Goal: Task Accomplishment & Management: Manage account settings

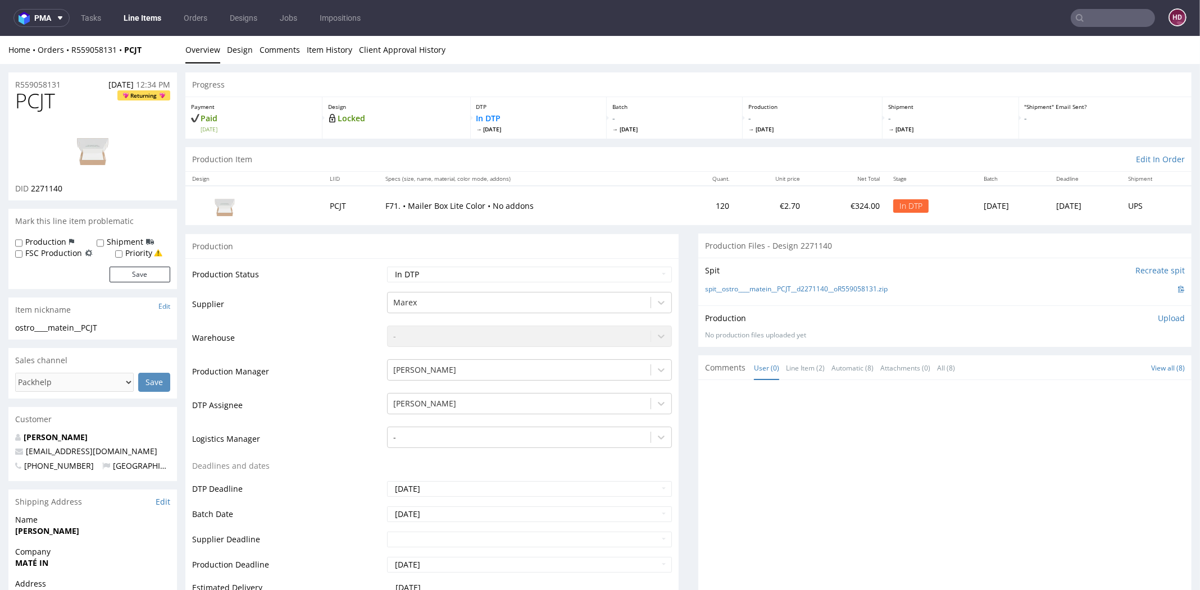
click at [81, 144] on img at bounding box center [93, 149] width 90 height 51
click at [238, 49] on link "Design" at bounding box center [240, 50] width 26 height 28
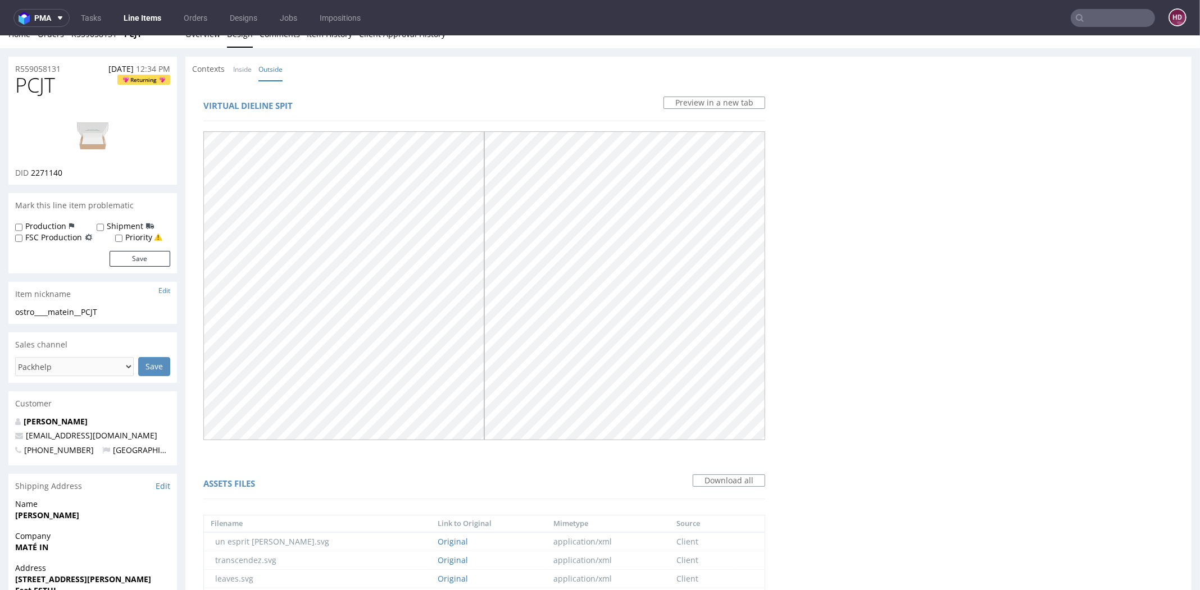
scroll to position [19, 0]
click at [438, 570] on link "Original" at bounding box center [453, 575] width 30 height 11
click at [103, 133] on img at bounding box center [93, 129] width 90 height 51
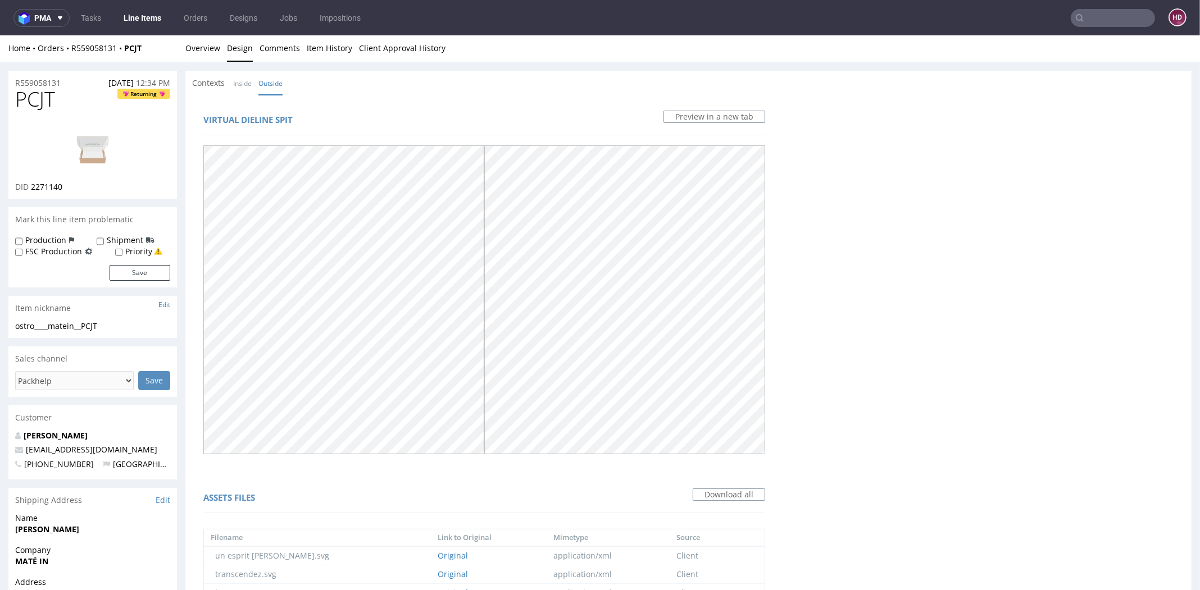
scroll to position [0, 0]
click at [109, 327] on div "ostro____matein__PCJT" at bounding box center [92, 327] width 155 height 11
drag, startPoint x: 110, startPoint y: 329, endPoint x: 10, endPoint y: 330, distance: 100.0
click at [10, 330] on div "ostro____matein__PCJT ostro__ __matein__PCJT Update" at bounding box center [92, 331] width 169 height 18
copy div "ostro____matein__PCJT Update"
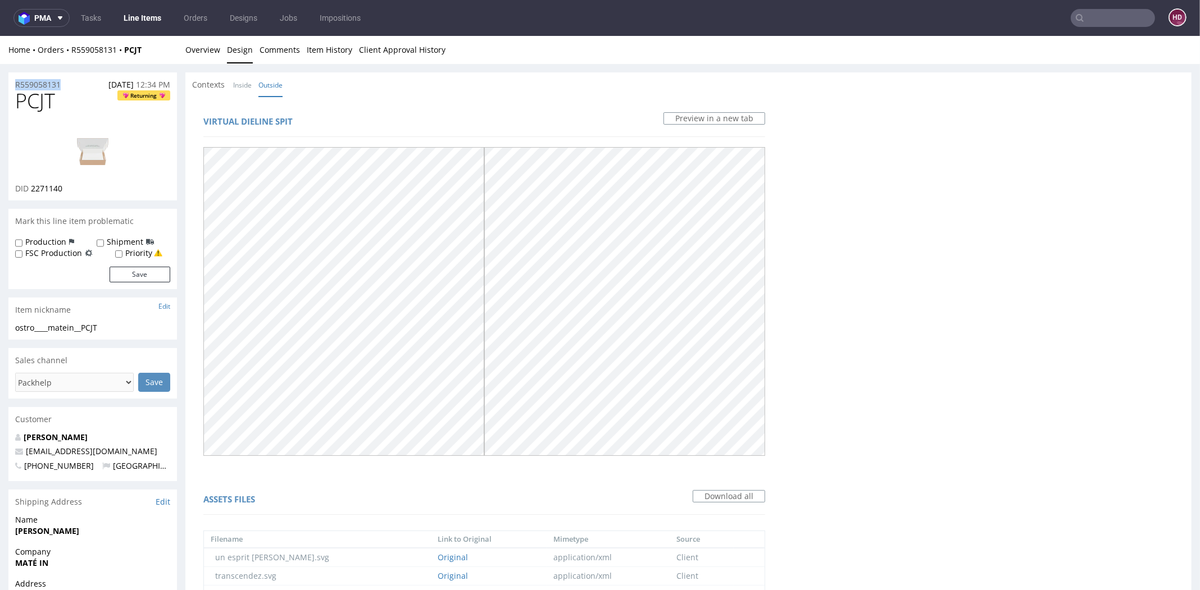
drag, startPoint x: 66, startPoint y: 83, endPoint x: -6, endPoint y: 81, distance: 71.9
click at [0, 81] on html "Production Shipped DTP Orders Offers Shipments Designs Promotions Users Jobs Ad…" at bounding box center [600, 470] width 1200 height 869
copy p "R559058131"
drag, startPoint x: 47, startPoint y: 189, endPoint x: 30, endPoint y: 188, distance: 16.3
click at [30, 188] on div "DID 2271140" at bounding box center [92, 188] width 155 height 11
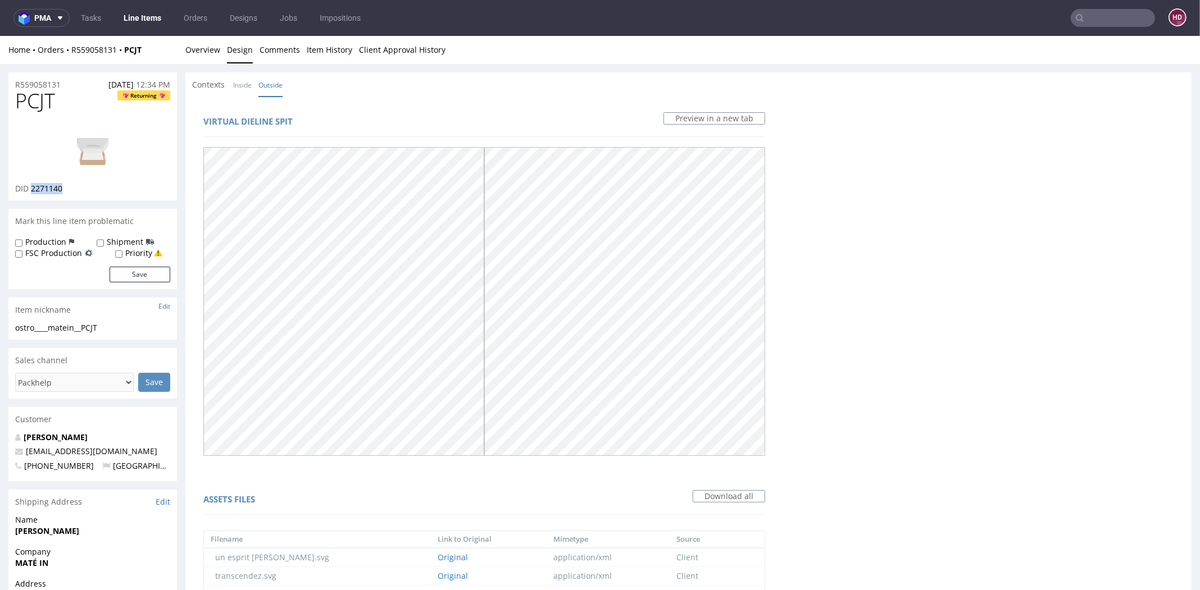
copy span "2271140"
click at [211, 47] on link "Overview" at bounding box center [202, 50] width 35 height 28
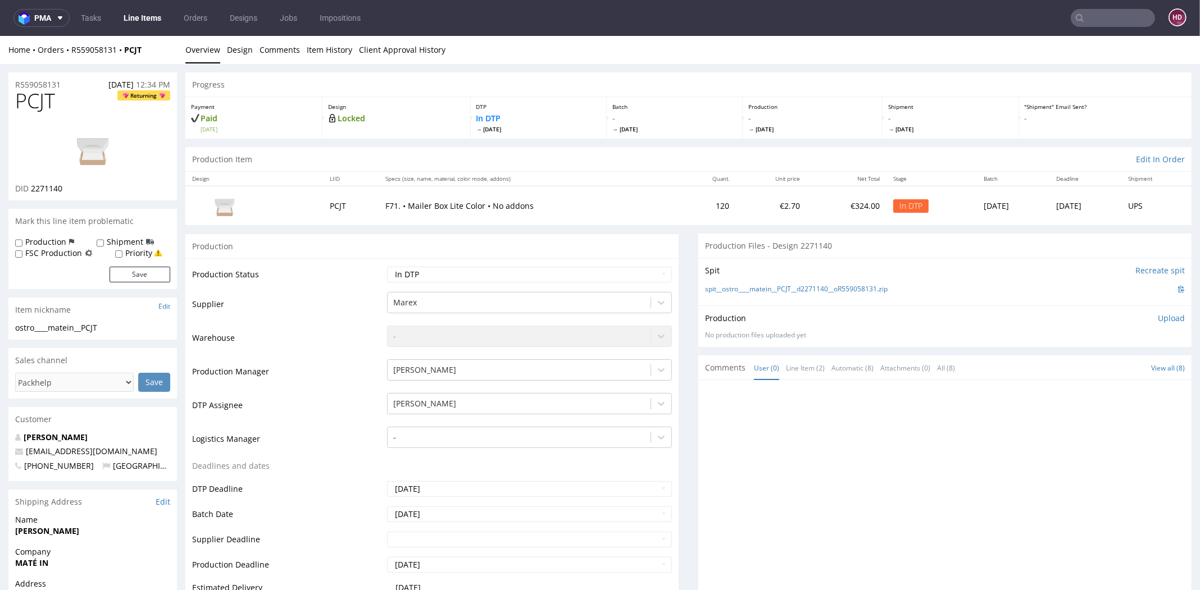
click at [1158, 315] on p "Upload" at bounding box center [1171, 318] width 27 height 11
click at [1084, 371] on div "Add files" at bounding box center [1105, 370] width 56 height 17
drag, startPoint x: 56, startPoint y: 99, endPoint x: 10, endPoint y: 102, distance: 46.7
click at [10, 102] on div "PCJT Returning DID 2271140" at bounding box center [92, 145] width 169 height 111
copy span "PCJT"
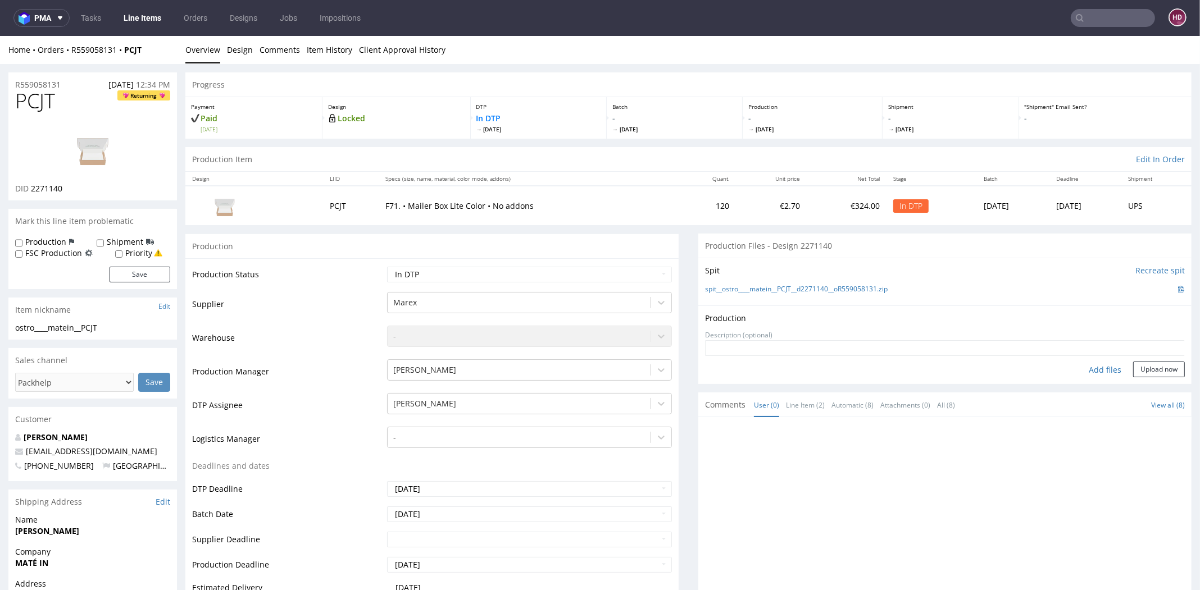
click at [1091, 370] on div "Add files" at bounding box center [1105, 370] width 56 height 17
type input "C:\fakepath\ostro____matein__PCJT__d2271140__oR559058131__inside.pdf"
click at [1133, 381] on button "Upload now" at bounding box center [1159, 387] width 52 height 16
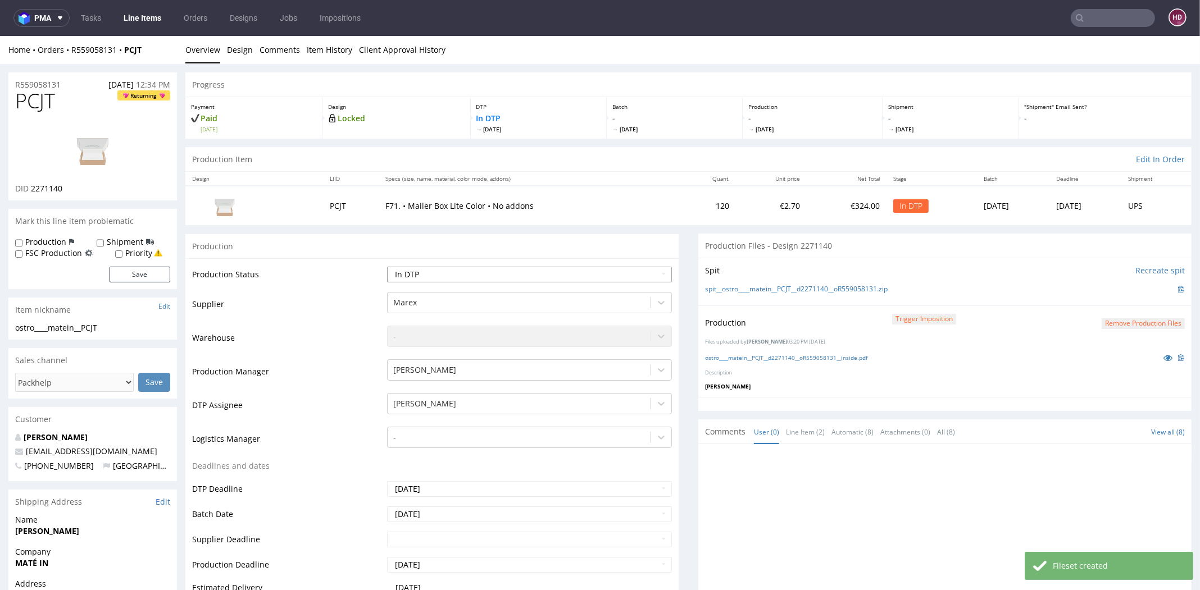
click at [443, 274] on select "Waiting for Artwork Waiting for Diecut Waiting for Mockup Waiting for DTP Waiti…" at bounding box center [529, 275] width 285 height 16
select select "dtp_production_ready"
click at [387, 267] on select "Waiting for Artwork Waiting for Diecut Waiting for Mockup Waiting for DTP Waiti…" at bounding box center [529, 275] width 285 height 16
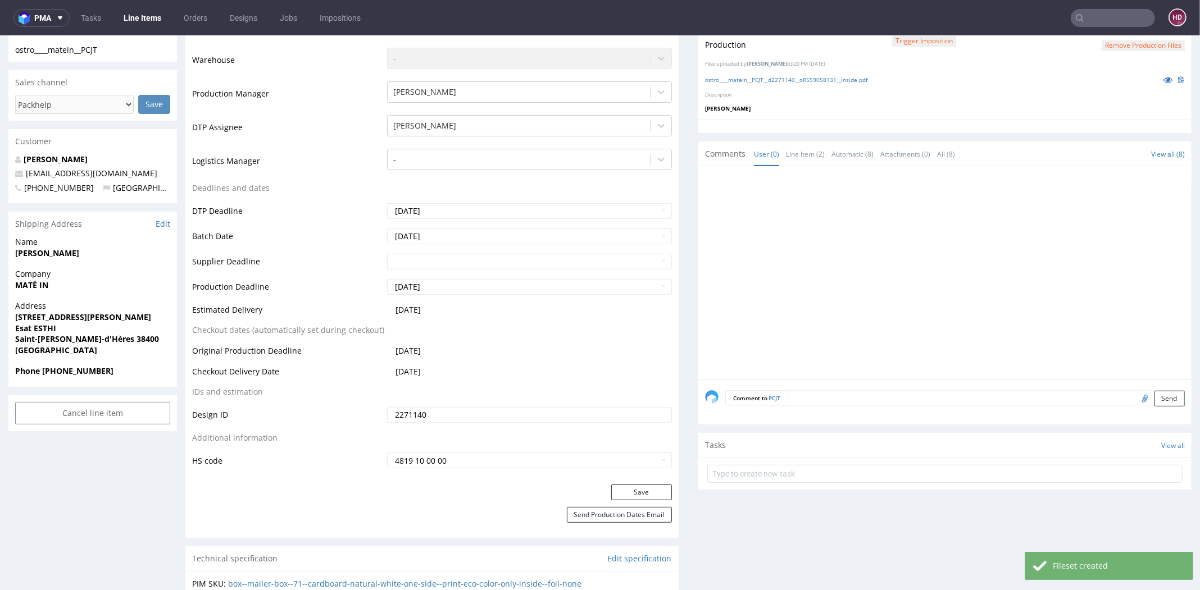
scroll to position [357, 0]
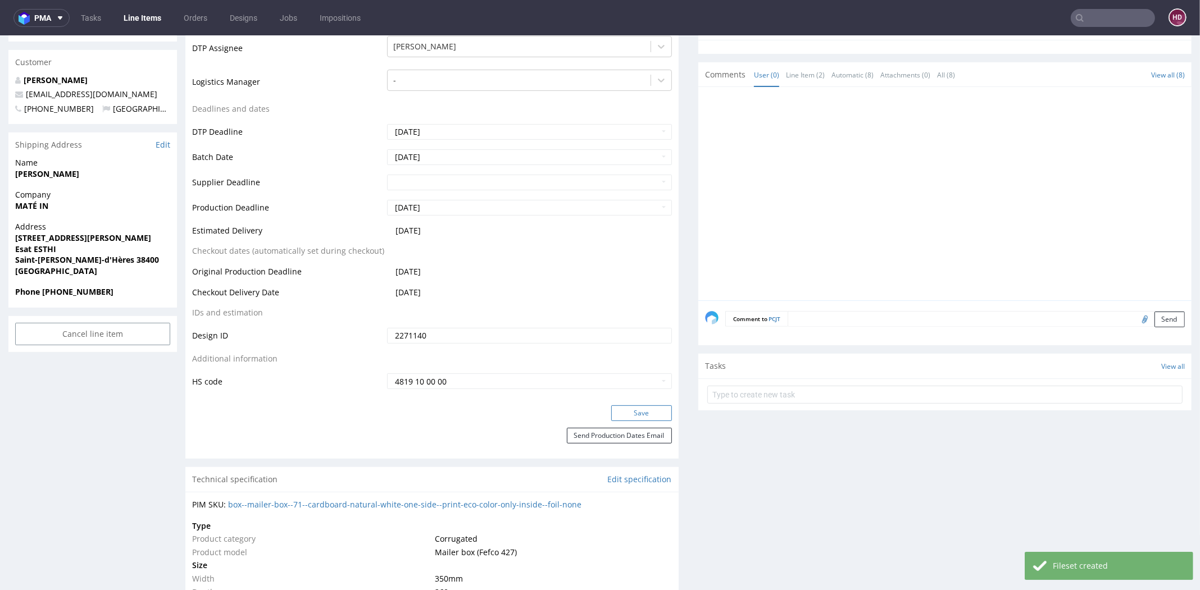
click at [615, 412] on button "Save" at bounding box center [641, 414] width 61 height 16
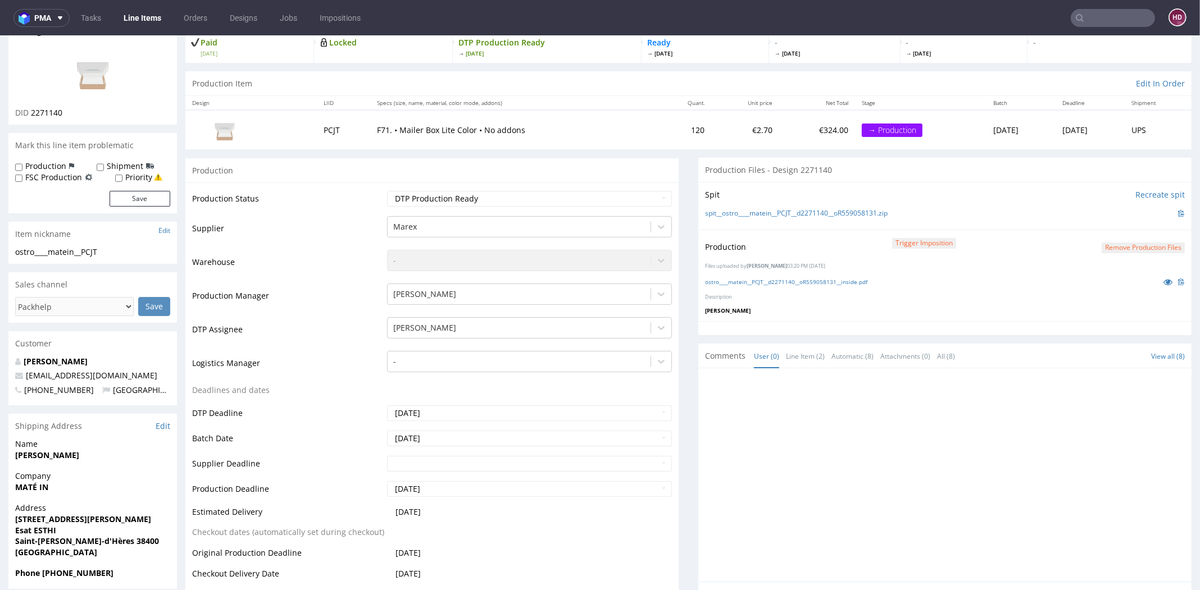
scroll to position [258, 0]
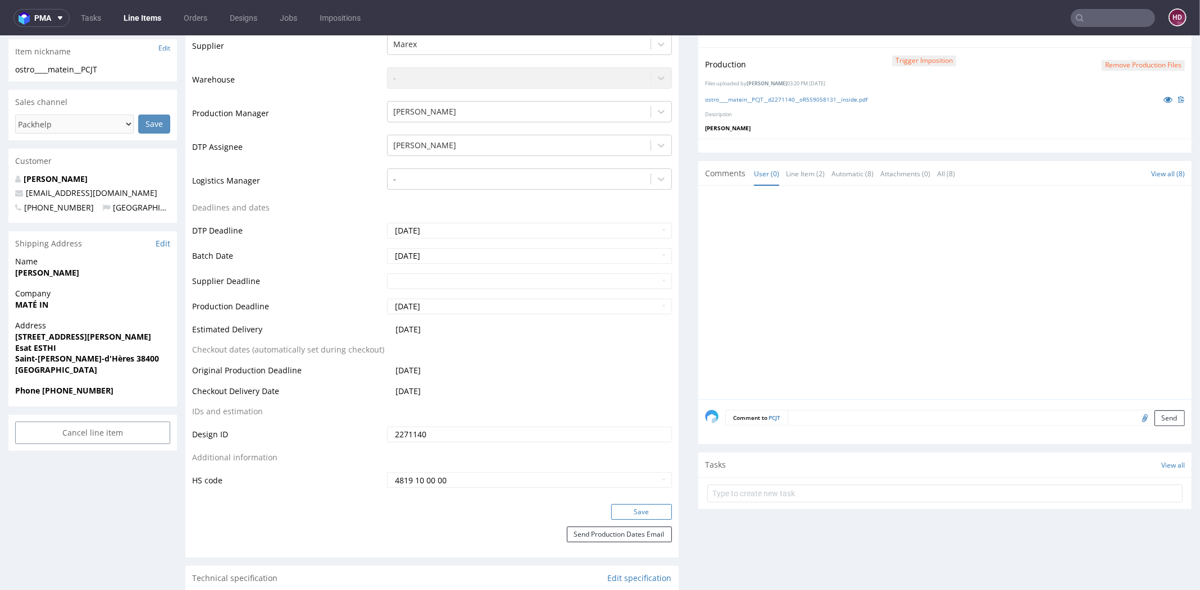
click at [622, 513] on button "Save" at bounding box center [641, 512] width 61 height 16
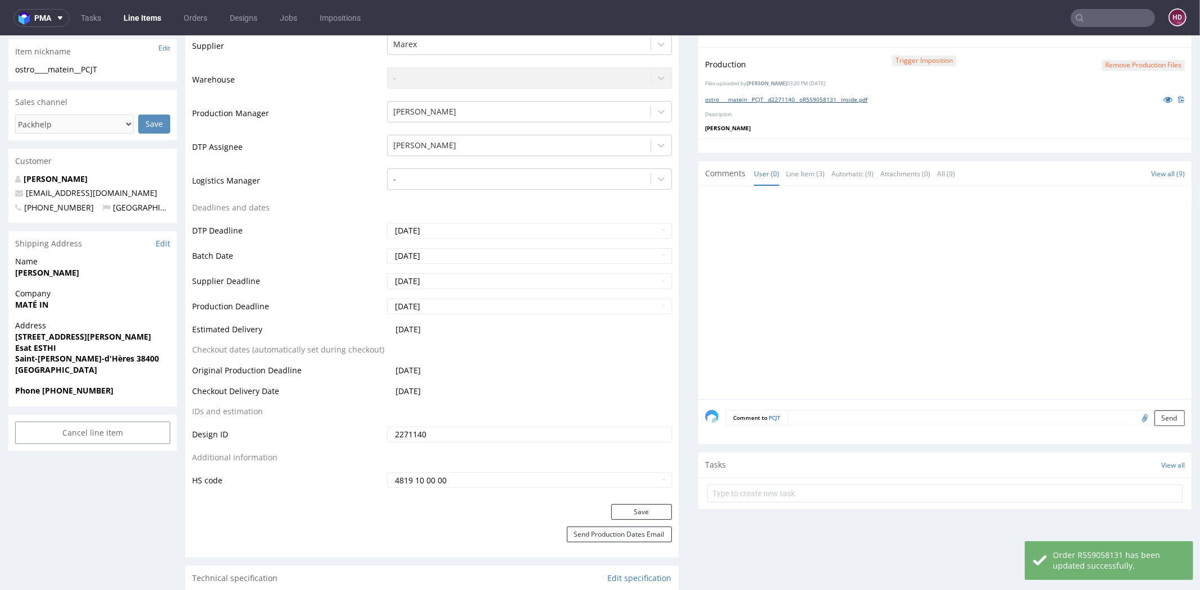
click at [756, 97] on link "ostro____matein__PCJT__d2271140__oR559058131__inside.pdf" at bounding box center [786, 99] width 162 height 8
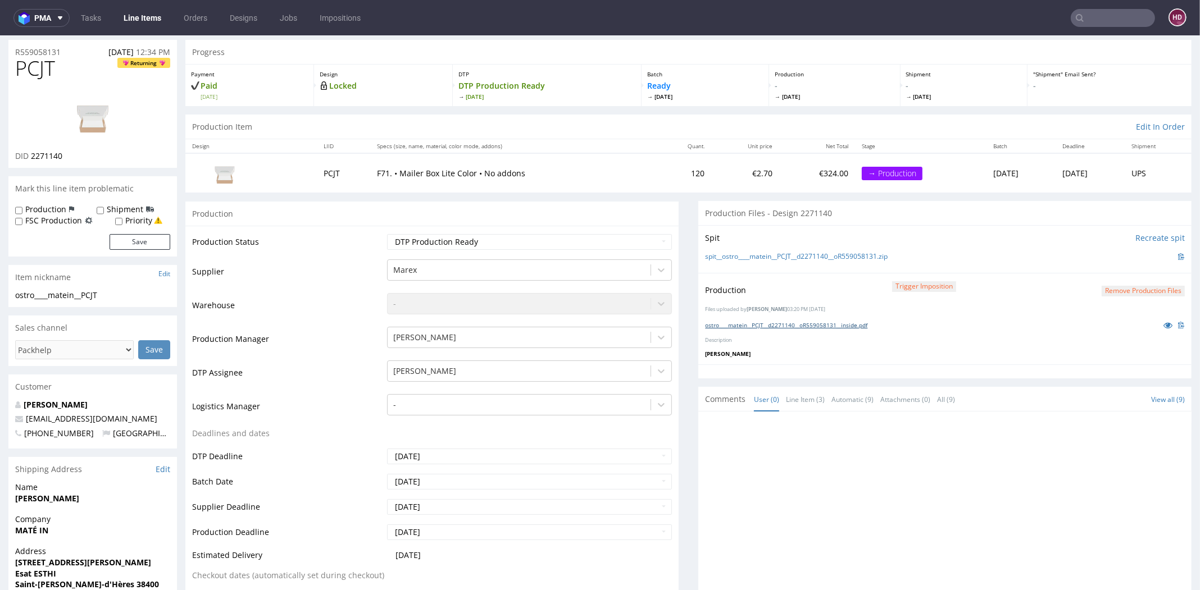
scroll to position [0, 0]
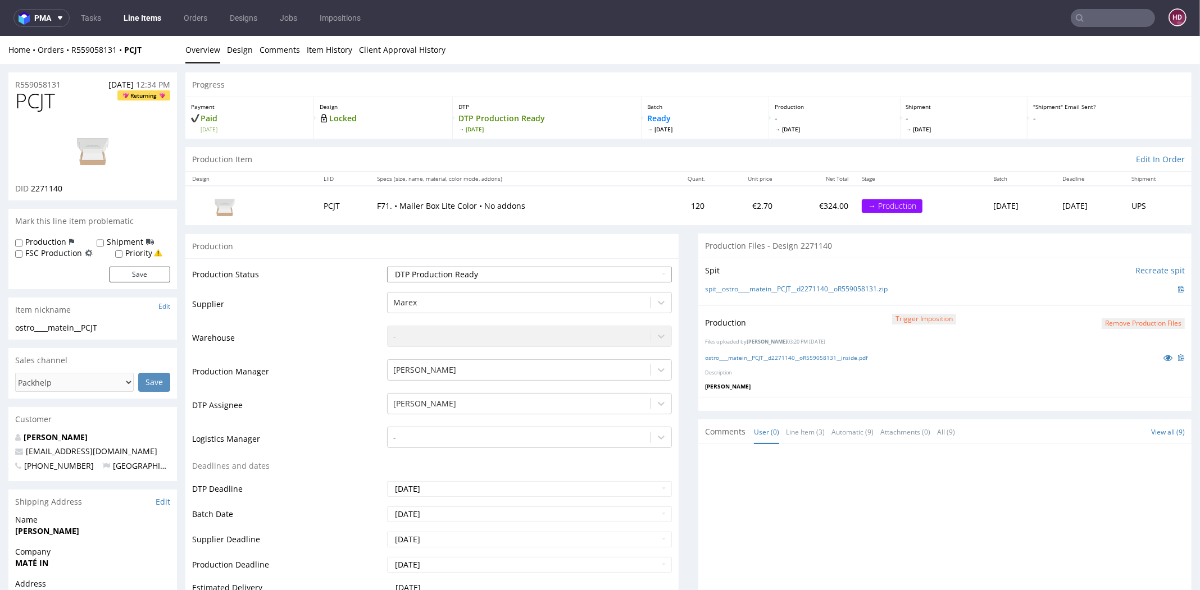
click at [477, 272] on select "Waiting for Artwork Waiting for Diecut Waiting for Mockup Waiting for DTP Waiti…" at bounding box center [529, 275] width 285 height 16
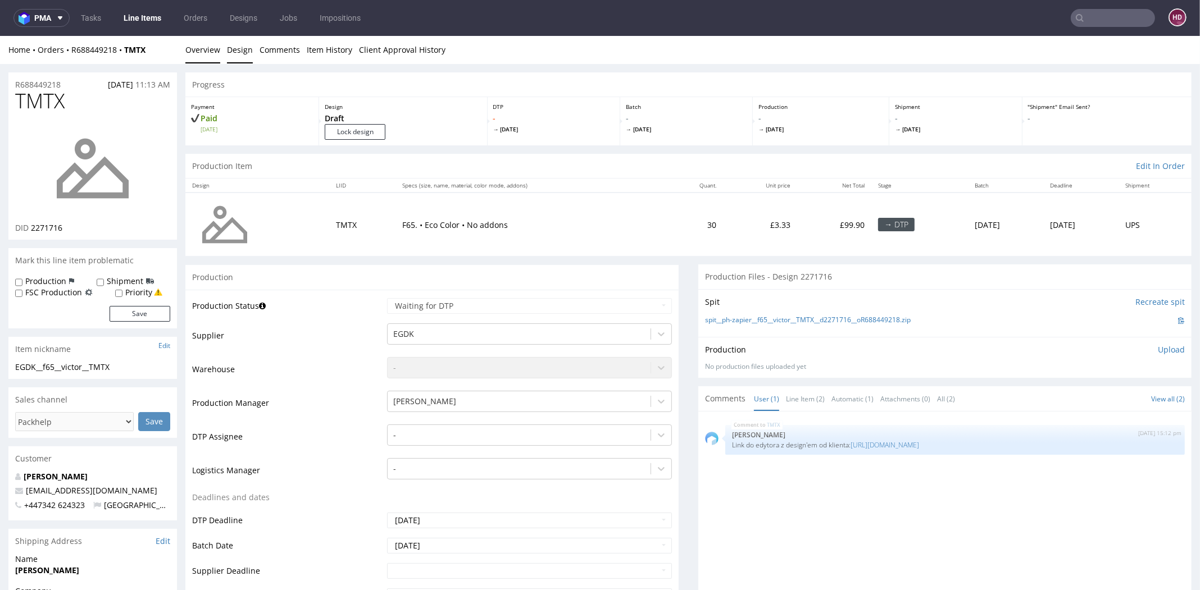
click at [238, 49] on link "Design" at bounding box center [240, 50] width 26 height 28
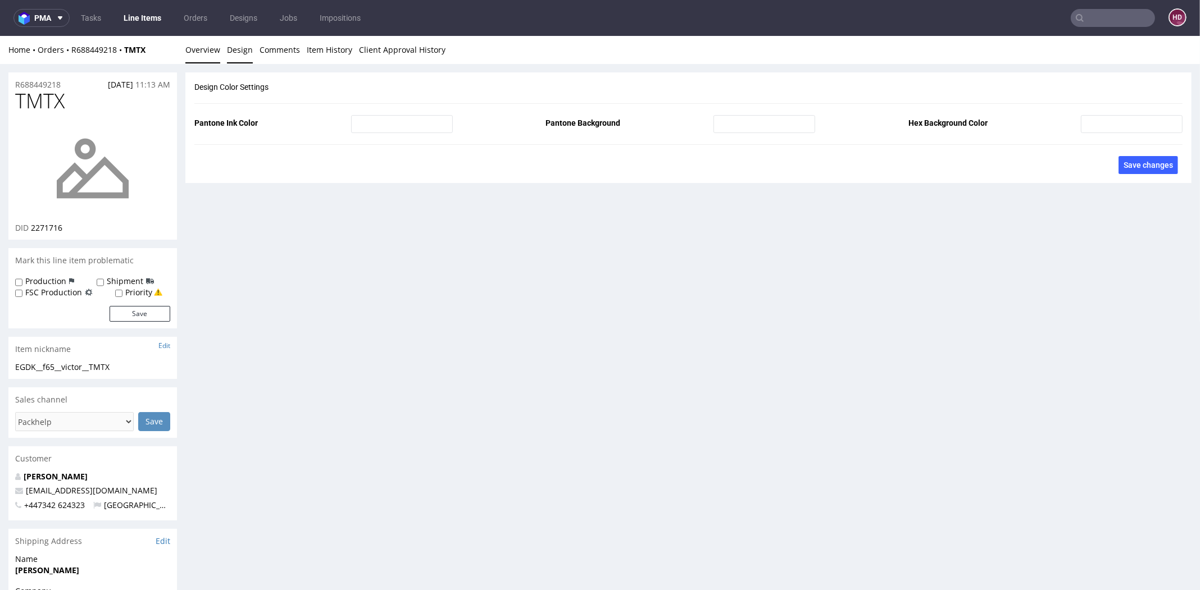
click at [207, 51] on link "Overview" at bounding box center [202, 50] width 35 height 28
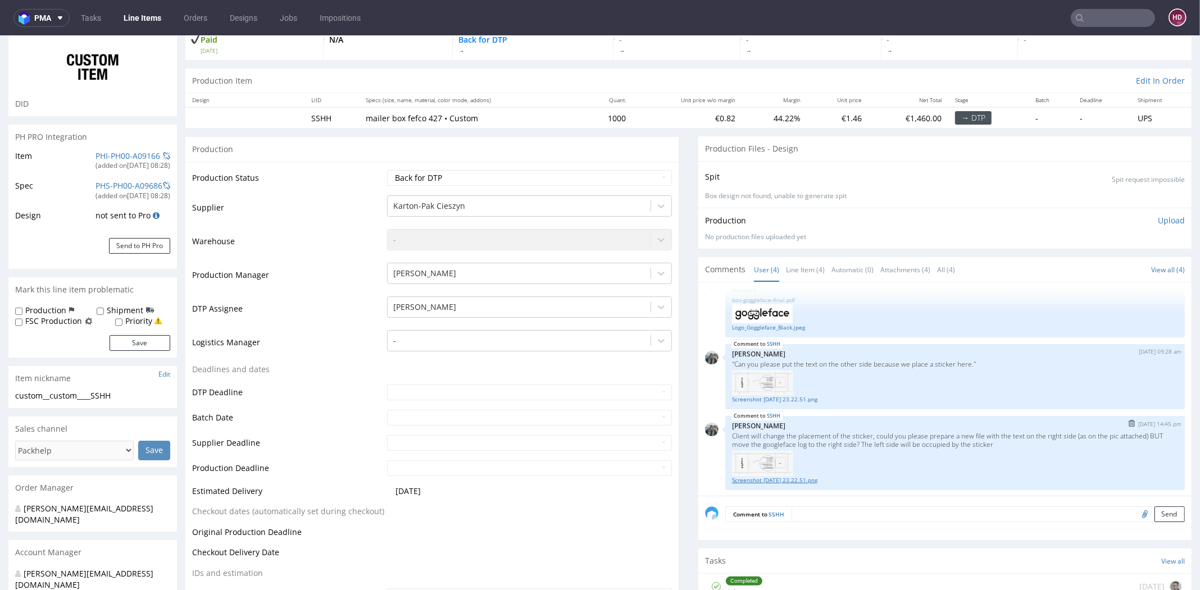
scroll to position [81, 0]
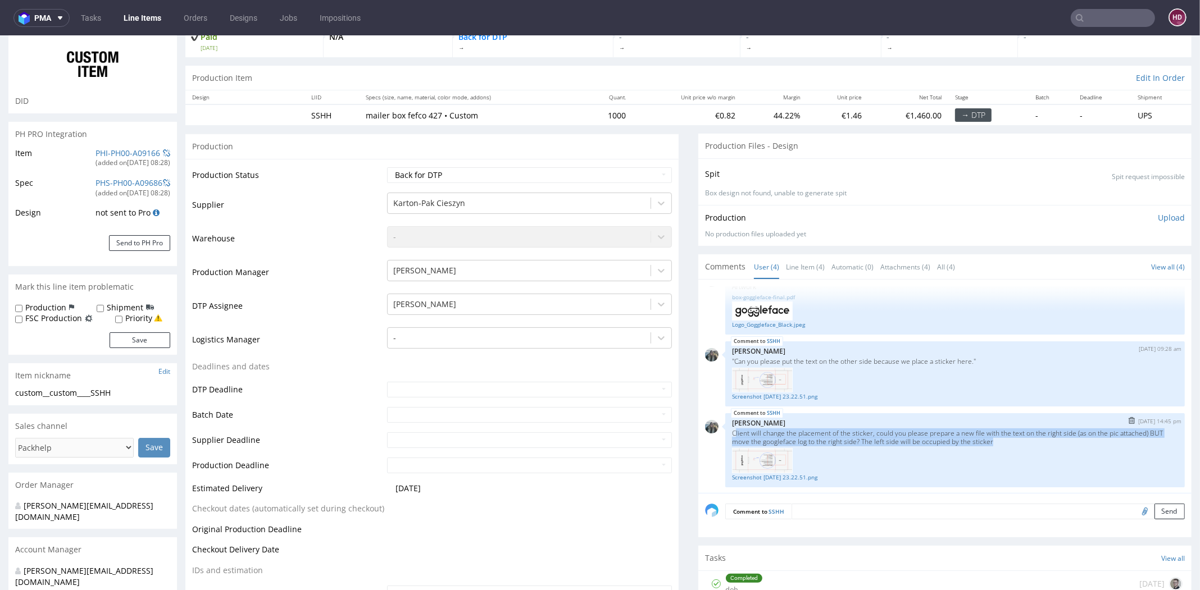
drag, startPoint x: 725, startPoint y: 431, endPoint x: 1041, endPoint y: 438, distance: 316.9
click at [1041, 438] on p "Client will change the placement of the sticker, could you please prepare a new…" at bounding box center [955, 437] width 446 height 17
copy p "lient will change the placement of the sticker, could you please prepare a new …"
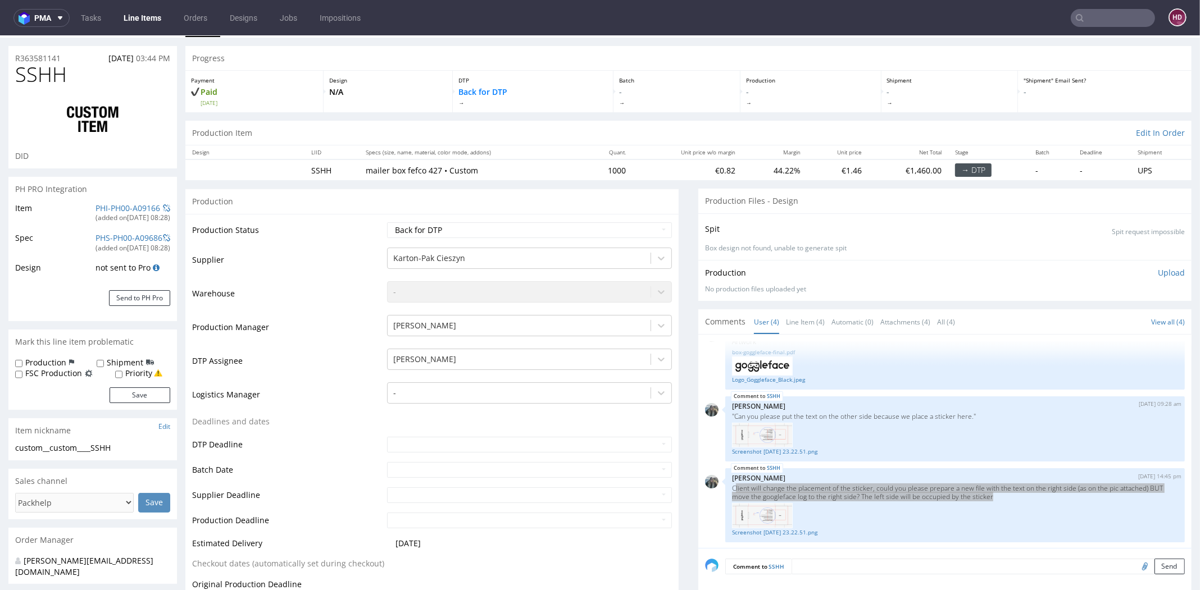
scroll to position [0, 0]
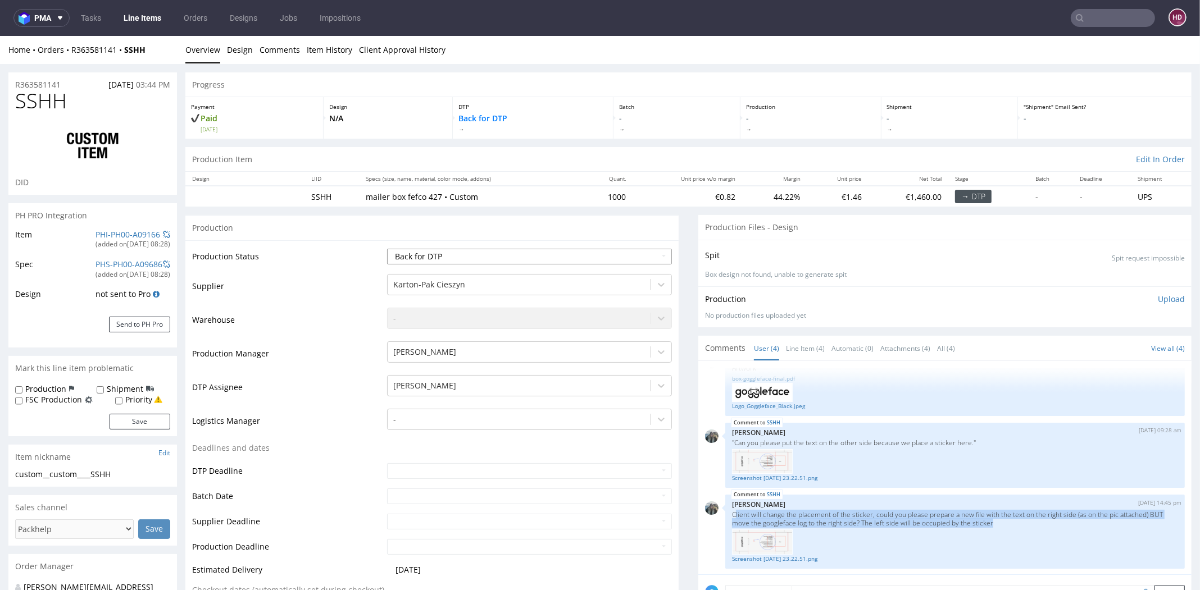
click at [397, 260] on select "Waiting for Artwork Waiting for Diecut Waiting for Mockup Waiting for DTP Waiti…" at bounding box center [529, 257] width 285 height 16
click at [387, 249] on select "Waiting for Artwork Waiting for Diecut Waiting for Mockup Waiting for DTP Waiti…" at bounding box center [529, 257] width 285 height 16
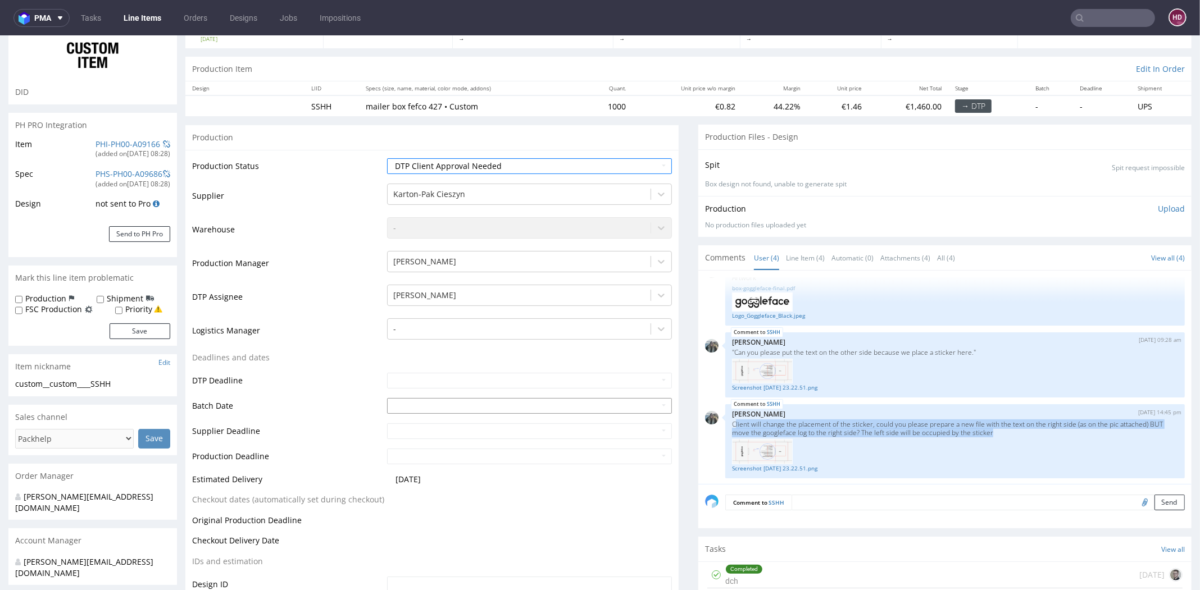
scroll to position [218, 0]
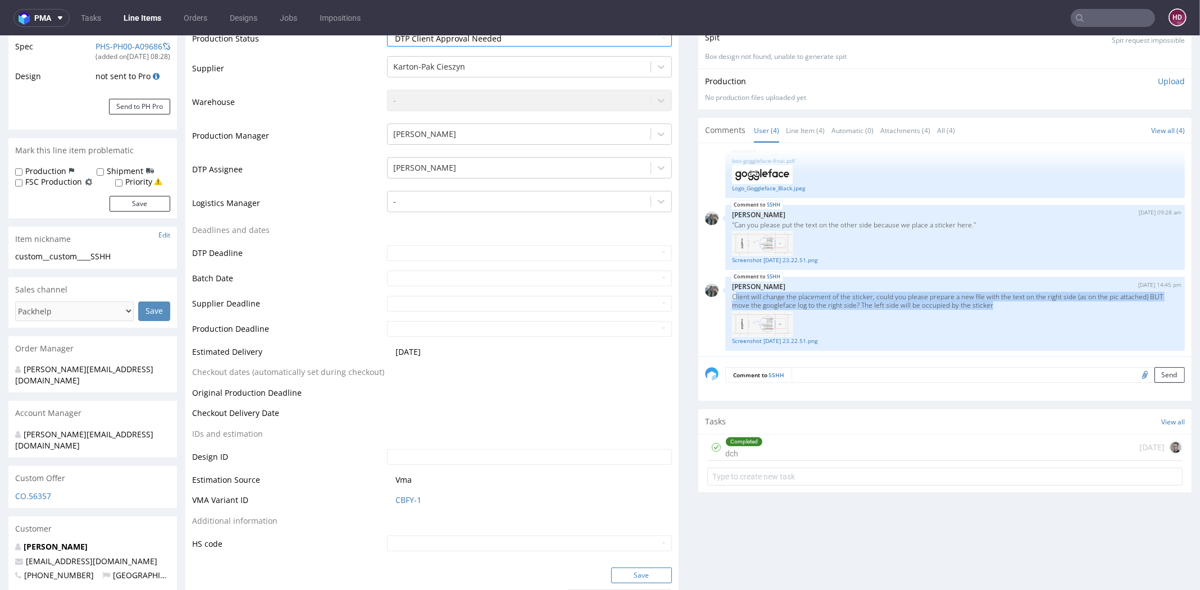
click at [641, 568] on button "Save" at bounding box center [641, 576] width 61 height 16
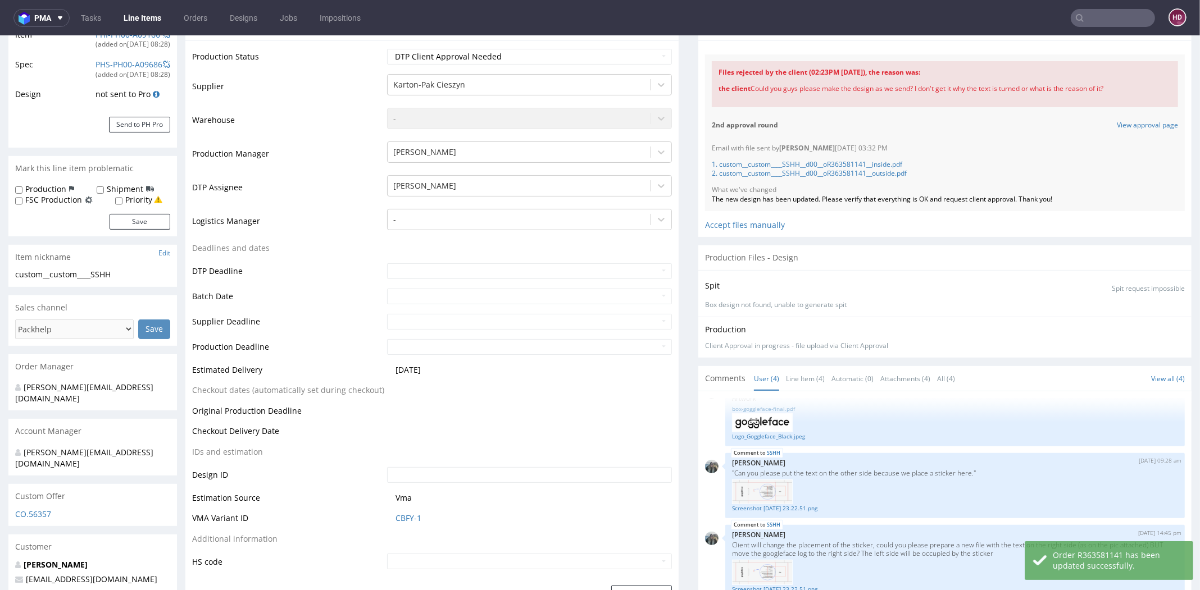
scroll to position [0, 0]
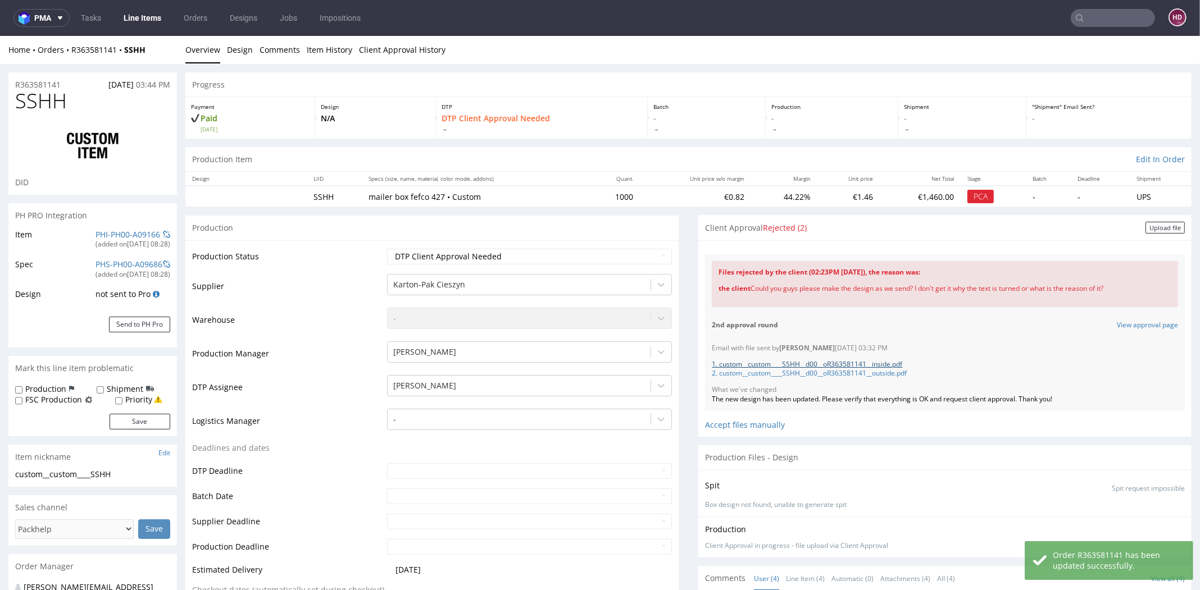
click at [802, 359] on link "1. custom__custom____SSHH__d00__oR363581141__inside.pdf" at bounding box center [807, 364] width 190 height 10
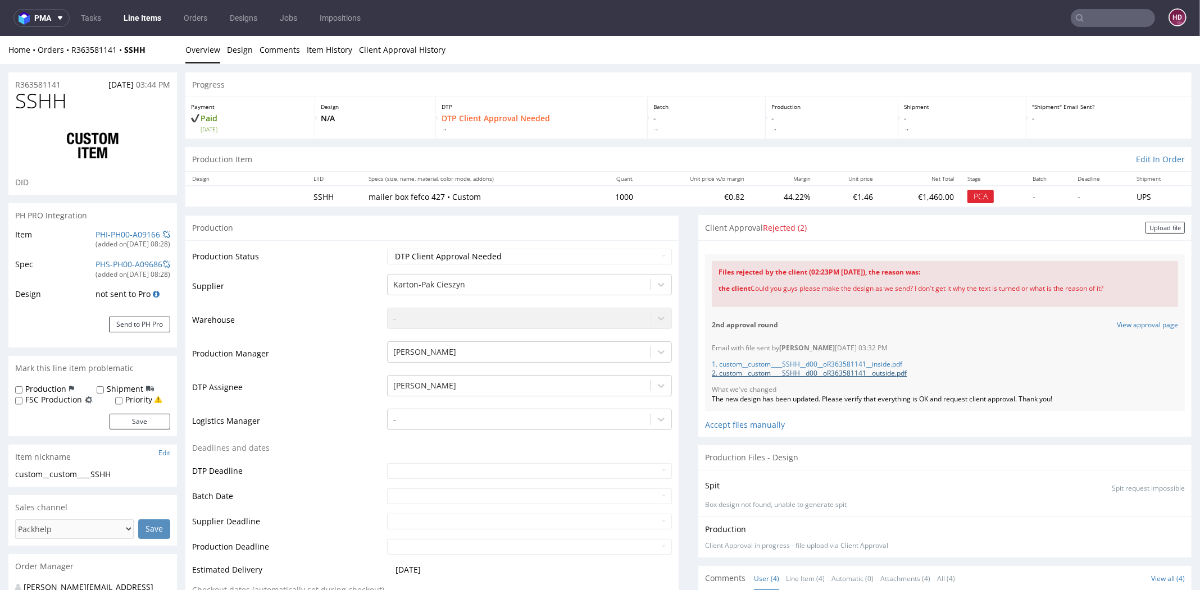
click at [835, 374] on link "2. custom__custom____SSHH__d00__oR363581141__outside.pdf" at bounding box center [809, 373] width 195 height 10
click at [455, 258] on select "Waiting for Artwork Waiting for Diecut Waiting for Mockup Waiting for DTP Waiti…" at bounding box center [529, 257] width 285 height 16
click at [387, 249] on select "Waiting for Artwork Waiting for Diecut Waiting for Mockup Waiting for DTP Waiti…" at bounding box center [529, 257] width 285 height 16
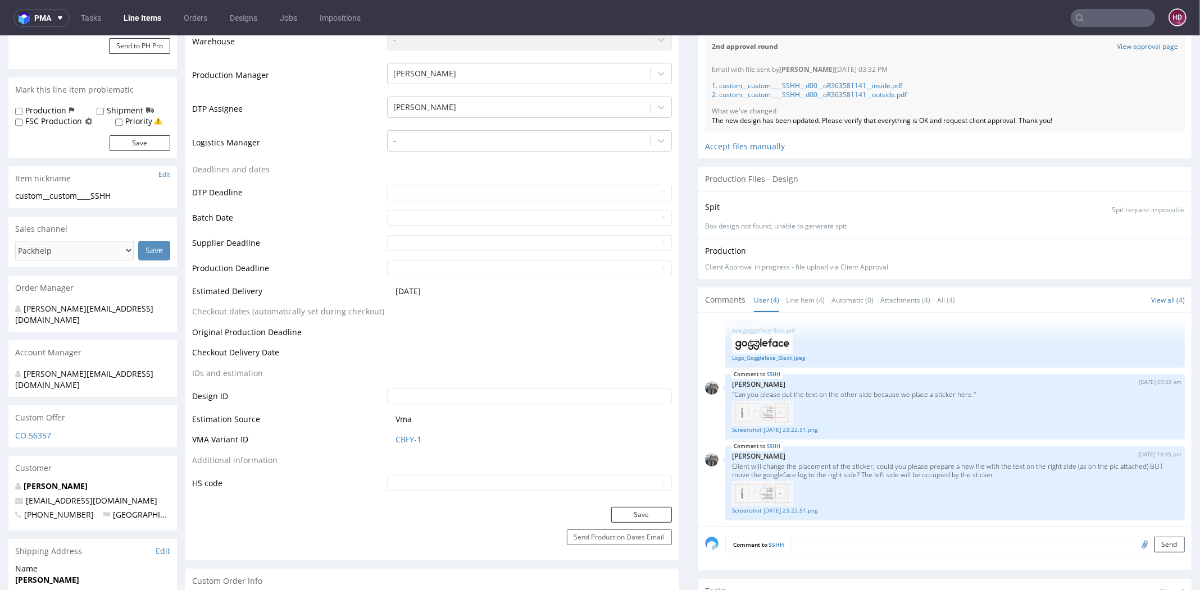
scroll to position [303, 0]
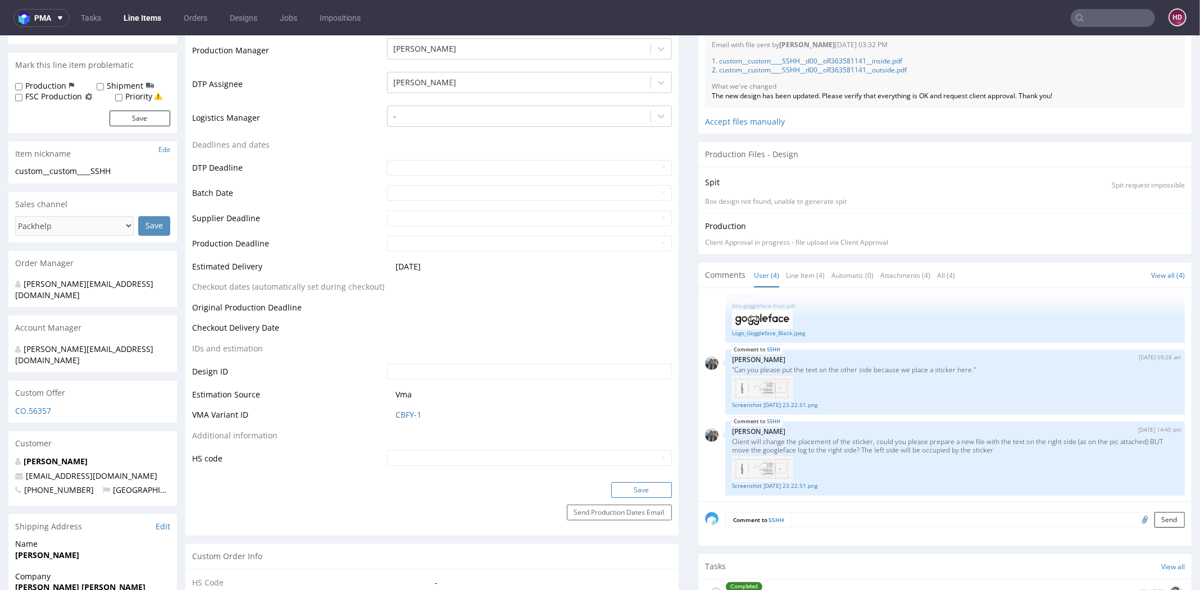
click at [635, 489] on button "Save" at bounding box center [641, 491] width 61 height 16
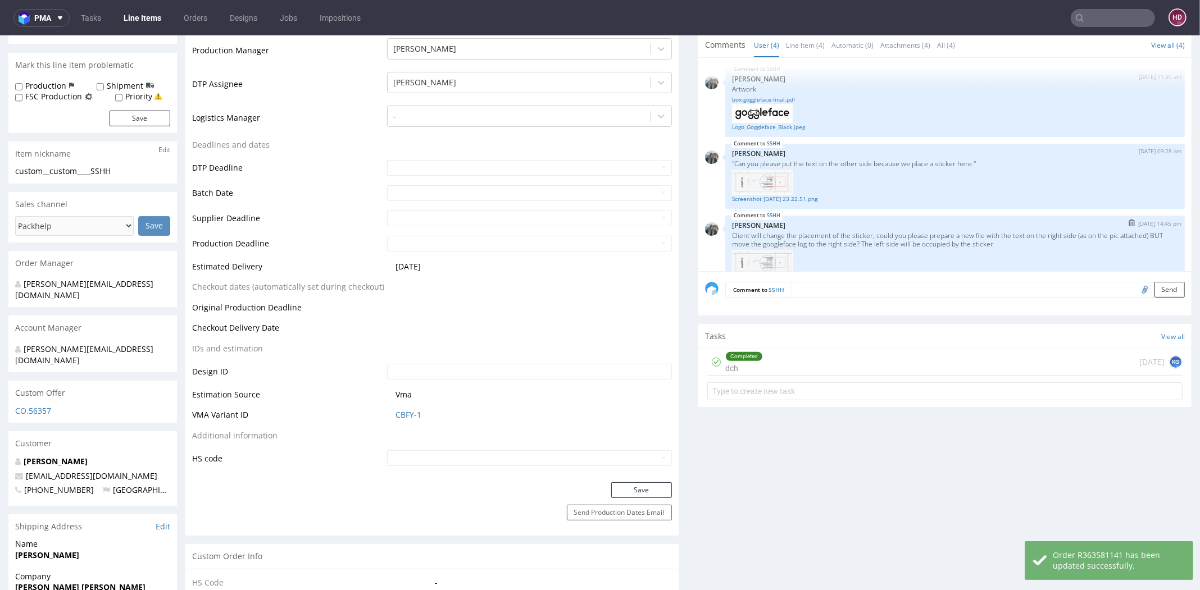
click at [753, 264] on img at bounding box center [762, 263] width 61 height 25
click at [753, 261] on img at bounding box center [762, 263] width 61 height 25
click at [754, 261] on img at bounding box center [762, 263] width 61 height 25
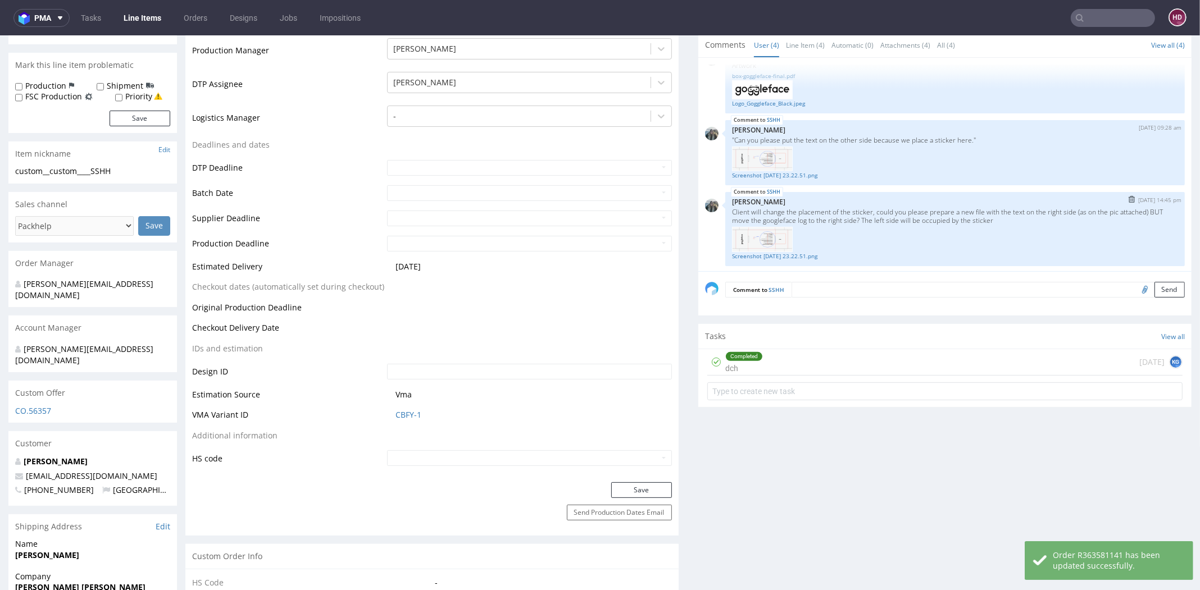
scroll to position [74, 0]
click at [804, 252] on link "Screenshot 2025-10-03 at 23.22.51.png" at bounding box center [955, 256] width 446 height 8
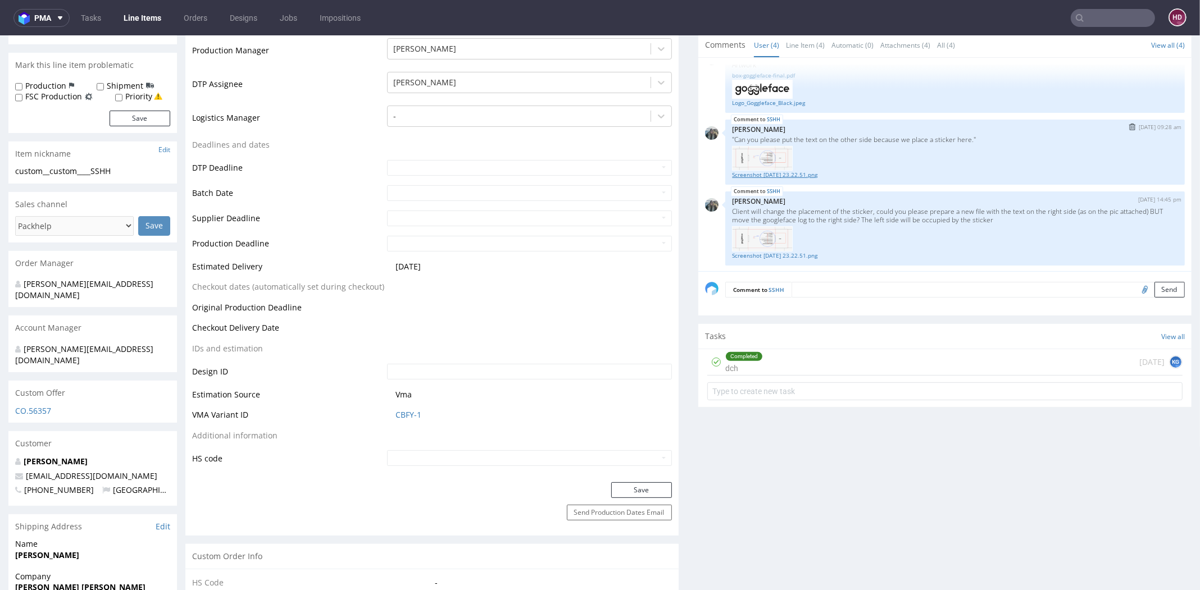
click at [795, 171] on link "Screenshot 2025-10-03 at 23.22.51.png" at bounding box center [955, 175] width 446 height 8
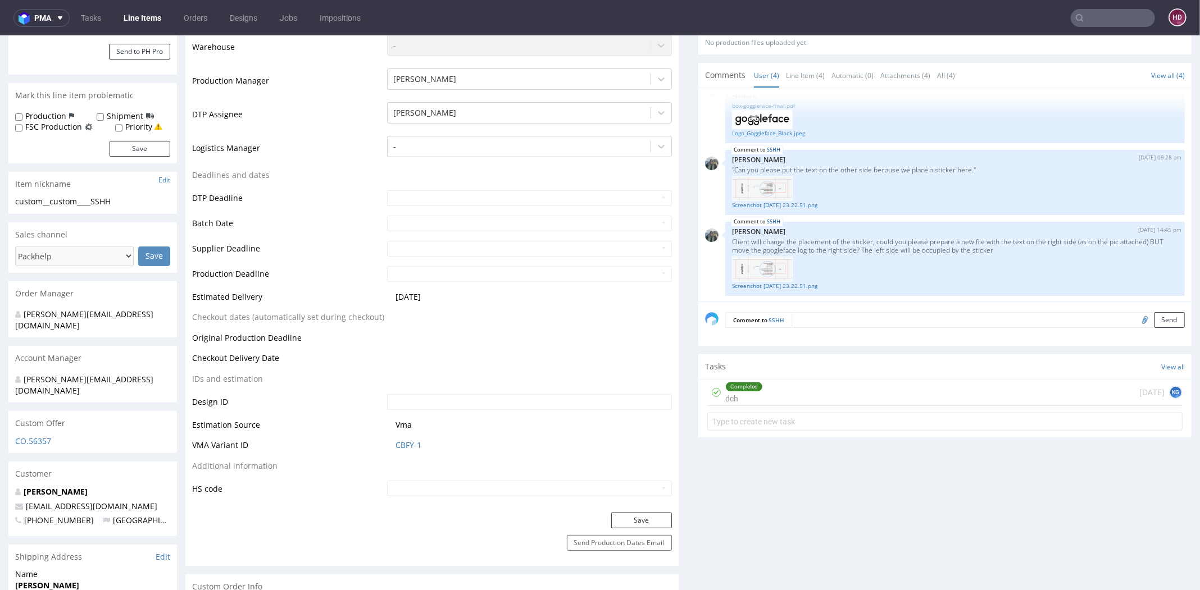
scroll to position [270, 0]
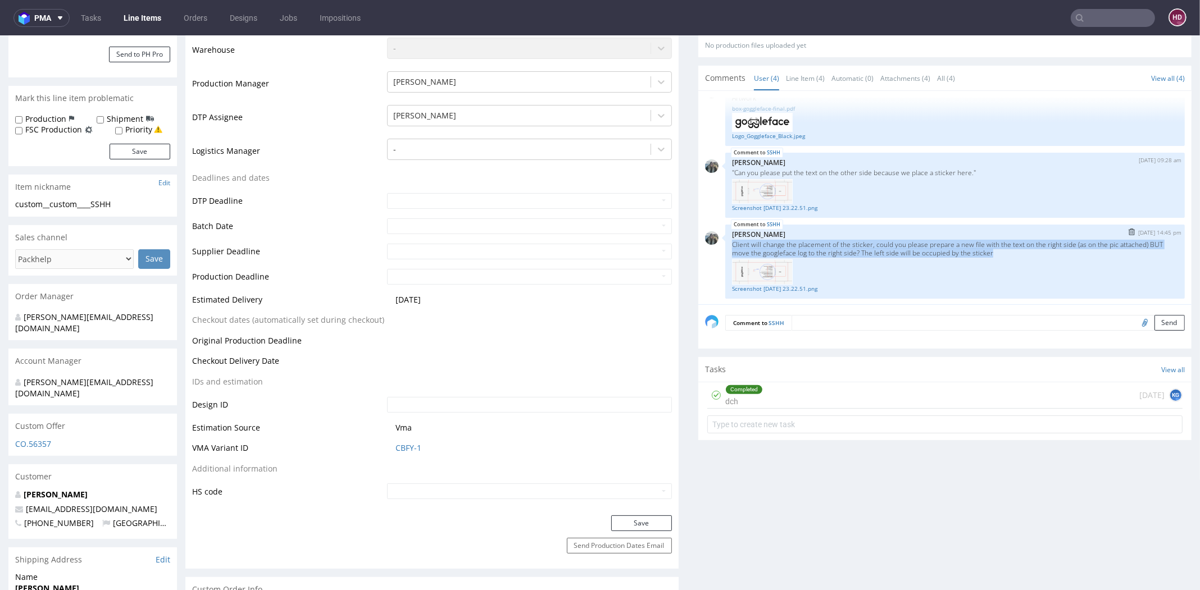
drag, startPoint x: 1040, startPoint y: 249, endPoint x: 723, endPoint y: 239, distance: 317.0
click at [732, 240] on p "Client will change the placement of the sticker, could you please prepare a new…" at bounding box center [955, 248] width 446 height 17
copy p "Client will change the placement of the sticker, could you please prepare a new…"
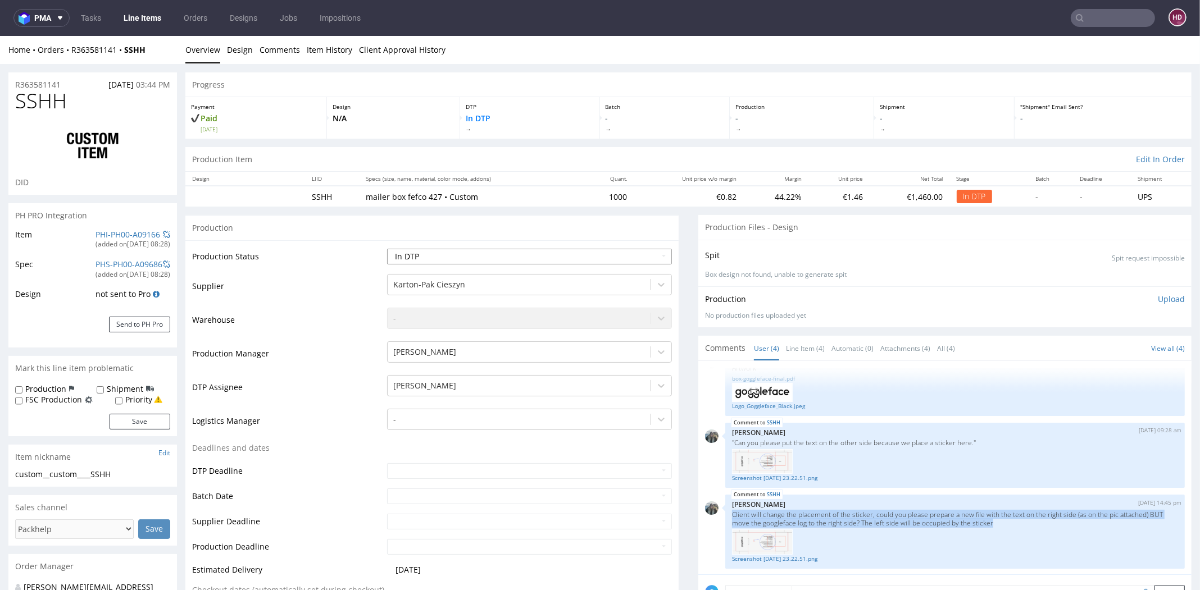
click at [444, 255] on select "Waiting for Artwork Waiting for Diecut Waiting for Mockup Waiting for DTP Waiti…" at bounding box center [529, 257] width 285 height 16
click at [570, 281] on div at bounding box center [519, 284] width 252 height 13
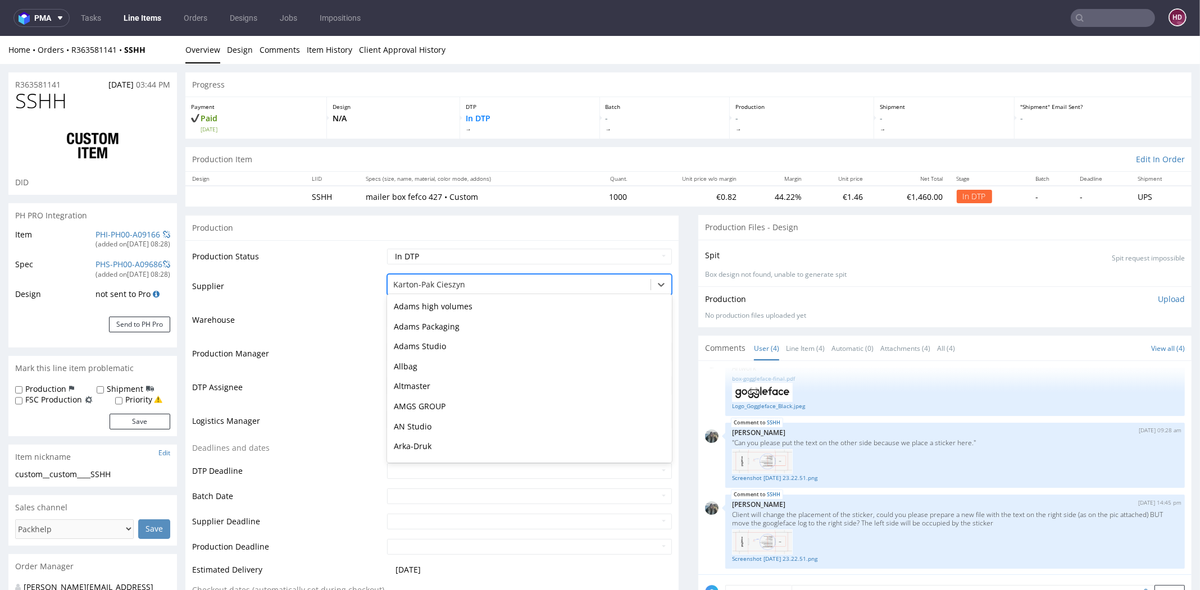
scroll to position [1540, 0]
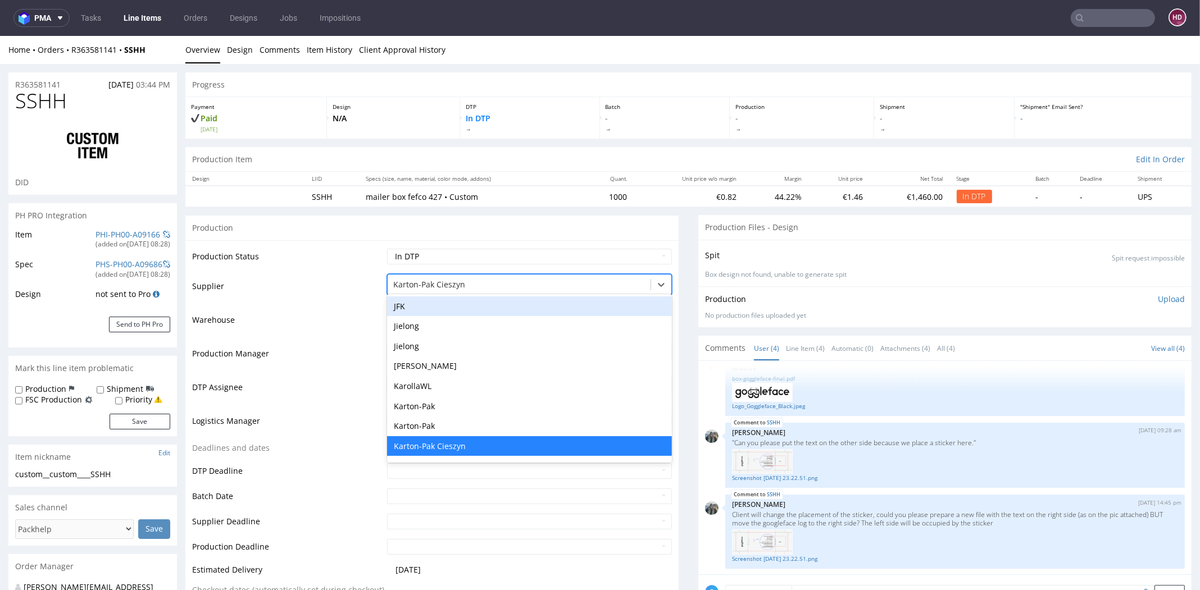
click at [541, 234] on div "Production" at bounding box center [431, 227] width 493 height 25
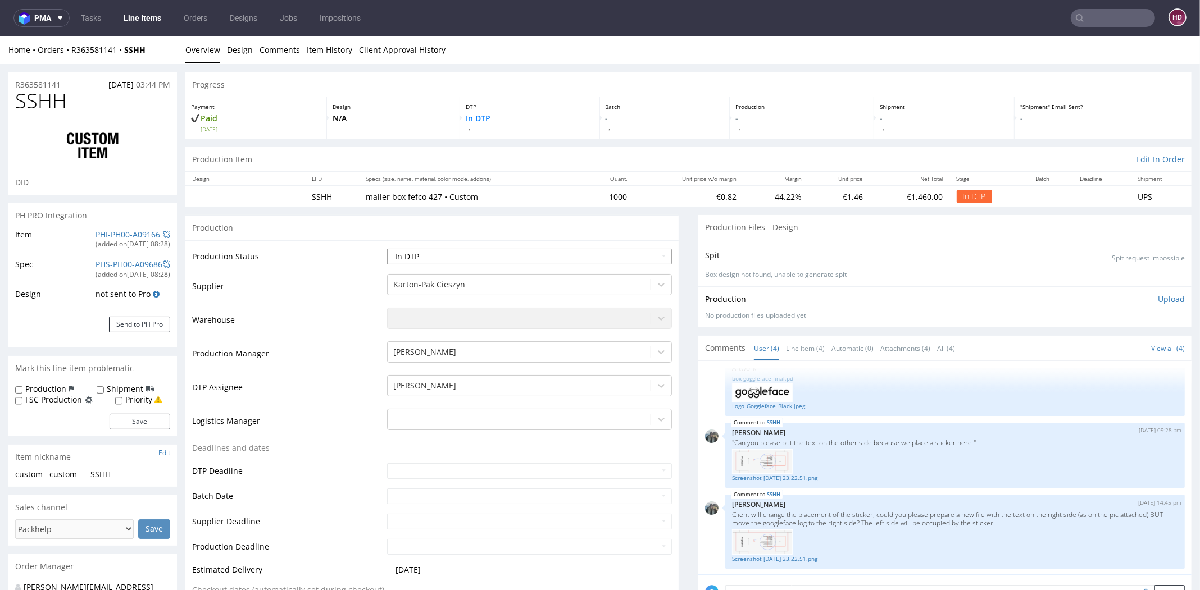
click at [575, 257] on select "Waiting for Artwork Waiting for Diecut Waiting for Mockup Waiting for DTP Waiti…" at bounding box center [529, 257] width 285 height 16
click at [387, 249] on select "Waiting for Artwork Waiting for Diecut Waiting for Mockup Waiting for DTP Waiti…" at bounding box center [529, 257] width 285 height 16
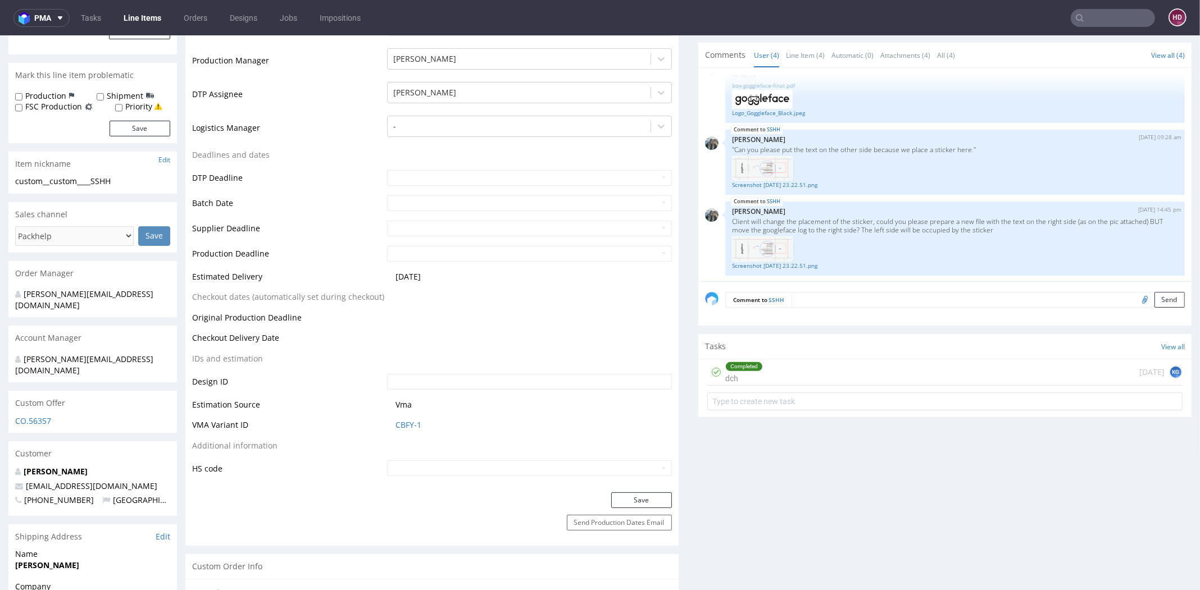
scroll to position [312, 0]
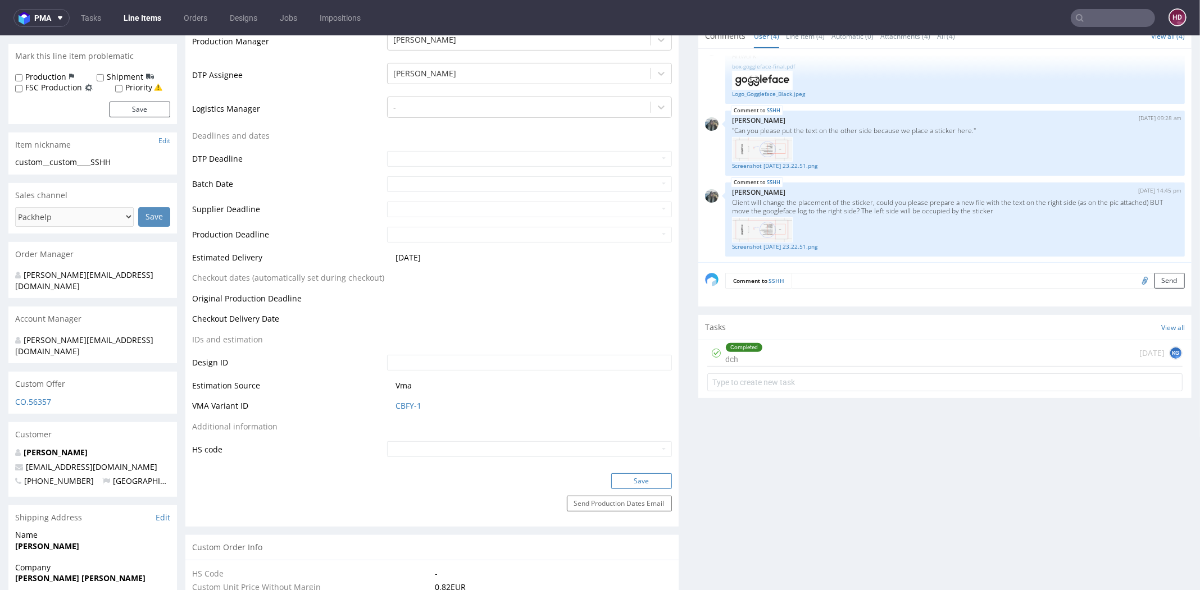
click at [629, 480] on button "Save" at bounding box center [641, 482] width 61 height 16
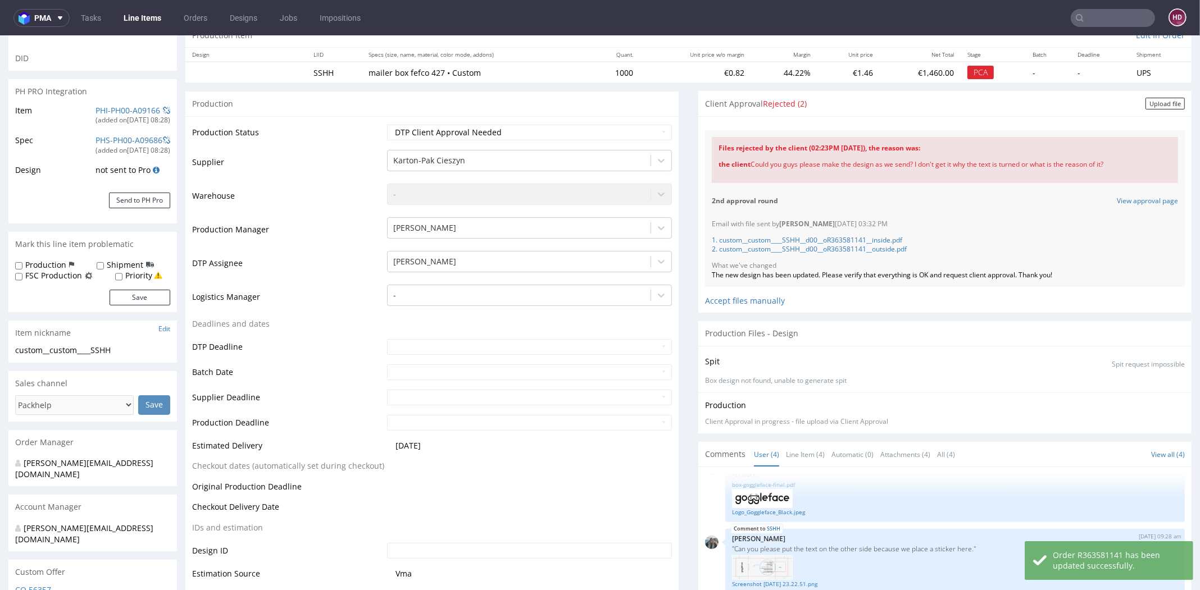
scroll to position [0, 0]
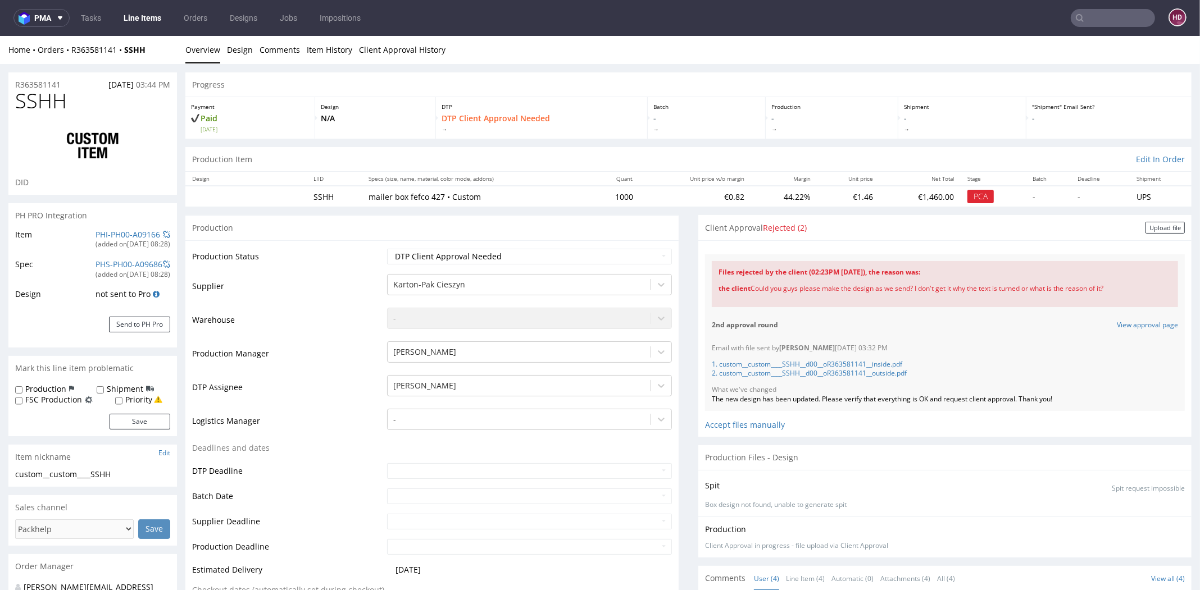
drag, startPoint x: 743, startPoint y: 286, endPoint x: 1112, endPoint y: 289, distance: 369.1
click at [1112, 289] on div "the client Could you guys please make the design as we send? I don't get it why…" at bounding box center [944, 288] width 453 height 23
copy div "Could you guys please make the design as we send? I don't get it why the text i…"
click at [882, 367] on p "1. custom__custom____SSHH__d00__oR363581141__inside.pdf" at bounding box center [945, 365] width 466 height 10
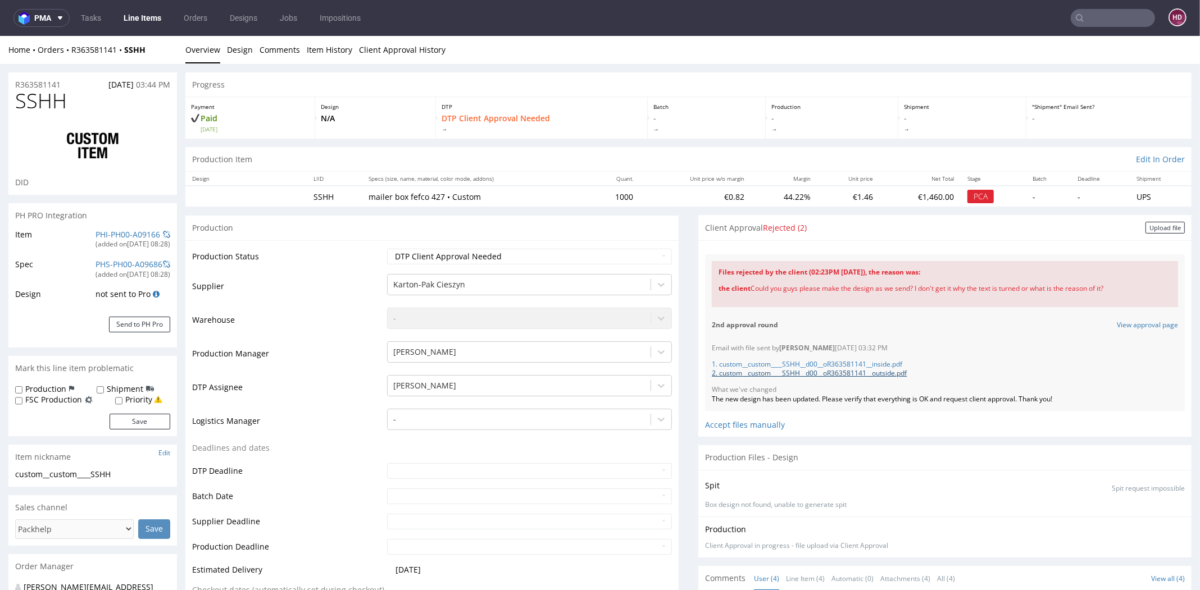
click at [880, 373] on link "2. custom__custom____SSHH__d00__oR363581141__outside.pdf" at bounding box center [809, 373] width 195 height 10
click at [456, 252] on select "Waiting for Artwork Waiting for Diecut Waiting for Mockup Waiting for DTP Waiti…" at bounding box center [529, 257] width 285 height 16
select select "dtp_waiting_for_check"
click at [387, 249] on select "Waiting for Artwork Waiting for Diecut Waiting for Mockup Waiting for DTP Waiti…" at bounding box center [529, 257] width 285 height 16
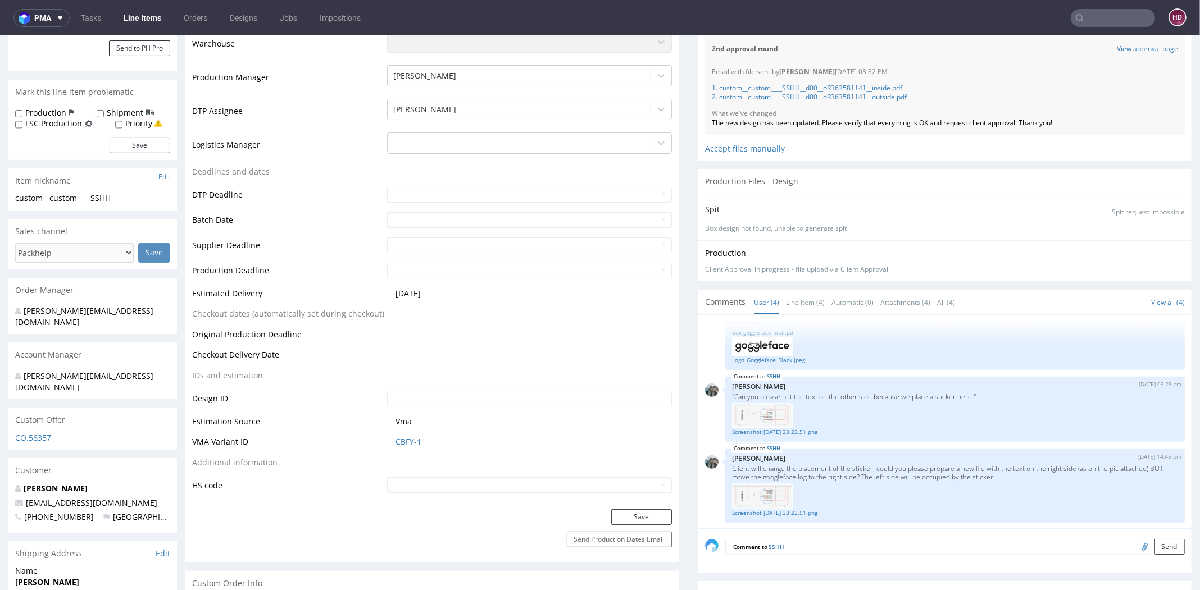
scroll to position [354, 0]
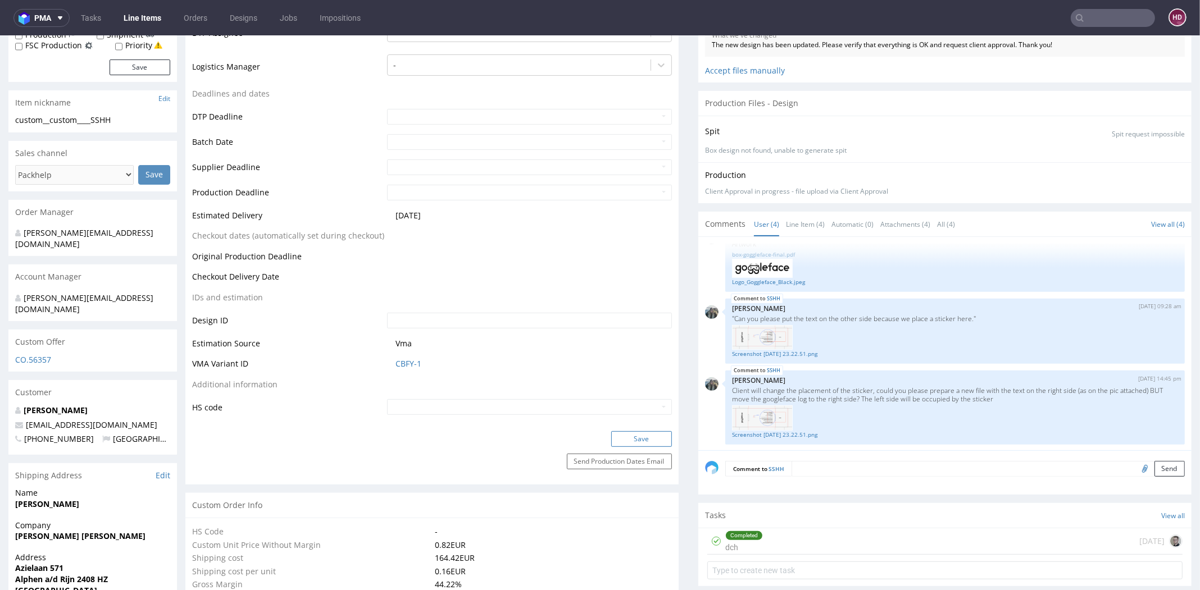
click at [634, 435] on button "Save" at bounding box center [641, 439] width 61 height 16
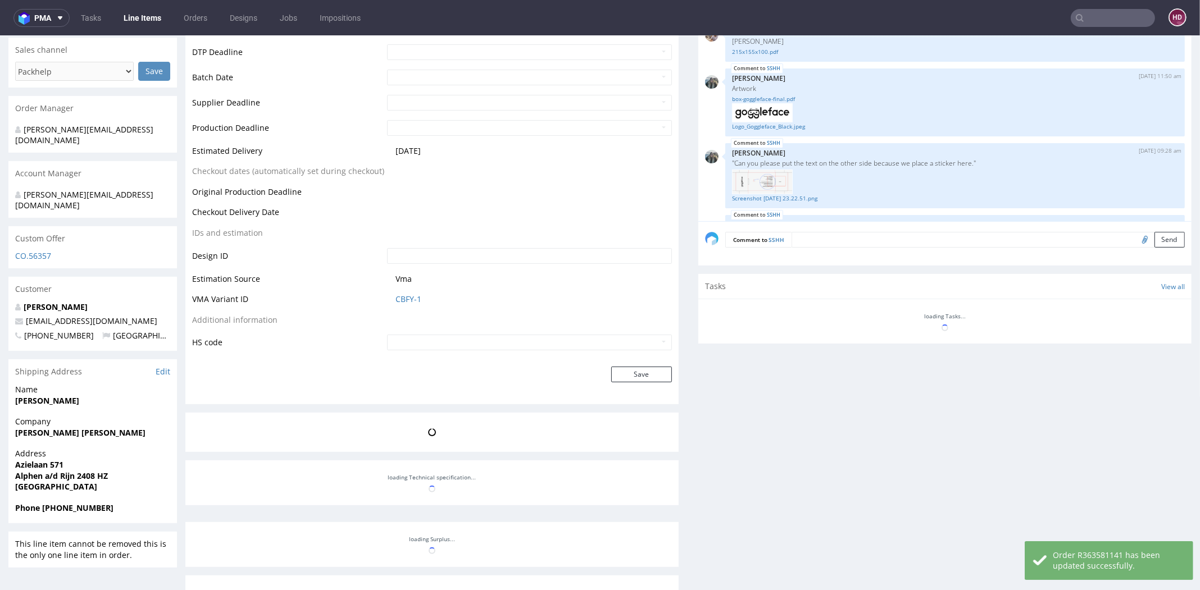
scroll to position [74, 0]
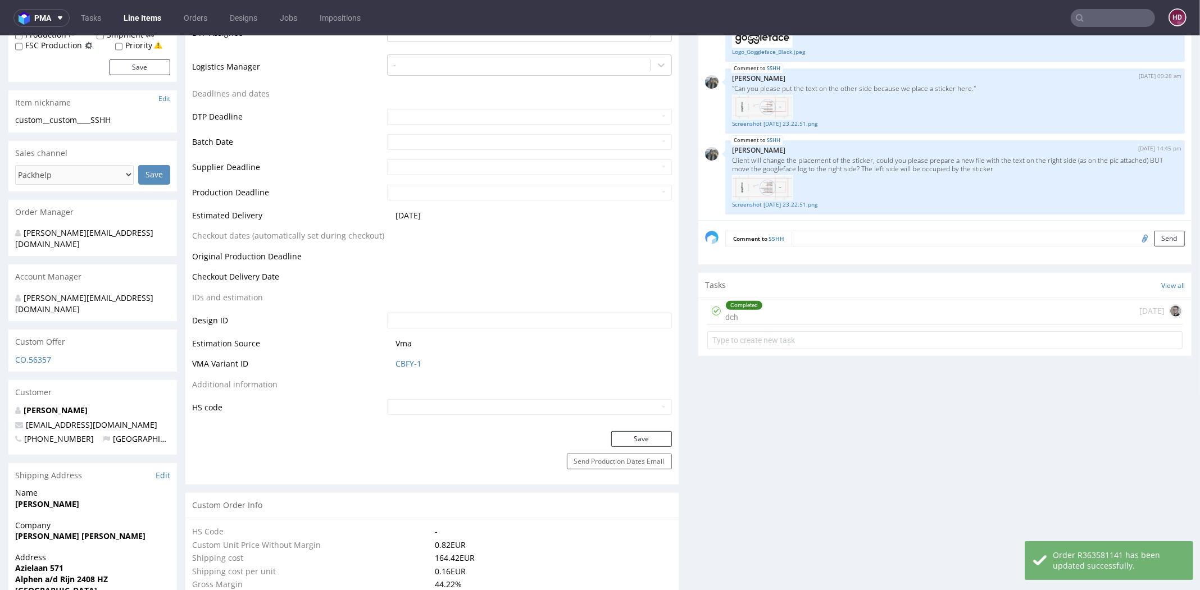
click at [158, 20] on link "Line Items" at bounding box center [142, 18] width 51 height 18
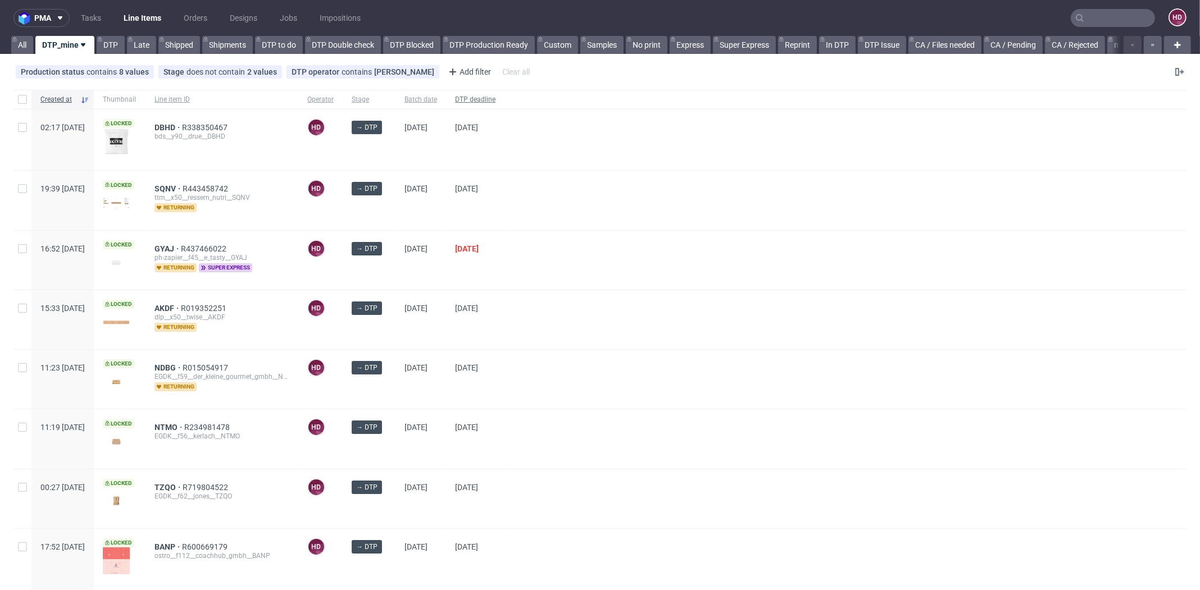
click at [495, 103] on span "DTP deadline" at bounding box center [475, 100] width 40 height 10
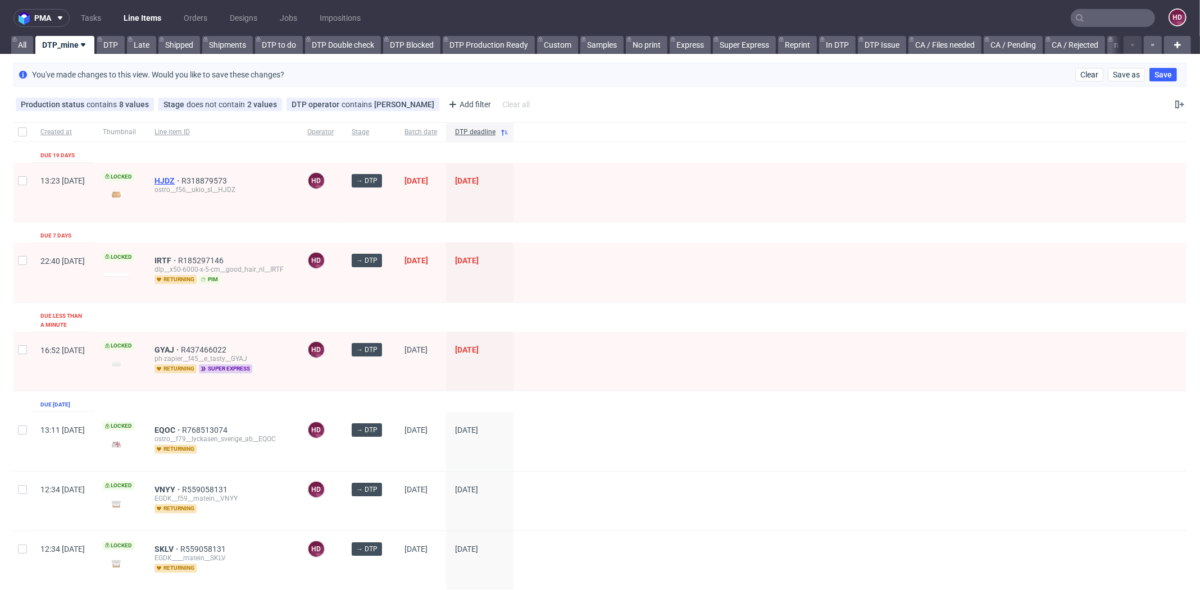
click at [181, 177] on span "HJDZ" at bounding box center [167, 180] width 27 height 9
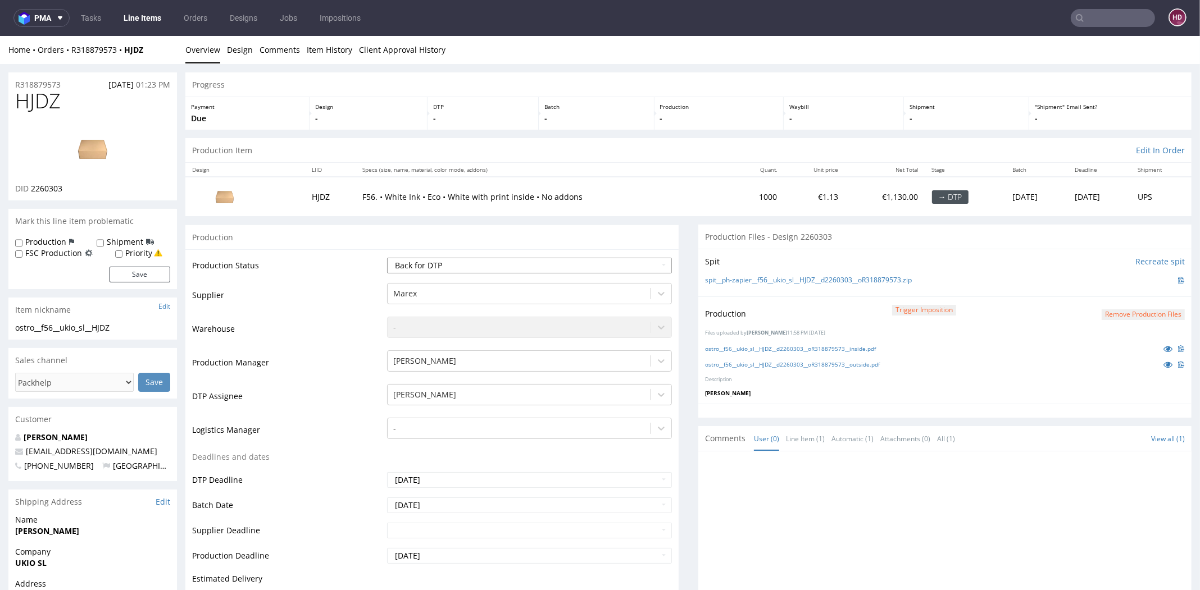
click at [447, 268] on select "Waiting for Artwork Waiting for Diecut Waiting for Mockup Waiting for DTP Waiti…" at bounding box center [529, 266] width 285 height 16
select select "dtp_in_process"
click at [387, 258] on select "Waiting for Artwork Waiting for Diecut Waiting for Mockup Waiting for DTP Waiti…" at bounding box center [529, 266] width 285 height 16
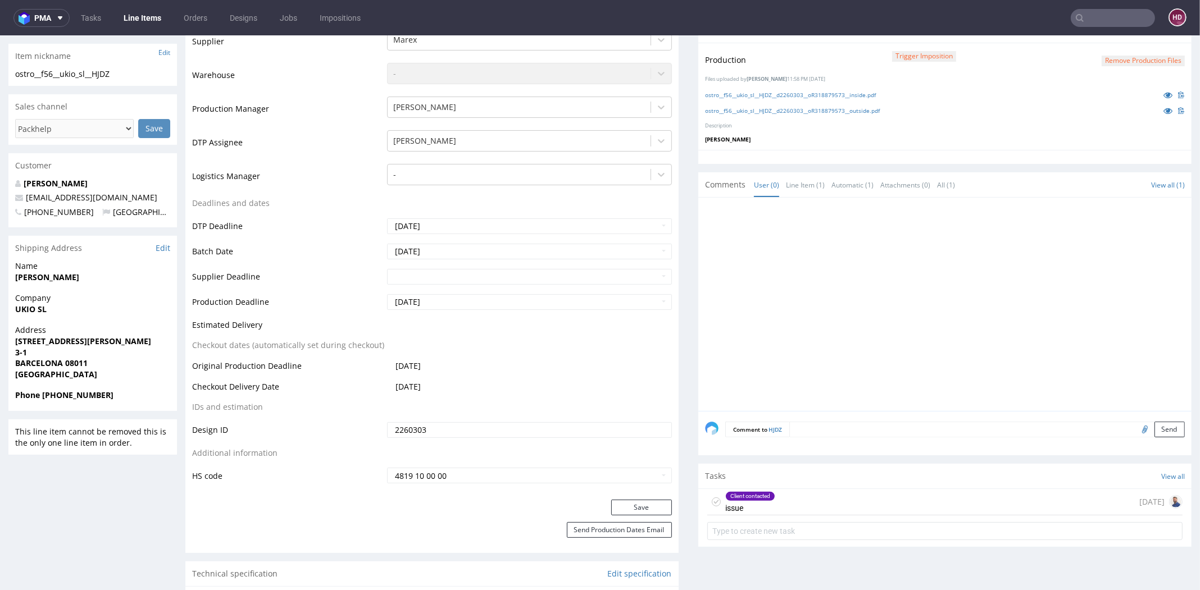
scroll to position [273, 0]
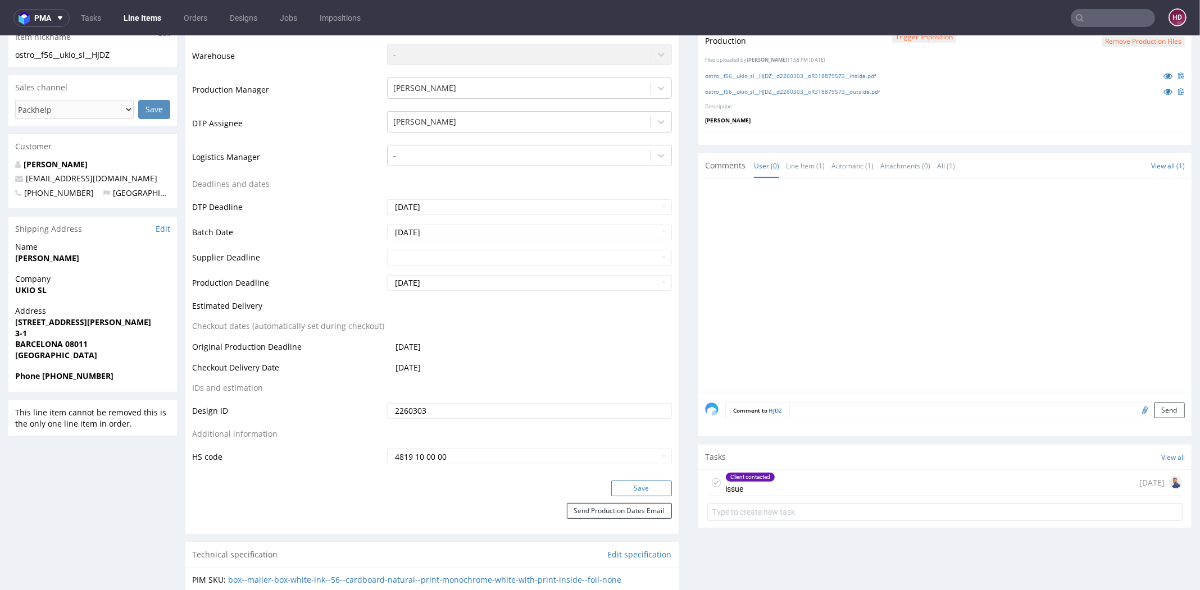
click at [621, 485] on button "Save" at bounding box center [641, 489] width 61 height 16
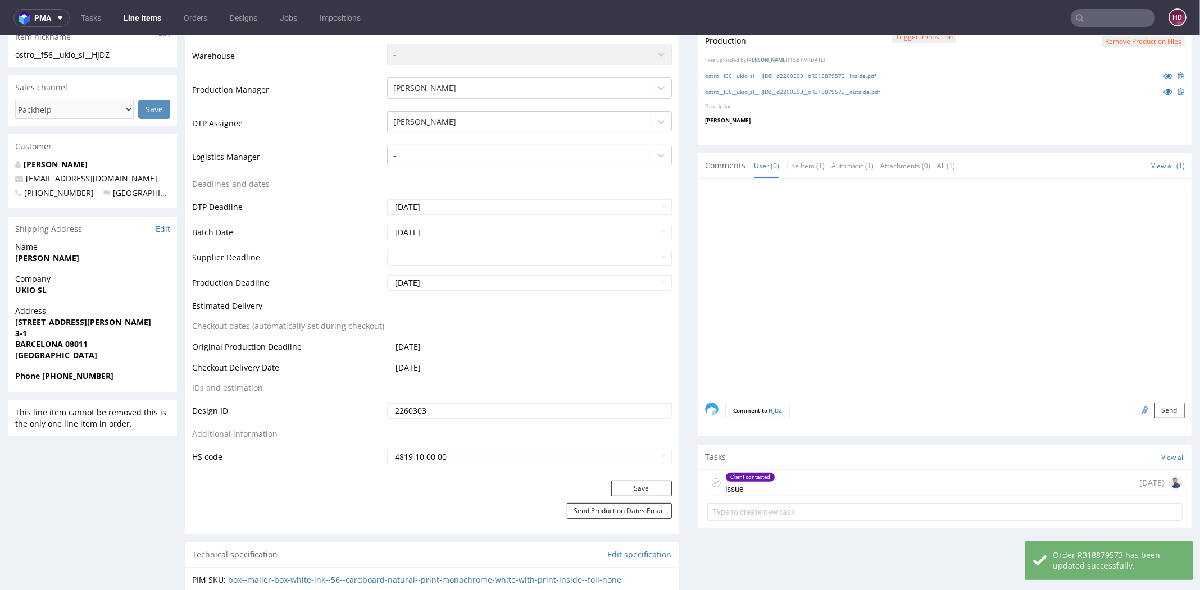
click at [759, 473] on div "Client contacted" at bounding box center [750, 477] width 49 height 9
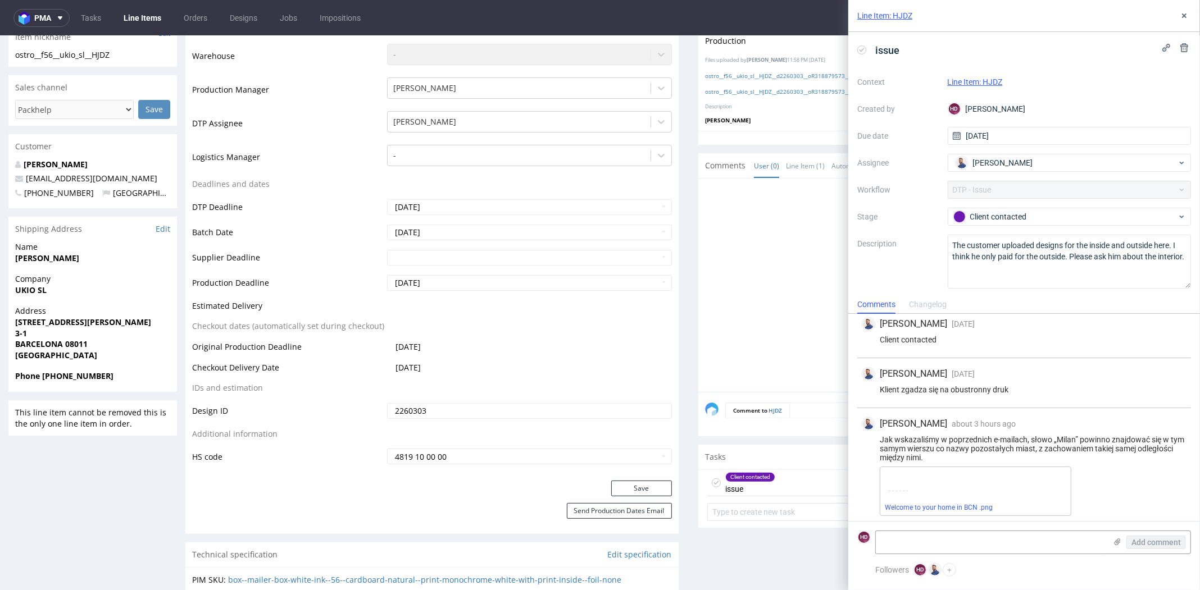
scroll to position [725, 0]
click at [902, 504] on link "Welcome to your home in BCN .png" at bounding box center [939, 508] width 108 height 8
click at [971, 216] on div "Client contacted" at bounding box center [1065, 217] width 224 height 12
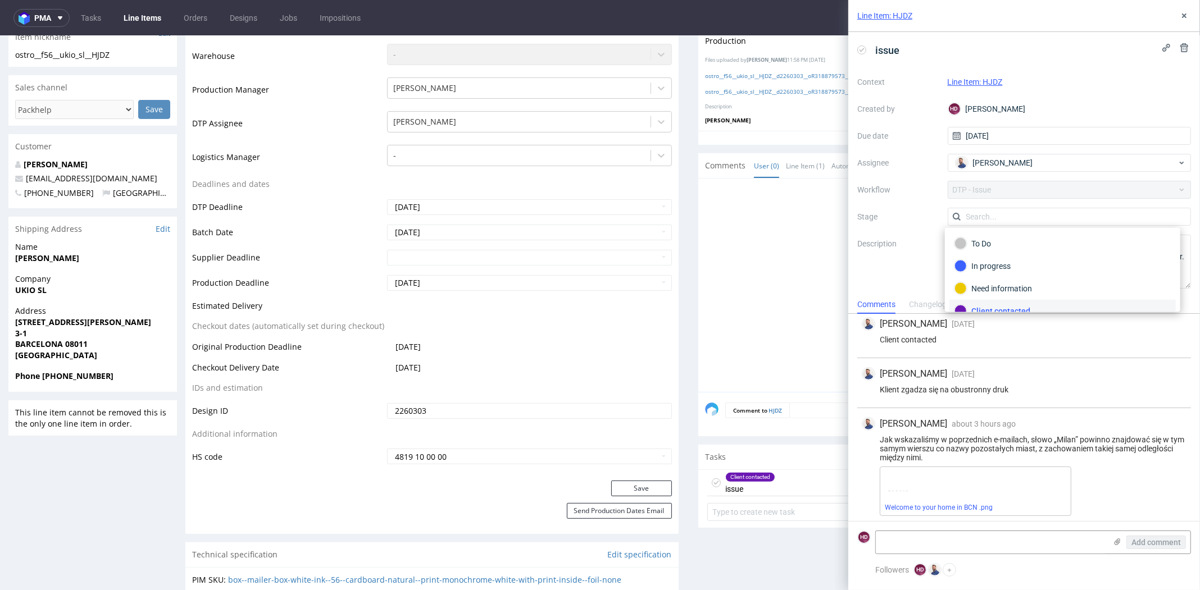
scroll to position [8, 0]
click at [999, 420] on span "about 3 hours ago" at bounding box center [984, 424] width 64 height 9
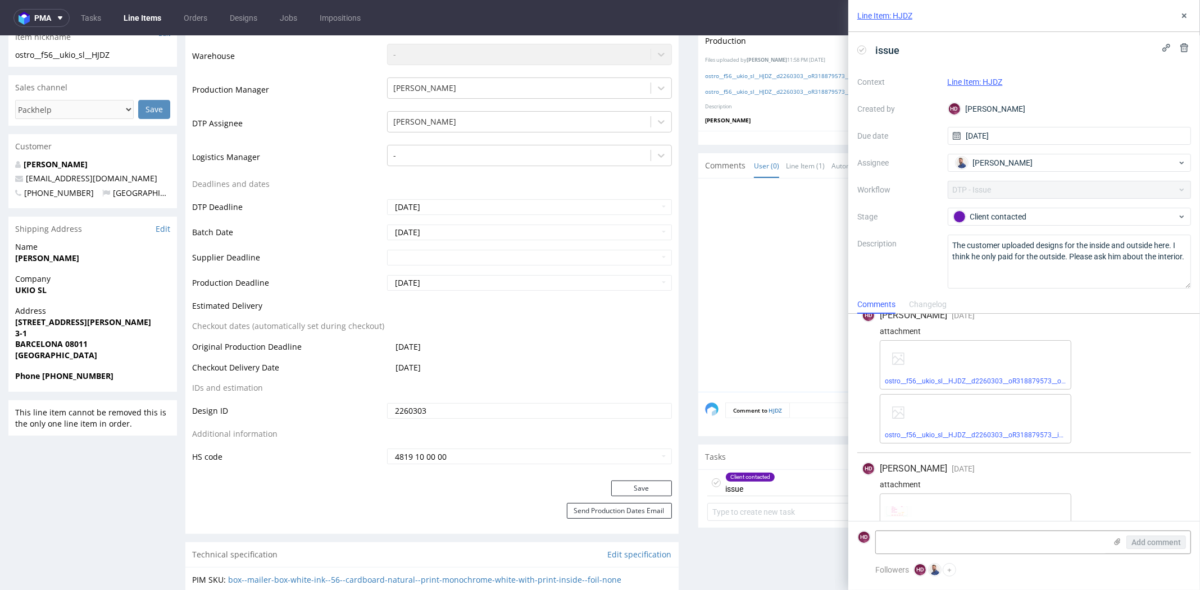
scroll to position [404, 0]
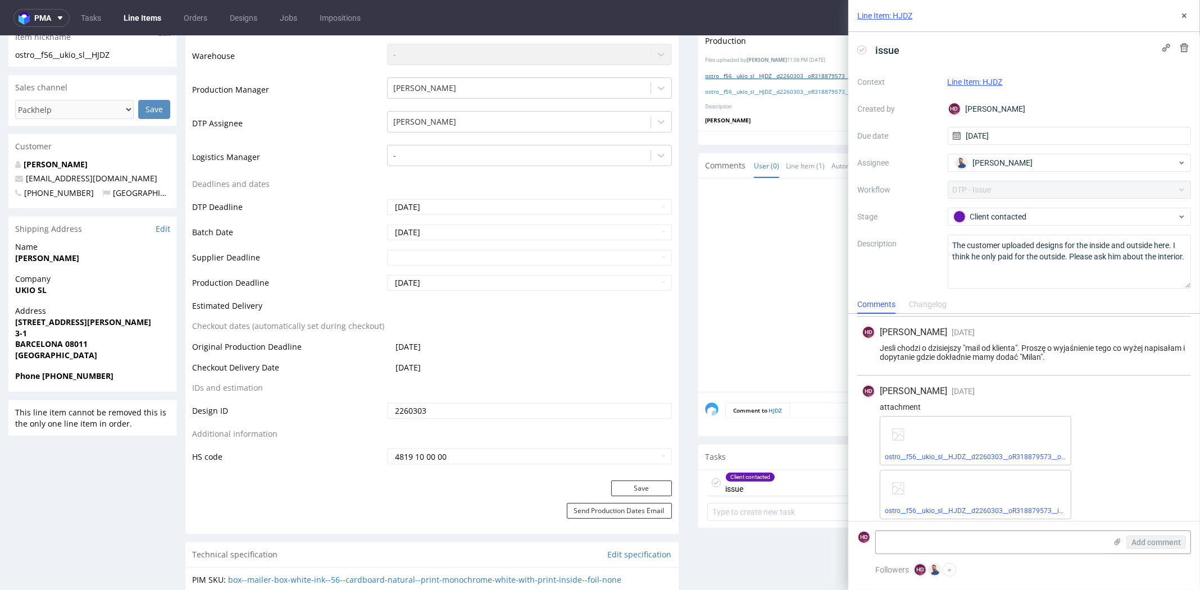
click at [753, 72] on link "ostro__f56__ukio_sl__HJDZ__d2260303__oR318879573__inside.pdf" at bounding box center [790, 76] width 171 height 8
click at [812, 89] on link "ostro__f56__ukio_sl__HJDZ__d2260303__oR318879573__outside.pdf" at bounding box center [792, 92] width 175 height 8
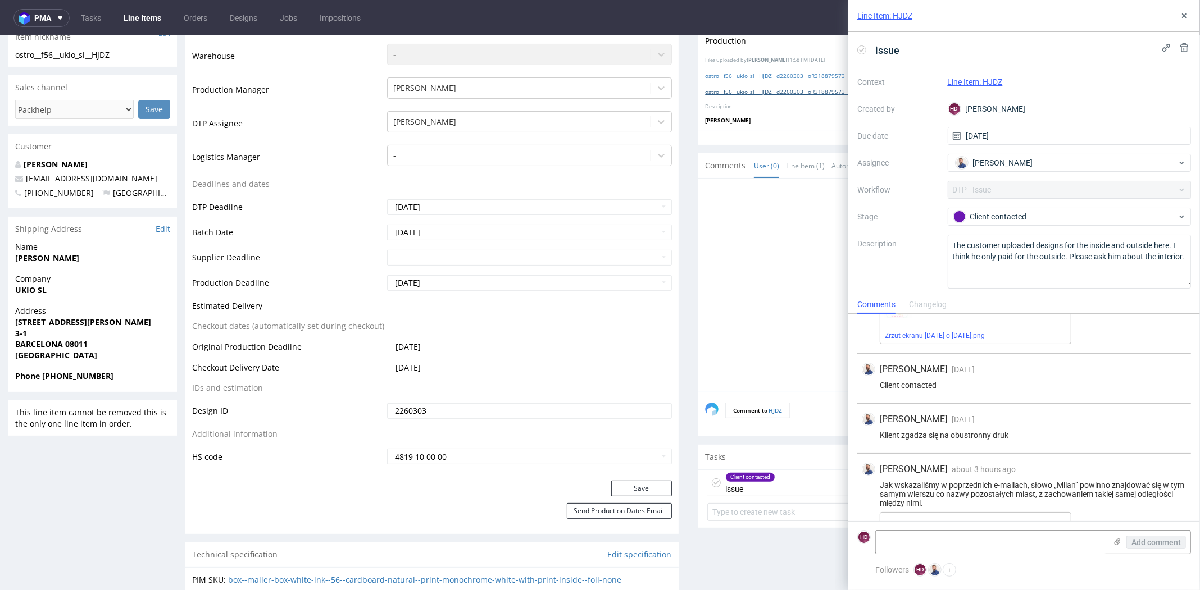
scroll to position [725, 0]
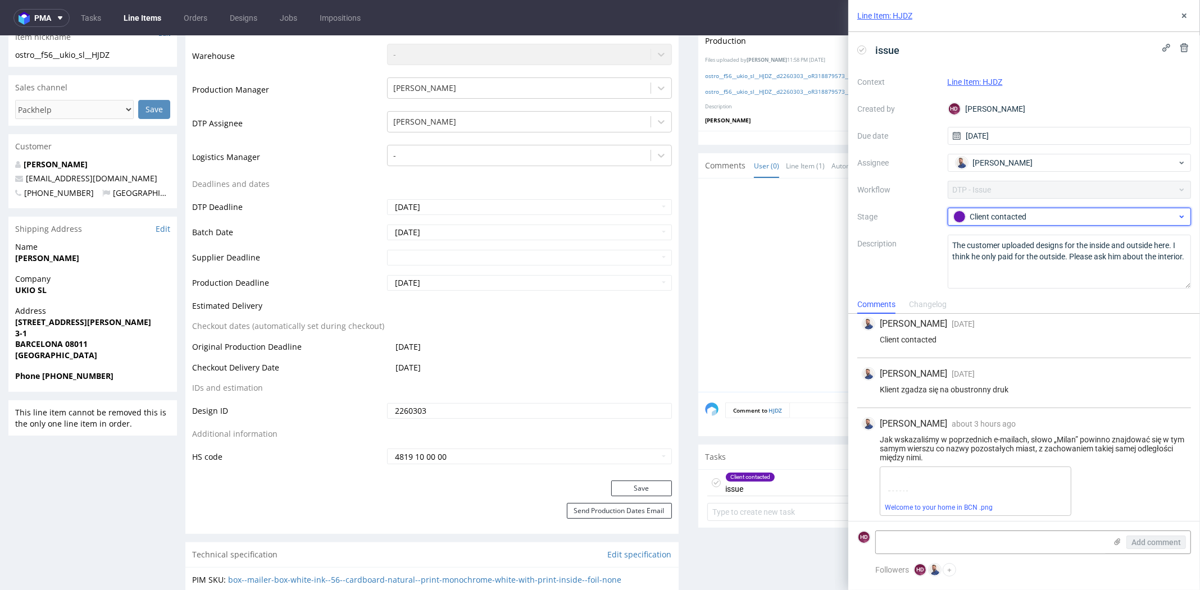
click at [1007, 218] on div "Client contacted" at bounding box center [1065, 217] width 224 height 12
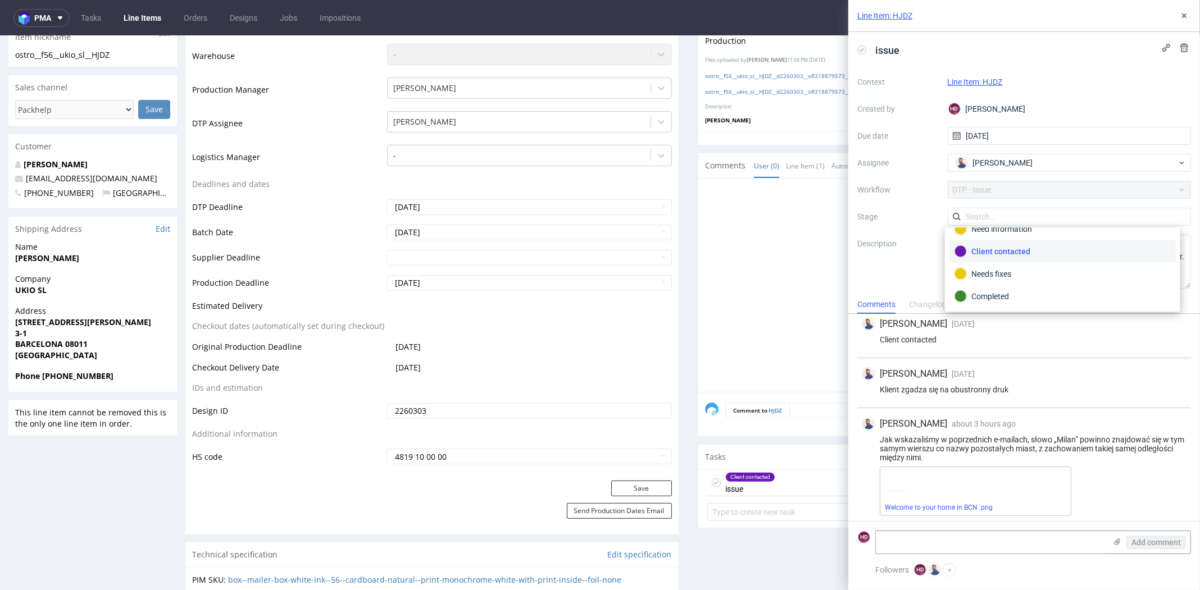
scroll to position [79, 0]
click at [1005, 276] on div "Completed" at bounding box center [1062, 277] width 216 height 12
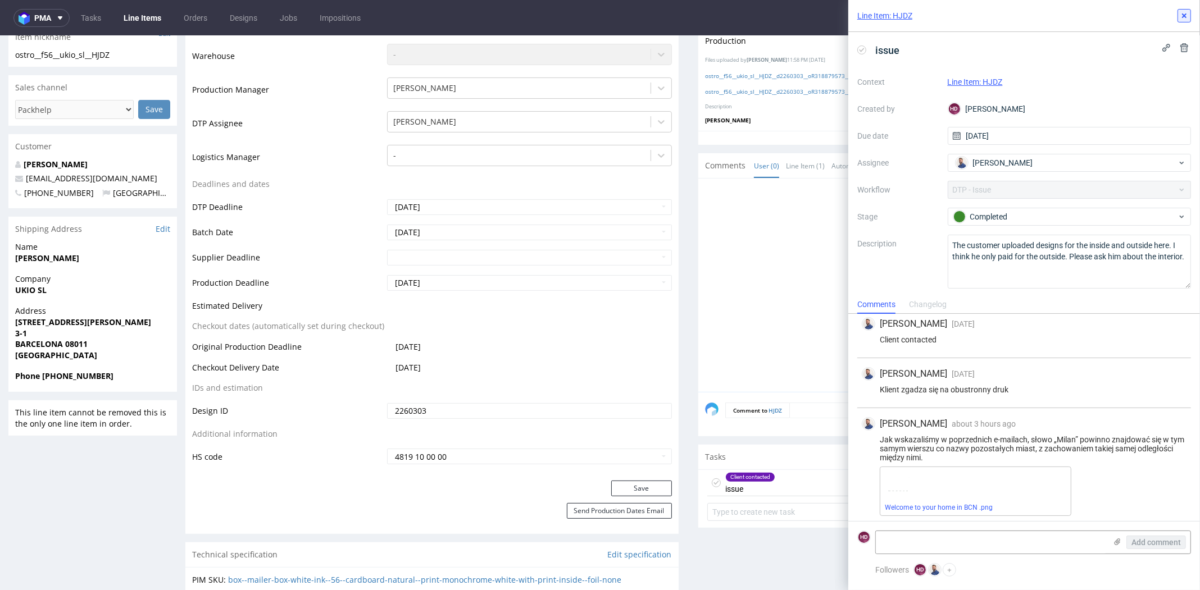
click at [1186, 11] on icon at bounding box center [1184, 15] width 9 height 9
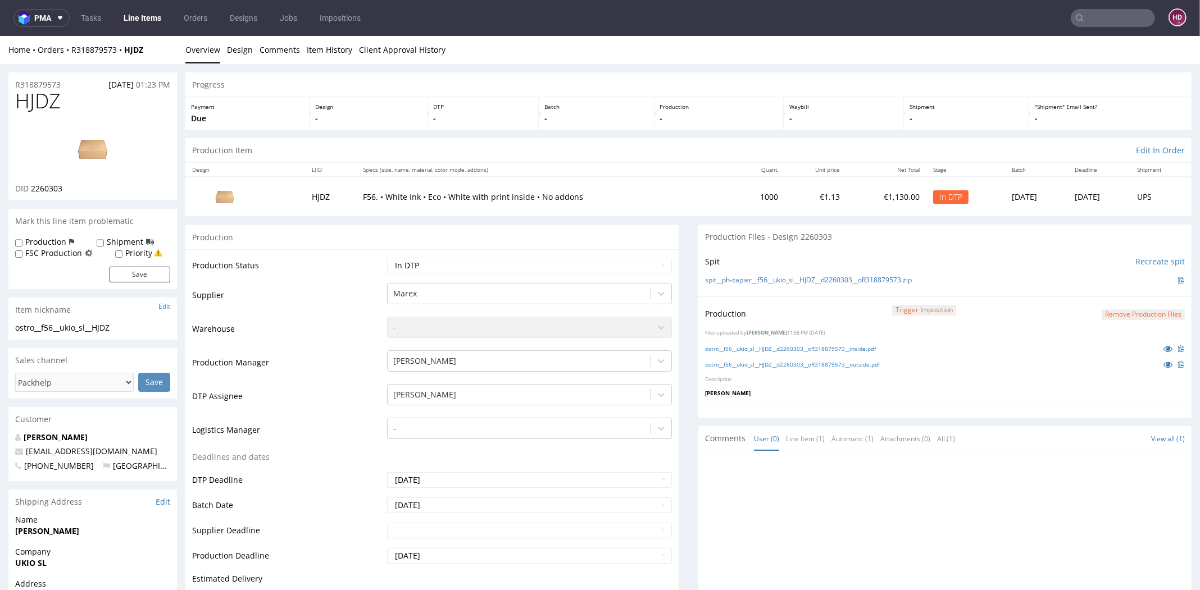
click at [1111, 312] on button "Remove production files" at bounding box center [1143, 315] width 83 height 11
click at [1098, 287] on icon at bounding box center [1097, 288] width 7 height 8
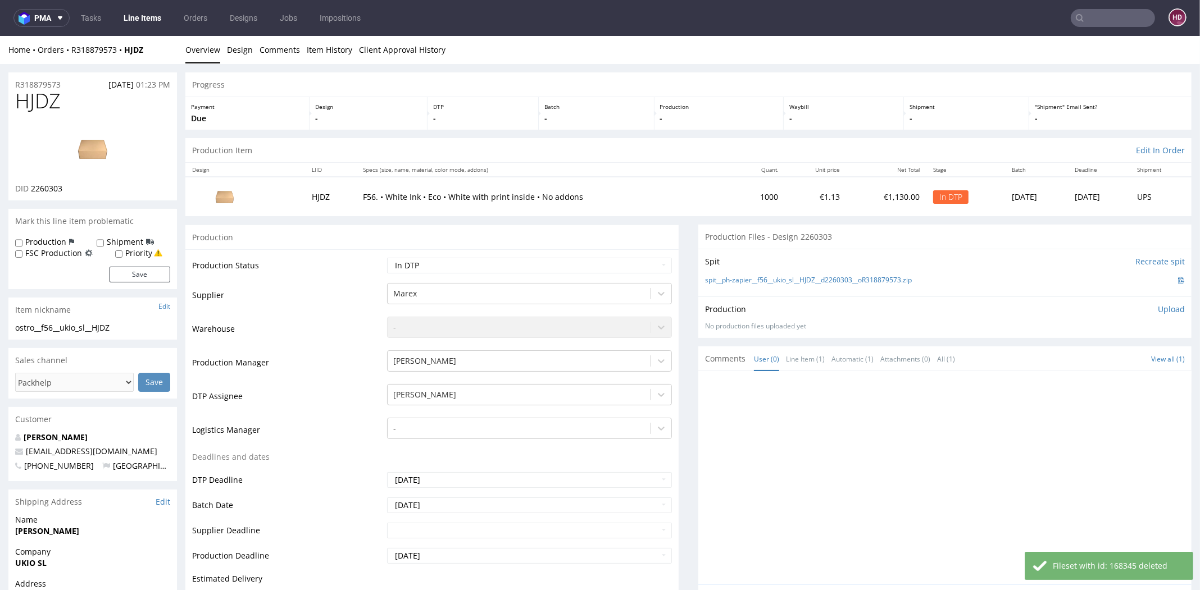
click at [1158, 312] on p "Upload" at bounding box center [1171, 309] width 27 height 11
click at [1080, 362] on div "Add files" at bounding box center [1105, 361] width 56 height 17
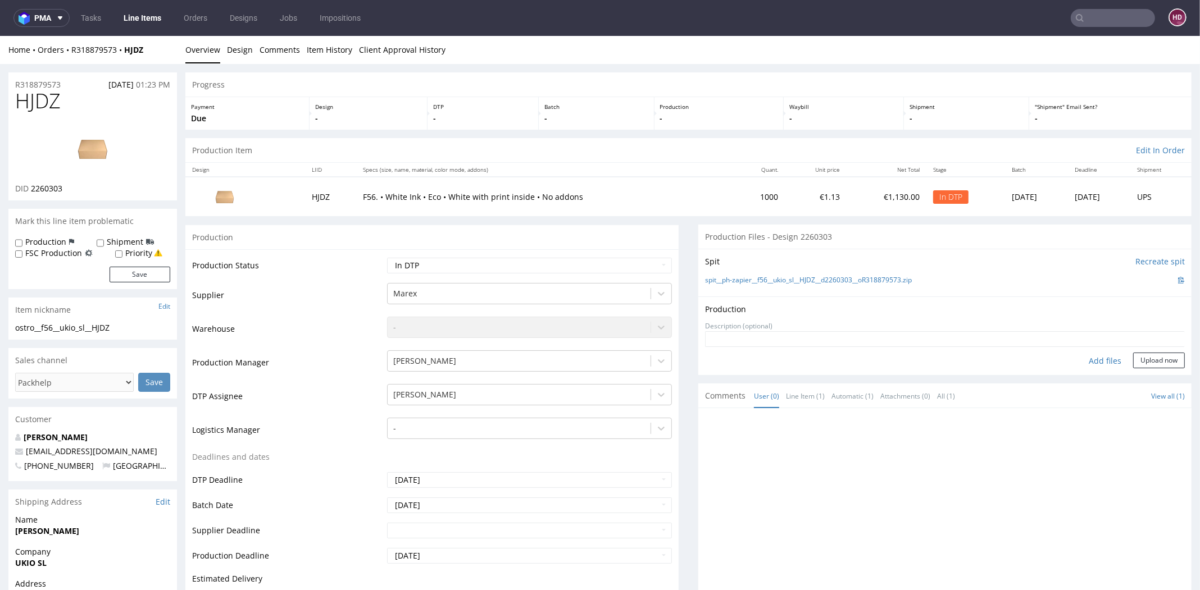
type input "C:\fakepath\ostro__f56__ukio_sl__HJDZ__d2260303__oR318879573__outside.pdf"
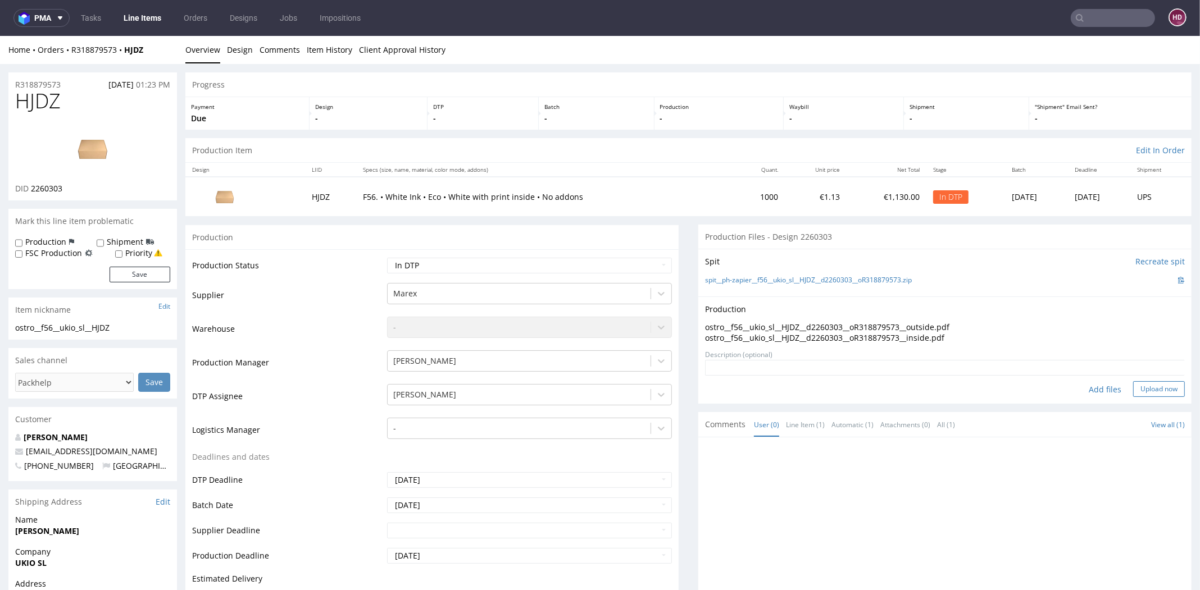
click at [1133, 392] on button "Upload now" at bounding box center [1159, 389] width 52 height 16
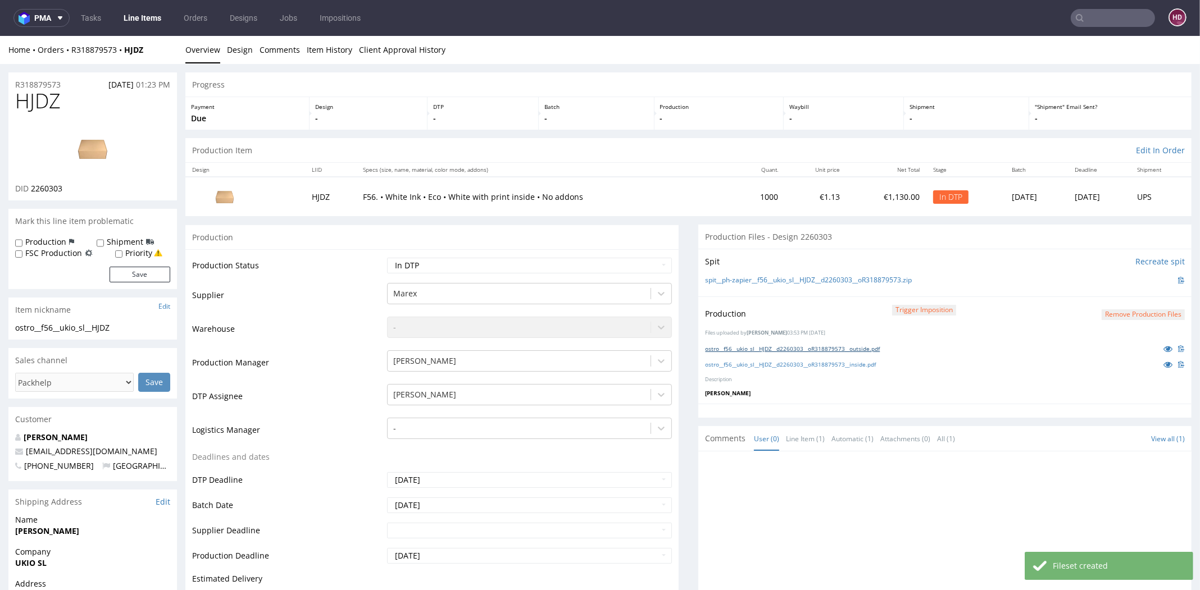
click at [865, 350] on link "ostro__f56__ukio_sl__HJDZ__d2260303__oR318879573__outside.pdf" at bounding box center [792, 349] width 175 height 8
click at [471, 261] on select "Waiting for Artwork Waiting for Diecut Waiting for Mockup Waiting for DTP Waiti…" at bounding box center [529, 266] width 285 height 16
select select "dtp_ca_needed"
click at [387, 258] on select "Waiting for Artwork Waiting for Diecut Waiting for Mockup Waiting for DTP Waiti…" at bounding box center [529, 266] width 285 height 16
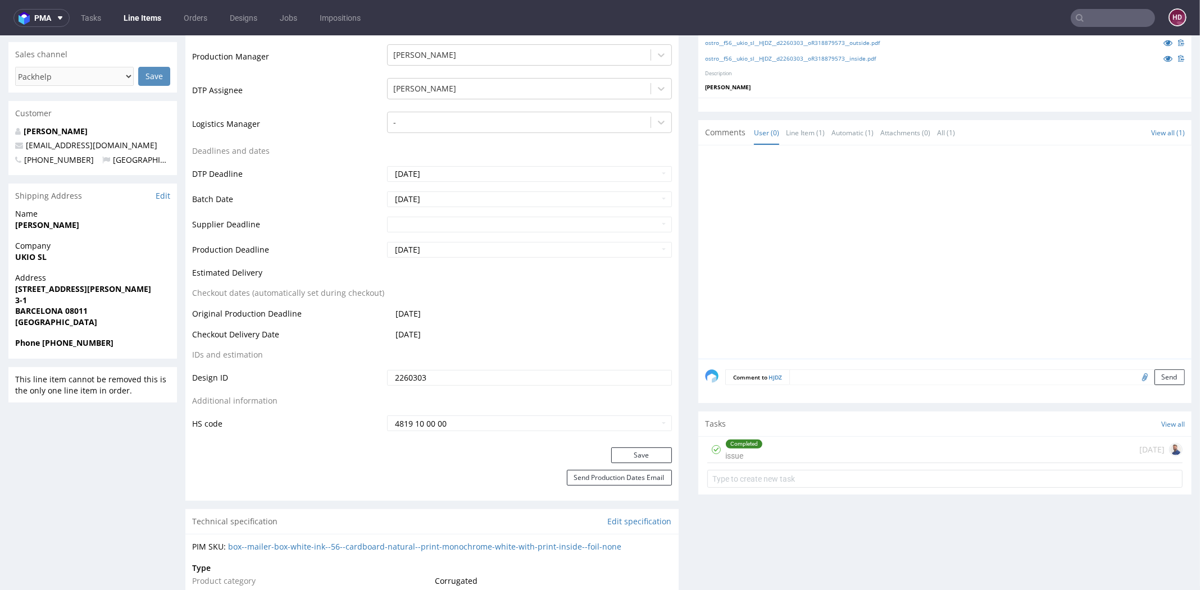
scroll to position [398, 0]
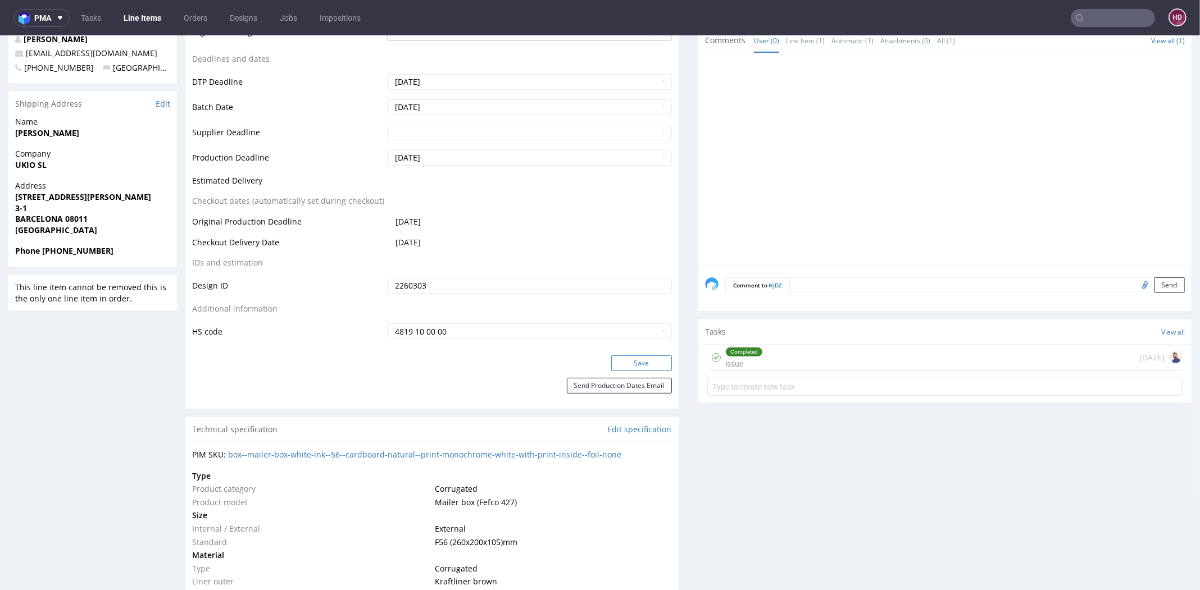
click at [611, 369] on button "Save" at bounding box center [641, 364] width 61 height 16
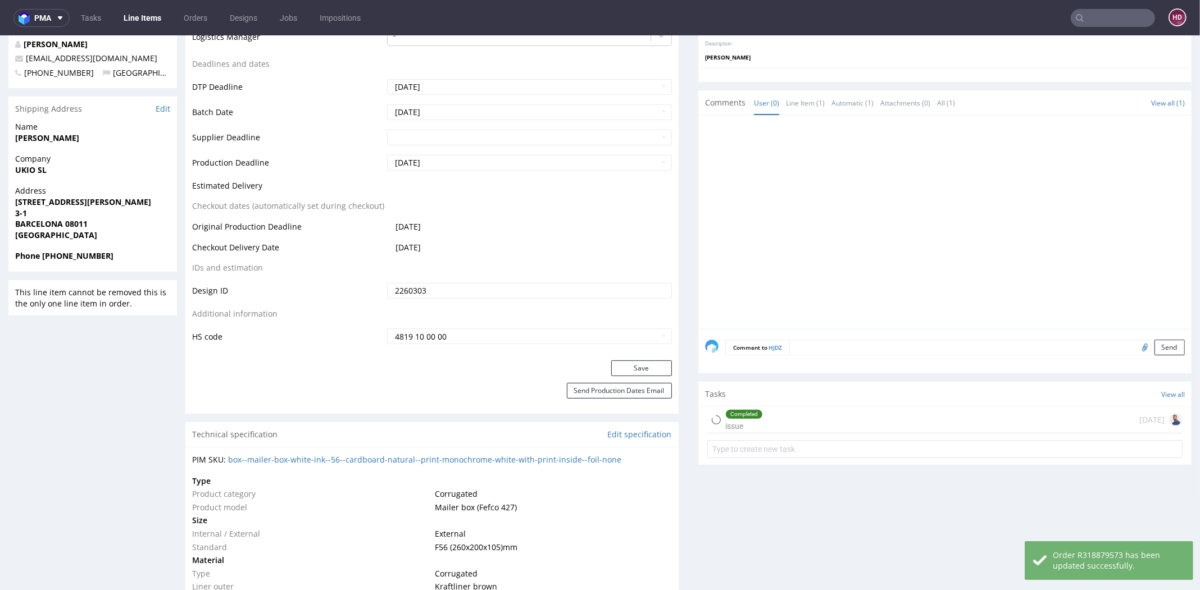
scroll to position [0, 0]
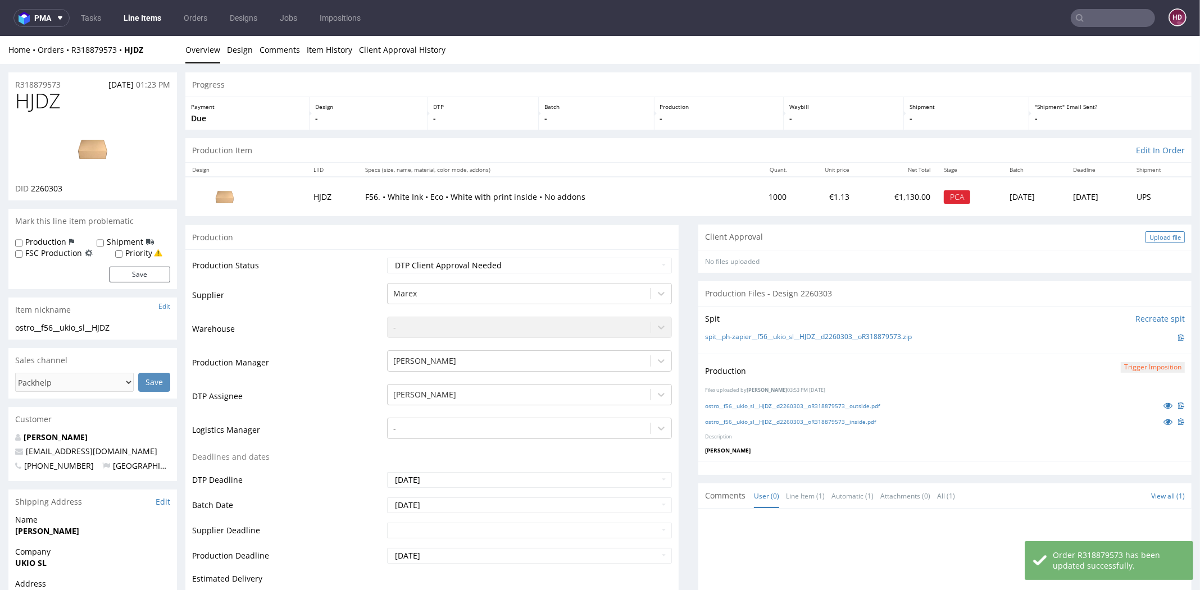
click at [1145, 232] on div "Upload file" at bounding box center [1164, 237] width 39 height 12
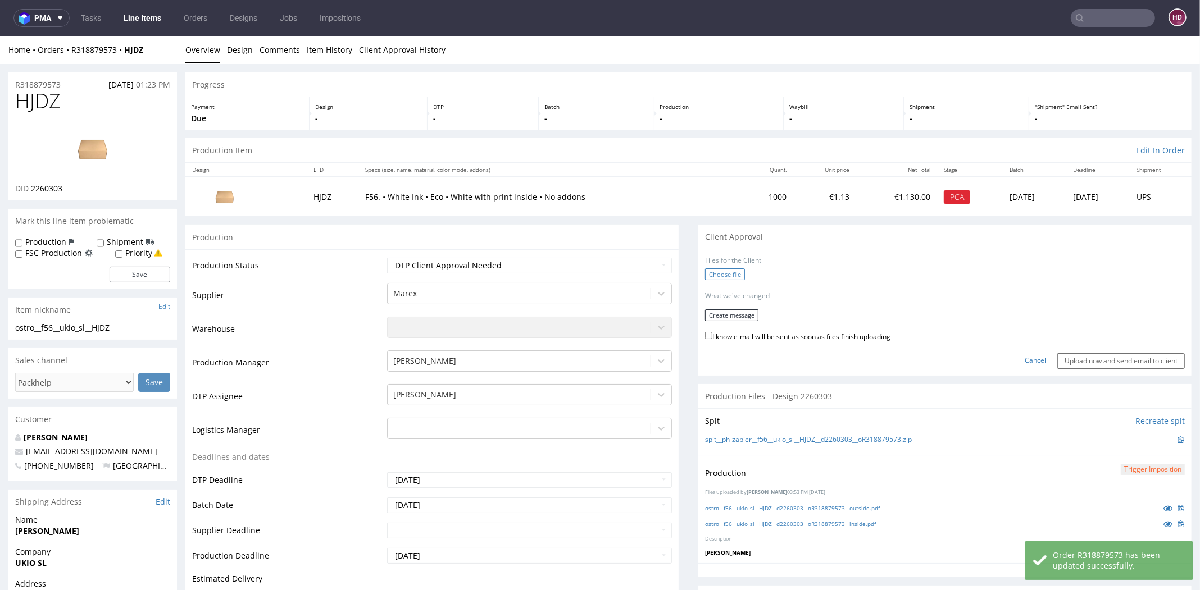
click at [712, 280] on label "Choose file" at bounding box center [725, 274] width 40 height 12
click at [0, 36] on input "Choose file" at bounding box center [0, 36] width 0 height 0
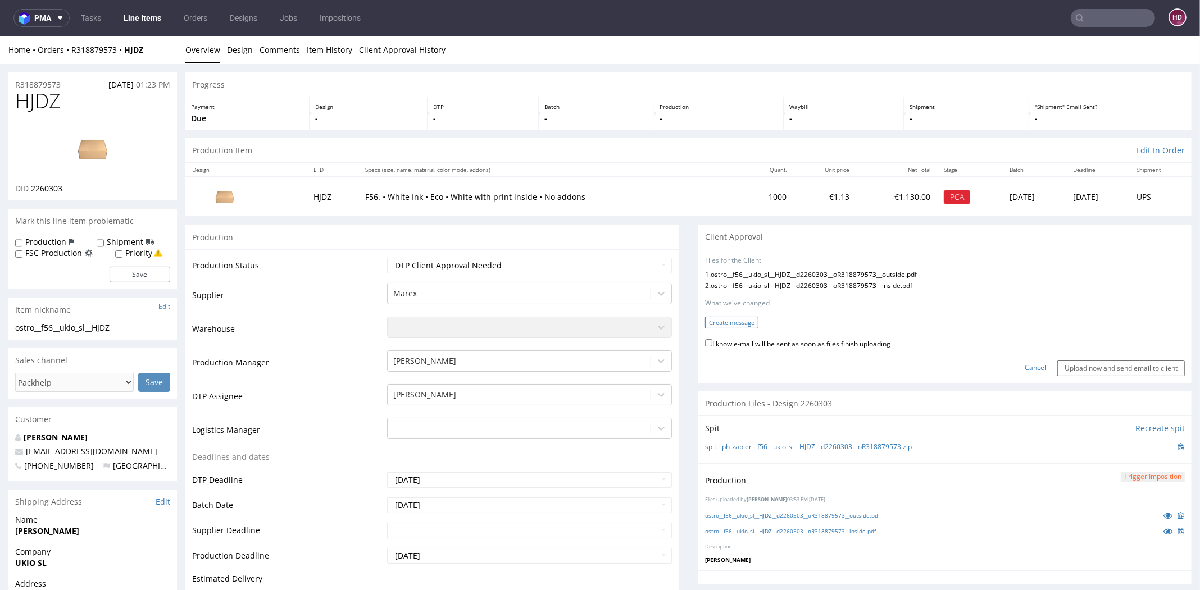
click at [741, 323] on button "Create message" at bounding box center [731, 323] width 53 height 12
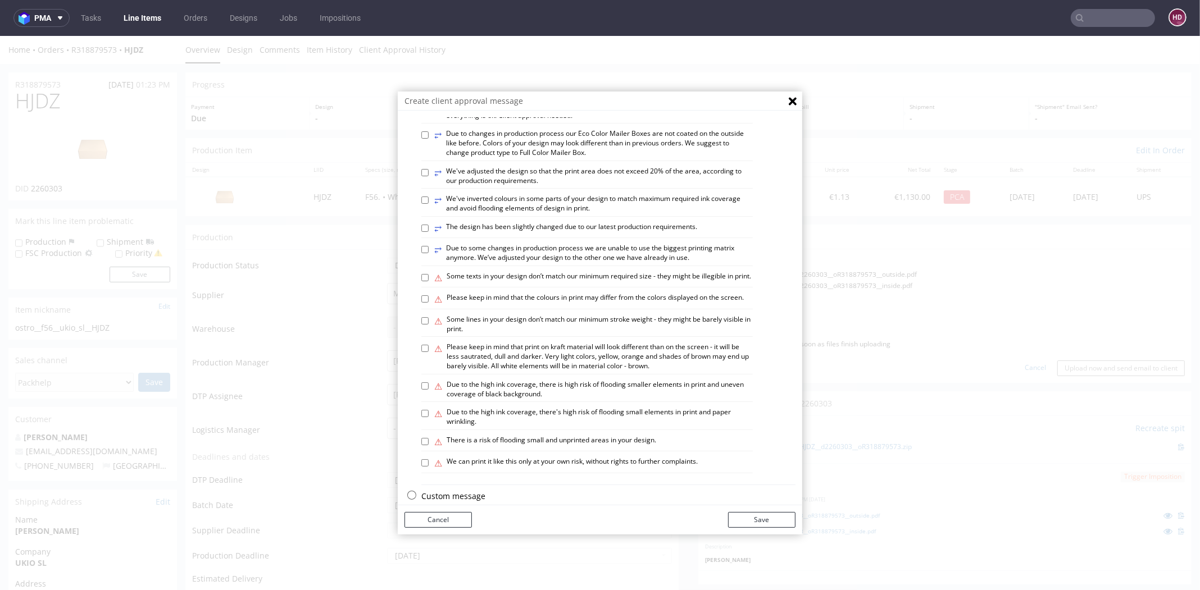
scroll to position [586, 0]
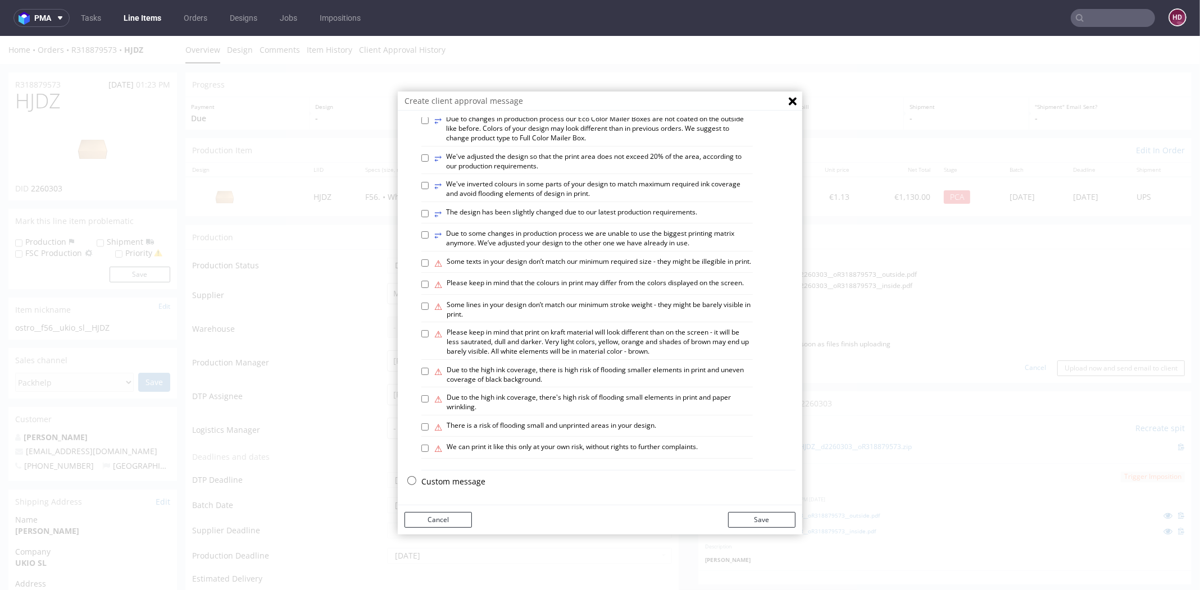
click at [451, 481] on p "Custom message" at bounding box center [608, 481] width 374 height 11
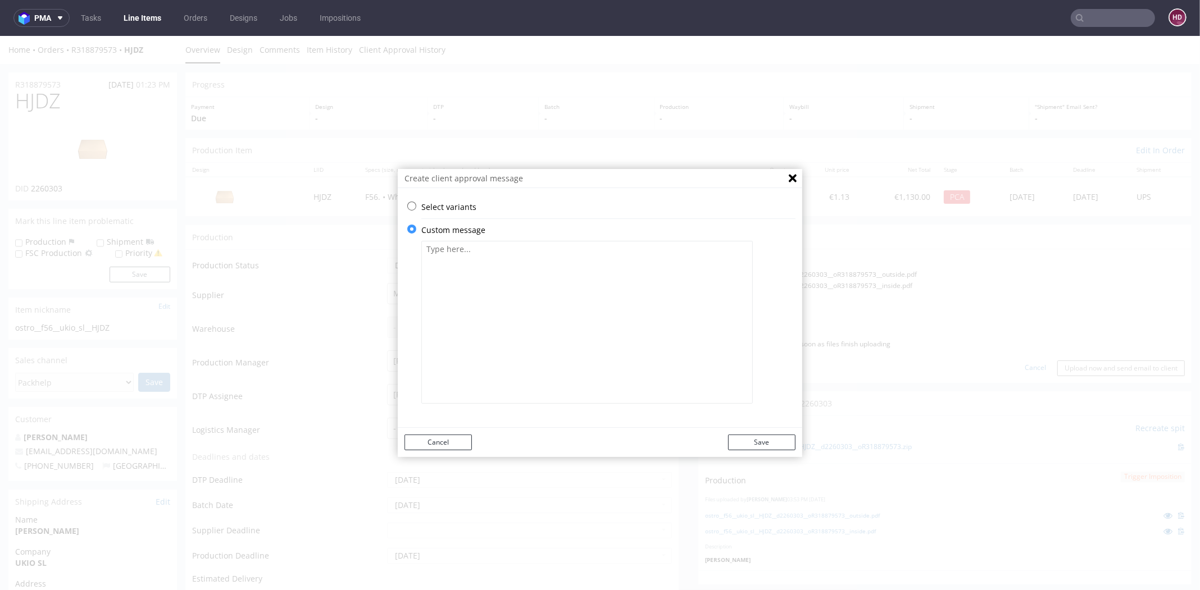
scroll to position [0, 0]
click at [499, 335] on textarea at bounding box center [586, 322] width 331 height 163
paste textarea "We have made the necessary corrections. Thank you for contacting us. If you are…"
type textarea "We have made the necessary corrections. Thank you for contacting us. If you are…"
click at [754, 440] on button "Save" at bounding box center [761, 443] width 67 height 16
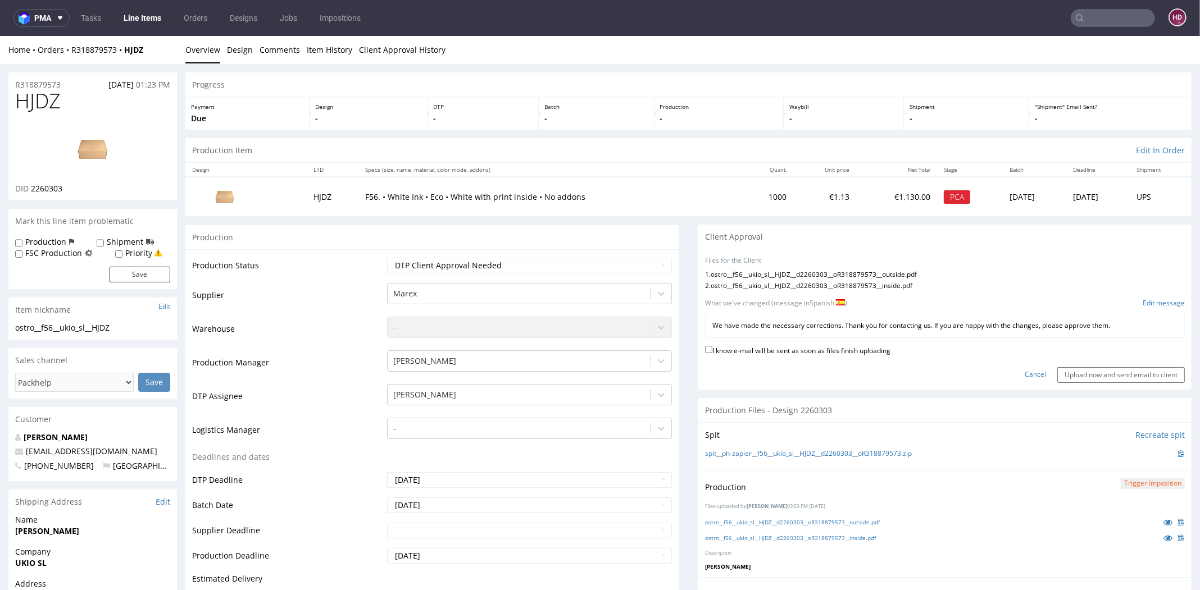
click at [775, 348] on label "I know e-mail will be sent as soon as files finish uploading" at bounding box center [797, 350] width 185 height 12
click at [712, 348] on input "I know e-mail will be sent as soon as files finish uploading" at bounding box center [708, 349] width 7 height 7
checkbox input "true"
click at [1102, 375] on input "Upload now and send email to client" at bounding box center [1121, 375] width 128 height 16
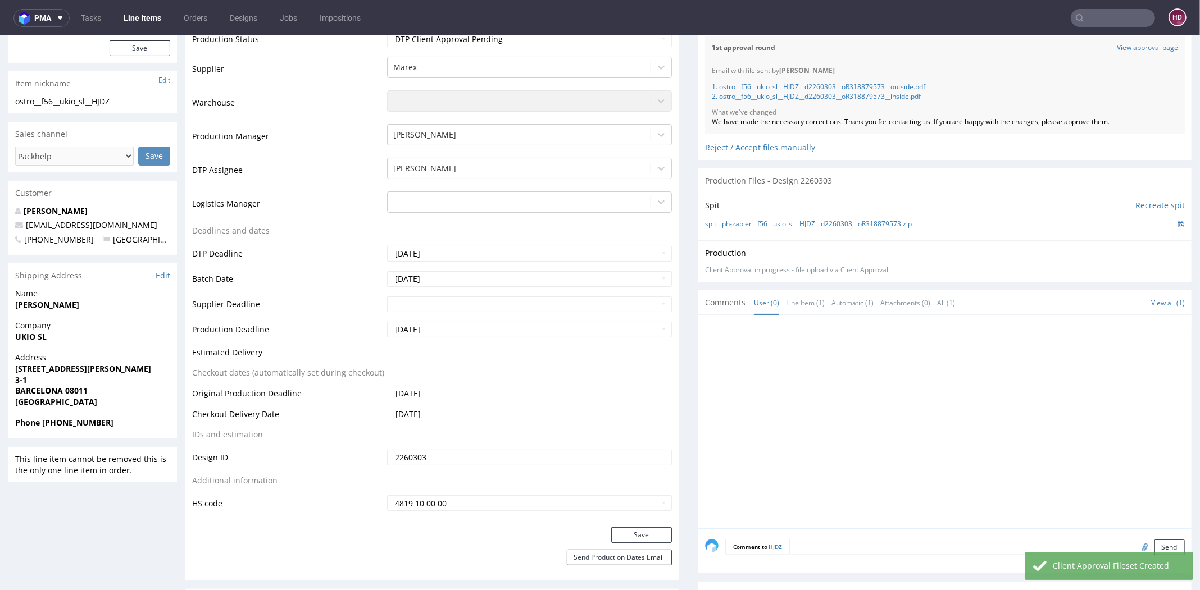
scroll to position [321, 0]
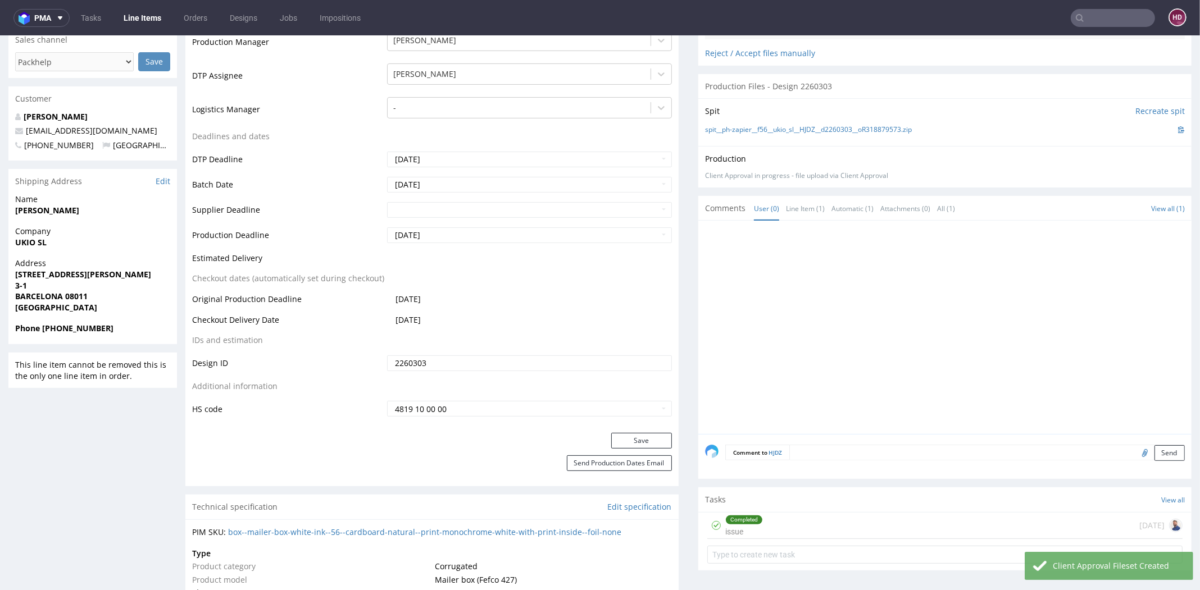
click at [749, 513] on div "Completed issue" at bounding box center [744, 526] width 38 height 26
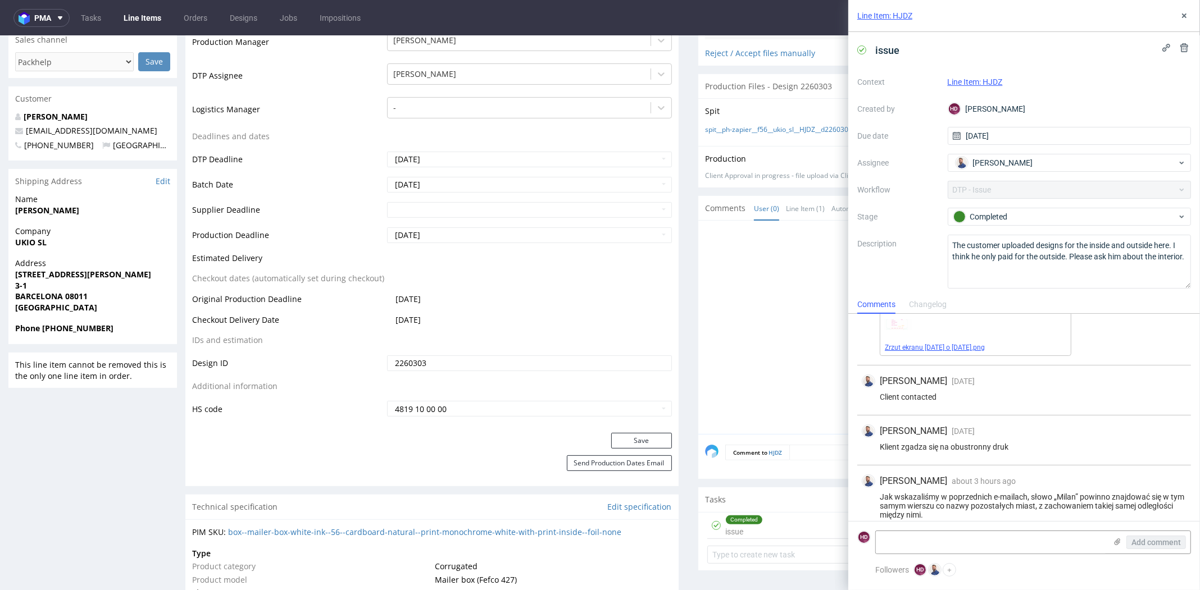
scroll to position [654, 0]
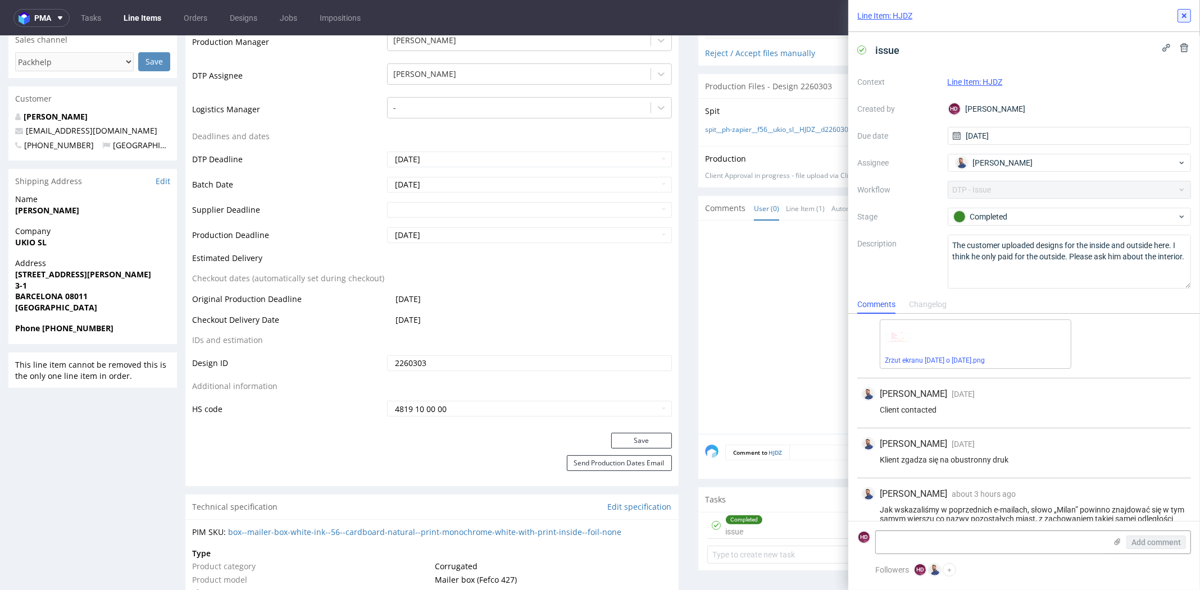
click at [1182, 16] on icon at bounding box center [1184, 15] width 9 height 9
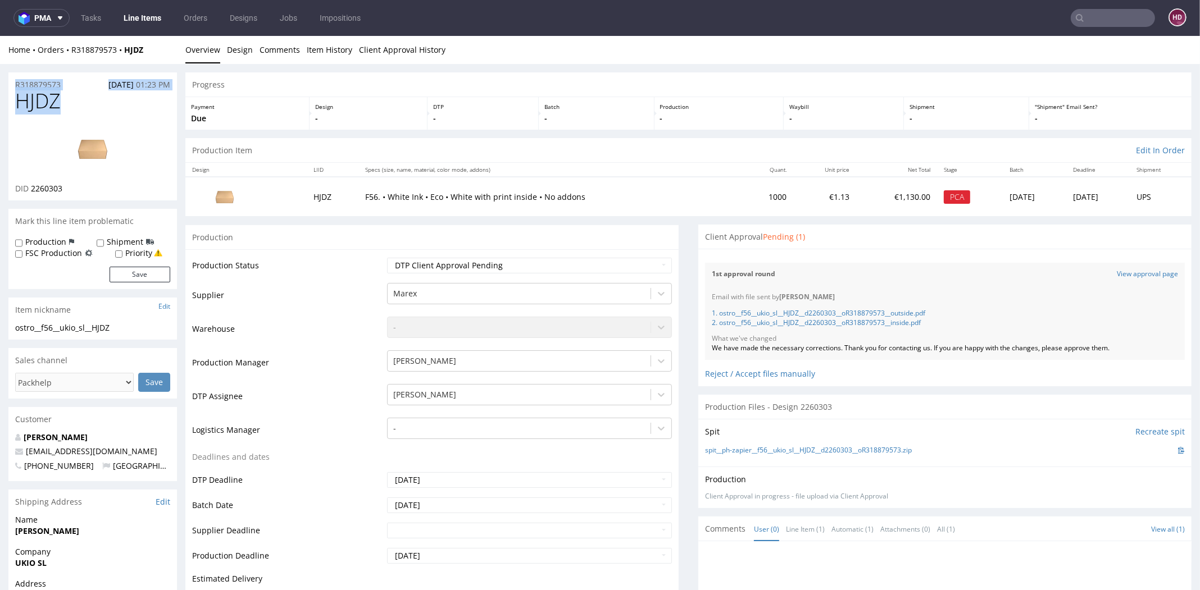
drag, startPoint x: 83, startPoint y: 101, endPoint x: -21, endPoint y: 88, distance: 104.8
click at [99, 111] on h1 "HJDZ" at bounding box center [92, 101] width 155 height 22
drag, startPoint x: 63, startPoint y: 107, endPoint x: 13, endPoint y: 99, distance: 51.2
click at [13, 99] on div "HJDZ DID 2260303" at bounding box center [92, 145] width 169 height 111
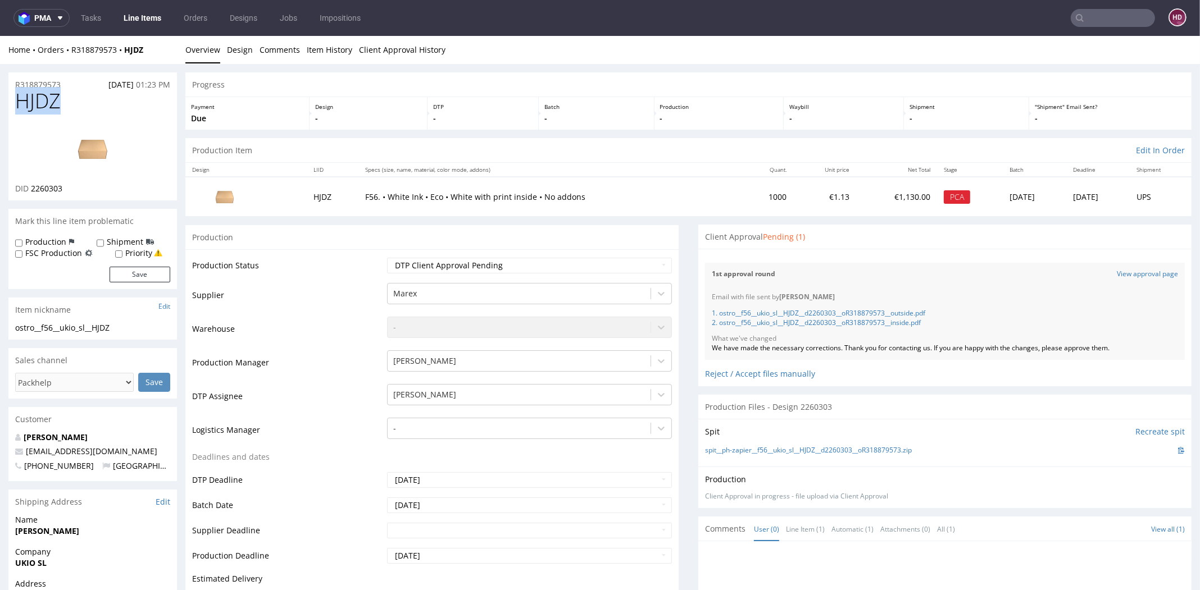
copy span "HJDZ"
click at [123, 19] on link "Line Items" at bounding box center [142, 18] width 51 height 18
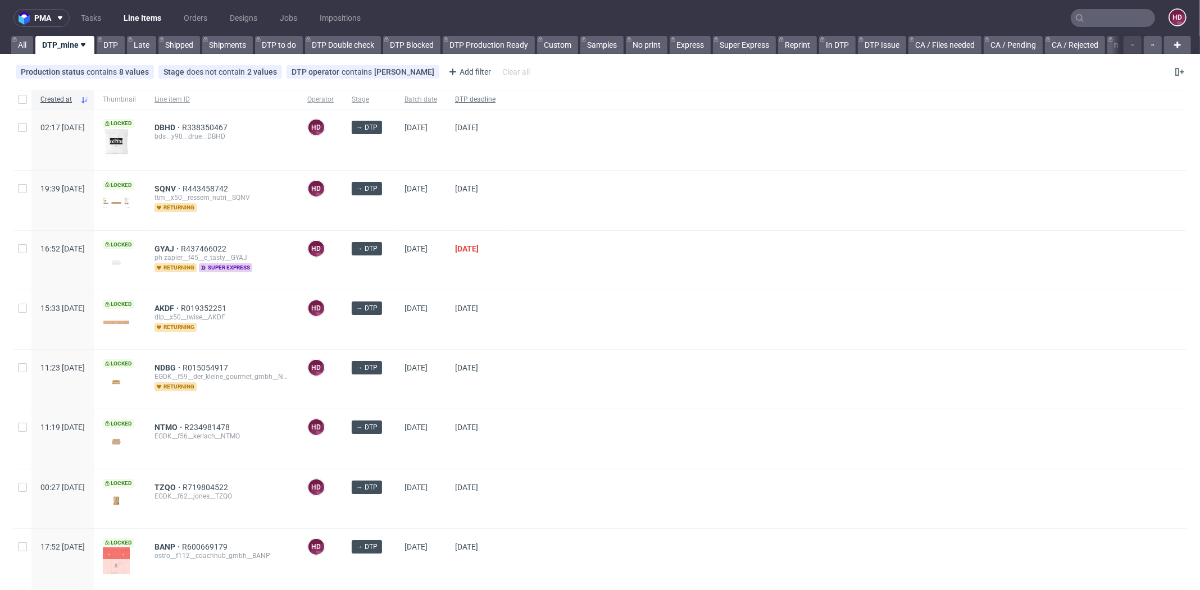
click at [495, 96] on span "DTP deadline" at bounding box center [475, 100] width 40 height 10
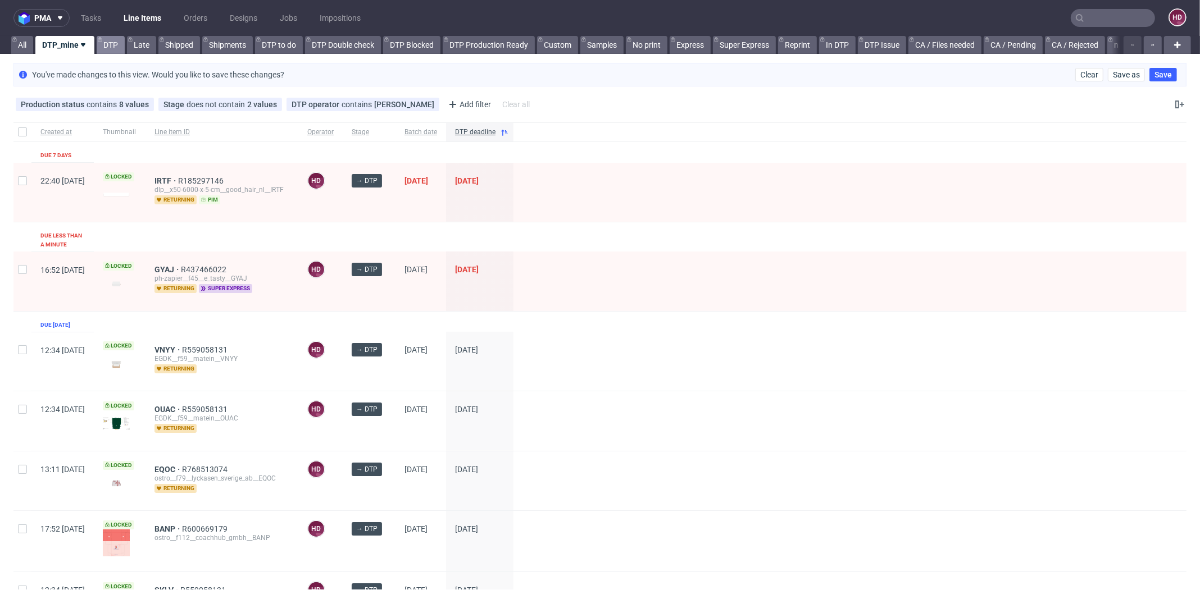
click at [119, 45] on link "DTP" at bounding box center [111, 45] width 28 height 18
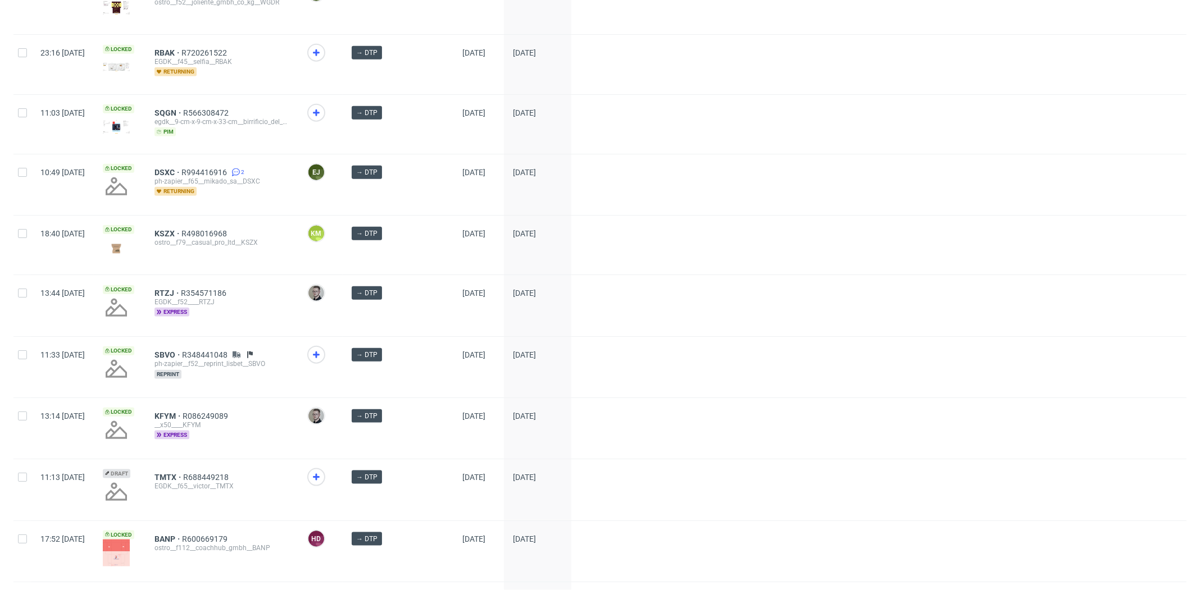
scroll to position [1499, 0]
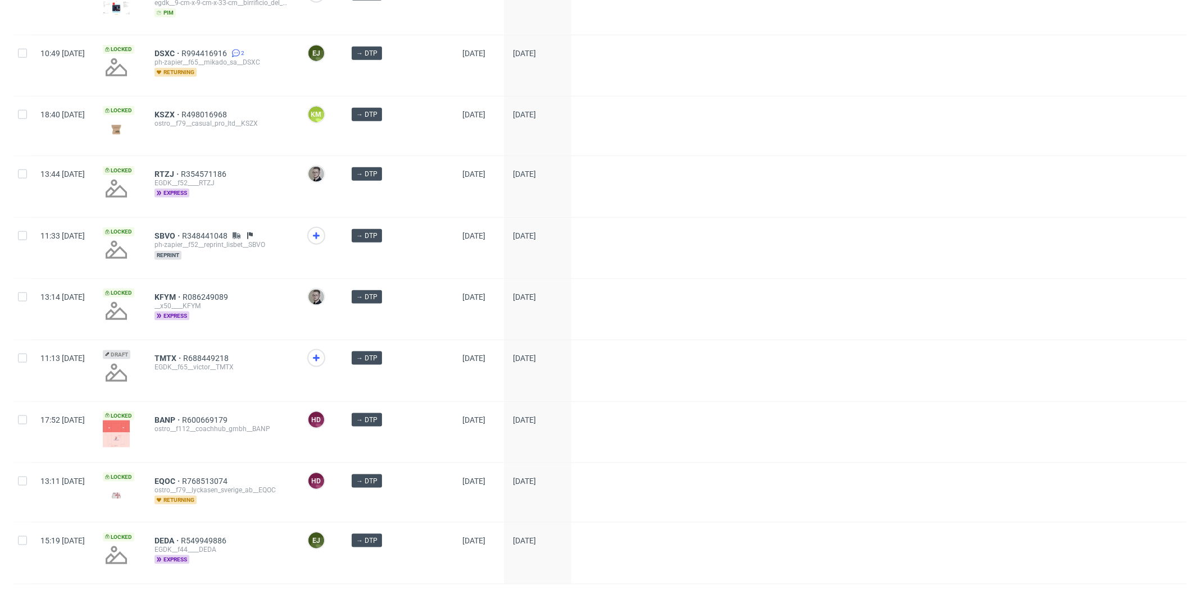
click at [1065, 590] on span "2" at bounding box center [1071, 600] width 12 height 13
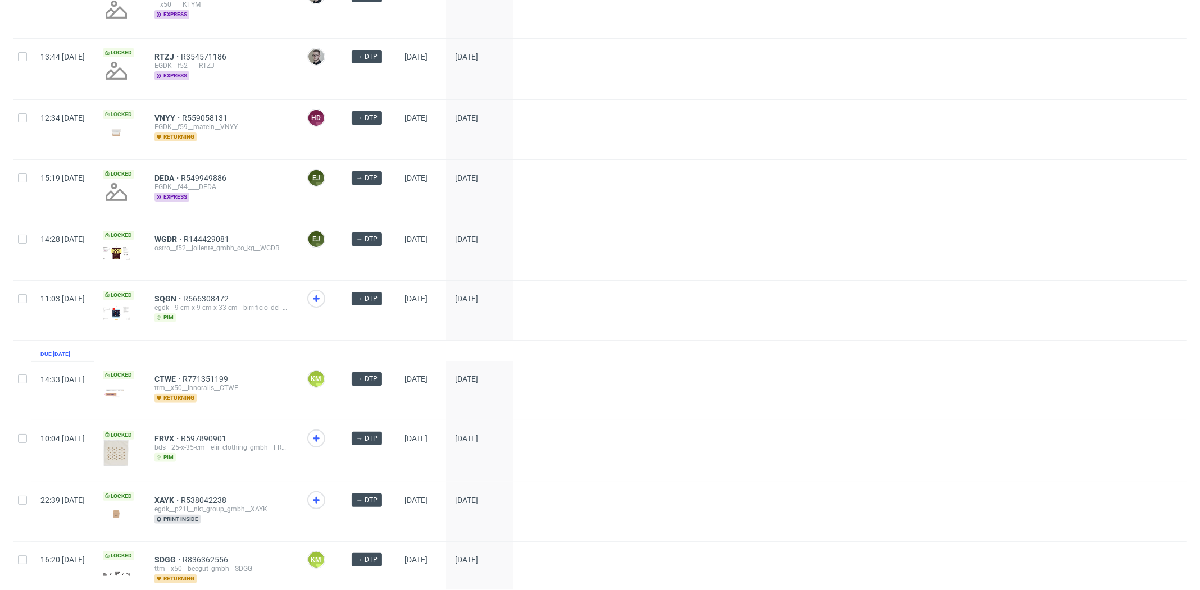
scroll to position [418, 0]
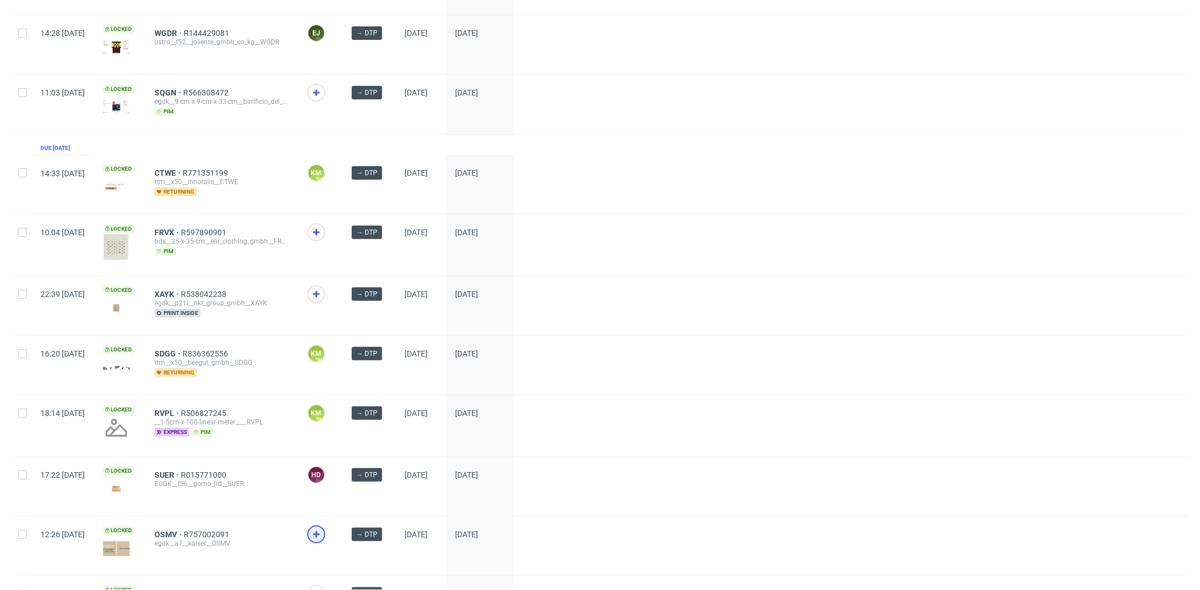
click at [323, 530] on icon at bounding box center [316, 534] width 13 height 13
click at [181, 290] on span "XAYK" at bounding box center [167, 294] width 26 height 9
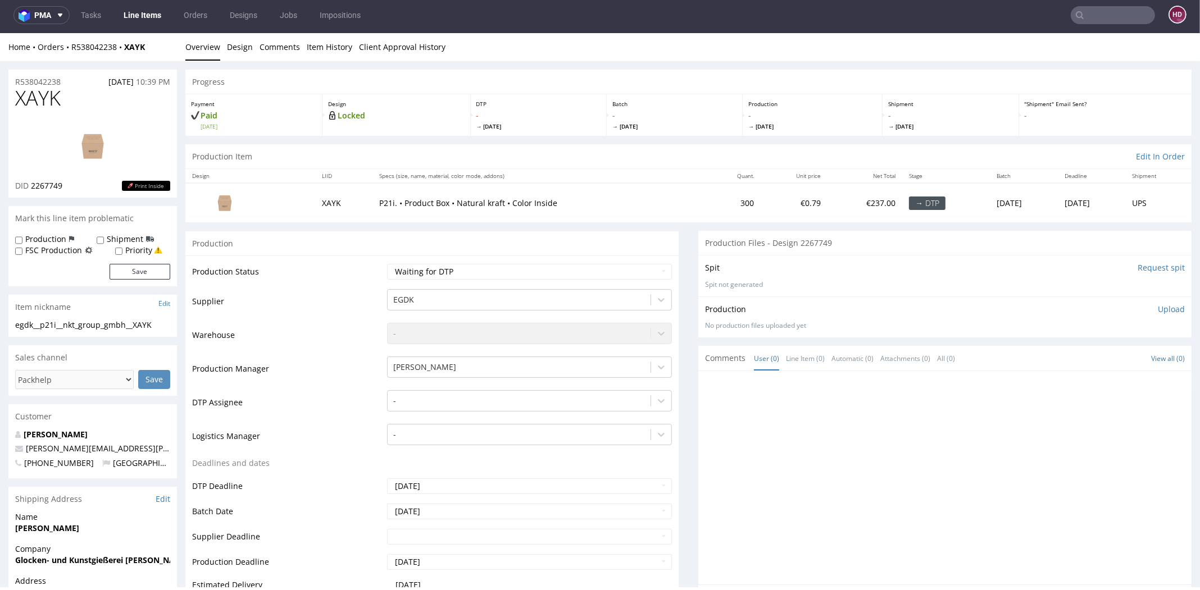
click at [83, 146] on img at bounding box center [93, 146] width 90 height 51
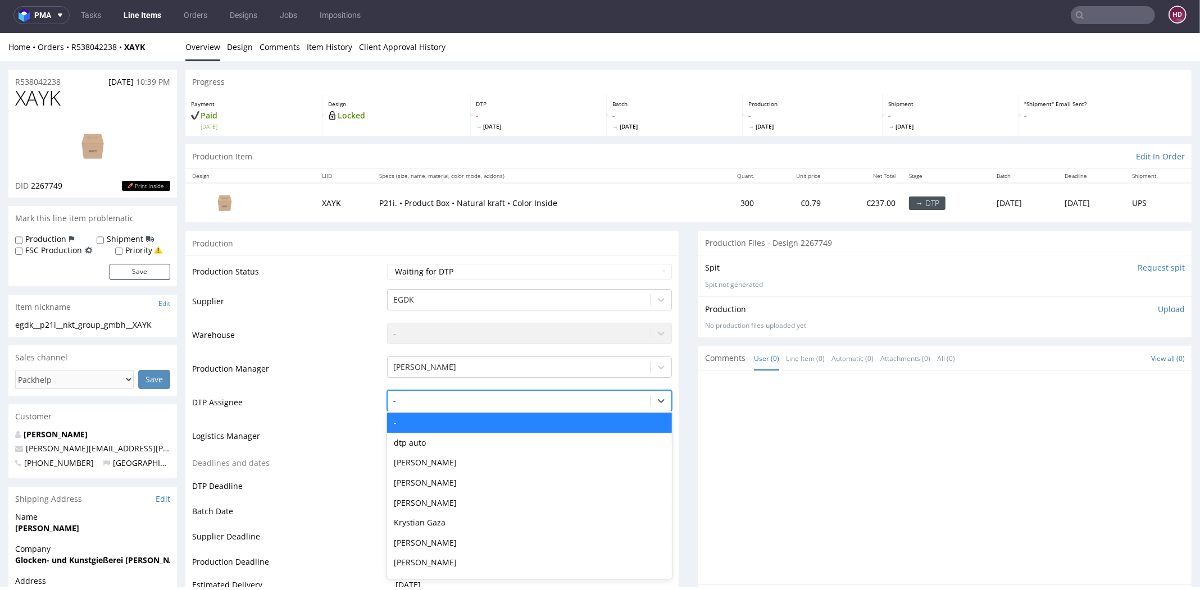
click at [425, 398] on div at bounding box center [519, 400] width 252 height 13
click at [422, 459] on div "[PERSON_NAME]" at bounding box center [529, 463] width 285 height 20
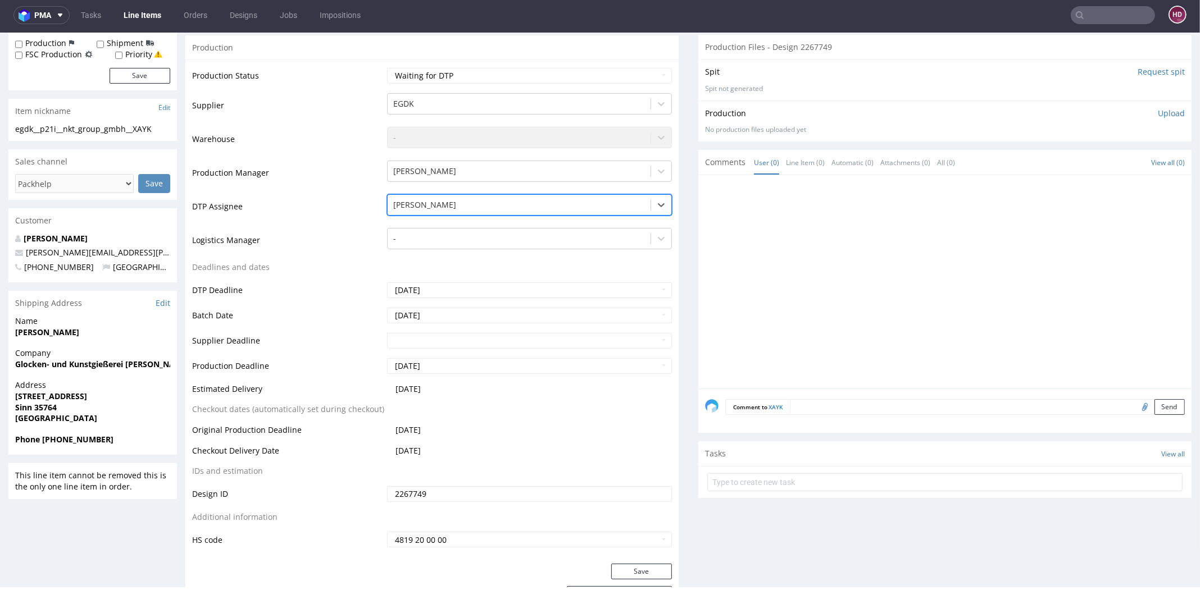
scroll to position [260, 0]
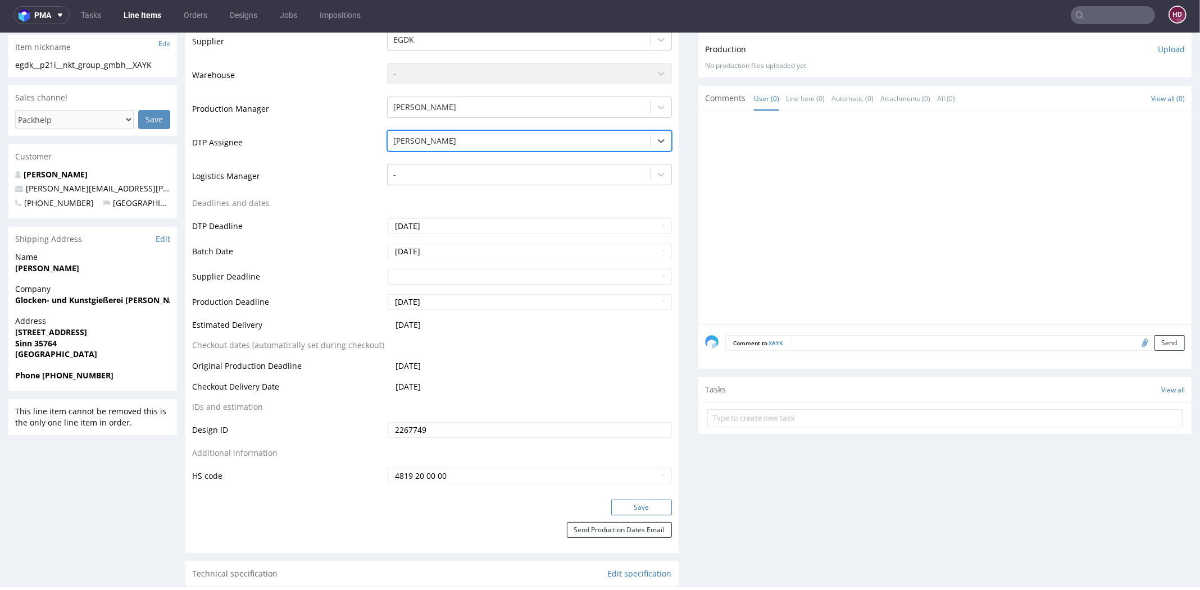
click at [635, 508] on button "Save" at bounding box center [641, 508] width 61 height 16
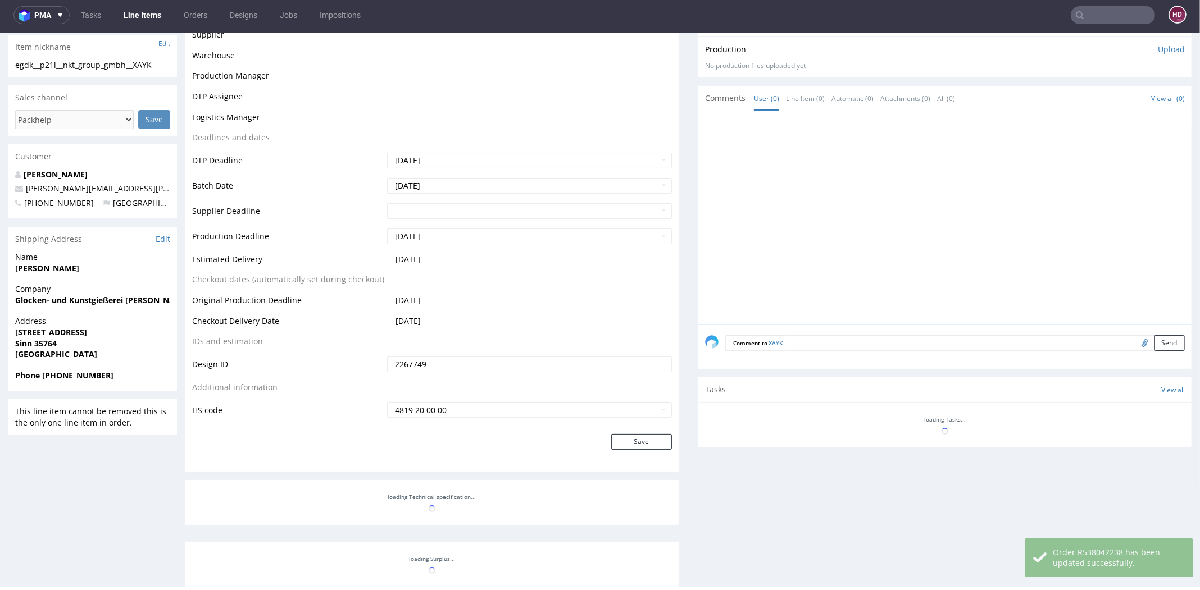
click at [135, 12] on link "Line Items" at bounding box center [142, 15] width 51 height 18
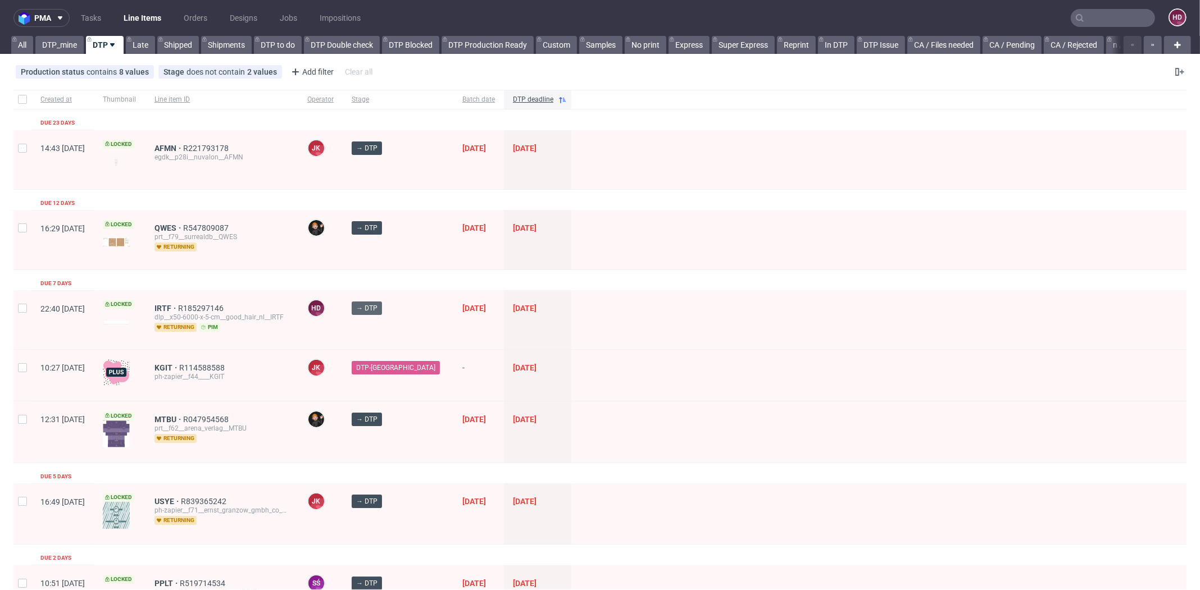
scroll to position [3, 0]
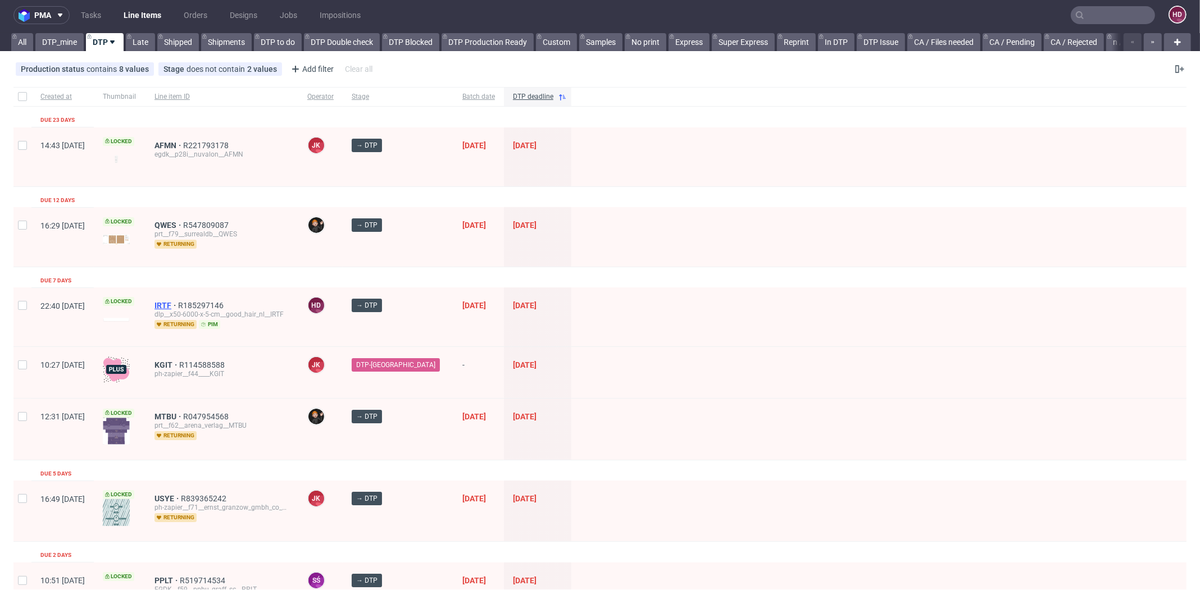
click at [178, 304] on span "IRTF" at bounding box center [166, 305] width 24 height 9
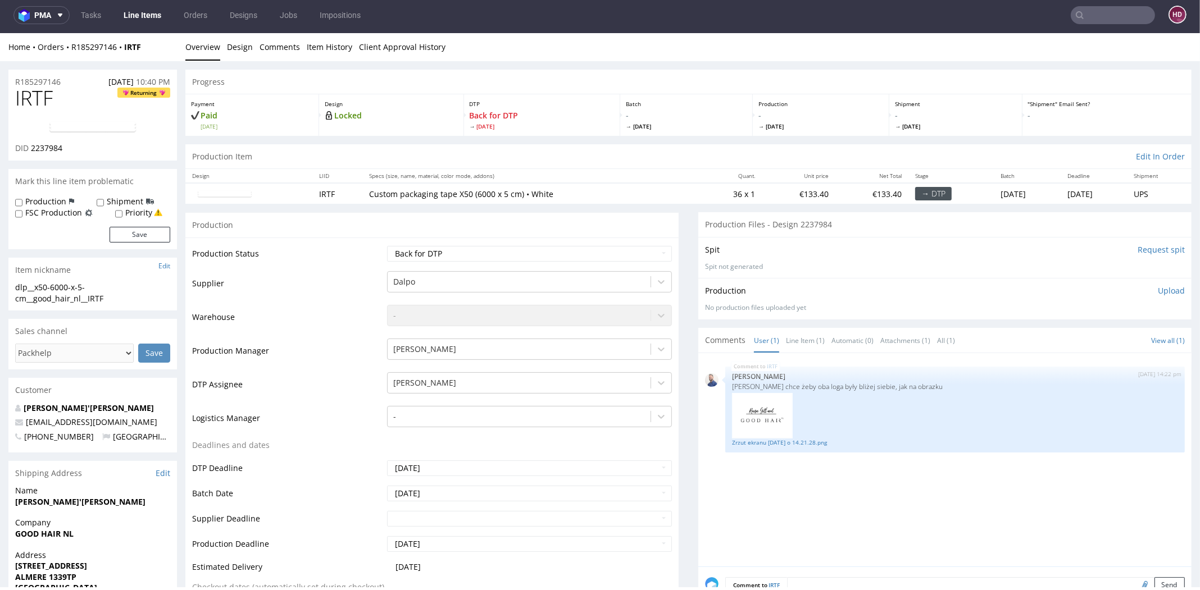
click at [133, 7] on link "Line Items" at bounding box center [142, 15] width 51 height 18
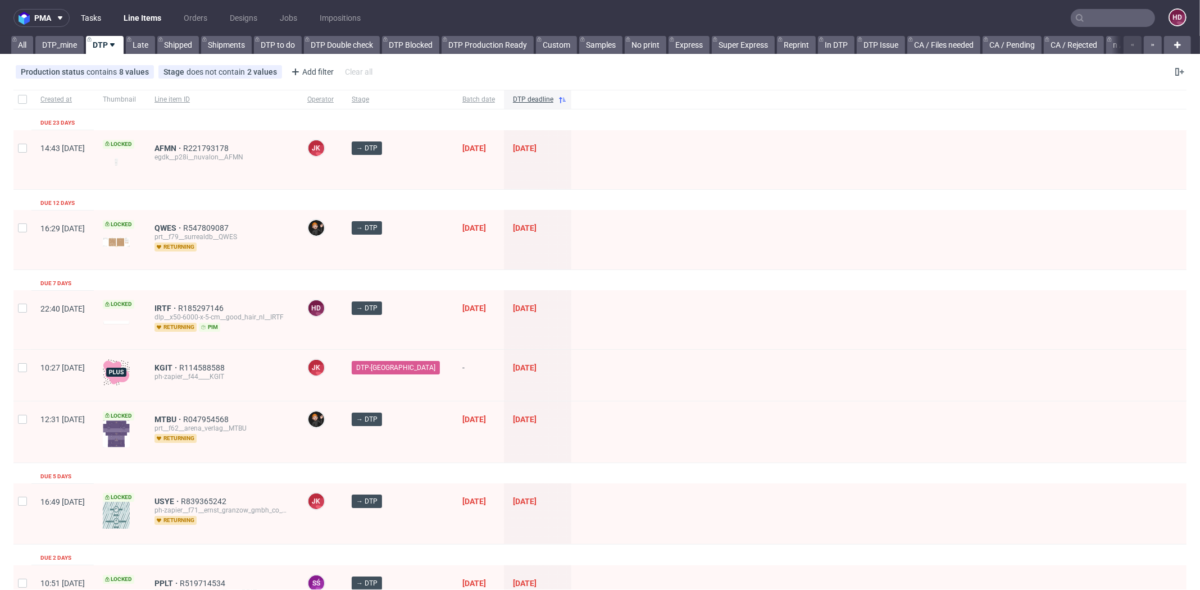
click at [78, 22] on link "Tasks" at bounding box center [91, 18] width 34 height 18
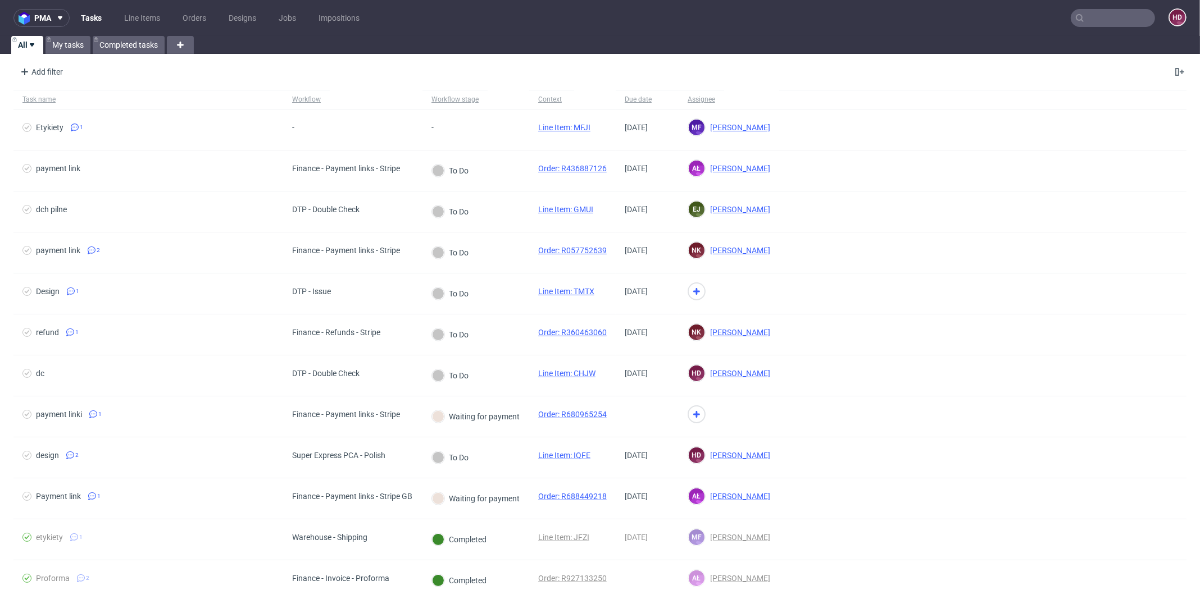
scroll to position [725, 0]
click at [75, 40] on link "My tasks" at bounding box center [67, 45] width 45 height 18
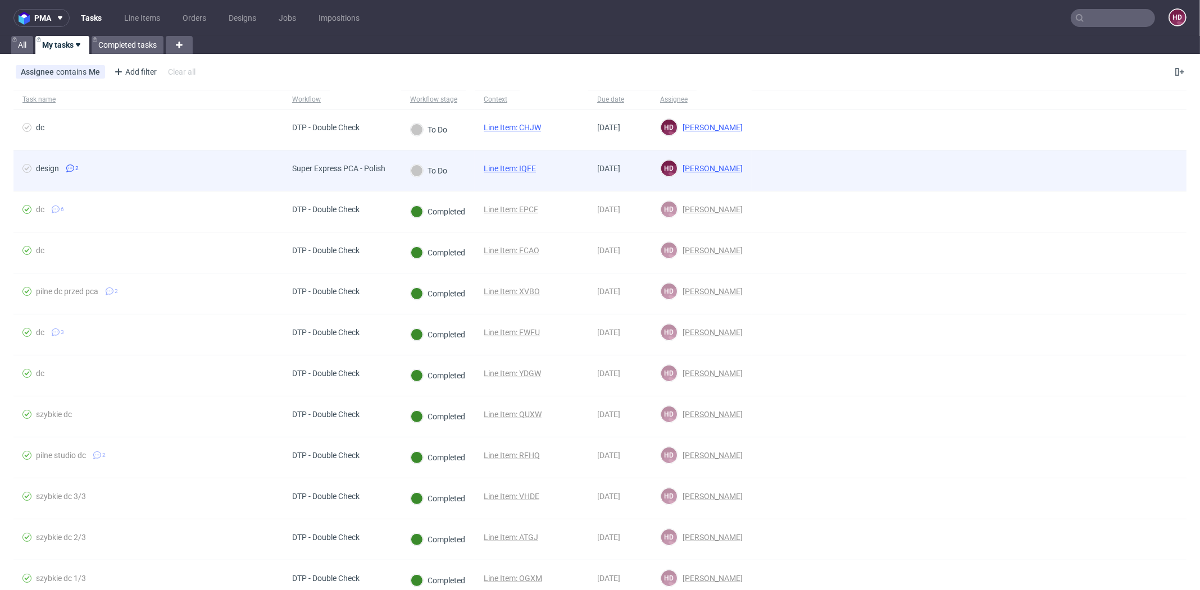
click at [355, 164] on div "Super Express PCA - Polish" at bounding box center [338, 168] width 93 height 9
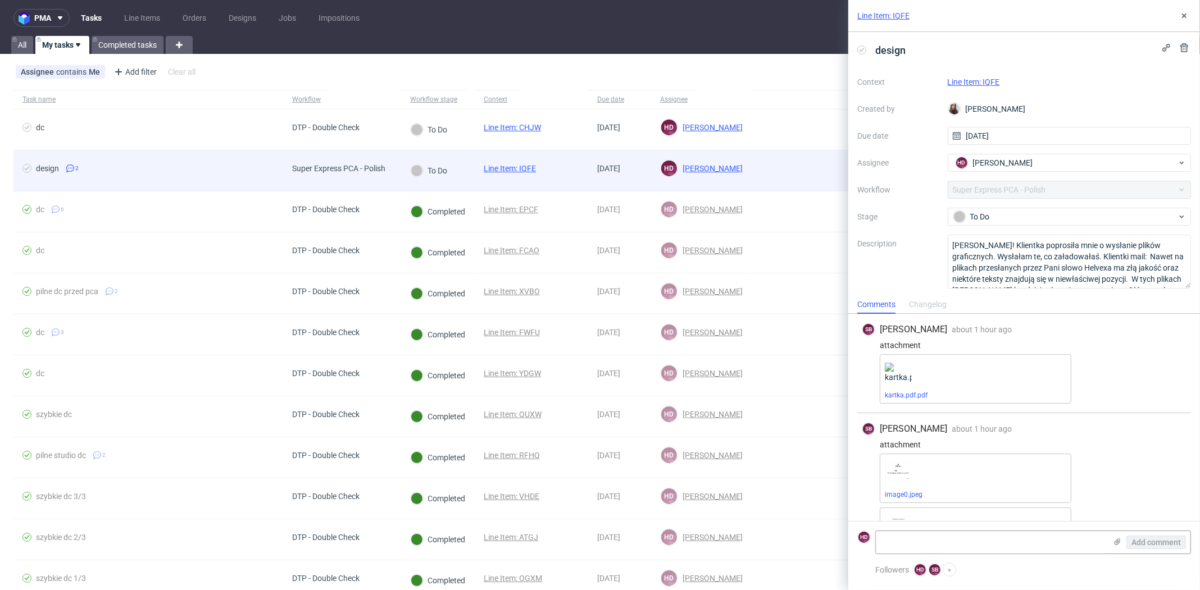
scroll to position [97, 0]
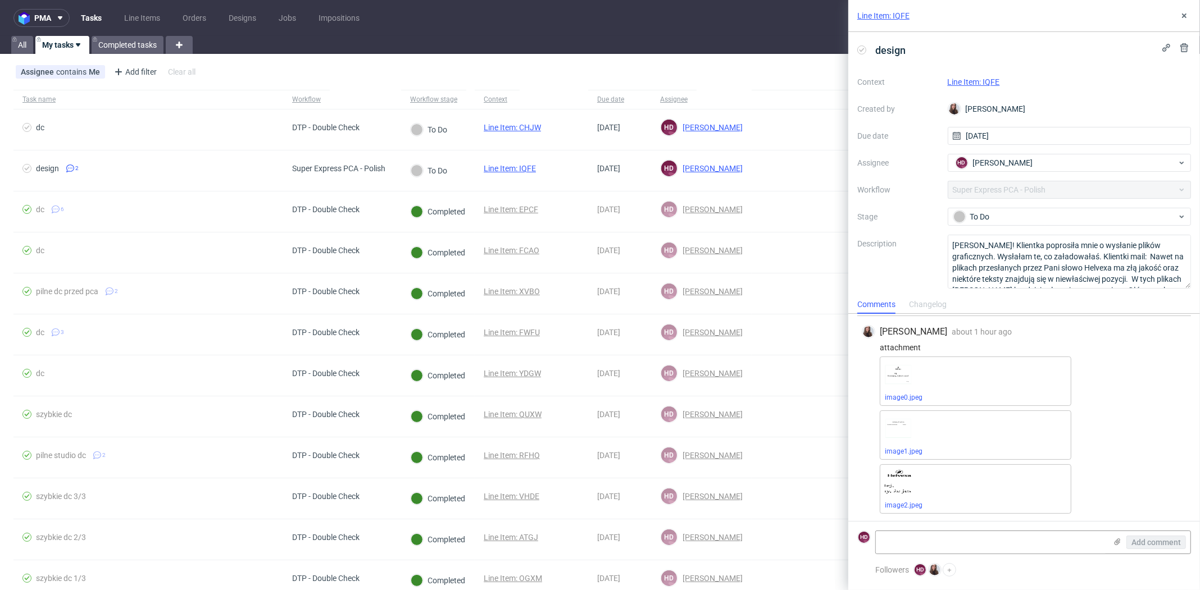
click at [971, 84] on link "Line Item: IQFE" at bounding box center [974, 82] width 52 height 9
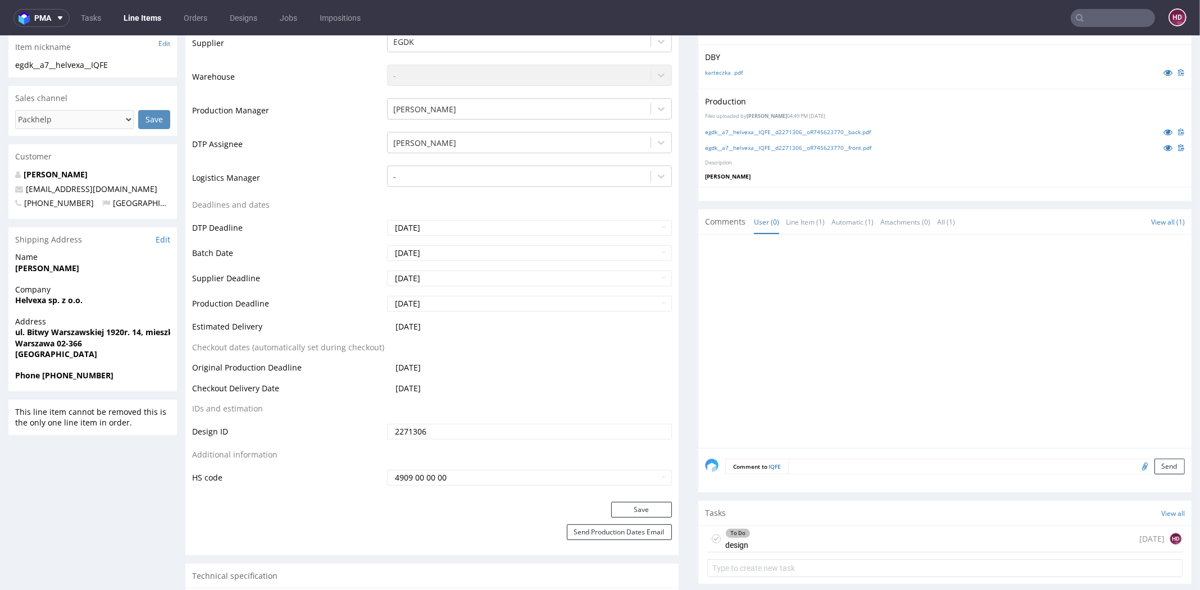
scroll to position [421, 0]
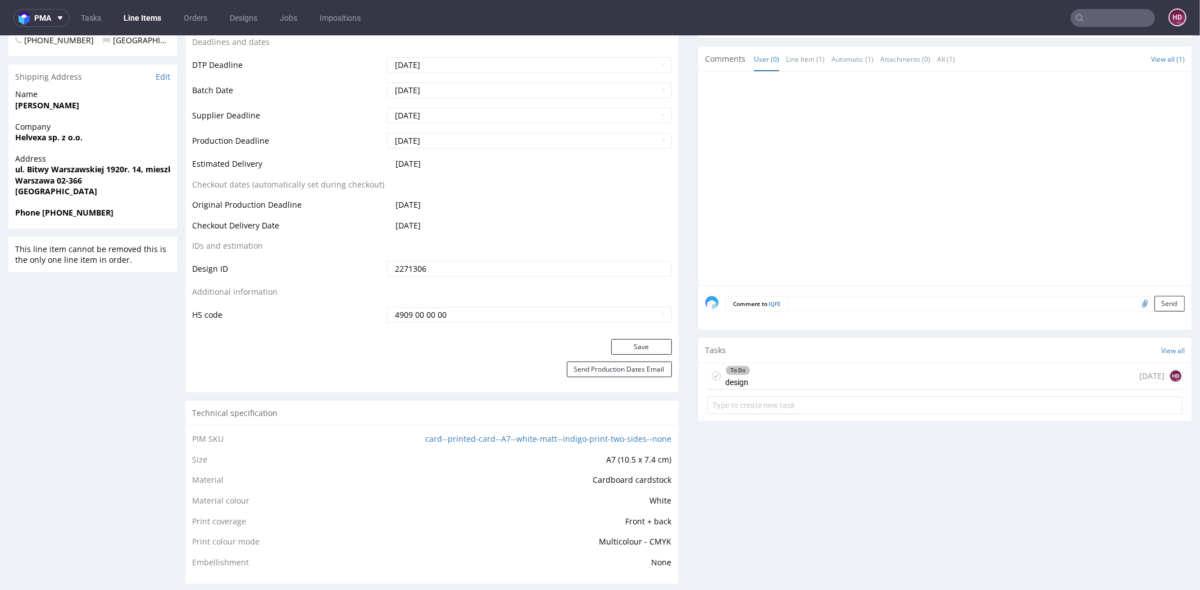
click at [740, 377] on div "To Do design [DATE] HD" at bounding box center [944, 376] width 475 height 26
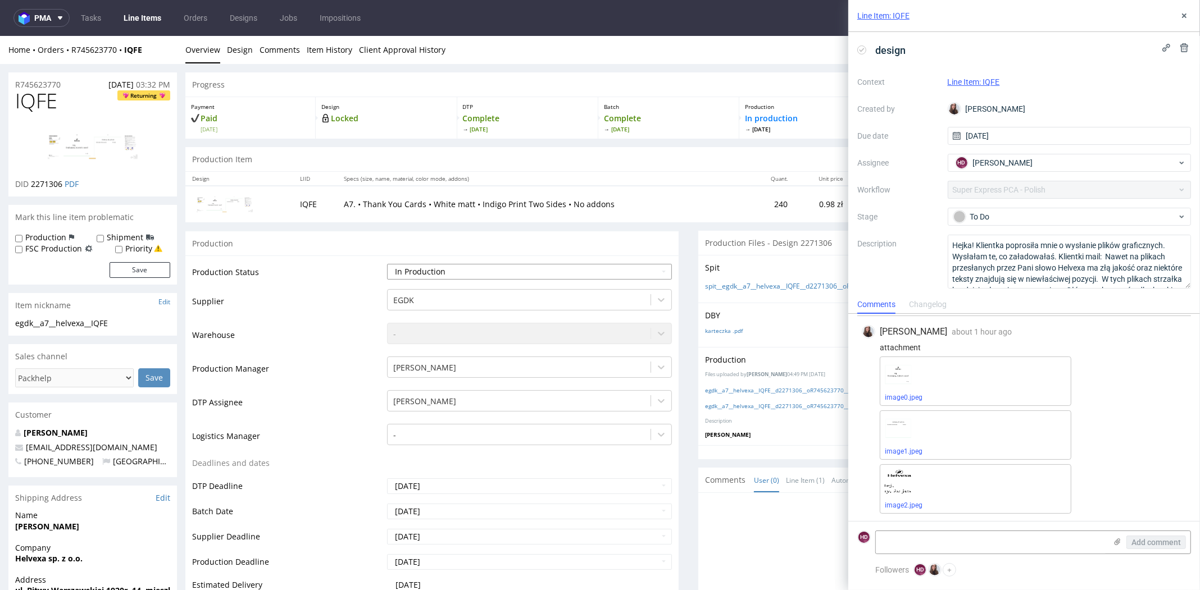
click at [547, 265] on select "Waiting for Artwork Waiting for Diecut Waiting for Mockup Waiting for DTP Waiti…" at bounding box center [529, 272] width 285 height 16
click at [1181, 21] on button at bounding box center [1183, 15] width 13 height 13
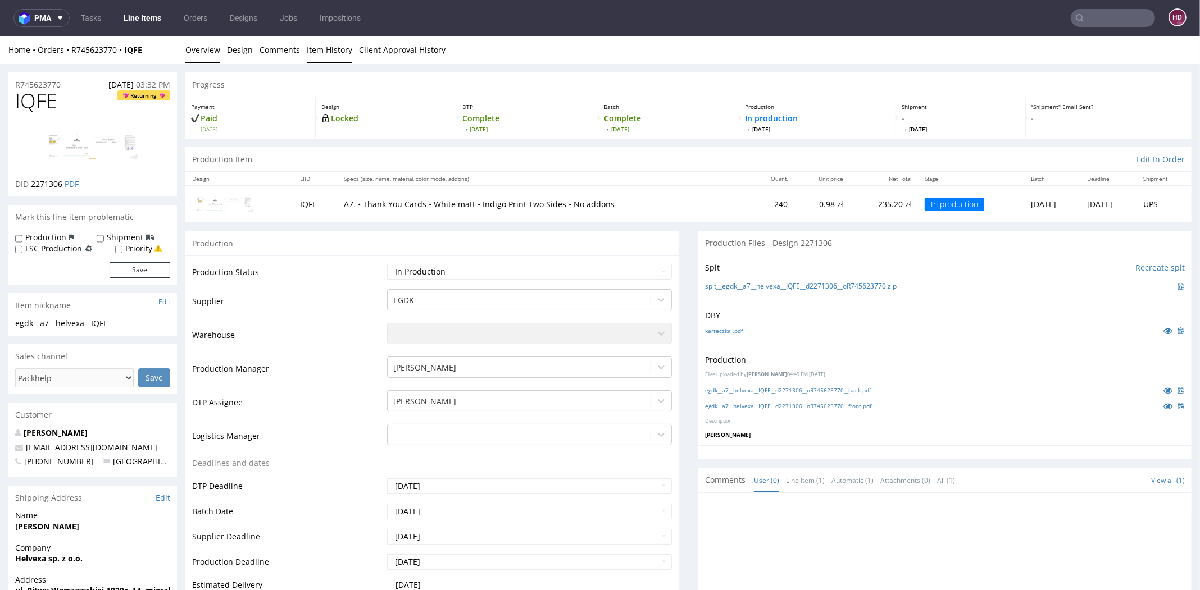
click at [323, 47] on link "Item History" at bounding box center [329, 50] width 45 height 28
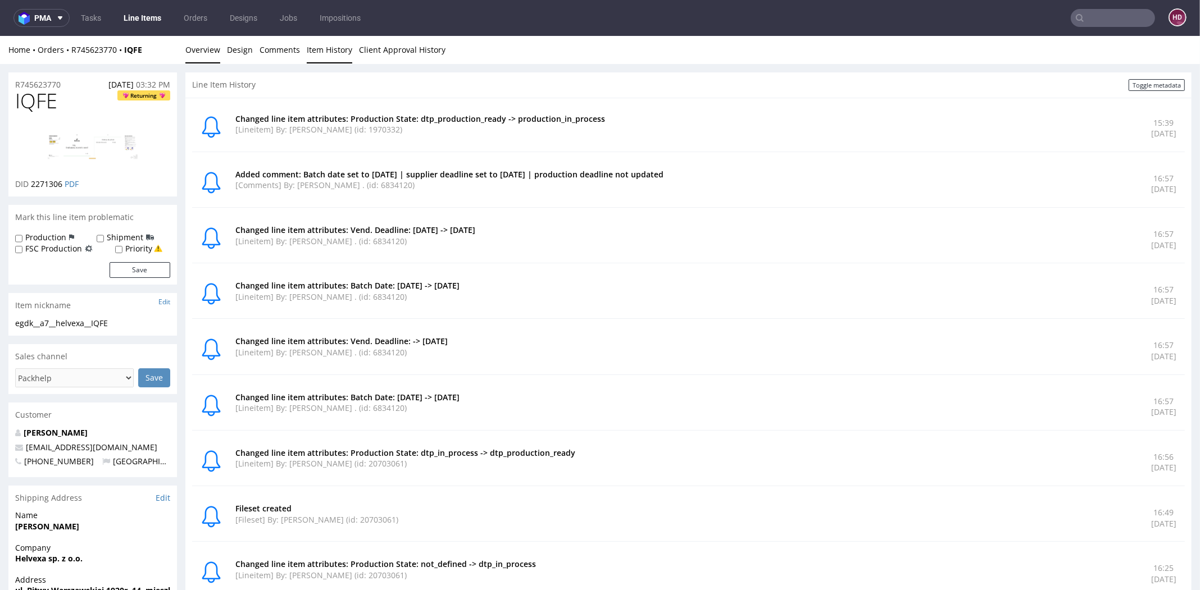
click at [208, 50] on link "Overview" at bounding box center [202, 50] width 35 height 28
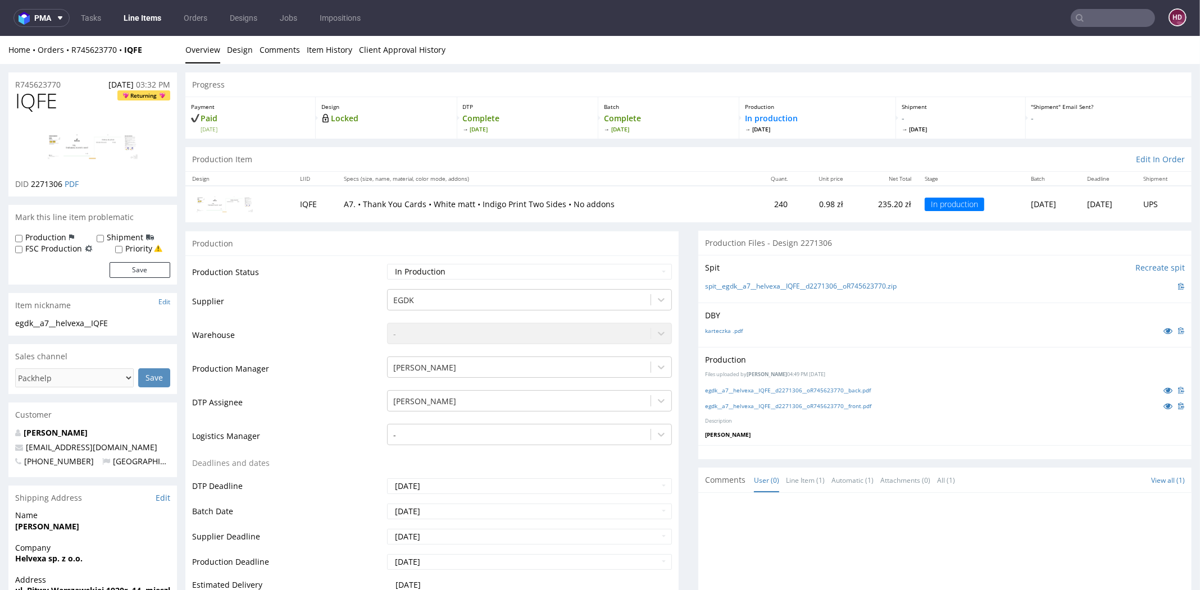
click at [208, 50] on link "Overview" at bounding box center [202, 50] width 35 height 28
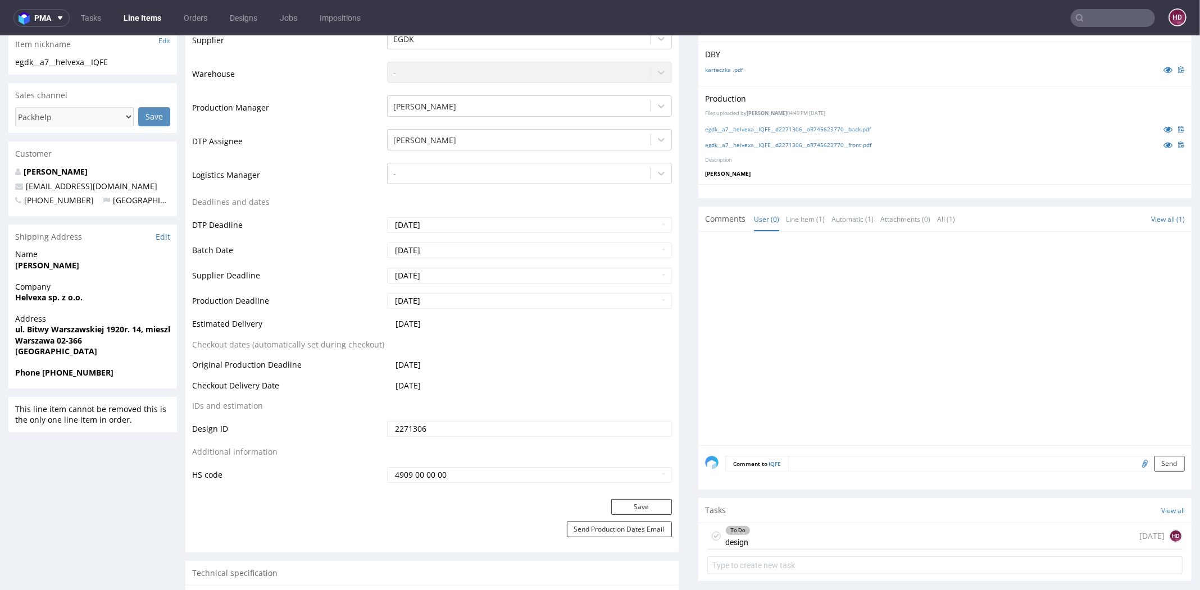
scroll to position [258, 0]
click at [725, 540] on div "To Do design" at bounding box center [737, 539] width 25 height 26
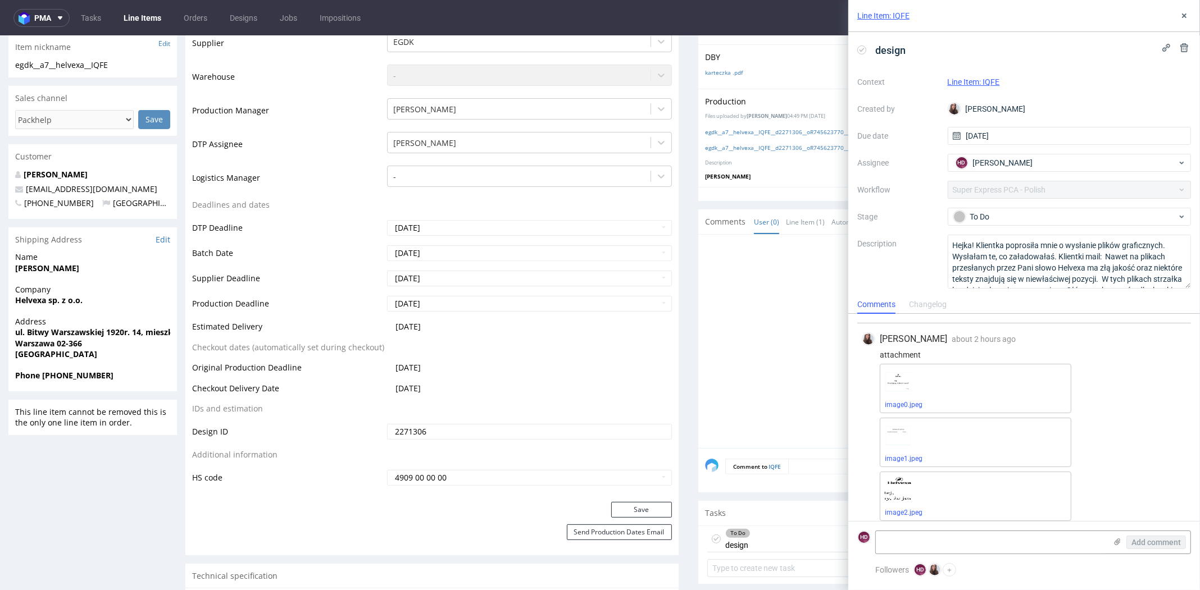
scroll to position [97, 0]
click at [900, 397] on link "image0.jpeg" at bounding box center [904, 398] width 38 height 8
click at [893, 450] on link "image1.jpeg" at bounding box center [904, 452] width 38 height 8
click at [904, 507] on link "image2.jpeg" at bounding box center [904, 506] width 38 height 8
click at [723, 69] on link "karteczka .pdf" at bounding box center [724, 73] width 38 height 8
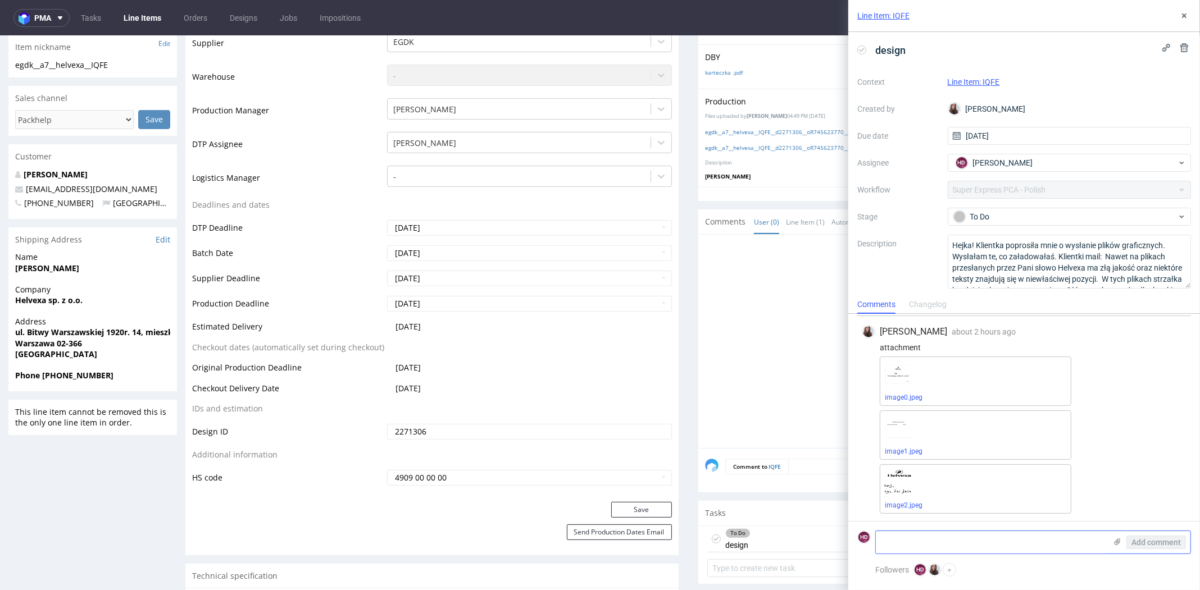
click at [937, 542] on textarea at bounding box center [991, 542] width 230 height 22
click at [1043, 545] on textarea "Klientka nie osadziła logo w pliku, dlatego jest taka jakość. Proszę o dosłanie…" at bounding box center [991, 537] width 230 height 31
click at [1081, 546] on textarea "Klientka nie osadziła logo w pliku, dlatego jest taka jakość. Proszę o dosłanie…" at bounding box center [991, 537] width 230 height 31
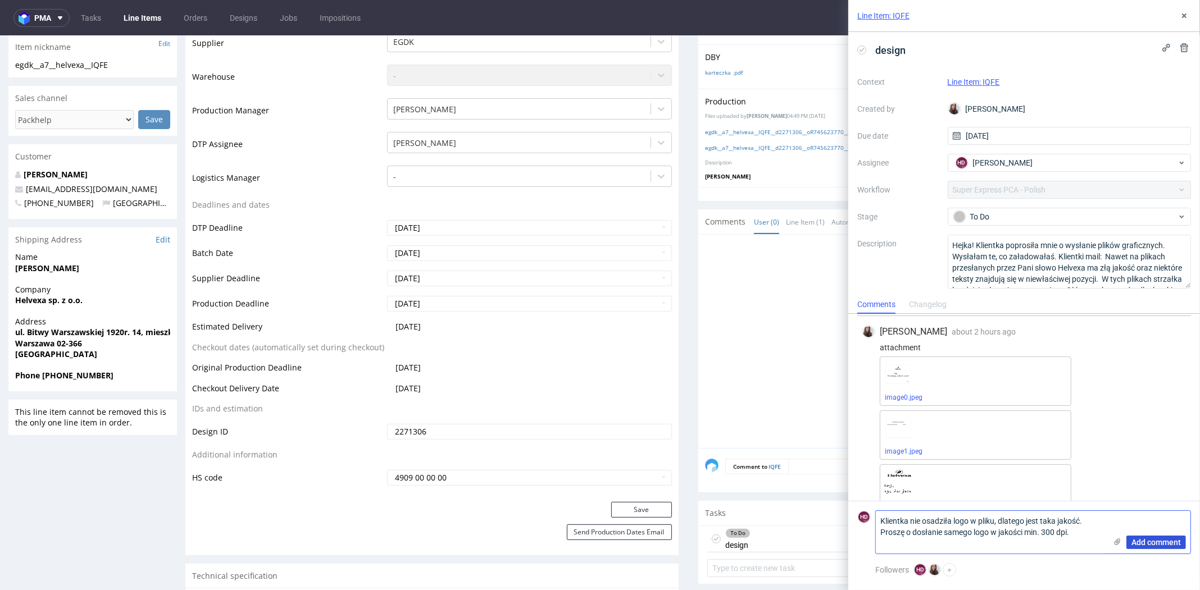
type textarea "Klientka nie osadziła logo w pliku, dlatego jest taka jakość. Proszę o dosłanie…"
click at [1165, 539] on span "Add comment" at bounding box center [1155, 543] width 49 height 8
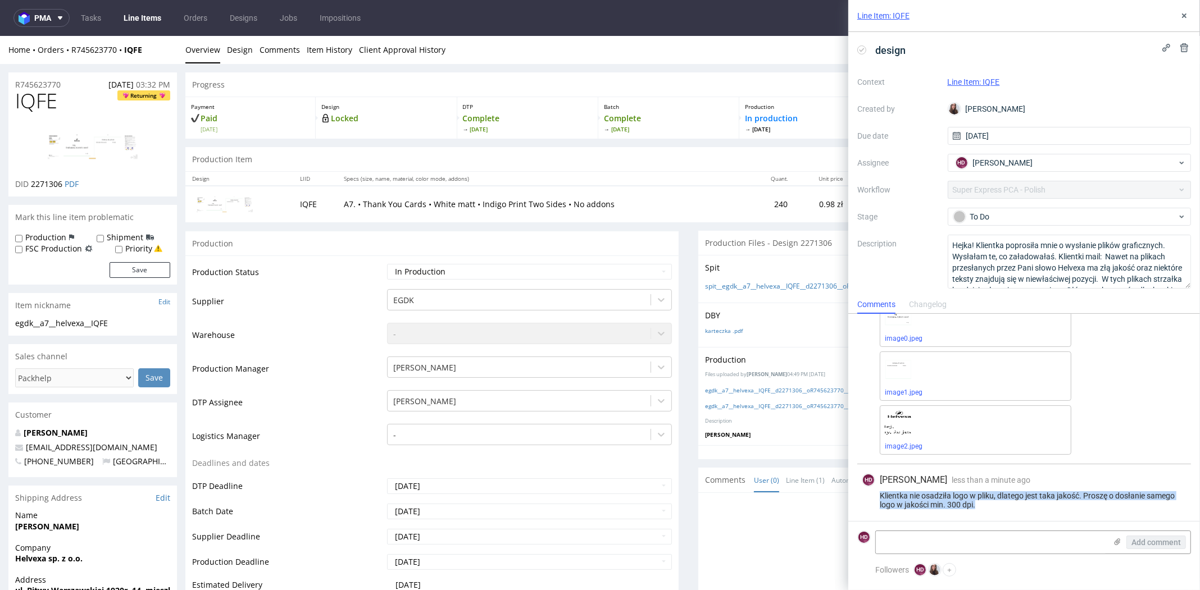
drag, startPoint x: 1041, startPoint y: 504, endPoint x: 878, endPoint y: 492, distance: 163.4
click at [878, 492] on div "Klientka nie osadziła logo w pliku, dlatego jest taka jakość. Proszę o dosłanie…" at bounding box center [1024, 501] width 325 height 18
copy div "Klientka nie osadziła logo w pliku, dlatego jest taka jakość. Proszę o dosłanie…"
click at [1180, 13] on icon at bounding box center [1184, 15] width 9 height 9
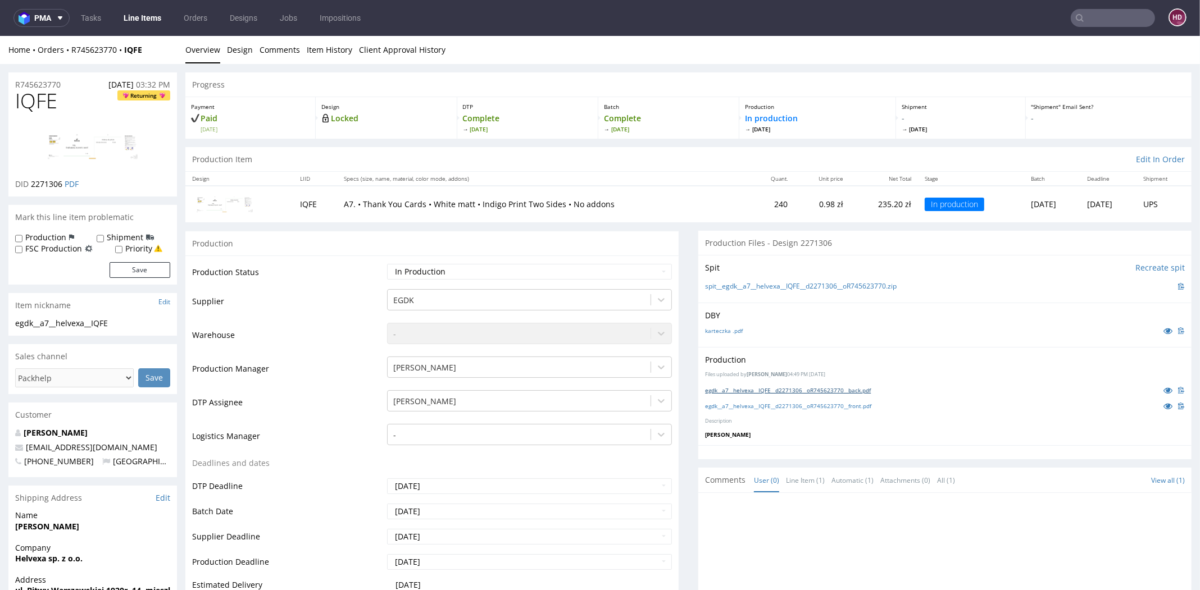
click at [775, 389] on link "egdk__a7__helvexa__IQFE__d2271306__oR745623770__back.pdf" at bounding box center [788, 390] width 166 height 8
click at [774, 403] on link "egdk__a7__helvexa__IQFE__d2271306__oR745623770__front.pdf" at bounding box center [788, 406] width 166 height 8
click at [644, 534] on input "[DATE]" at bounding box center [529, 537] width 285 height 16
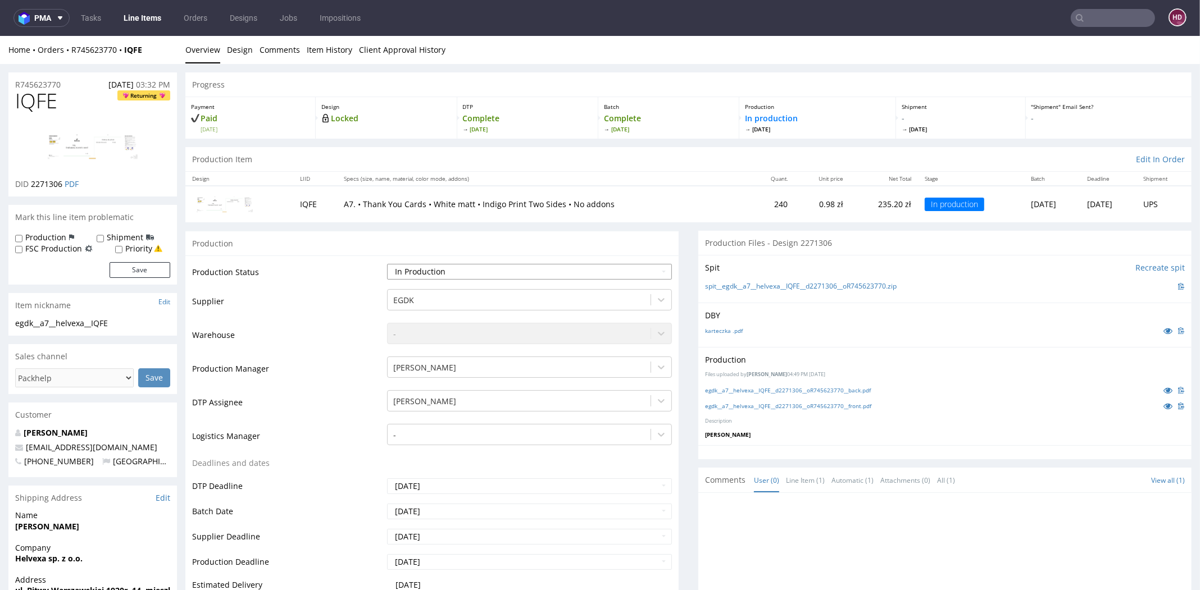
click at [451, 269] on select "Waiting for Artwork Waiting for Diecut Waiting for Mockup Waiting for DTP Waiti…" at bounding box center [529, 272] width 285 height 16
click at [451, 268] on select "Waiting for Artwork Waiting for Diecut Waiting for Mockup Waiting for DTP Waiti…" at bounding box center [529, 272] width 285 height 16
click at [387, 264] on select "Waiting for Artwork Waiting for Diecut Waiting for Mockup Waiting for DTP Waiti…" at bounding box center [529, 272] width 285 height 16
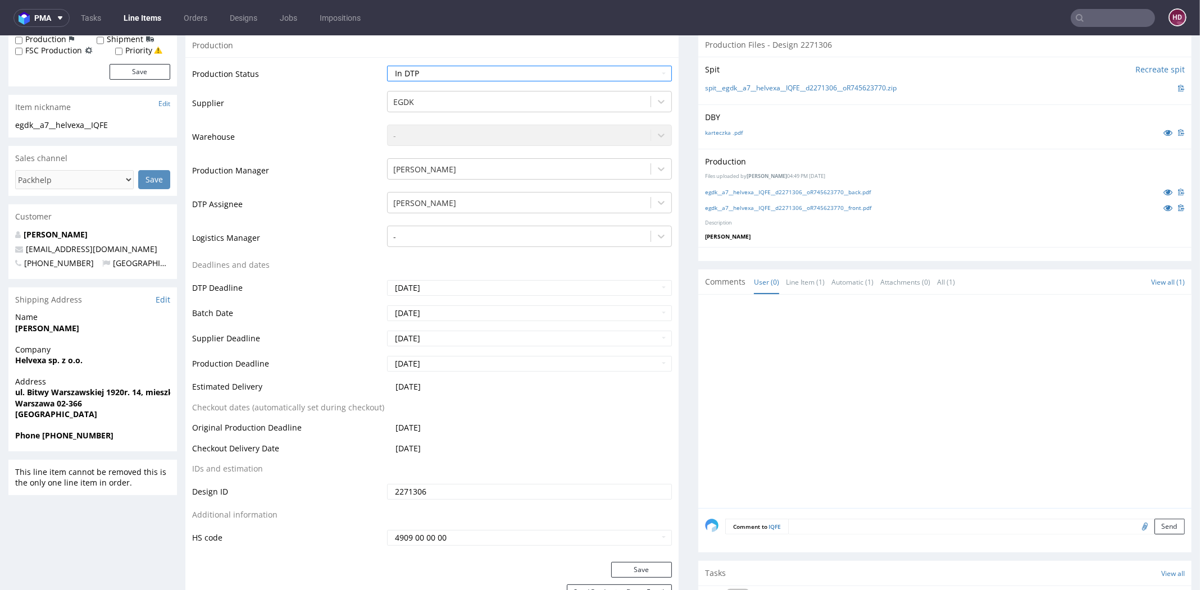
scroll to position [216, 0]
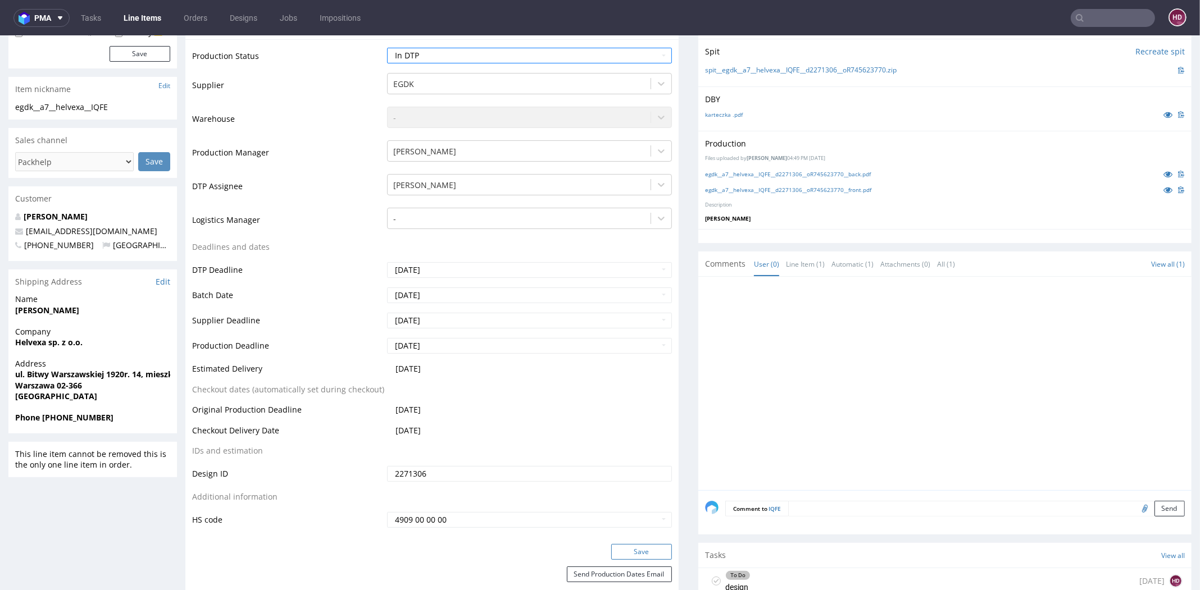
click at [627, 546] on button "Save" at bounding box center [641, 552] width 61 height 16
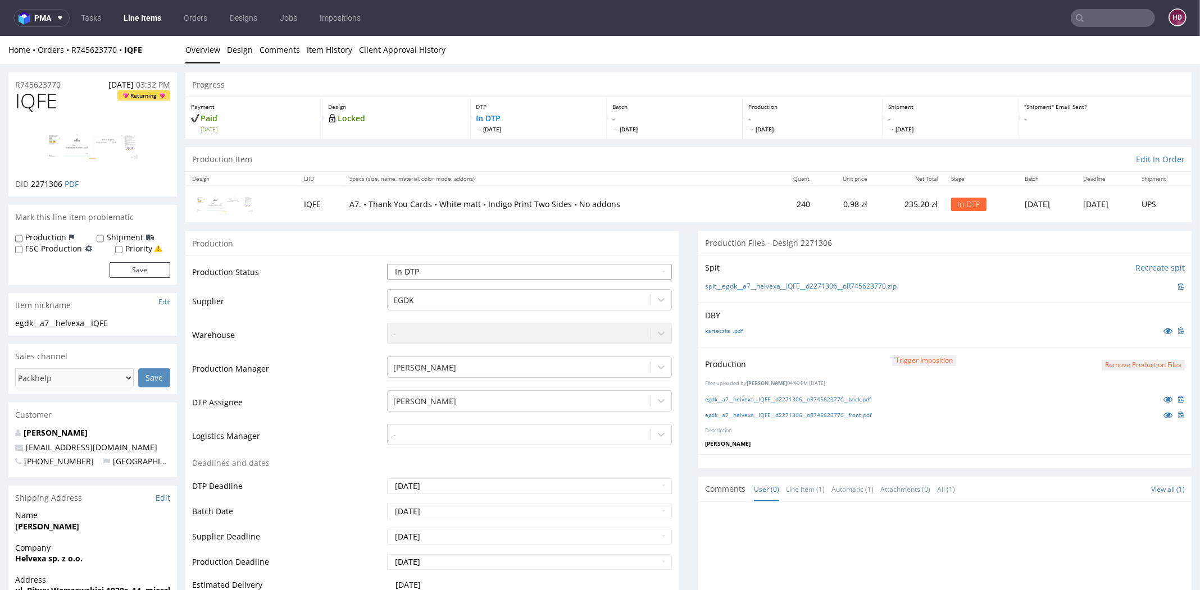
click at [467, 268] on select "Waiting for Artwork Waiting for Diecut Waiting for Mockup Waiting for DTP Waiti…" at bounding box center [529, 272] width 285 height 16
select select "dtp_issue"
click at [387, 264] on select "Waiting for Artwork Waiting for Diecut Waiting for Mockup Waiting for DTP Waiti…" at bounding box center [529, 272] width 285 height 16
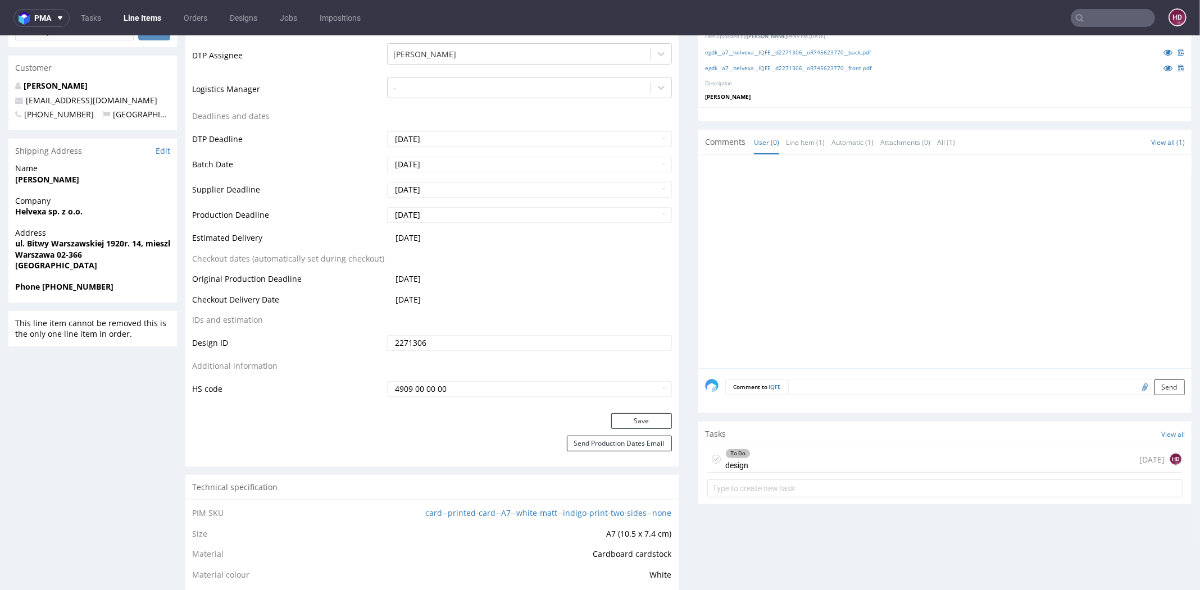
scroll to position [411, 0]
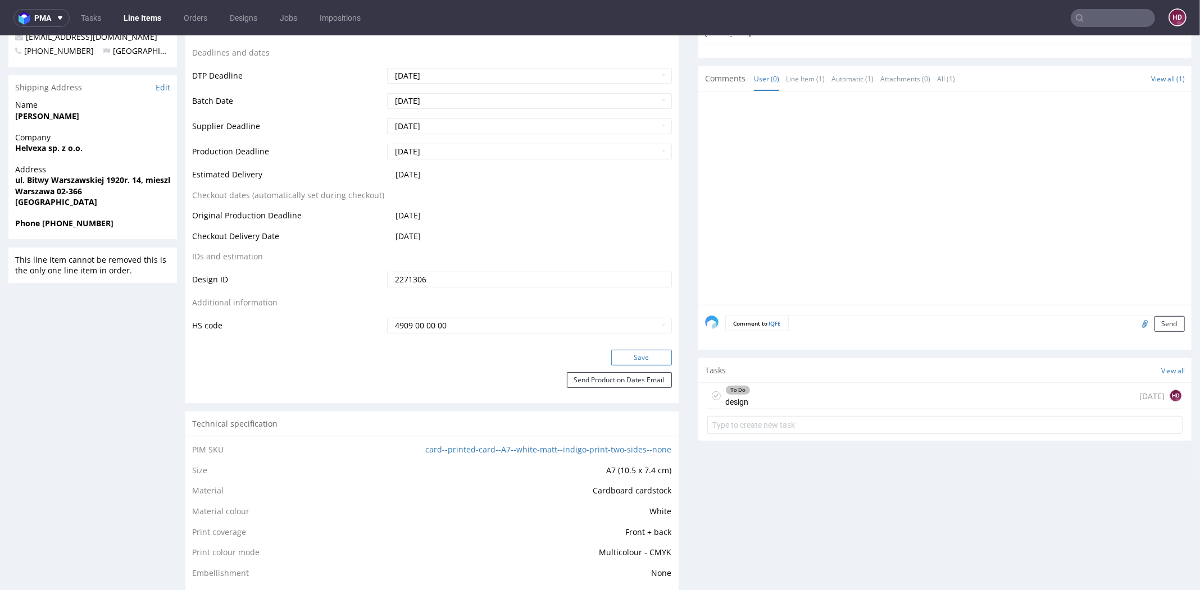
click at [618, 358] on button "Save" at bounding box center [641, 358] width 61 height 16
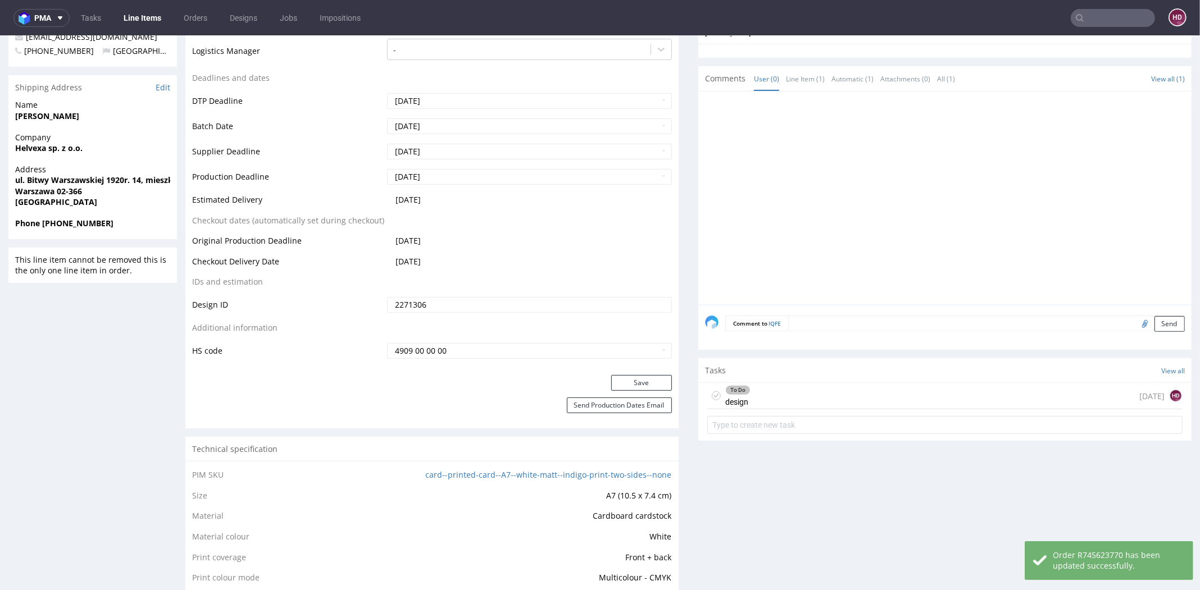
click at [812, 403] on div "To Do design [DATE] HD" at bounding box center [944, 396] width 475 height 26
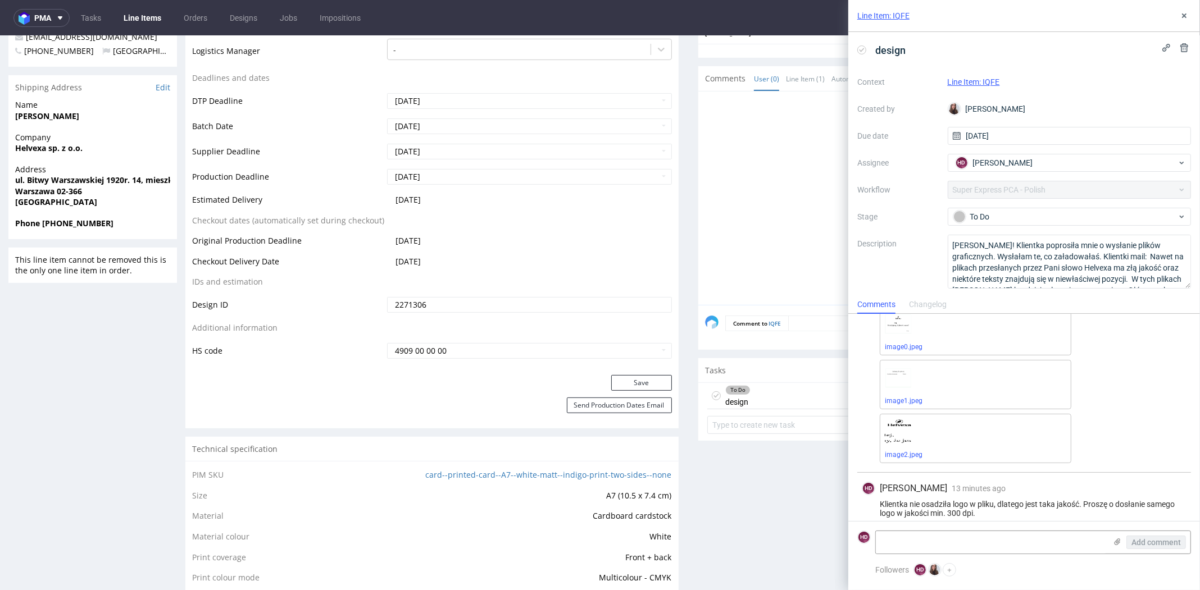
scroll to position [156, 0]
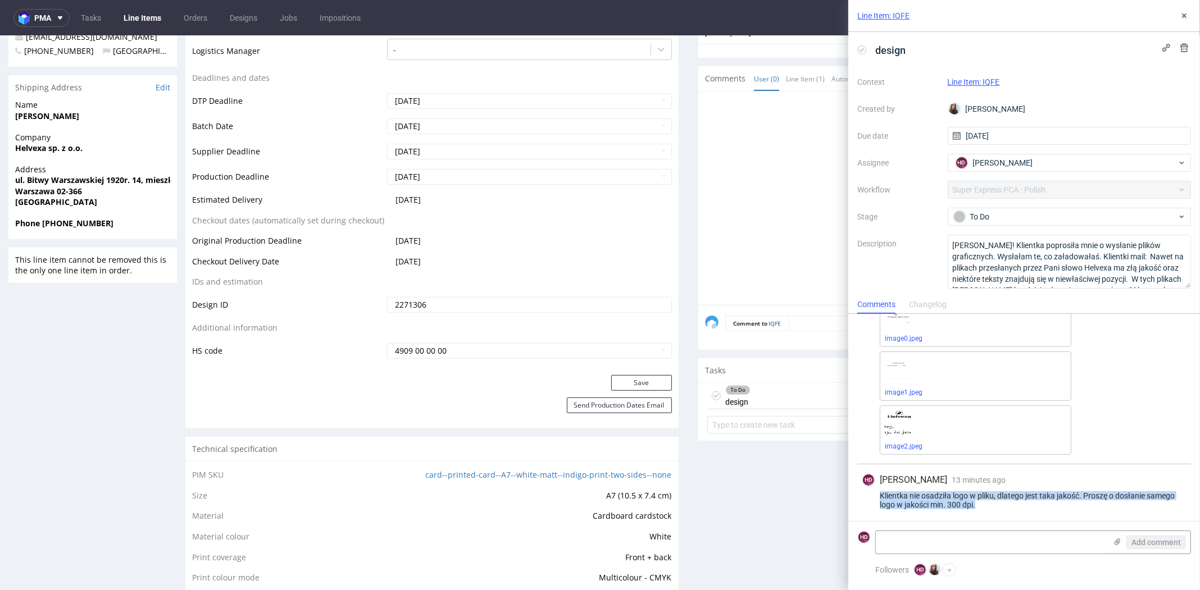
drag, startPoint x: 1008, startPoint y: 502, endPoint x: 864, endPoint y: 495, distance: 144.5
click at [864, 495] on div "Klientka nie osadziła logo w pliku, dlatego jest taka jakość. Proszę o dosłanie…" at bounding box center [1024, 501] width 325 height 18
click at [1182, 17] on use at bounding box center [1184, 15] width 4 height 4
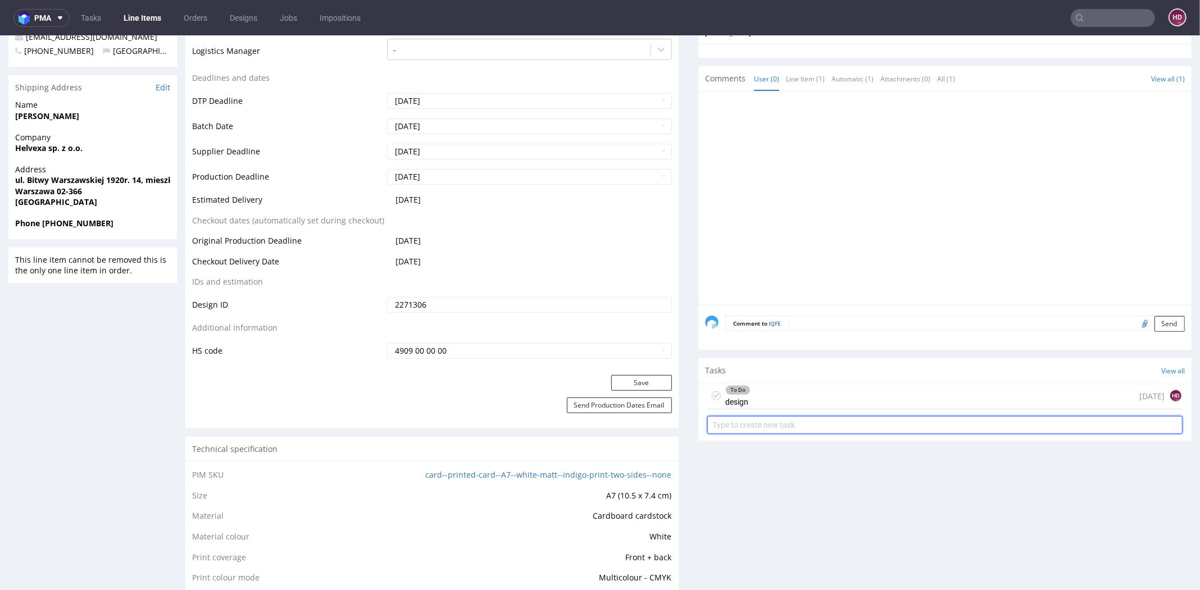
click at [766, 418] on input "text" at bounding box center [944, 425] width 475 height 18
type input "issue"
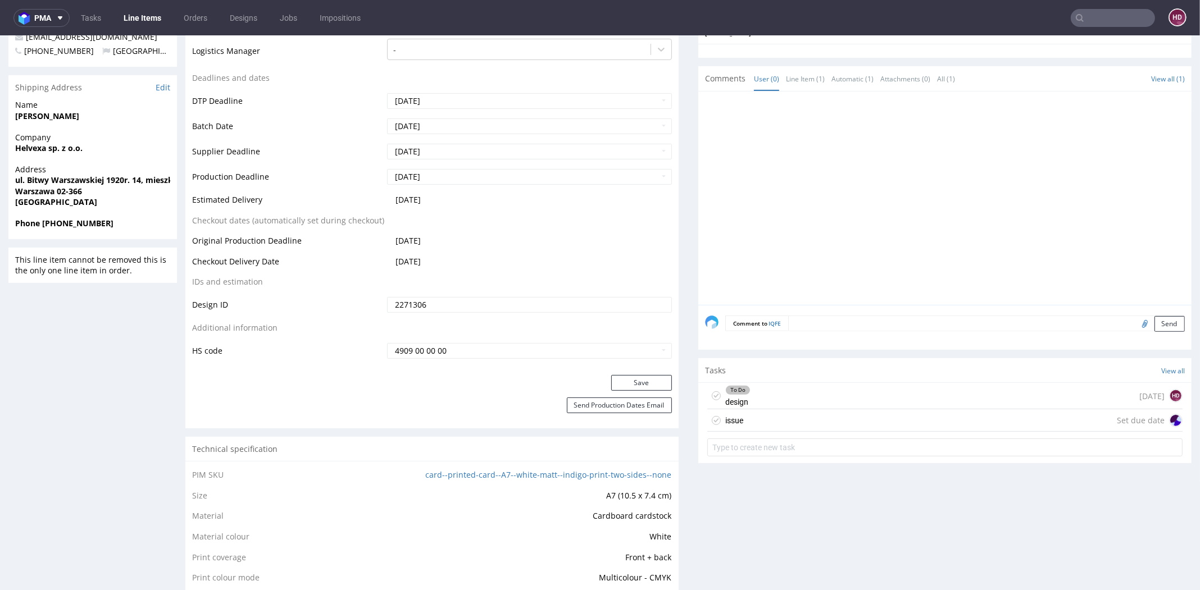
click at [732, 415] on div "issue" at bounding box center [734, 420] width 18 height 13
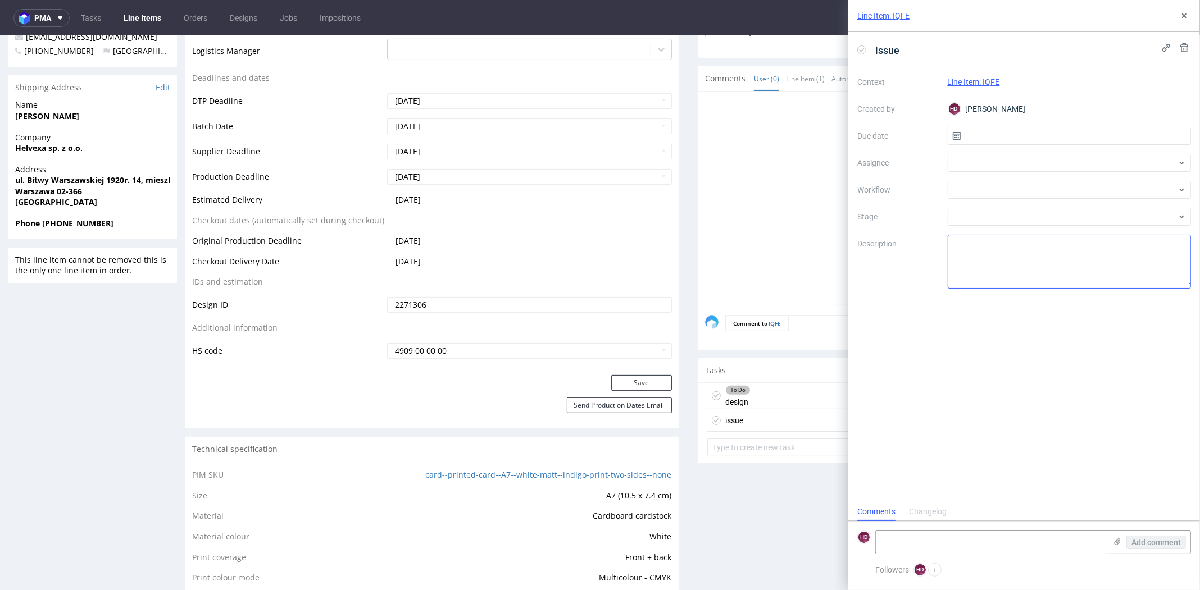
scroll to position [9, 0]
click at [1004, 138] on input "text" at bounding box center [1070, 136] width 244 height 18
click at [1071, 227] on span "8" at bounding box center [1069, 229] width 4 height 11
type input "[DATE]"
click at [984, 263] on textarea at bounding box center [1070, 262] width 244 height 54
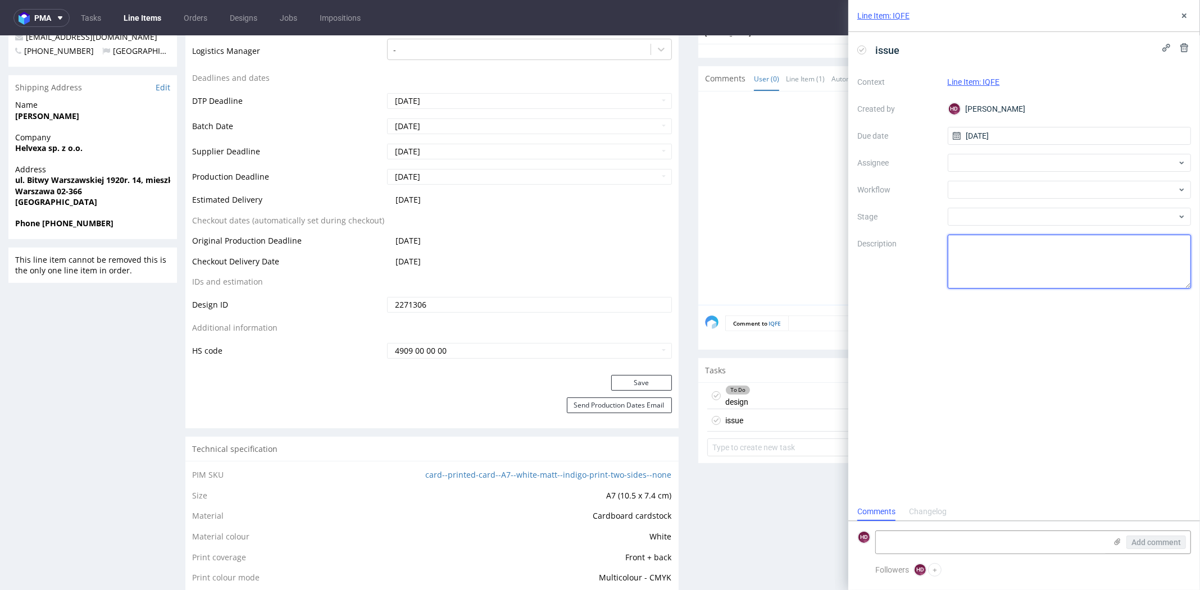
paste textarea "Klientka nie osadziła logo w pliku, dlatego jest taka jakość. Proszę o dosłanie…"
type textarea "Klientka nie osadziła logo w pliku, dlatego jest taka jakość. Proszę o dosłanie…"
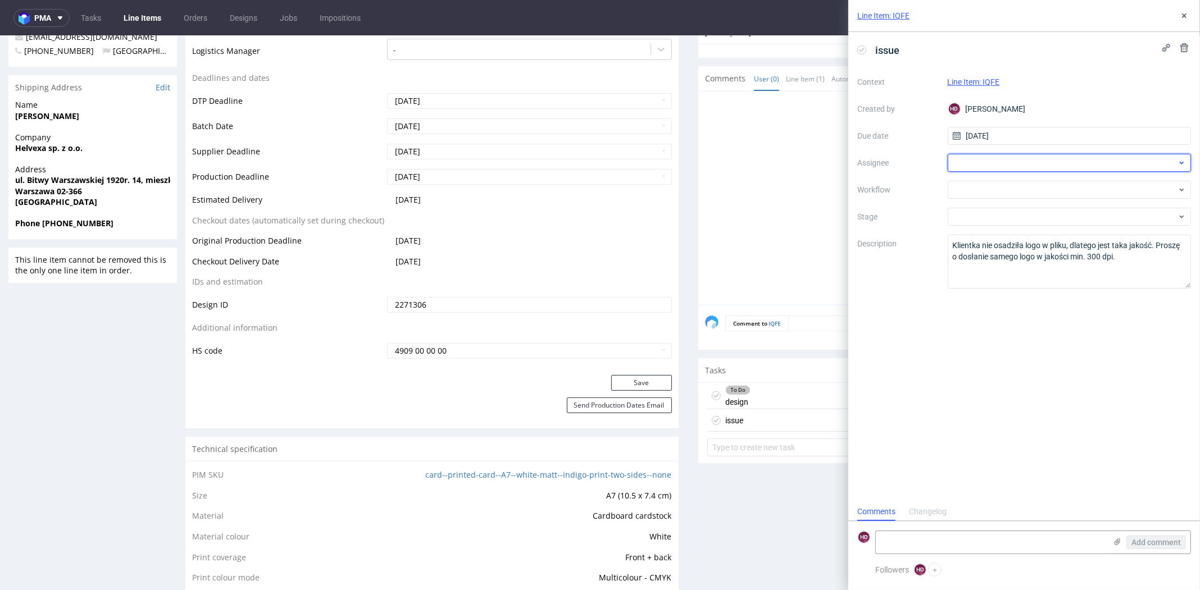
click at [971, 167] on div at bounding box center [1070, 163] width 244 height 18
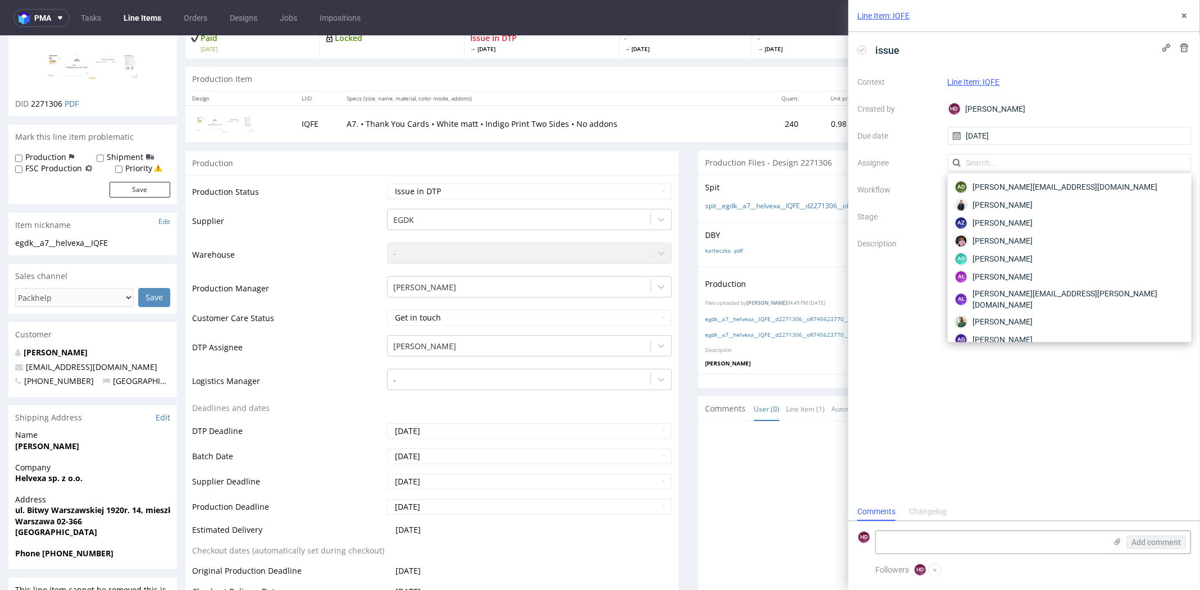
scroll to position [0, 0]
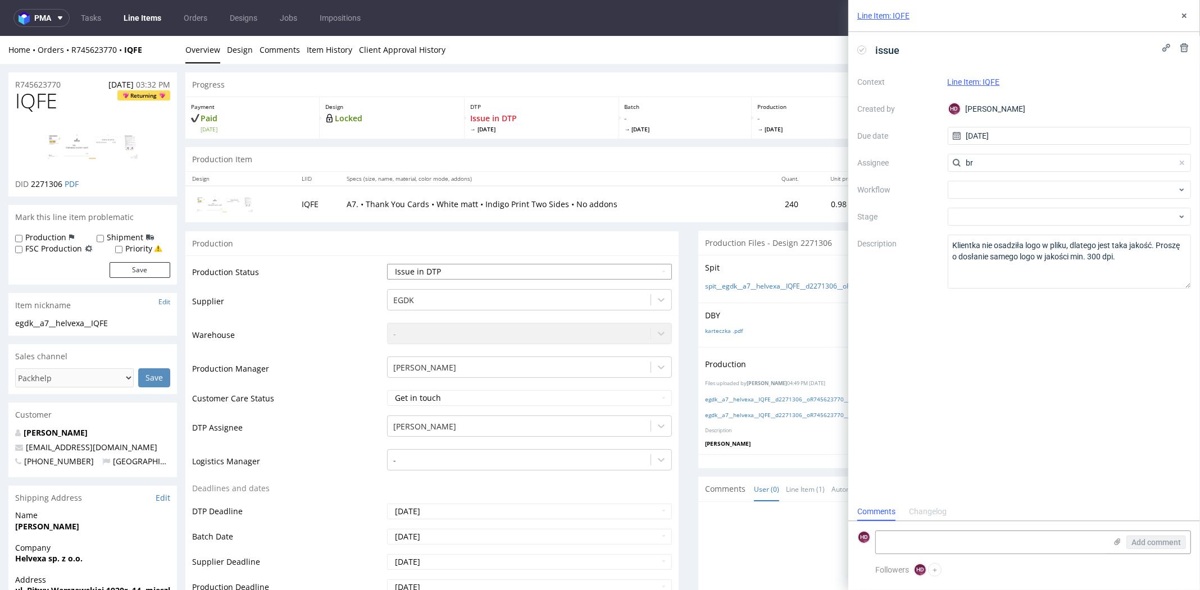
type input "b"
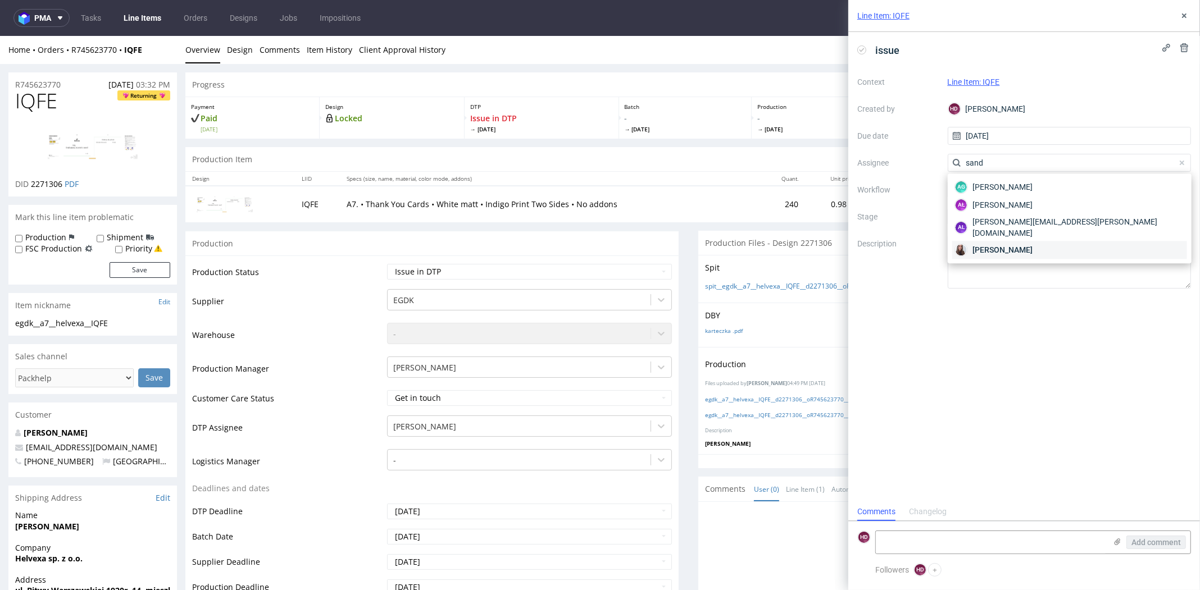
type input "sand"
click at [1073, 241] on div "[PERSON_NAME]" at bounding box center [1069, 250] width 235 height 18
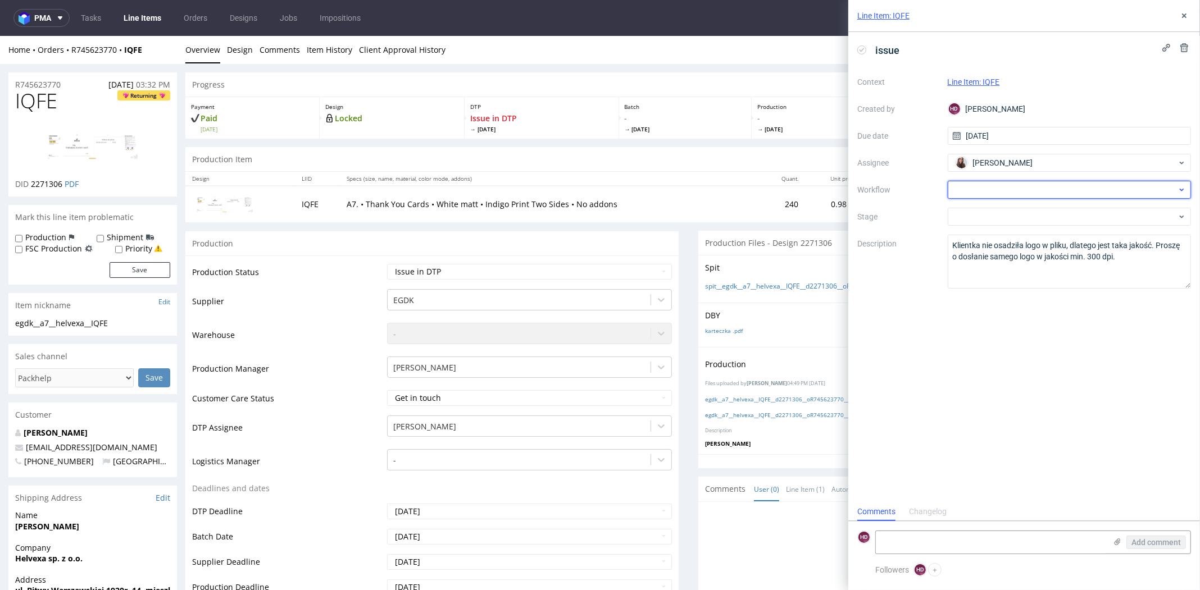
click at [979, 197] on div at bounding box center [1070, 190] width 244 height 18
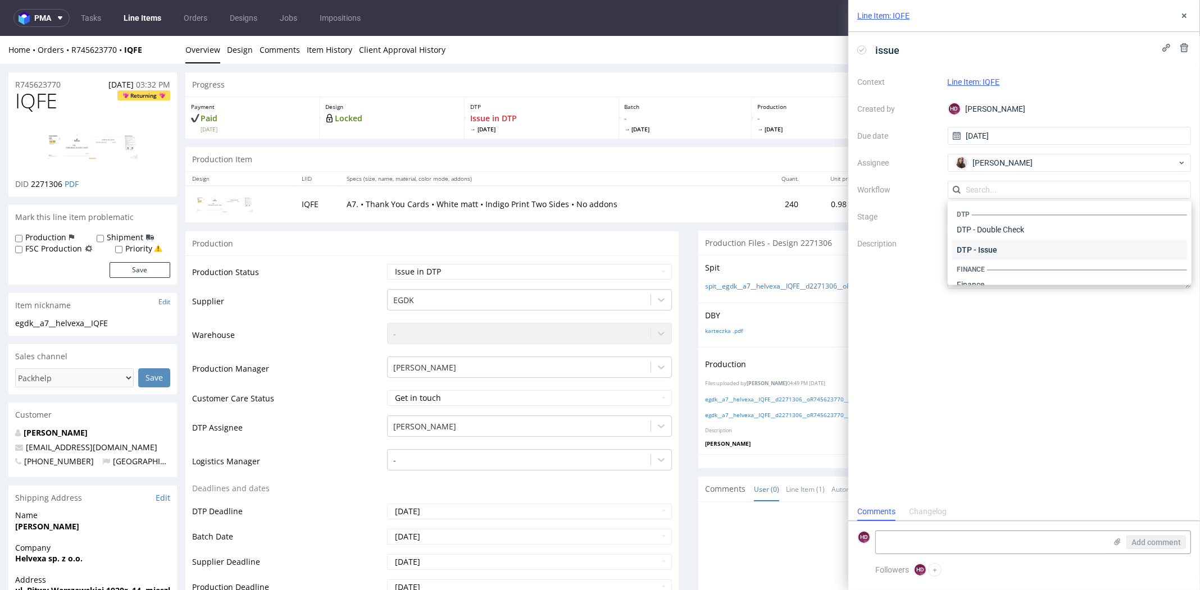
click at [993, 245] on div "DTP - Issue" at bounding box center [1069, 250] width 235 height 20
click at [1011, 375] on div "issue Context Line Item: IQFE Created by HD [PERSON_NAME] Due date [DATE] Assig…" at bounding box center [1024, 267] width 352 height 471
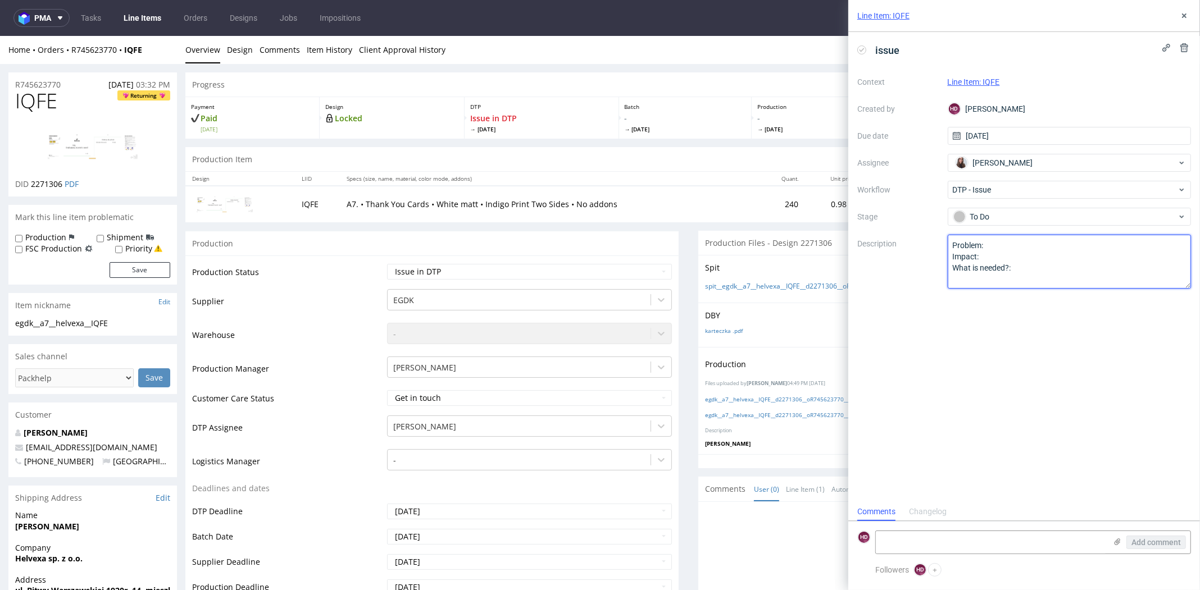
drag, startPoint x: 1028, startPoint y: 272, endPoint x: 898, endPoint y: 239, distance: 134.5
click at [898, 239] on div "Context Line Item: IQFE Created by HD [PERSON_NAME] Due date [DATE] Assignee [P…" at bounding box center [1024, 181] width 334 height 216
paste textarea "Klientka nie osadziła logo w pliku, dlatego jest taka jakość. Proszę o dosłanie…"
type textarea "Klientka nie osadziła logo w pliku, dlatego jest taka jakość. Proszę o dosłanie…"
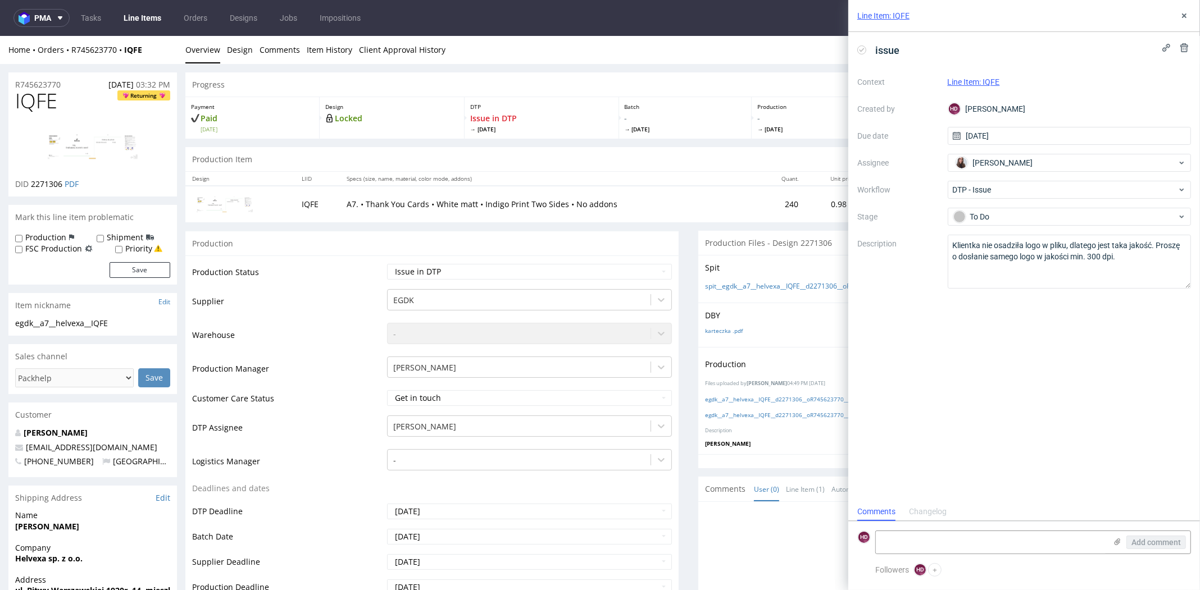
click at [1010, 387] on div "issue Context Line Item: IQFE Created by HD [PERSON_NAME] Due date [DATE] Assig…" at bounding box center [1024, 267] width 352 height 471
click at [1189, 14] on icon at bounding box center [1184, 15] width 9 height 9
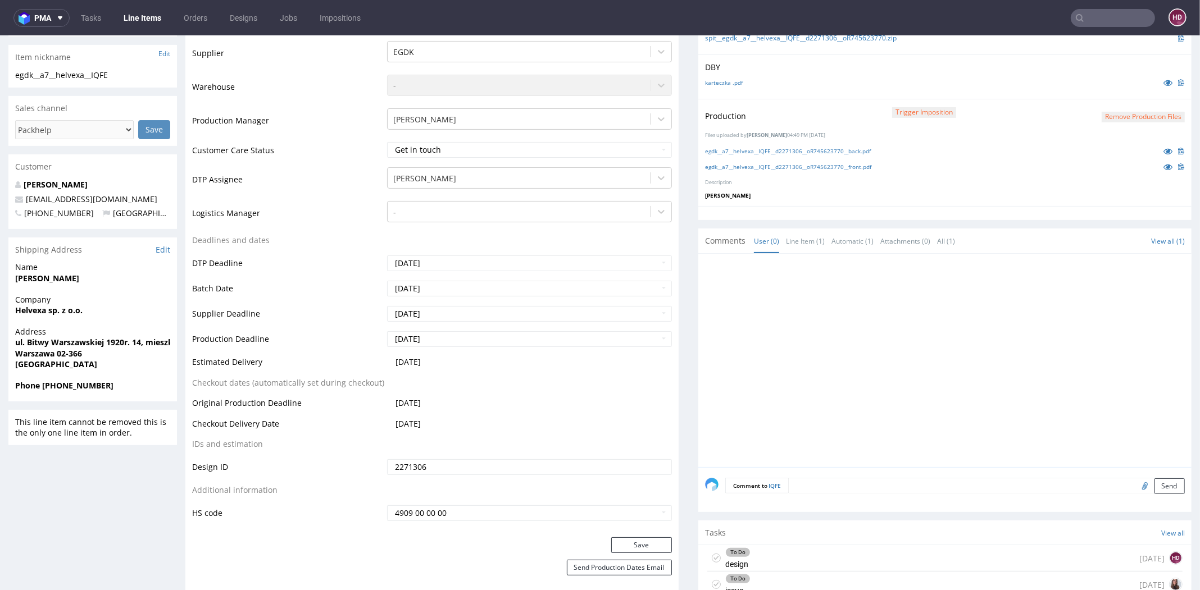
scroll to position [383, 0]
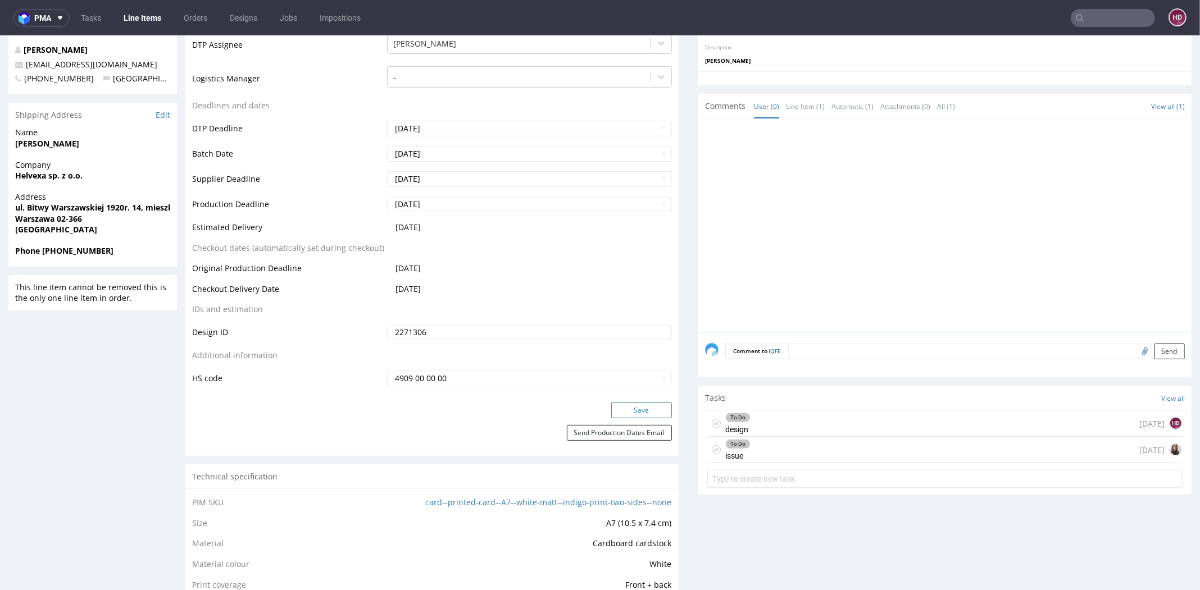
click at [628, 406] on button "Save" at bounding box center [641, 411] width 61 height 16
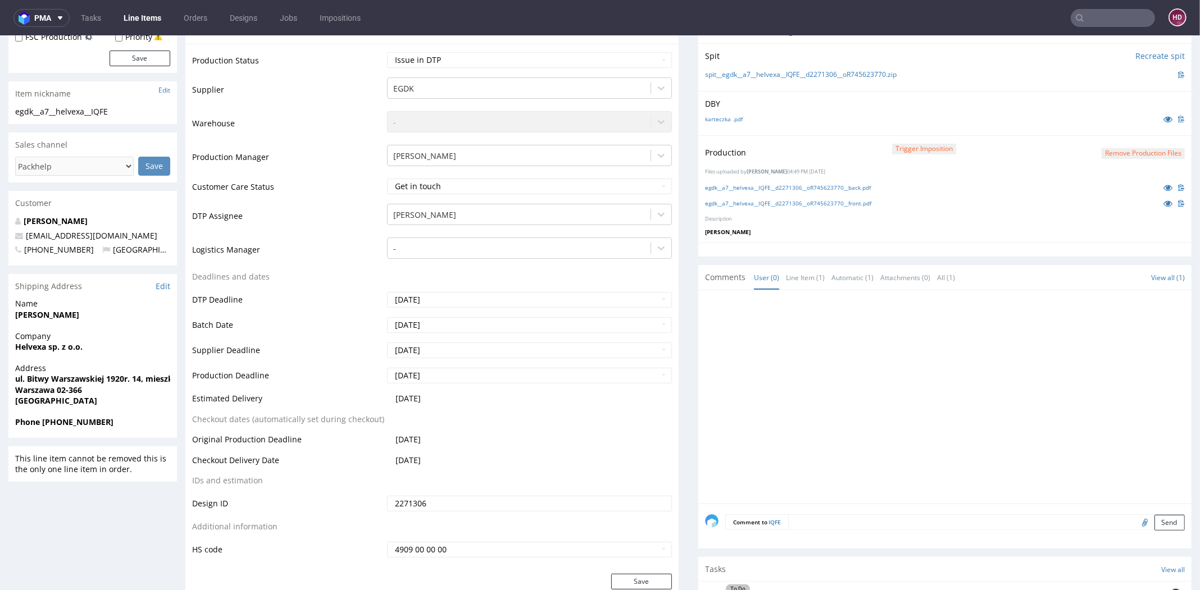
scroll to position [188, 0]
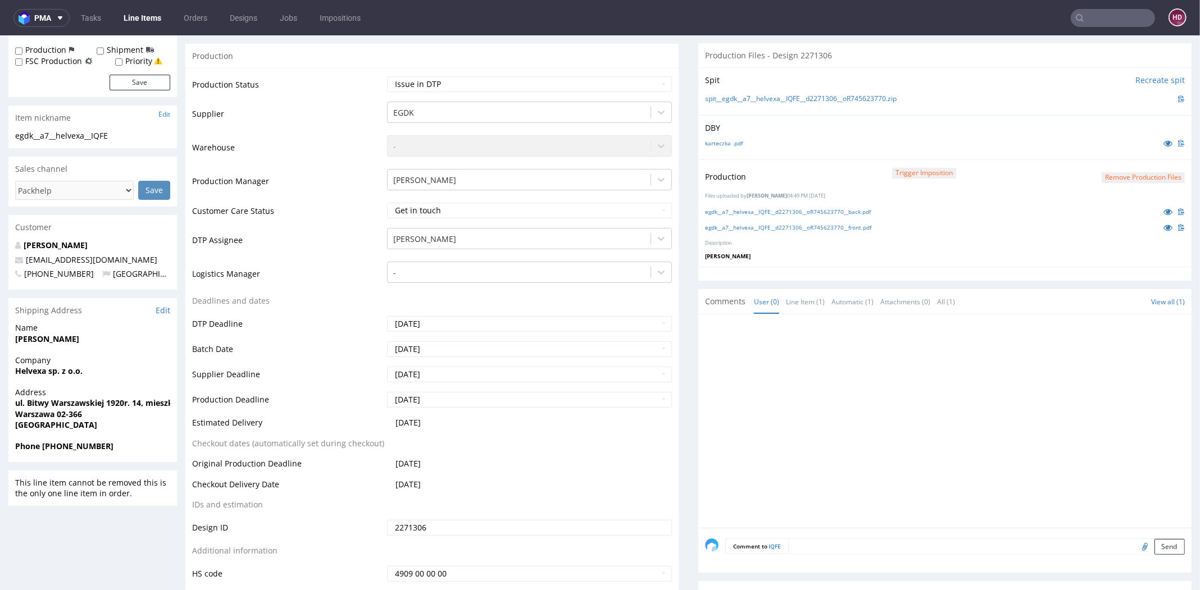
click at [1114, 175] on button "Remove production files" at bounding box center [1143, 177] width 83 height 11
click at [1110, 152] on link "Yes" at bounding box center [1104, 151] width 32 height 17
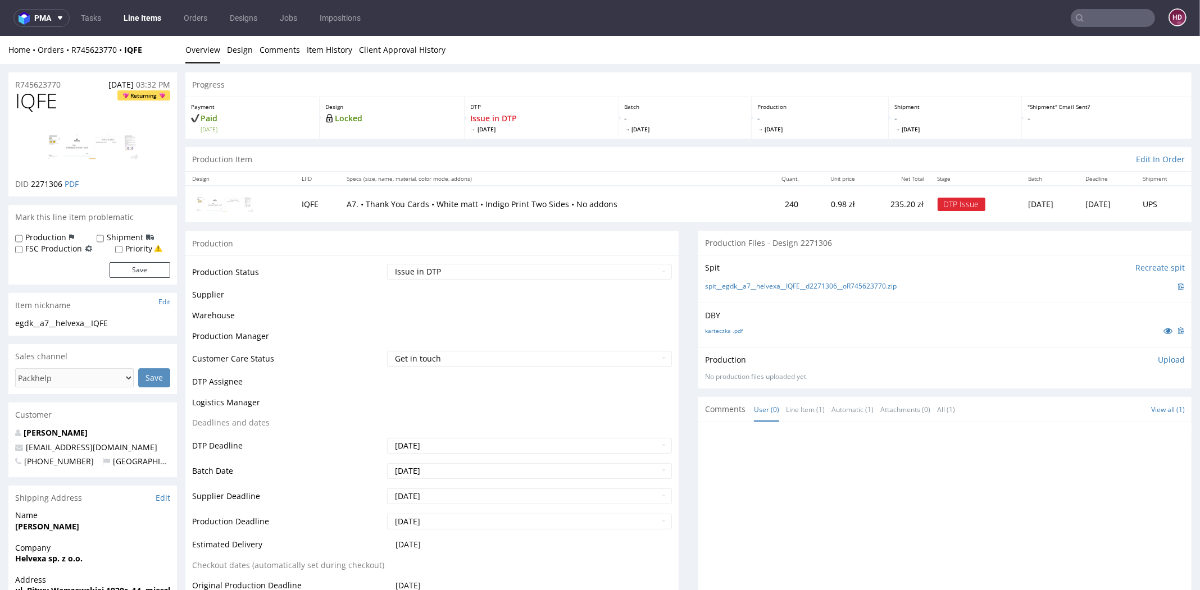
scroll to position [0, 0]
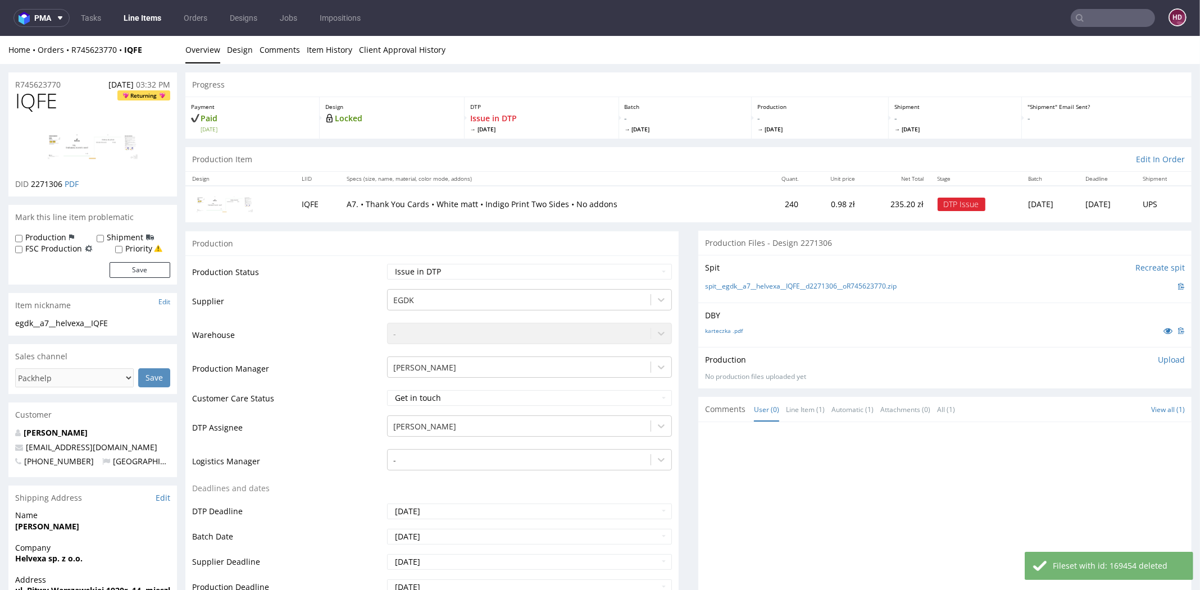
click at [1158, 359] on p "Upload" at bounding box center [1171, 359] width 27 height 11
click at [1093, 414] on div "Add files" at bounding box center [1105, 411] width 56 height 17
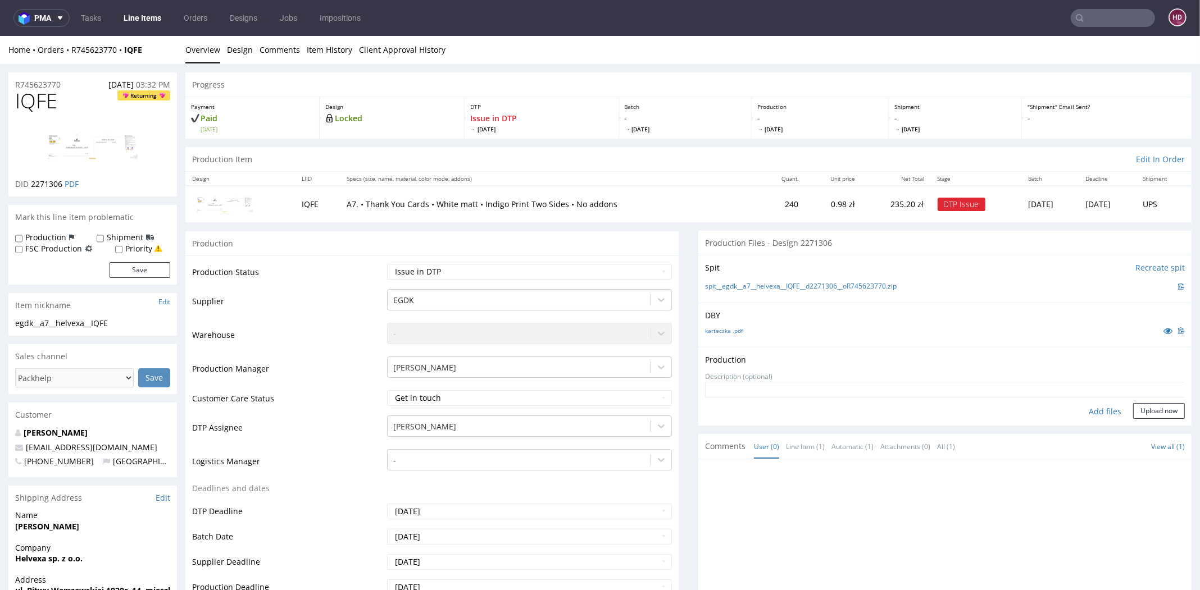
type input "C:\fakepath\egdk__a7__helvexa__IQFE__d2271306__oR745623770__back.pdf"
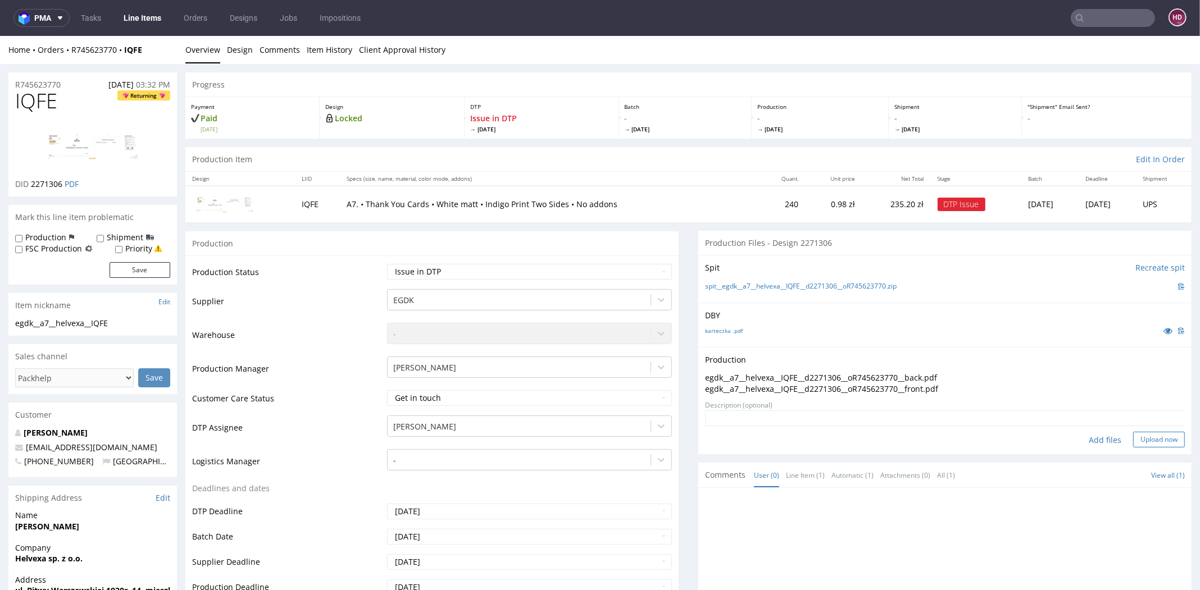
click at [1133, 435] on button "Upload now" at bounding box center [1159, 440] width 52 height 16
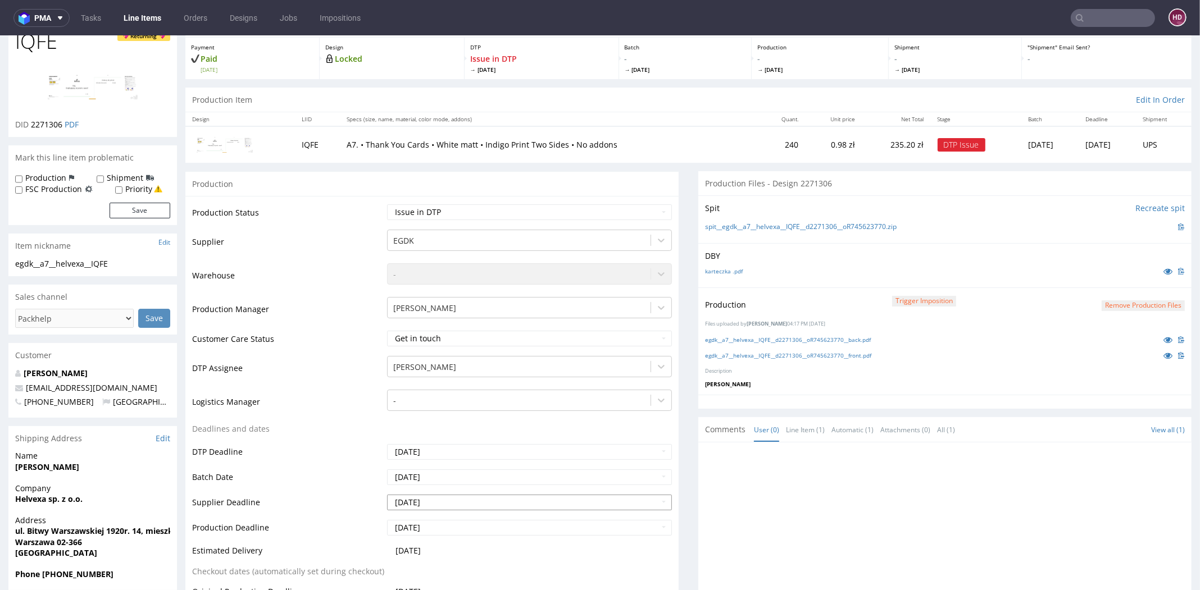
scroll to position [61, 0]
click at [159, 19] on link "Line Items" at bounding box center [142, 18] width 51 height 18
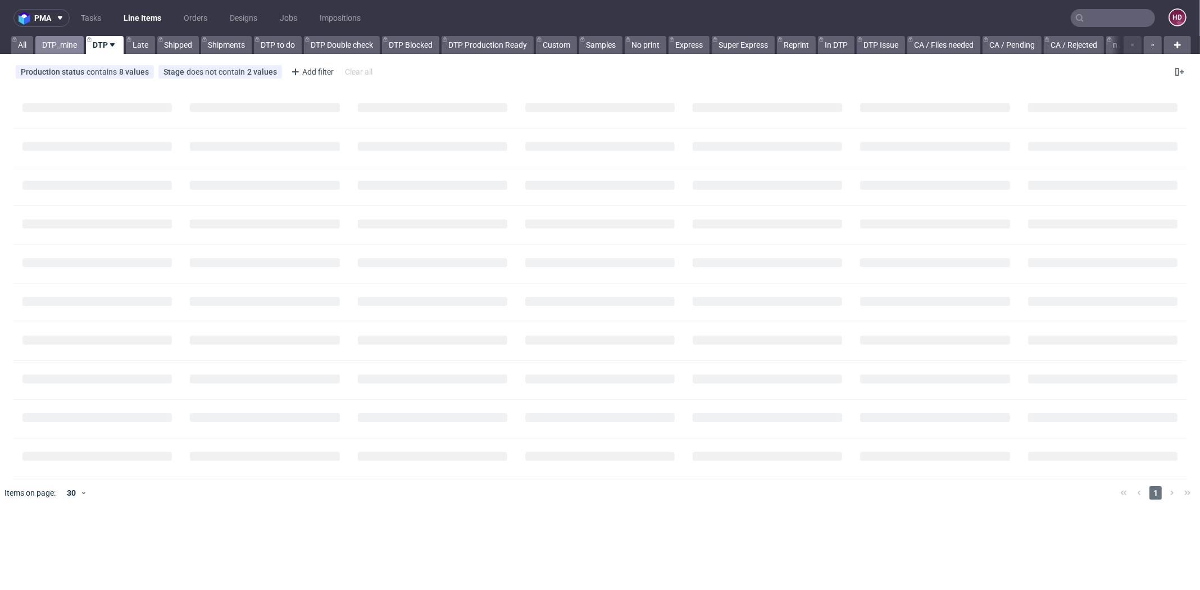
click at [66, 48] on link "DTP_mine" at bounding box center [59, 45] width 48 height 18
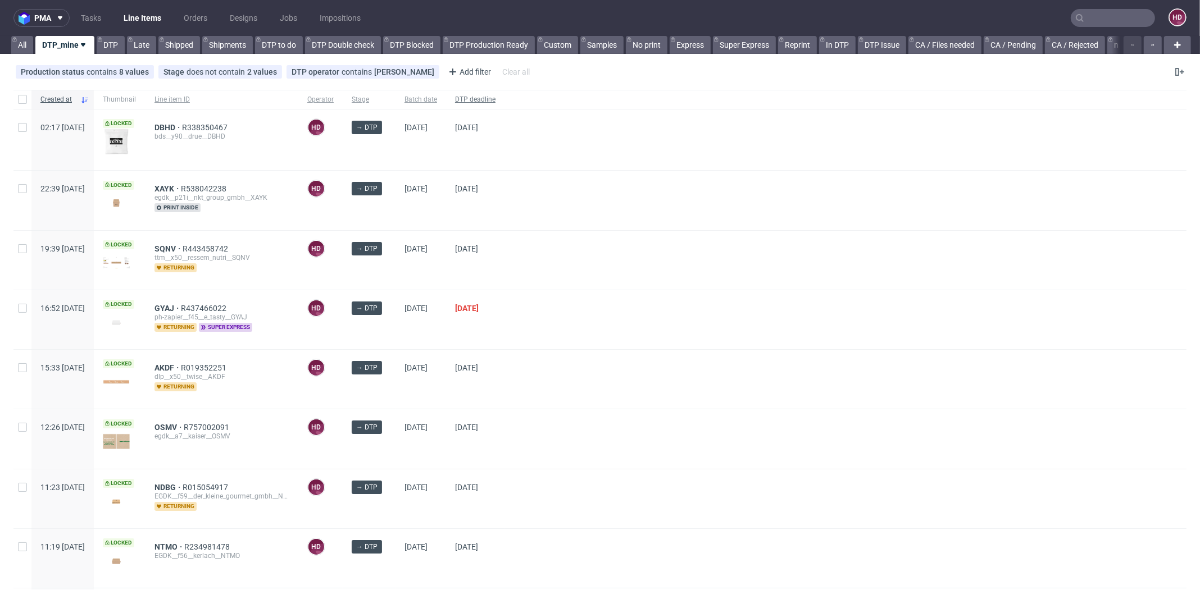
click at [495, 98] on span "DTP deadline" at bounding box center [475, 100] width 40 height 10
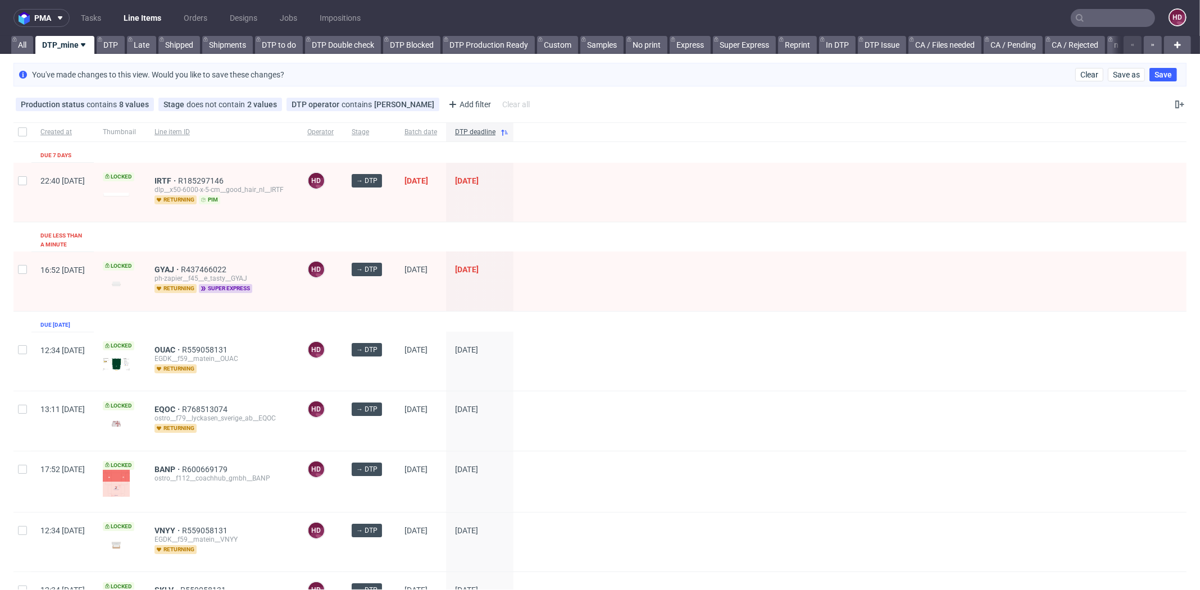
click at [183, 257] on div "GYAJ R437466022 ph-zapier__f45__e_tasty__GYAJ returning super express" at bounding box center [221, 281] width 153 height 59
click at [181, 265] on span "GYAJ" at bounding box center [167, 269] width 26 height 9
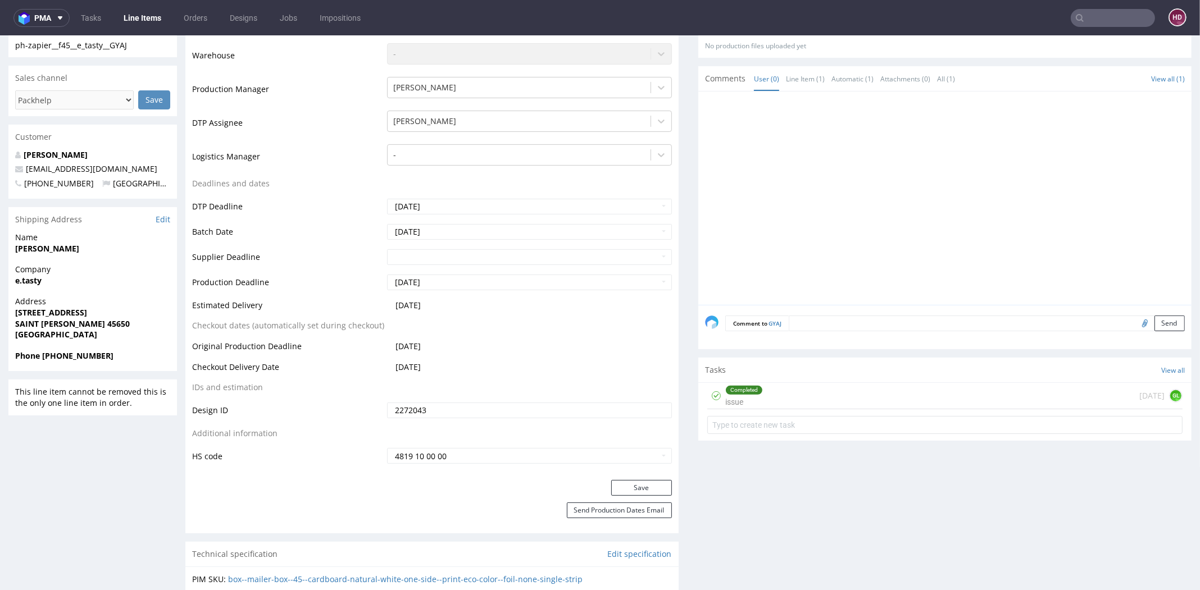
scroll to position [285, 0]
click at [731, 383] on div "Completed" at bounding box center [744, 387] width 37 height 9
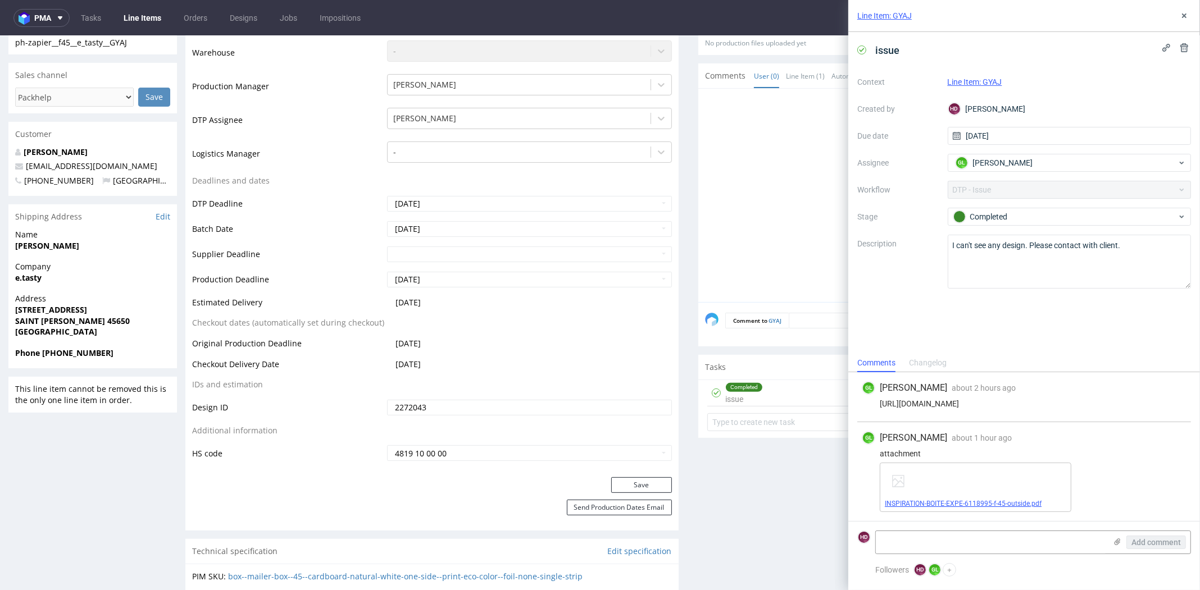
click at [984, 502] on link "INSPIRATION-BOITE-EXPE-6118995-f-45-outside.pdf" at bounding box center [963, 504] width 157 height 8
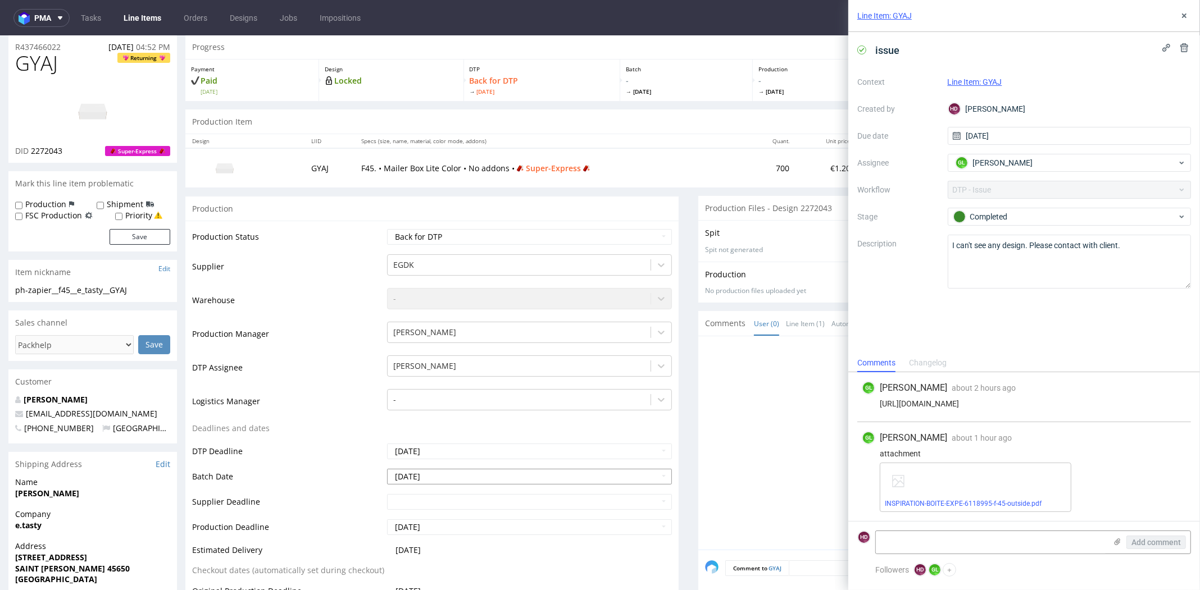
scroll to position [16, 0]
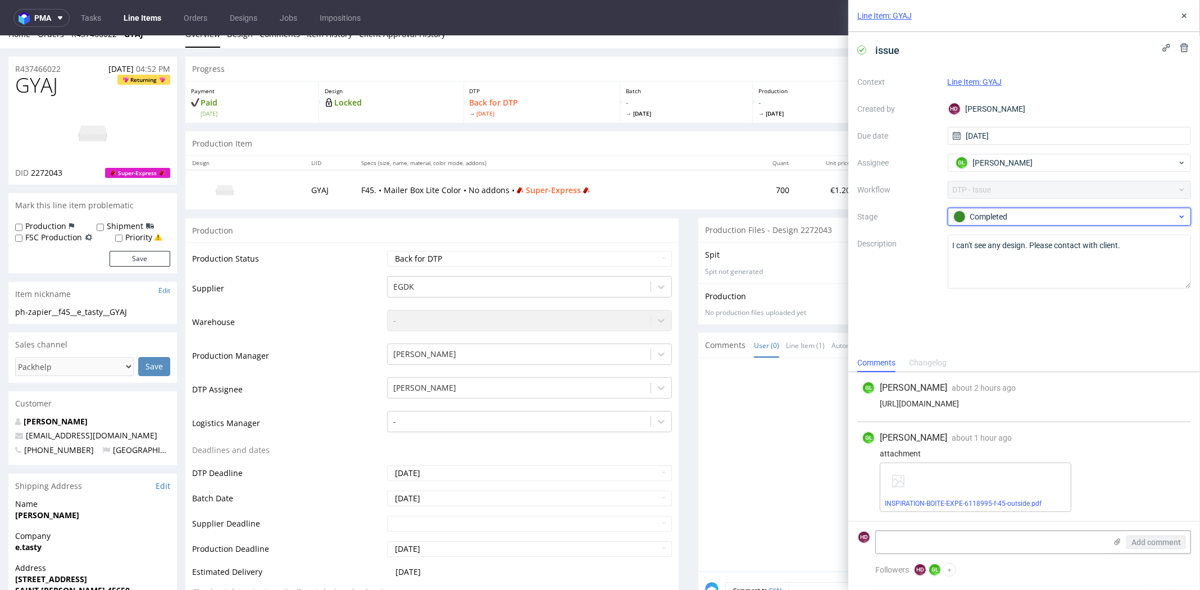
click at [1034, 216] on div "Completed" at bounding box center [1065, 217] width 224 height 12
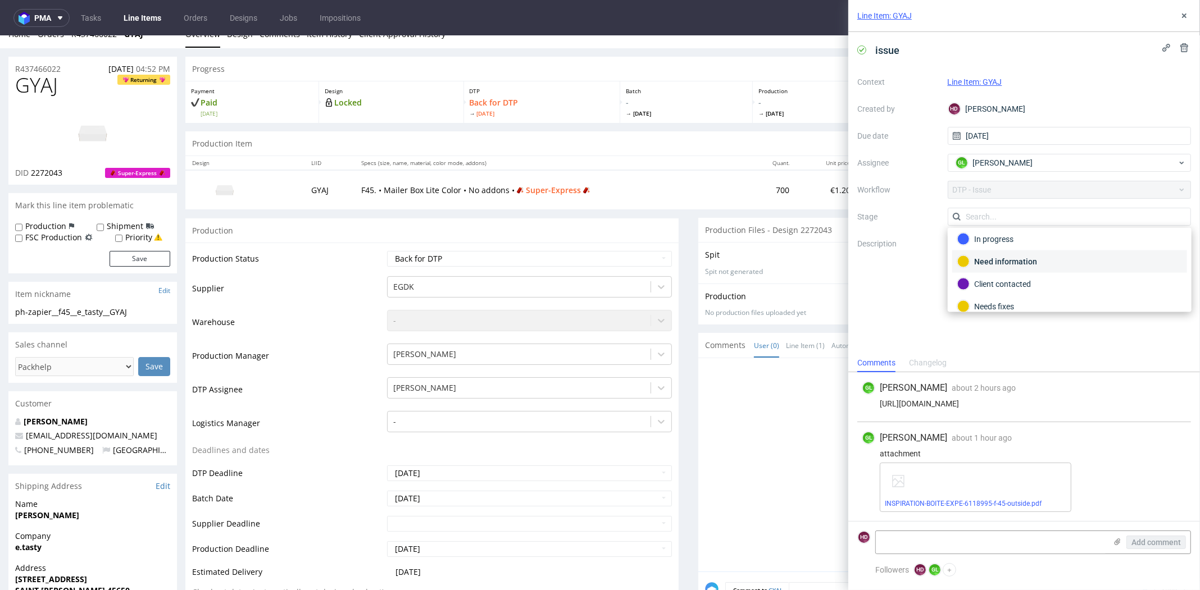
scroll to position [0, 0]
click at [1000, 242] on div "To Do" at bounding box center [1069, 244] width 225 height 12
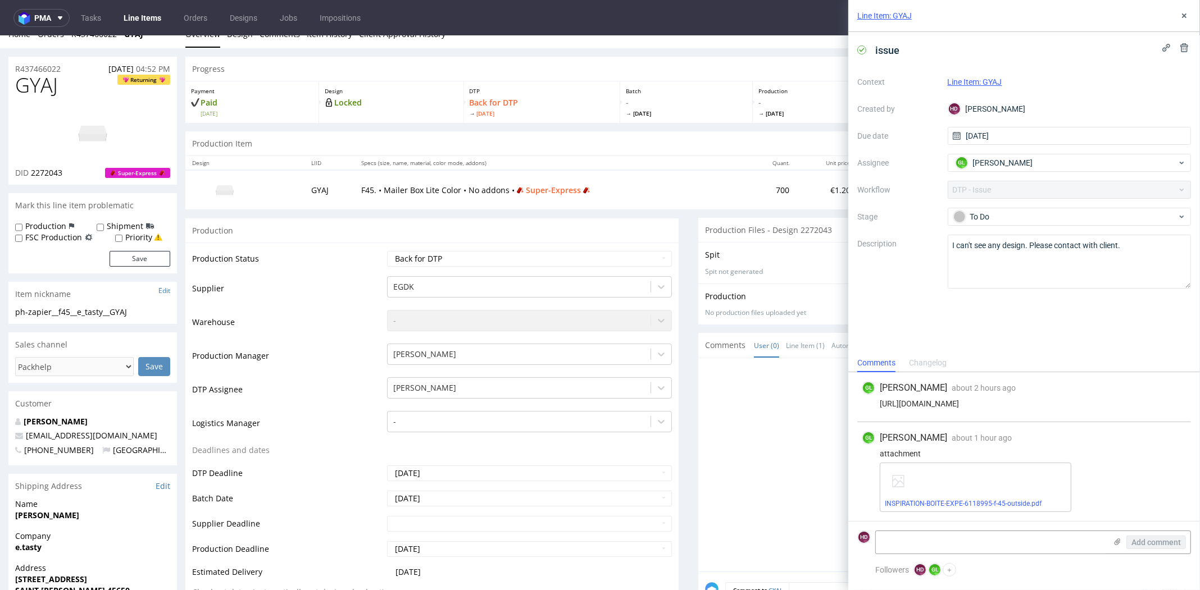
drag, startPoint x: 993, startPoint y: 342, endPoint x: 986, endPoint y: 384, distance: 42.1
click at [993, 342] on div "issue Context Line Item: GYAJ Created by HD [PERSON_NAME] Due date [DATE] Assig…" at bounding box center [1024, 193] width 352 height 322
click at [920, 543] on textarea at bounding box center [991, 542] width 230 height 22
type textarea "t"
drag, startPoint x: 1012, startPoint y: 544, endPoint x: 959, endPoint y: 546, distance: 52.3
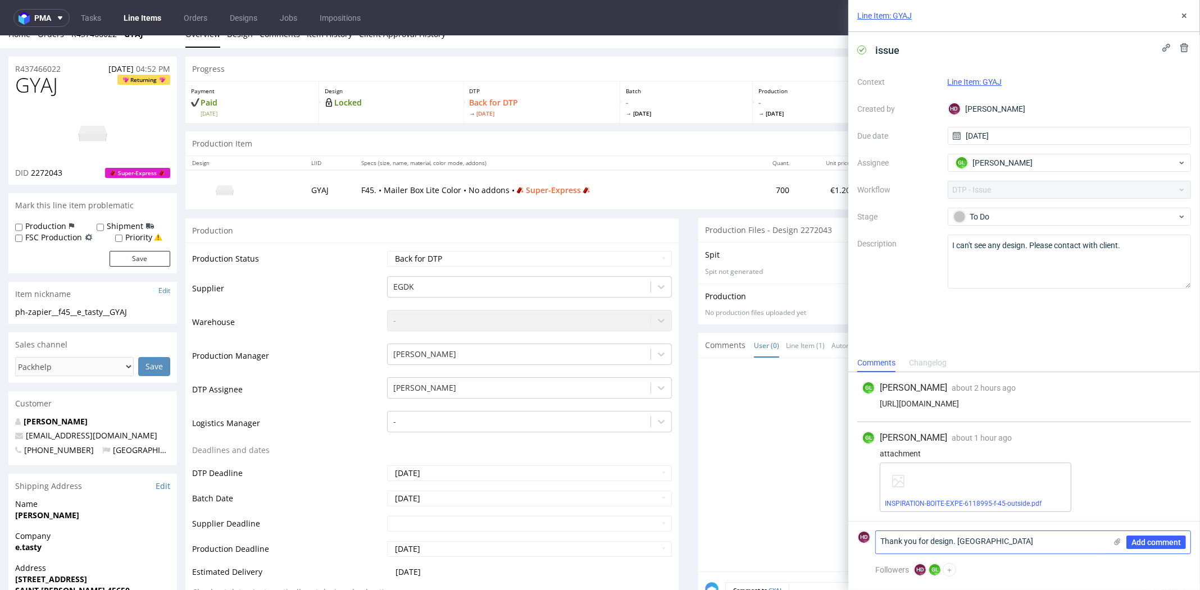
click at [959, 546] on textarea "Thank you for design. [GEOGRAPHIC_DATA]" at bounding box center [991, 542] width 230 height 22
type textarea "Thank you for design."
click at [1170, 540] on span "Add comment" at bounding box center [1155, 543] width 49 height 8
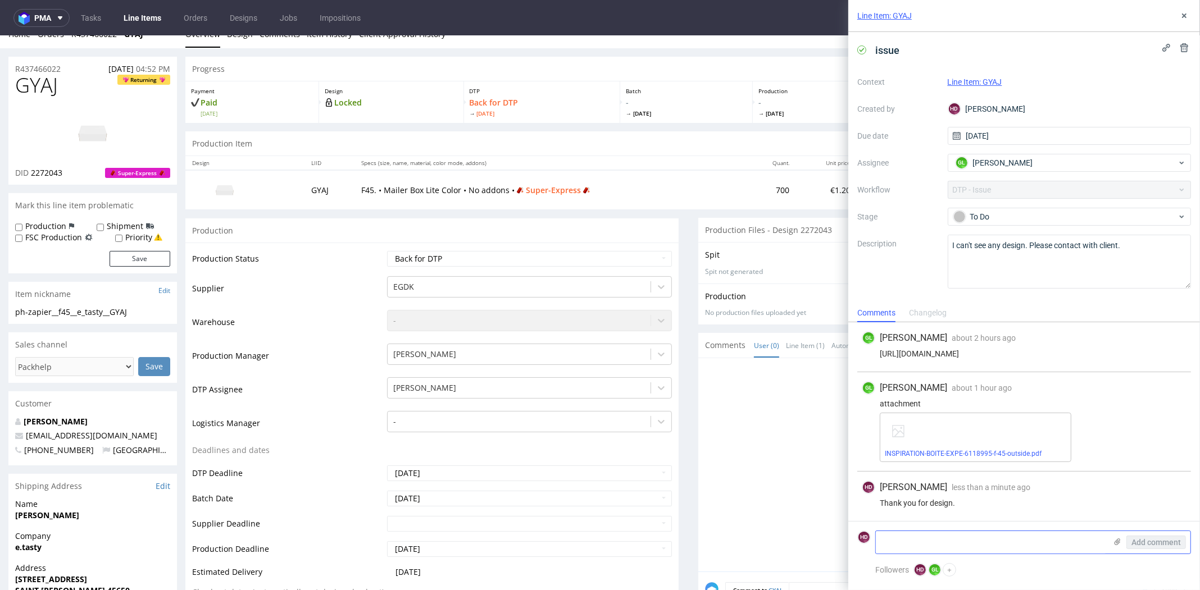
click at [959, 541] on textarea at bounding box center [991, 542] width 230 height 22
paste textarea "Unfortunately, such a large print is not possible on the Lite Color product. We…"
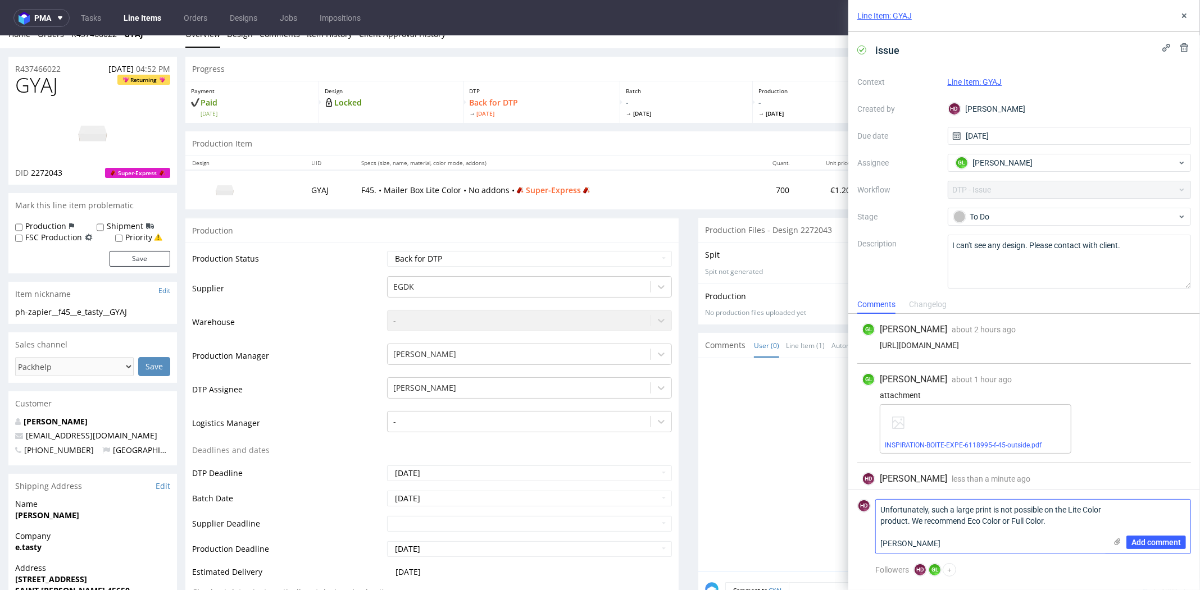
click at [884, 545] on textarea "Unfortunately, such a large print is not possible on the Lite Color product. We…" at bounding box center [991, 527] width 230 height 54
click at [923, 543] on textarea "Unfortunately, such a large print is not possible on the Lite Color product. We…" at bounding box center [991, 527] width 230 height 54
paste textarea "There will probably be an additional charge. Please let me know what we should …"
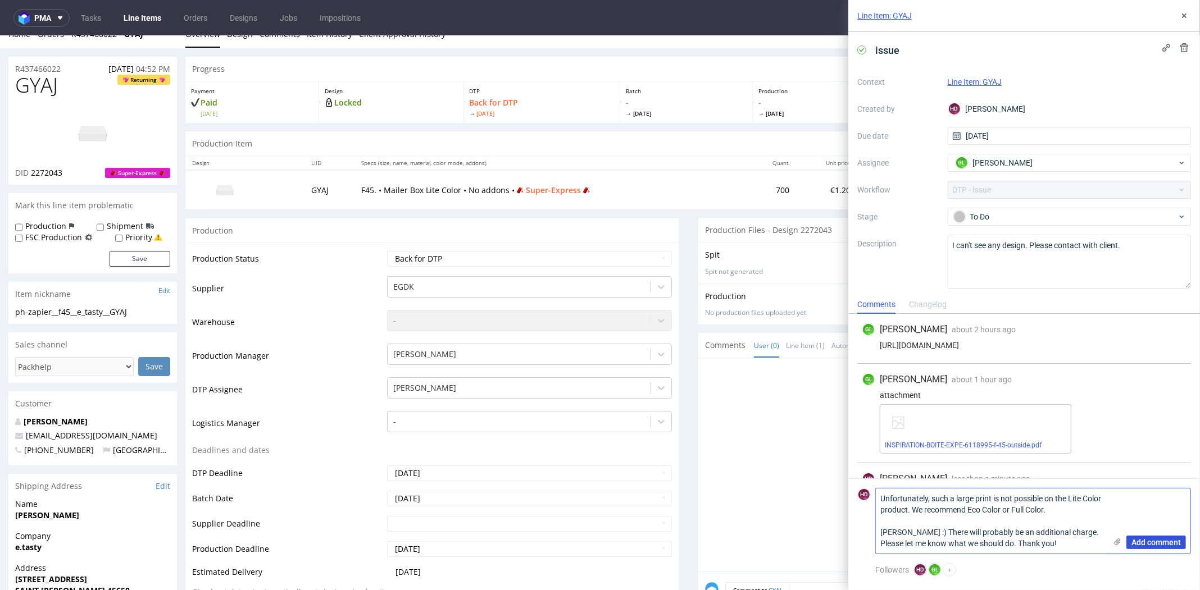
type textarea "Unfortunately, such a large print is not possible on the Lite Color product. We…"
click at [1163, 539] on span "Add comment" at bounding box center [1155, 543] width 49 height 8
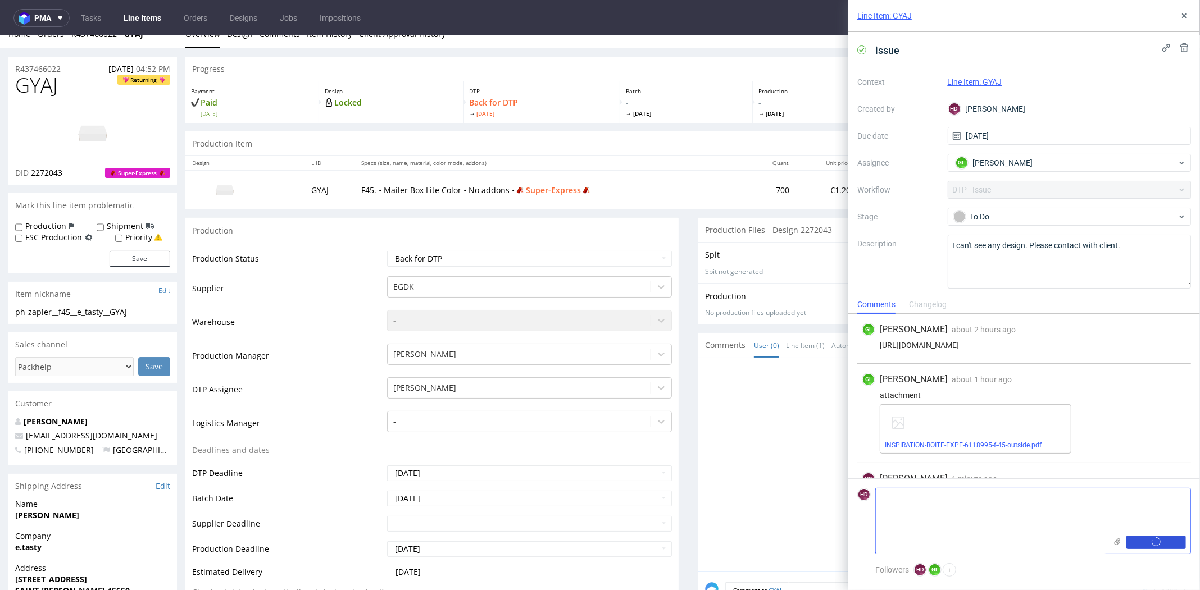
scroll to position [75, 0]
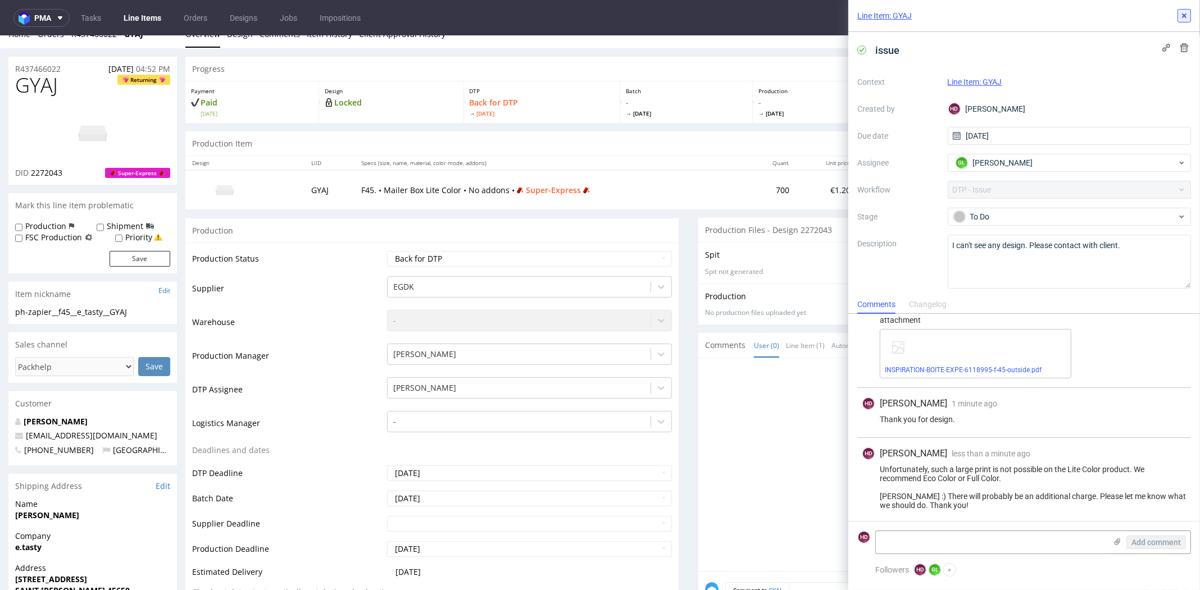
click at [1185, 14] on use at bounding box center [1184, 15] width 4 height 4
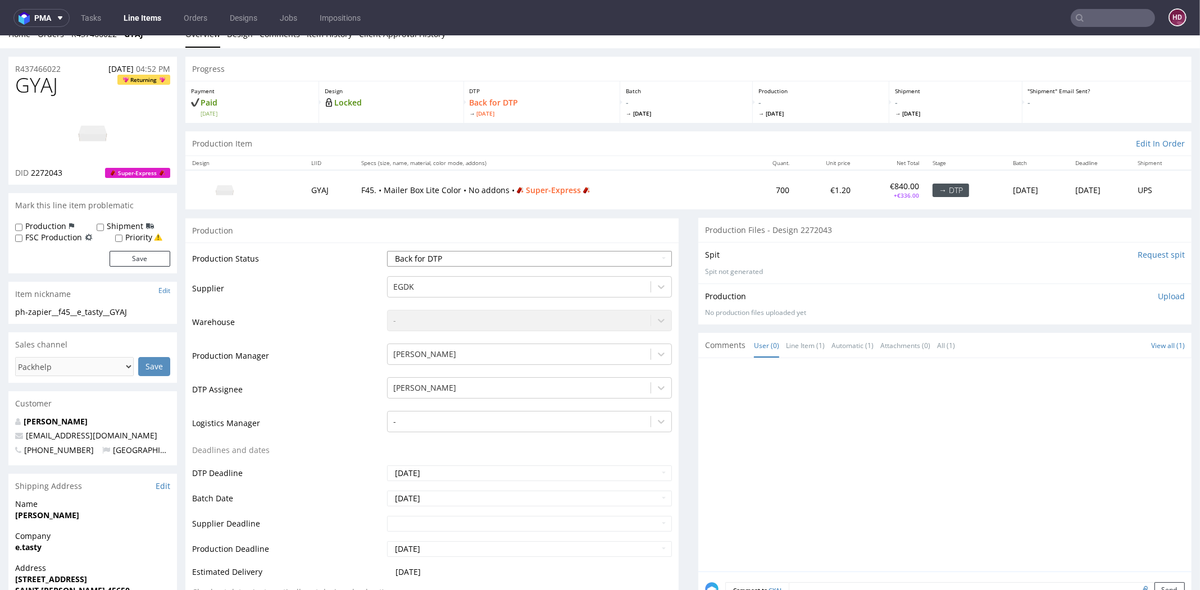
click at [421, 253] on select "Waiting for Artwork Waiting for Diecut Waiting for Mockup Waiting for DTP Waiti…" at bounding box center [529, 259] width 285 height 16
select select "dtp_issue"
click at [387, 251] on select "Waiting for Artwork Waiting for Diecut Waiting for Mockup Waiting for DTP Waiti…" at bounding box center [529, 259] width 285 height 16
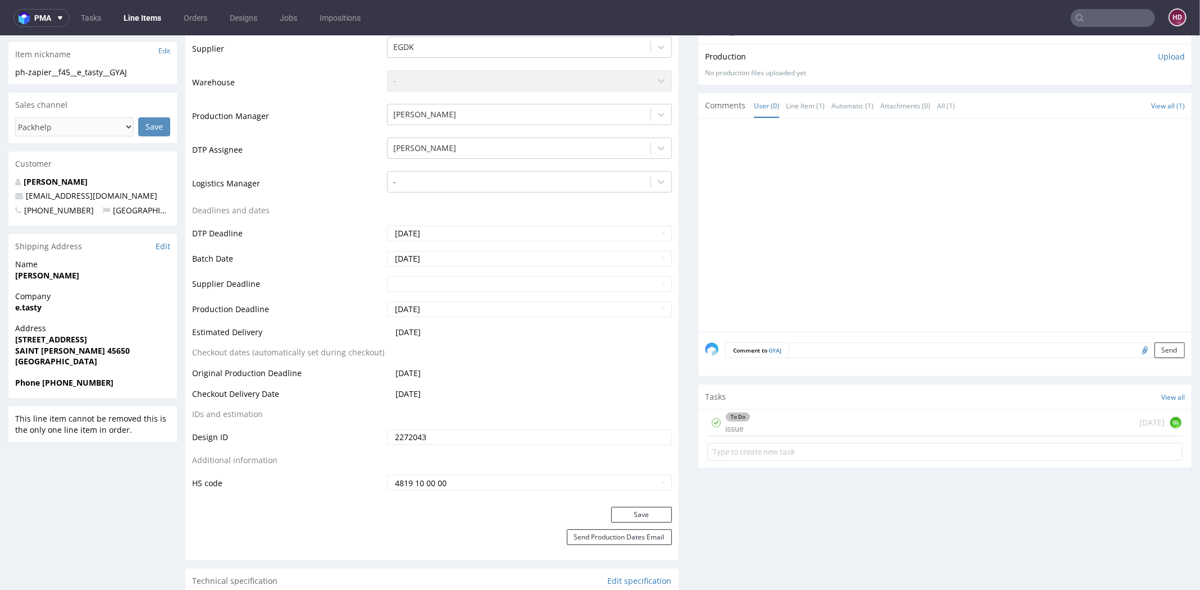
scroll to position [418, 0]
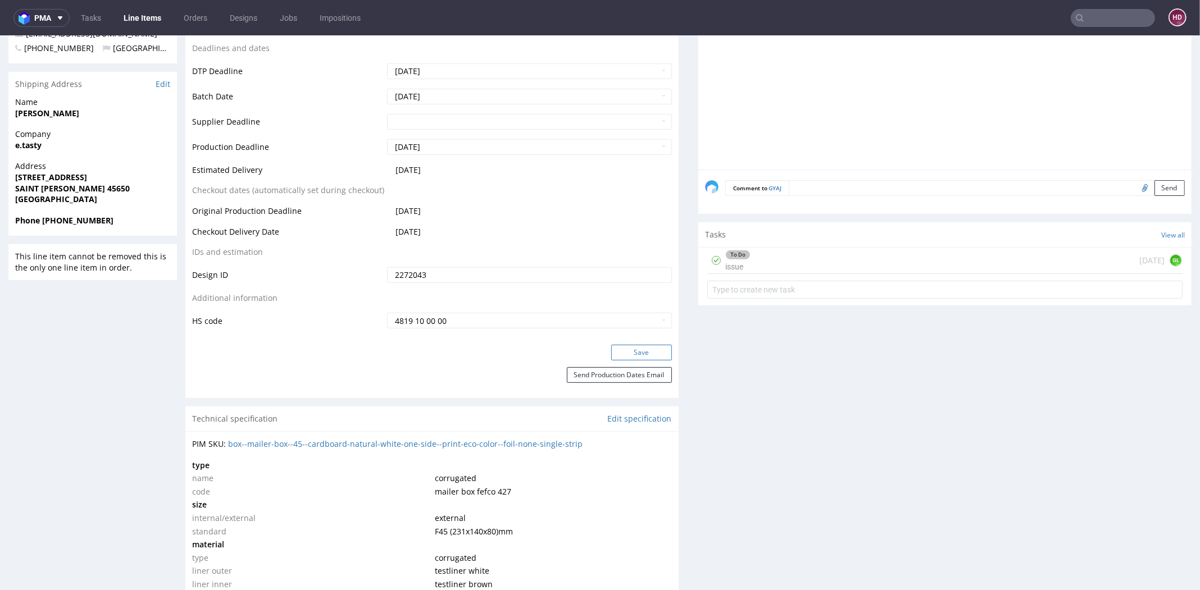
click at [621, 355] on button "Save" at bounding box center [641, 353] width 61 height 16
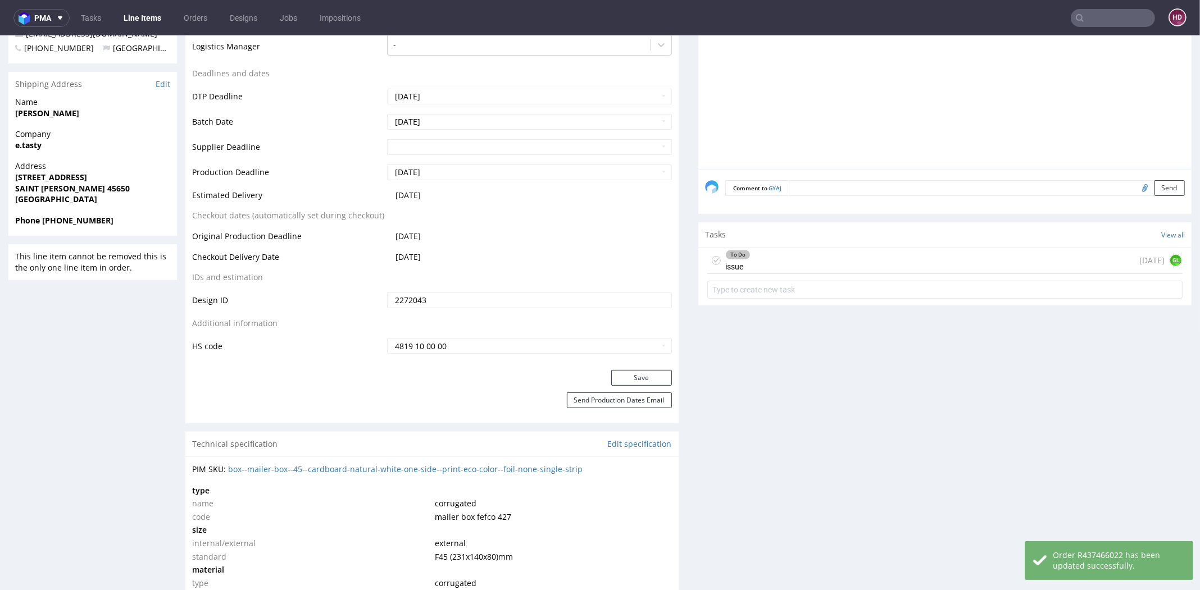
click at [733, 267] on div "To Do issue" at bounding box center [737, 261] width 25 height 26
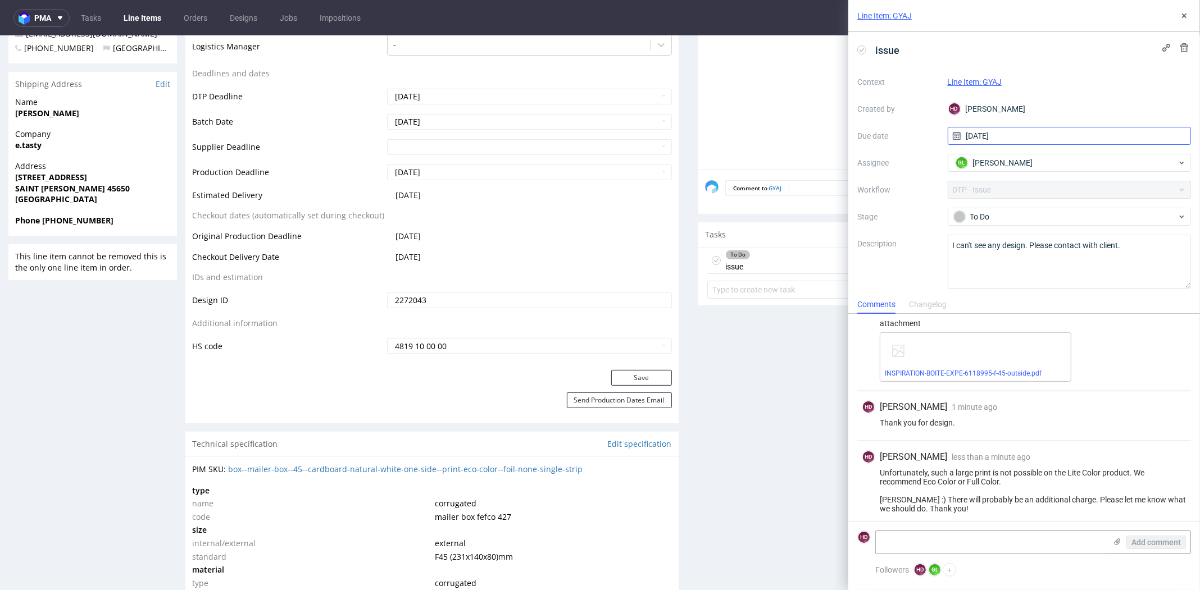
scroll to position [75, 0]
click at [887, 52] on span "issue" at bounding box center [887, 50] width 33 height 19
click at [900, 51] on span "issue" at bounding box center [887, 50] width 33 height 19
click at [1189, 18] on icon at bounding box center [1184, 15] width 9 height 9
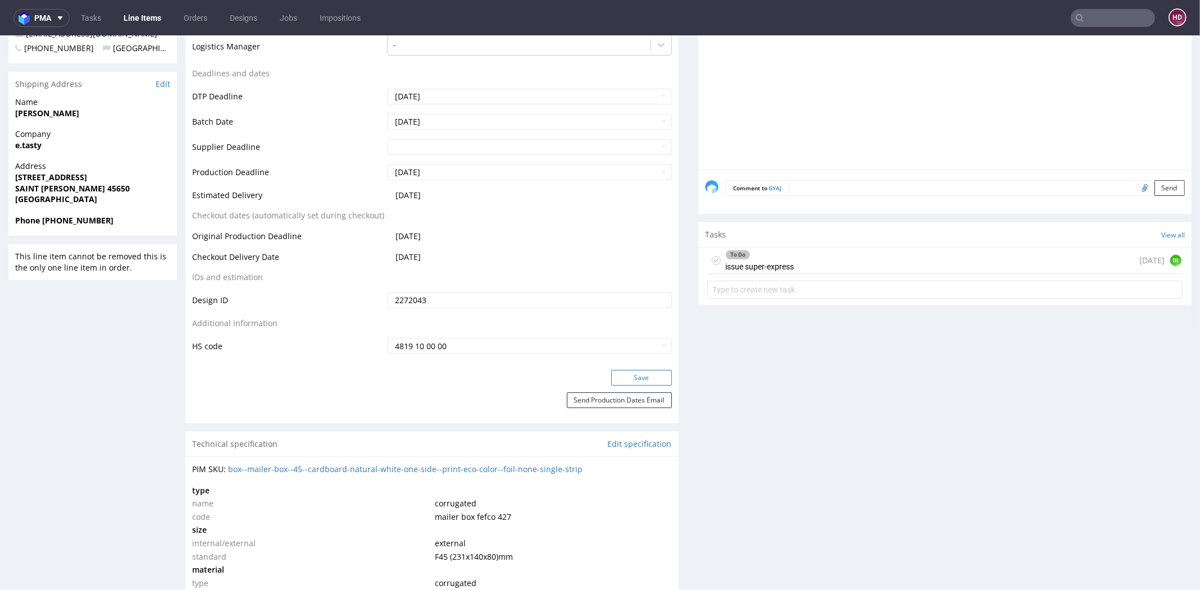
click at [624, 370] on button "Save" at bounding box center [641, 378] width 61 height 16
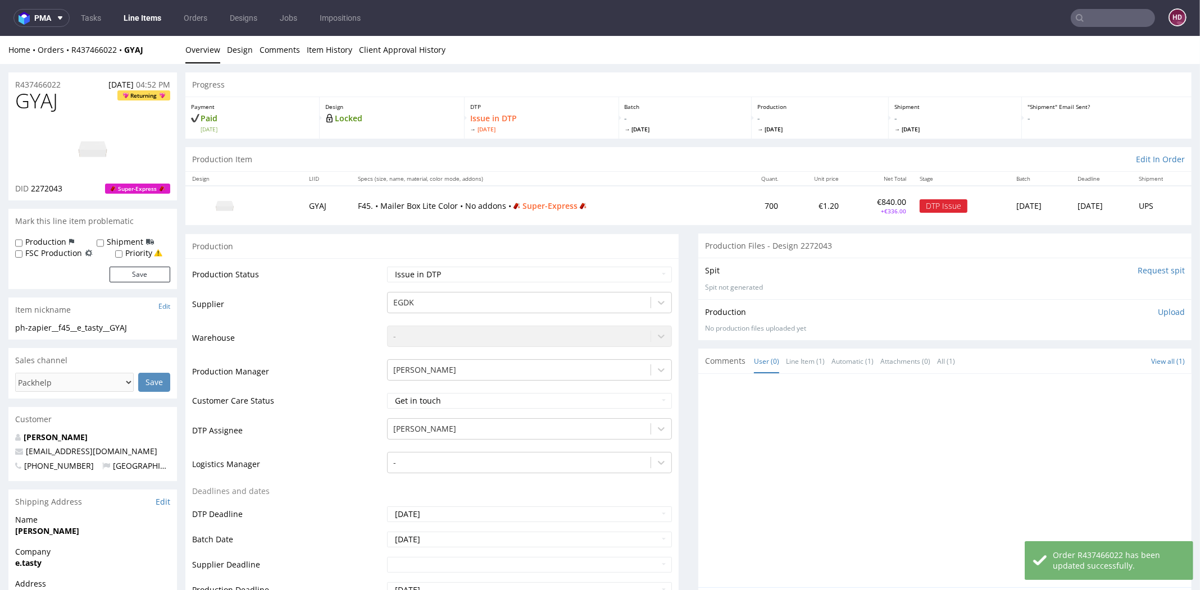
click at [150, 16] on link "Line Items" at bounding box center [142, 18] width 51 height 18
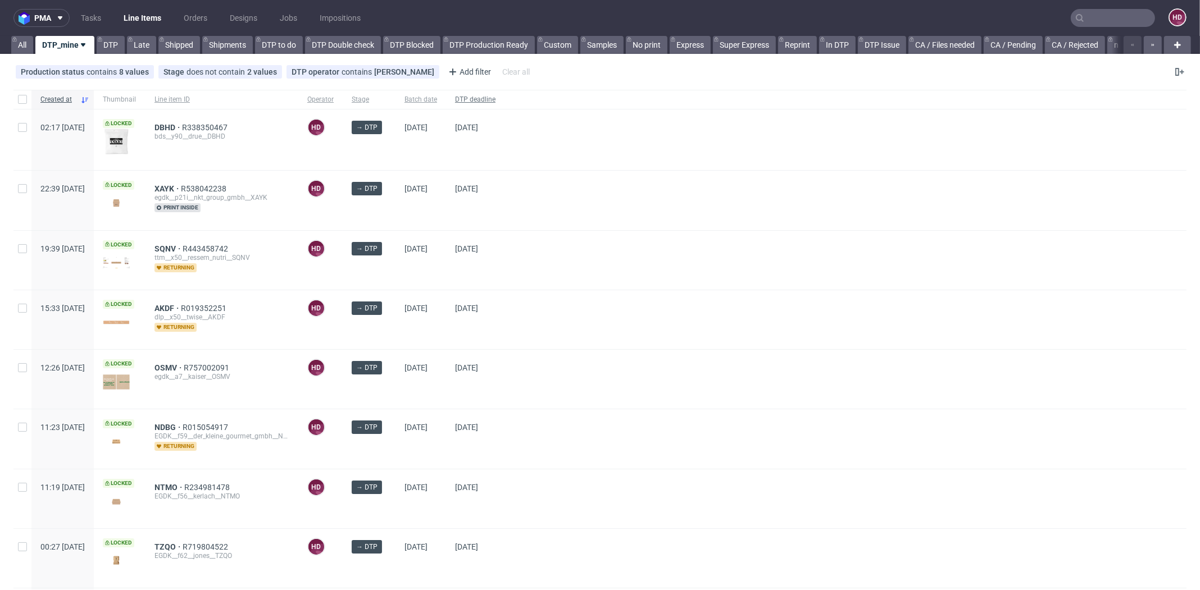
click at [495, 95] on span "DTP deadline" at bounding box center [475, 100] width 40 height 10
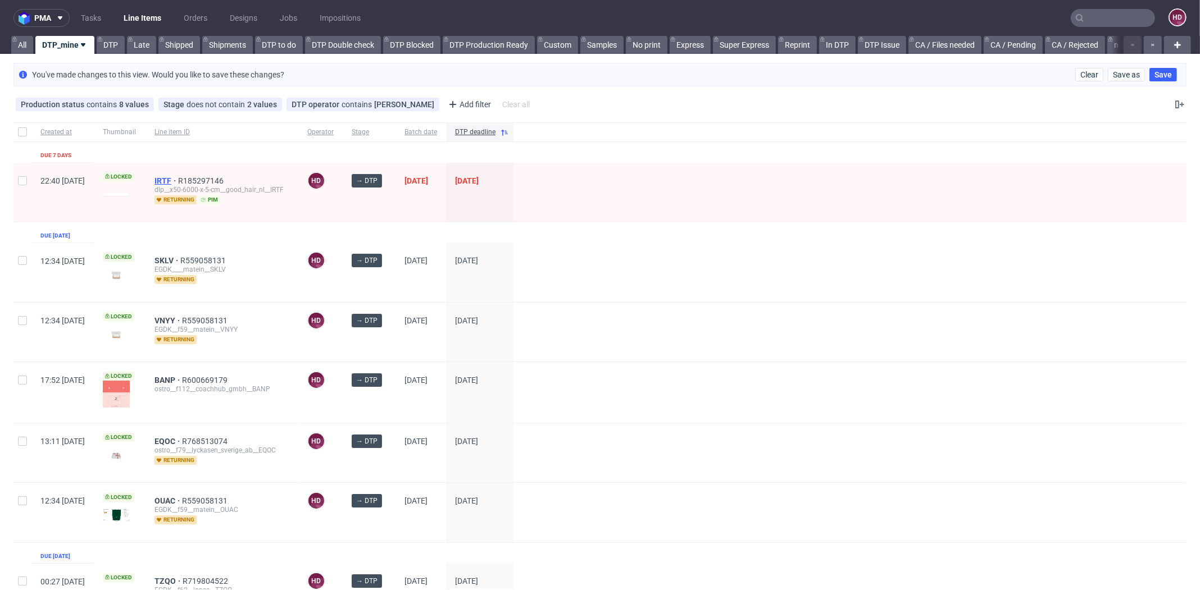
click at [178, 178] on span "IRTF" at bounding box center [166, 180] width 24 height 9
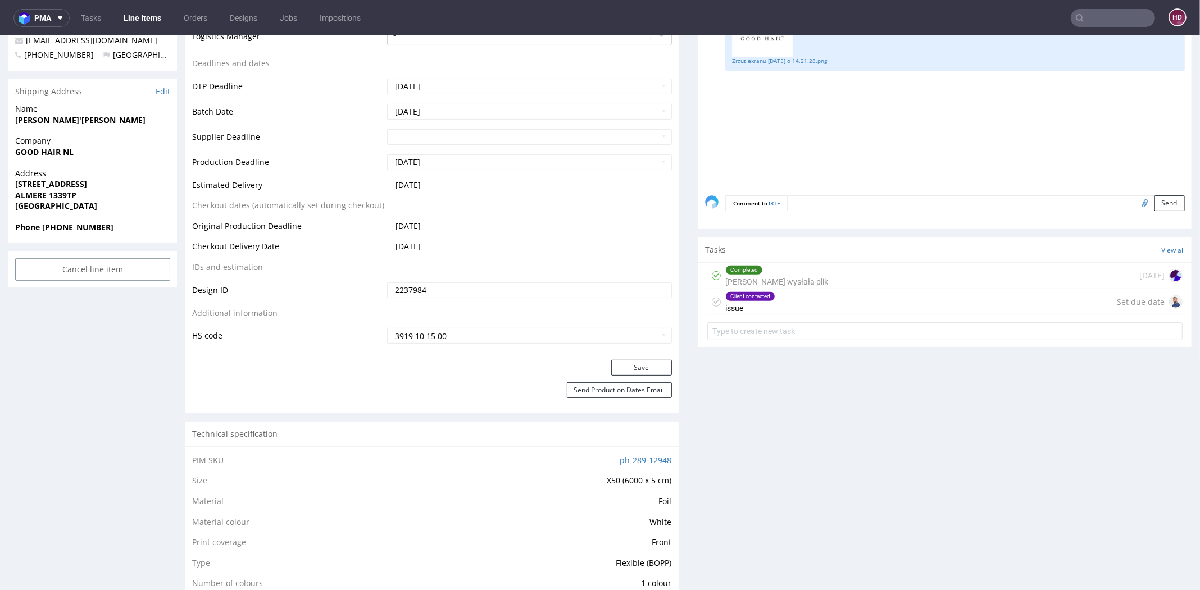
scroll to position [388, 0]
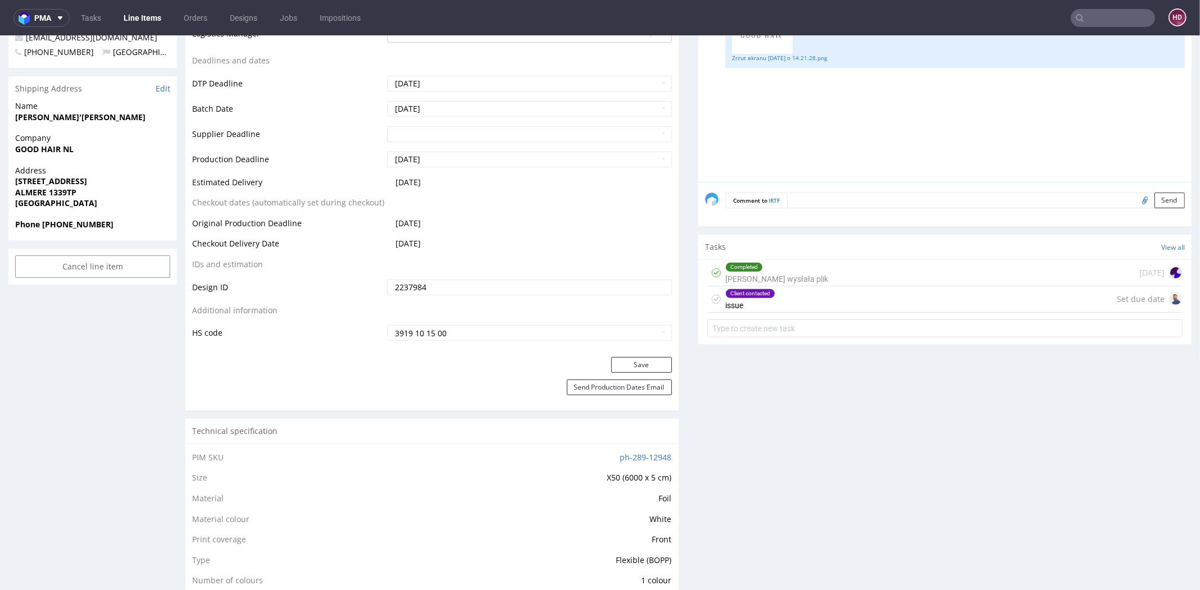
click at [745, 291] on div "Client contacted" at bounding box center [750, 293] width 49 height 9
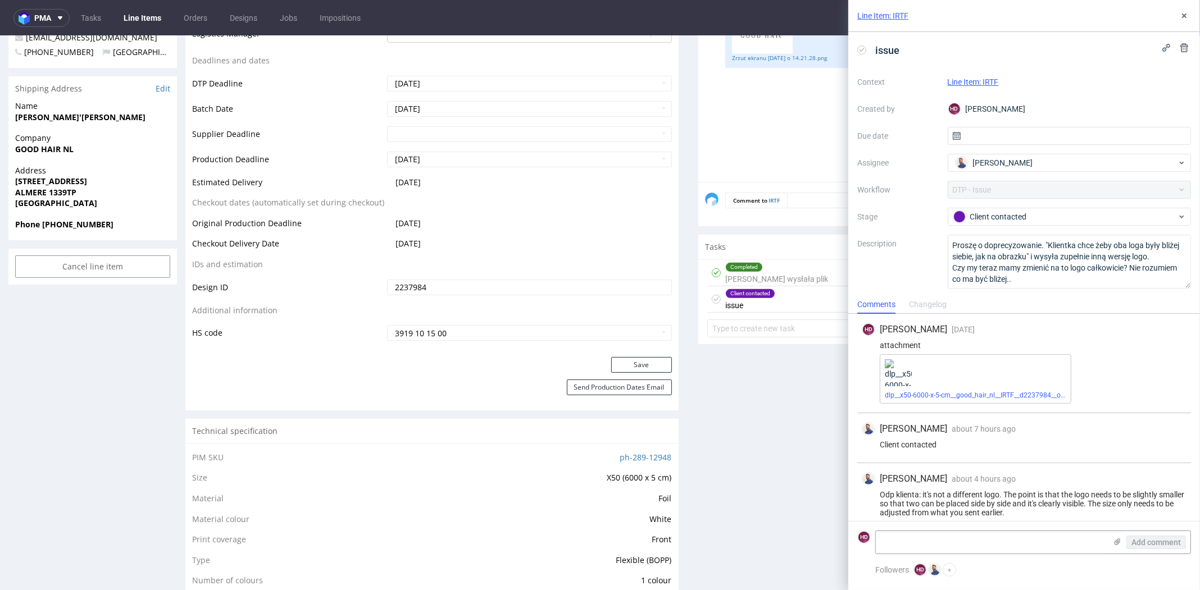
scroll to position [7, 0]
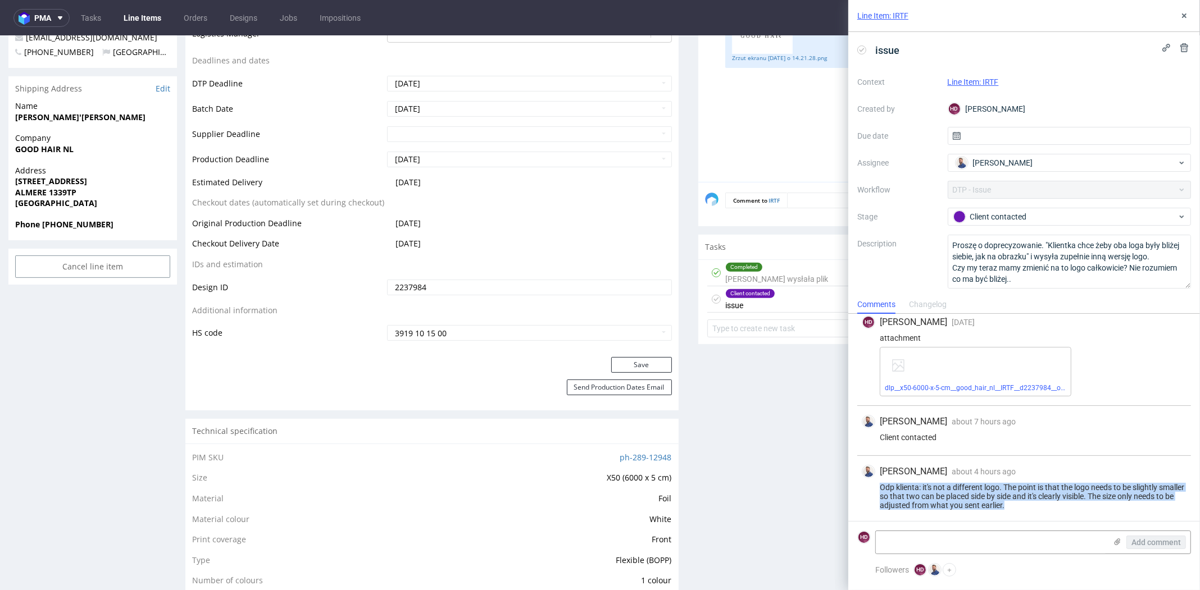
drag, startPoint x: 1060, startPoint y: 503, endPoint x: 862, endPoint y: 488, distance: 198.3
click at [862, 488] on div "Odp klienta: it's not a different logo. The point is that the logo needs to be …" at bounding box center [1024, 496] width 325 height 27
copy div "Odp klienta: it's not a different logo. The point is that the logo needs to be …"
click at [1005, 492] on div "Odp klienta: it's not a different logo. The point is that the logo needs to be …" at bounding box center [1024, 496] width 325 height 27
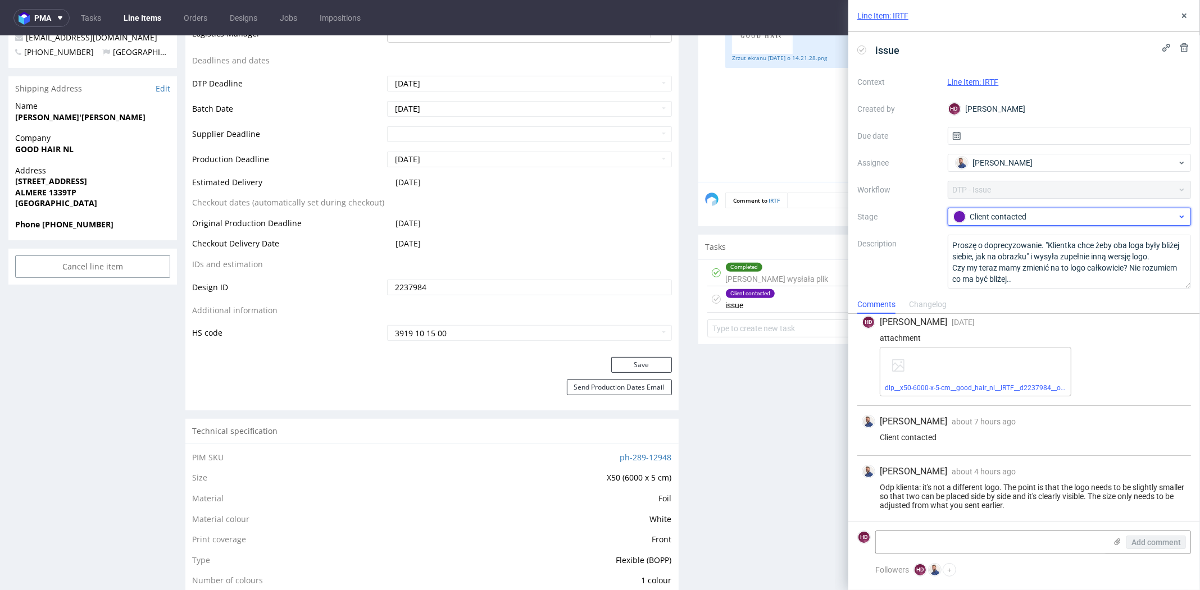
click at [1012, 216] on div "Client contacted" at bounding box center [1065, 217] width 224 height 12
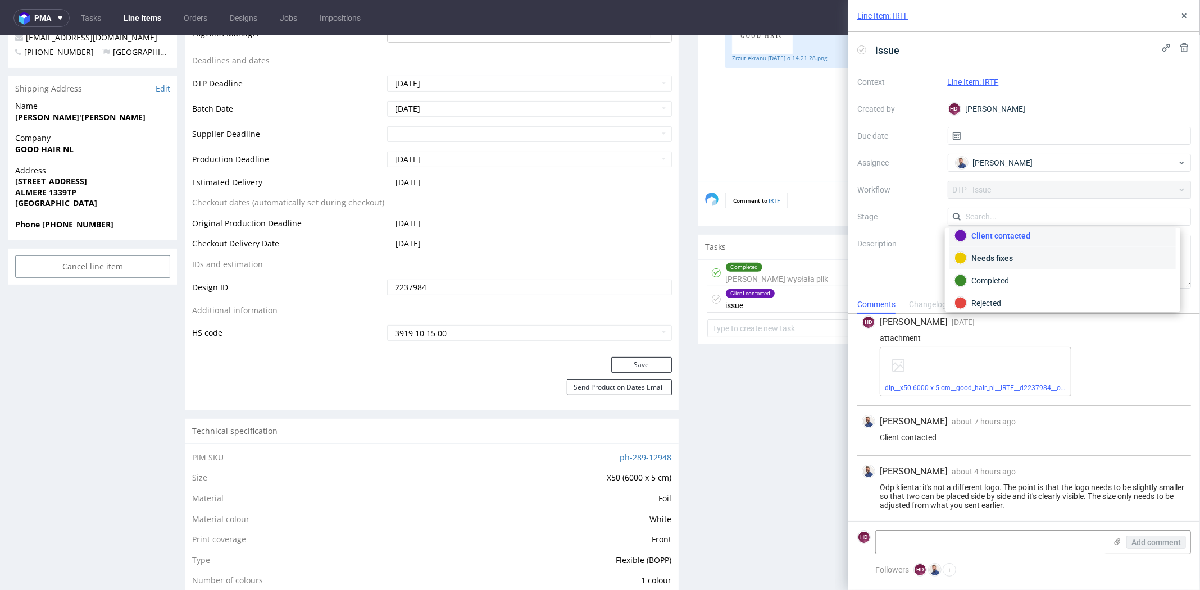
scroll to position [79, 0]
click at [1023, 271] on div "Completed" at bounding box center [1062, 277] width 216 height 12
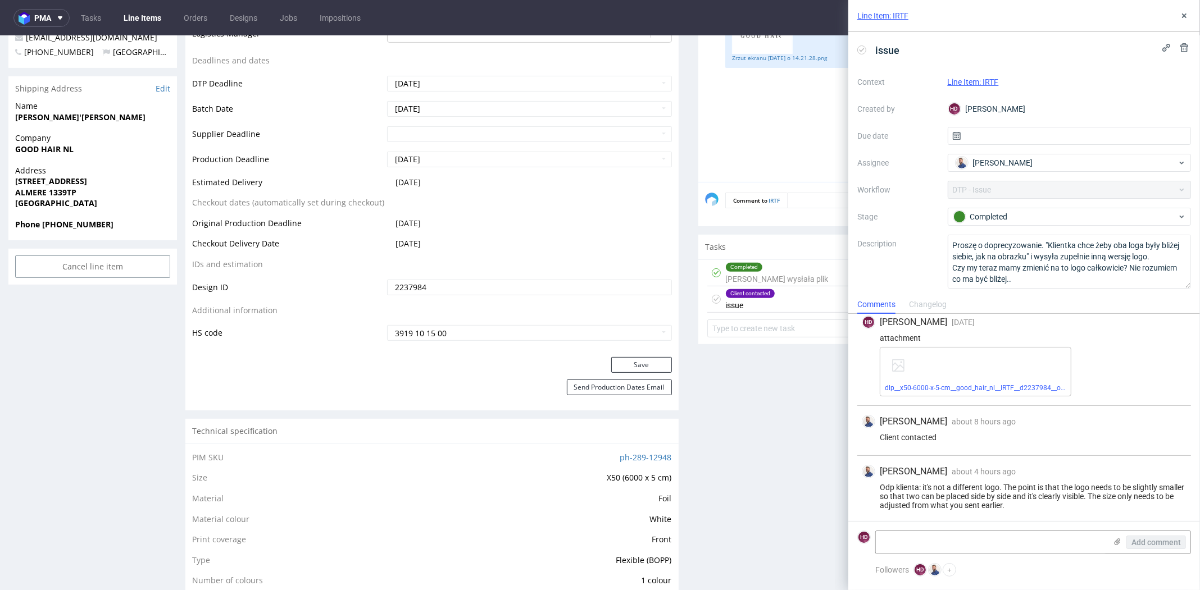
drag, startPoint x: 1180, startPoint y: 15, endPoint x: 1172, endPoint y: 22, distance: 10.4
click at [1181, 16] on icon at bounding box center [1184, 15] width 9 height 9
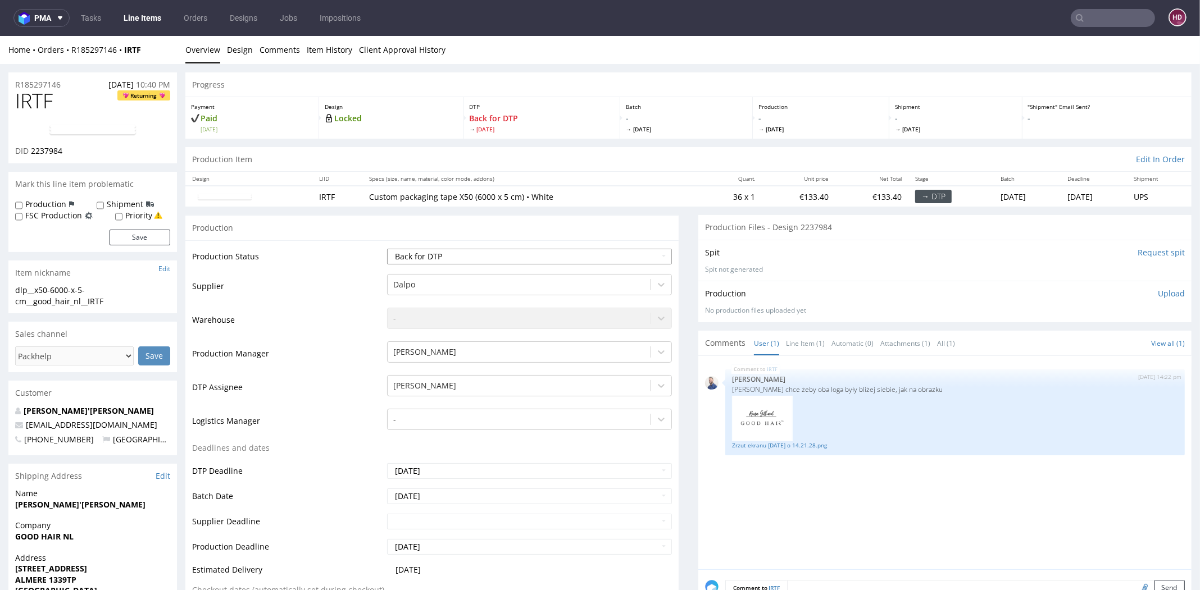
click at [533, 261] on select "Waiting for Artwork Waiting for Diecut Waiting for Mockup Waiting for DTP Waiti…" at bounding box center [529, 257] width 285 height 16
select select "dtp_ca_needed"
click at [387, 249] on select "Waiting for Artwork Waiting for Diecut Waiting for Mockup Waiting for DTP Waiti…" at bounding box center [529, 257] width 285 height 16
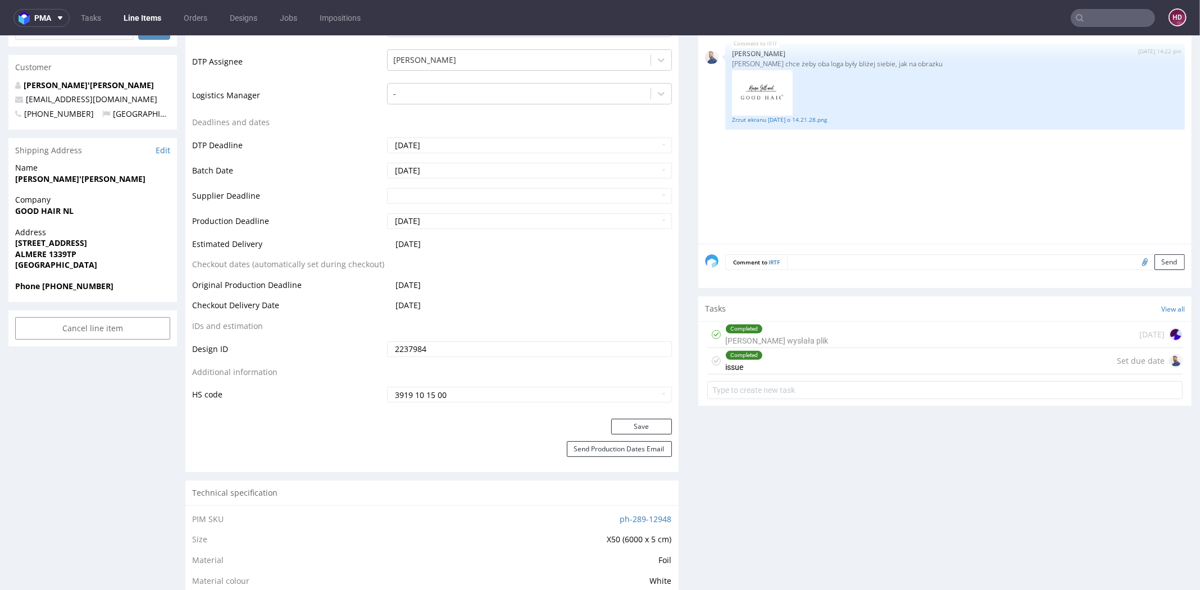
scroll to position [483, 0]
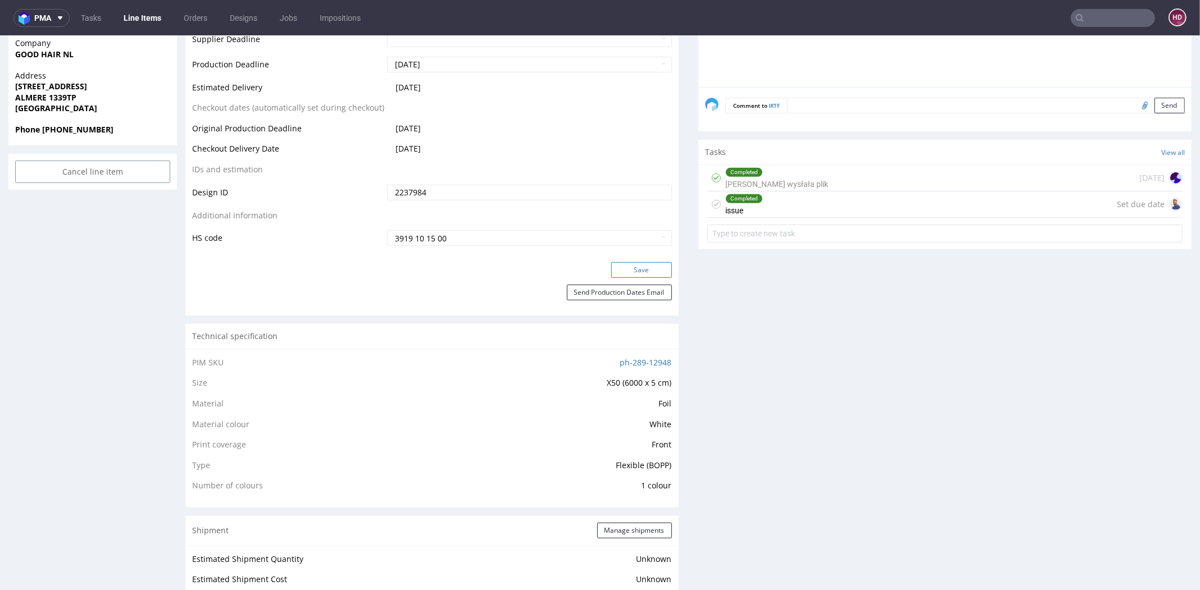
click at [642, 263] on button "Save" at bounding box center [641, 270] width 61 height 16
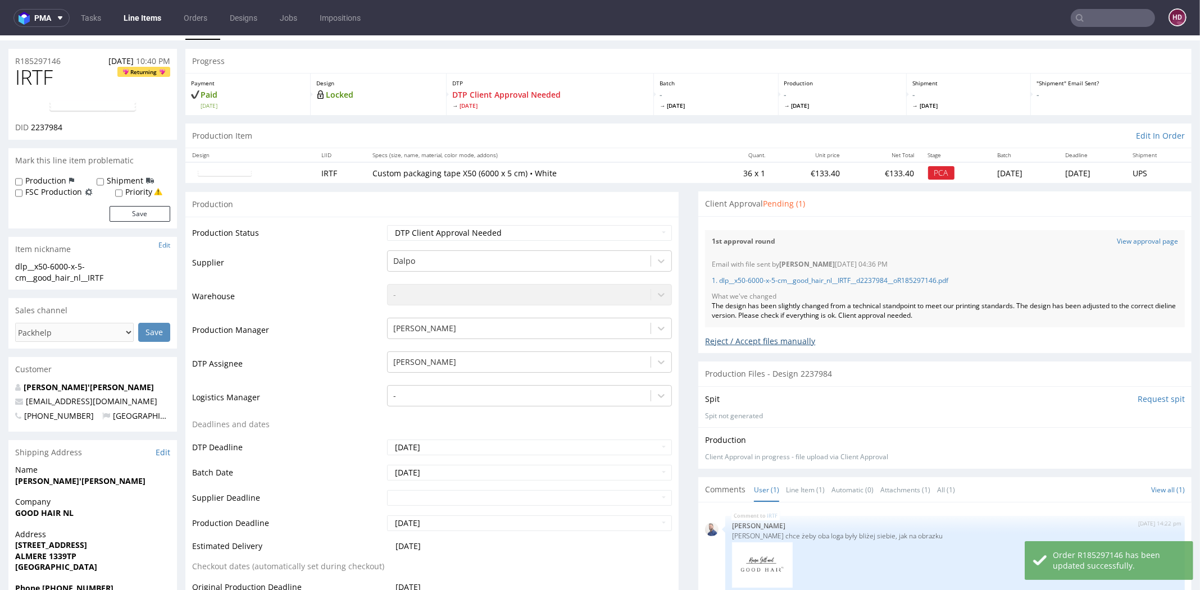
scroll to position [0, 0]
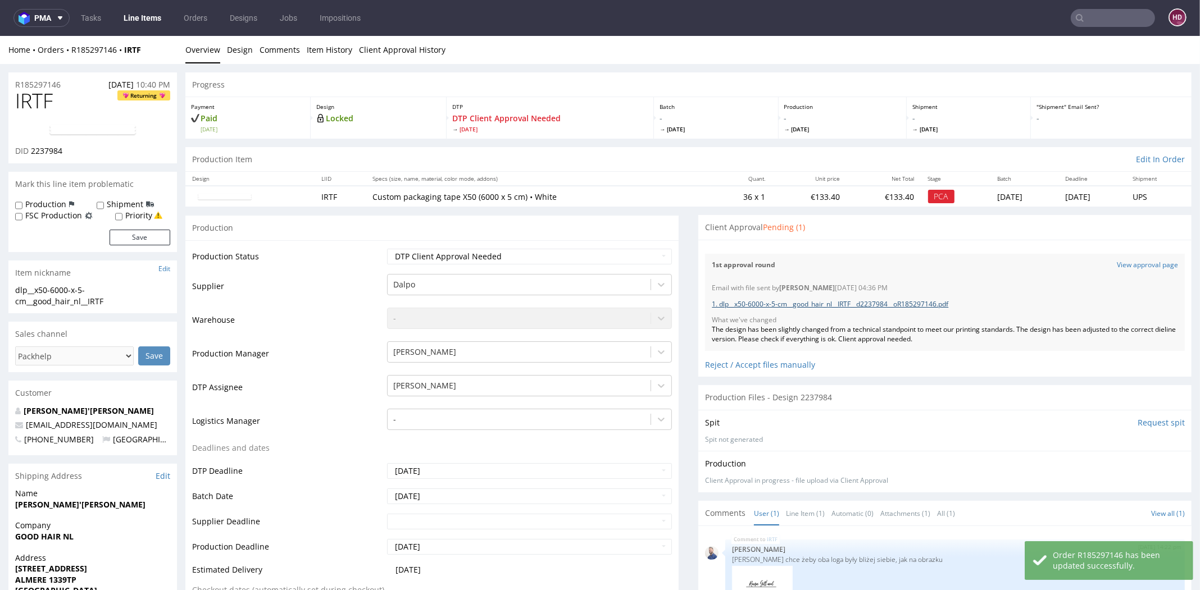
click at [747, 299] on link "1. dlp__x50-6000-x-5-cm__good_hair_nl__IRTF__d2237984__oR185297146.pdf" at bounding box center [830, 304] width 236 height 10
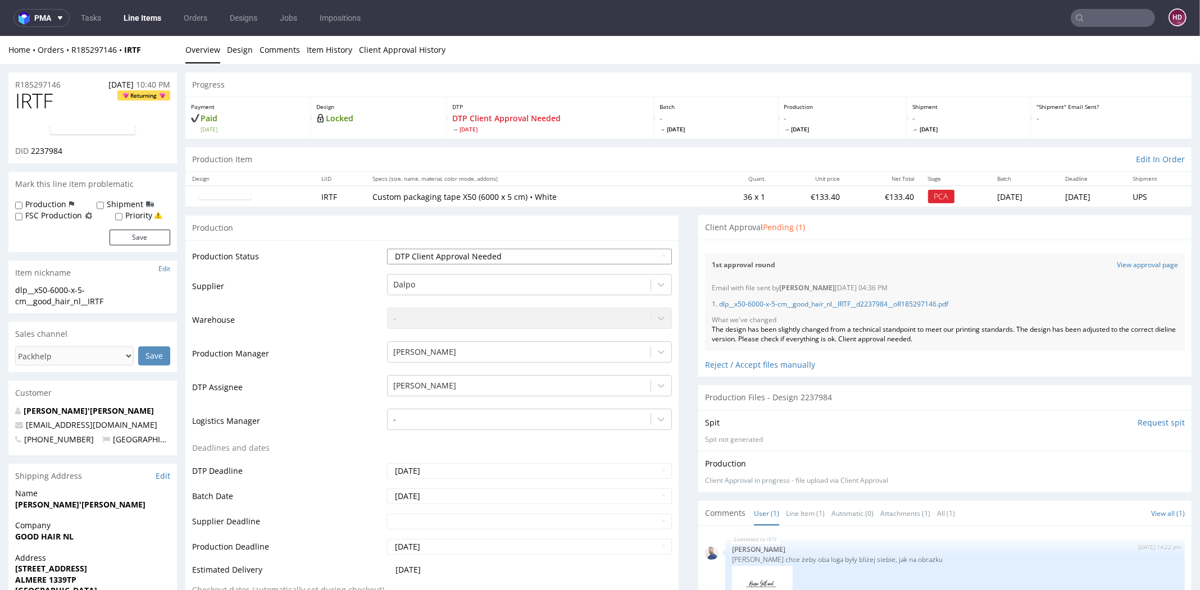
click at [475, 254] on select "Waiting for Artwork Waiting for Diecut Waiting for Mockup Waiting for DTP Waiti…" at bounding box center [529, 257] width 285 height 16
select select "dtp_in_process"
click at [387, 249] on select "Waiting for Artwork Waiting for Diecut Waiting for Mockup Waiting for DTP Waiti…" at bounding box center [529, 257] width 285 height 16
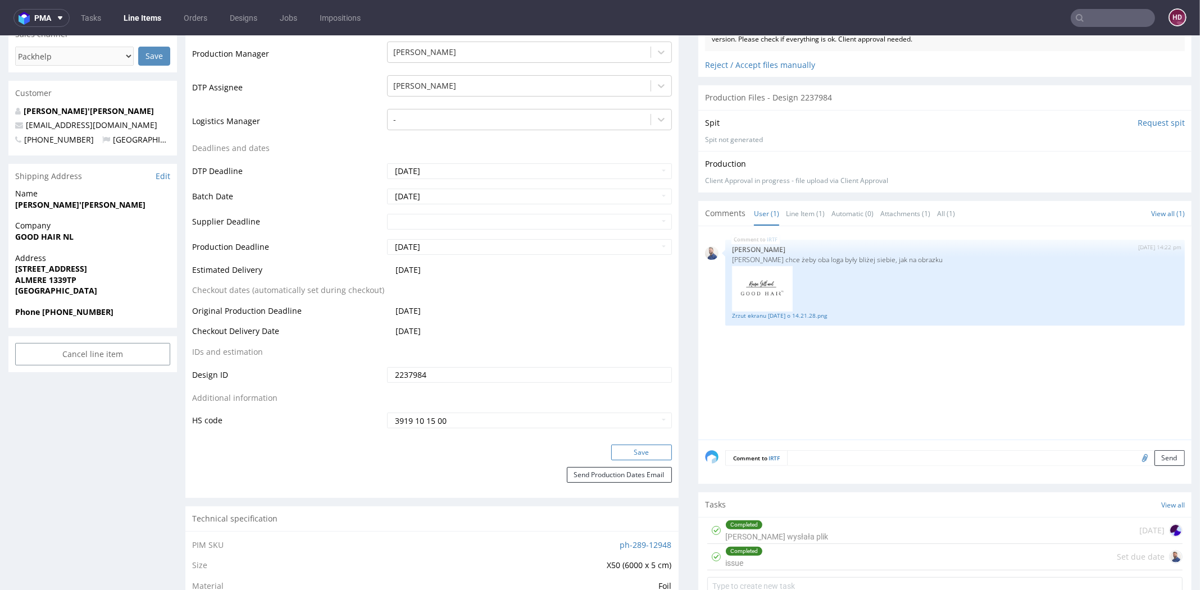
click at [637, 452] on button "Save" at bounding box center [641, 453] width 61 height 16
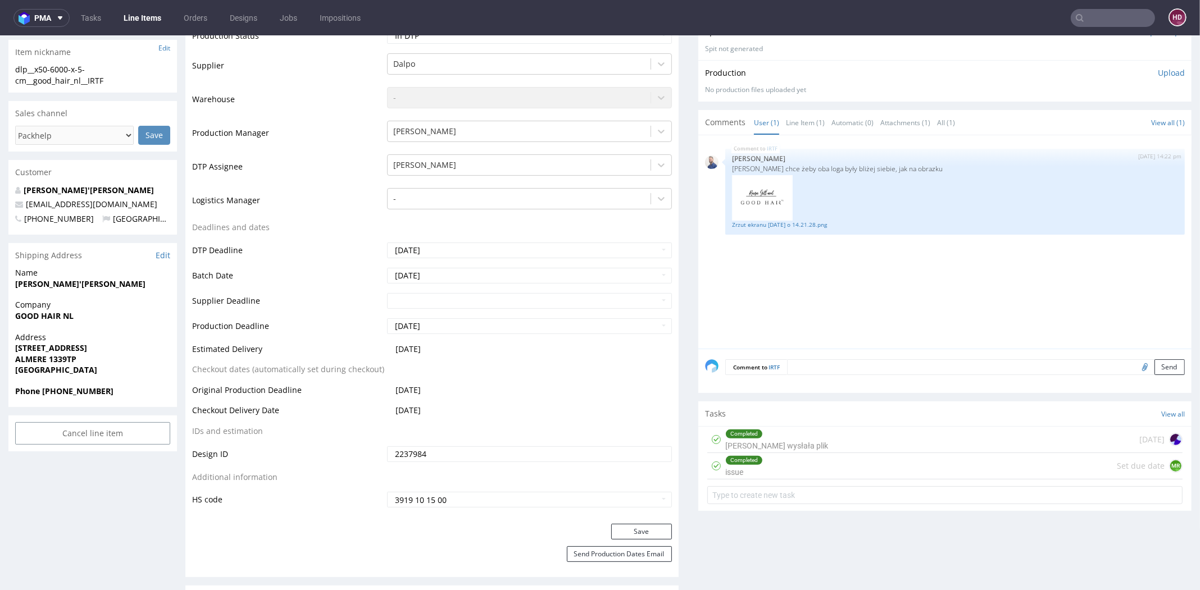
scroll to position [0, 0]
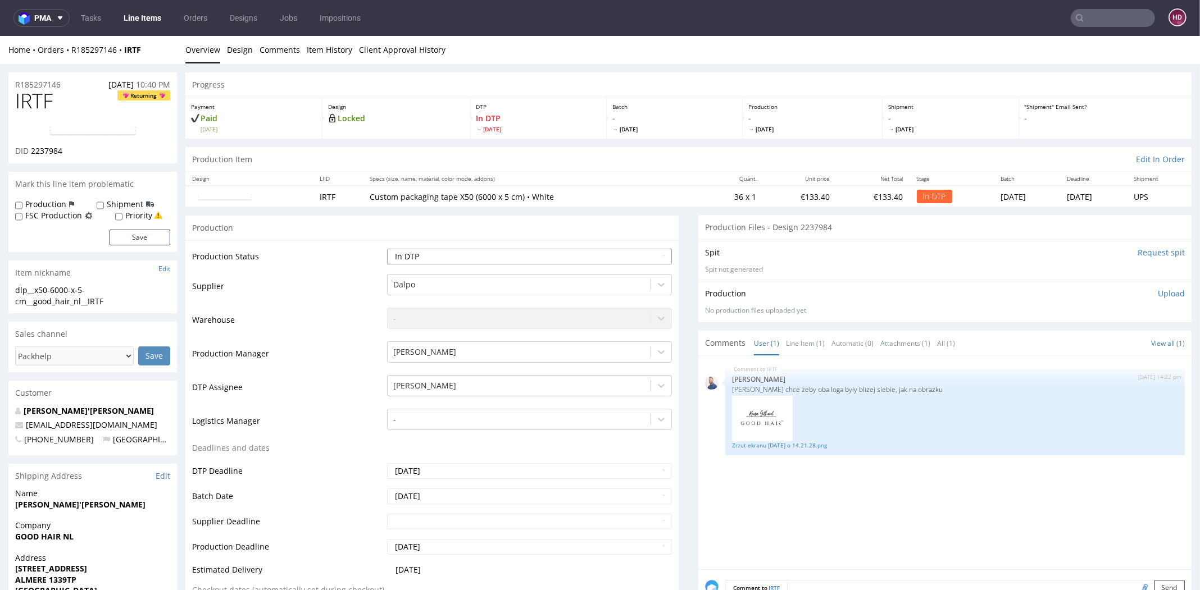
click at [394, 254] on select "Waiting for Artwork Waiting for Diecut Waiting for Mockup Waiting for DTP Waiti…" at bounding box center [529, 257] width 285 height 16
click at [455, 260] on select "Waiting for Artwork Waiting for Diecut Waiting for Mockup Waiting for DTP Waiti…" at bounding box center [529, 257] width 285 height 16
select select "dtp_ca_needed"
click at [387, 249] on select "Waiting for Artwork Waiting for Diecut Waiting for Mockup Waiting for DTP Waiti…" at bounding box center [529, 257] width 285 height 16
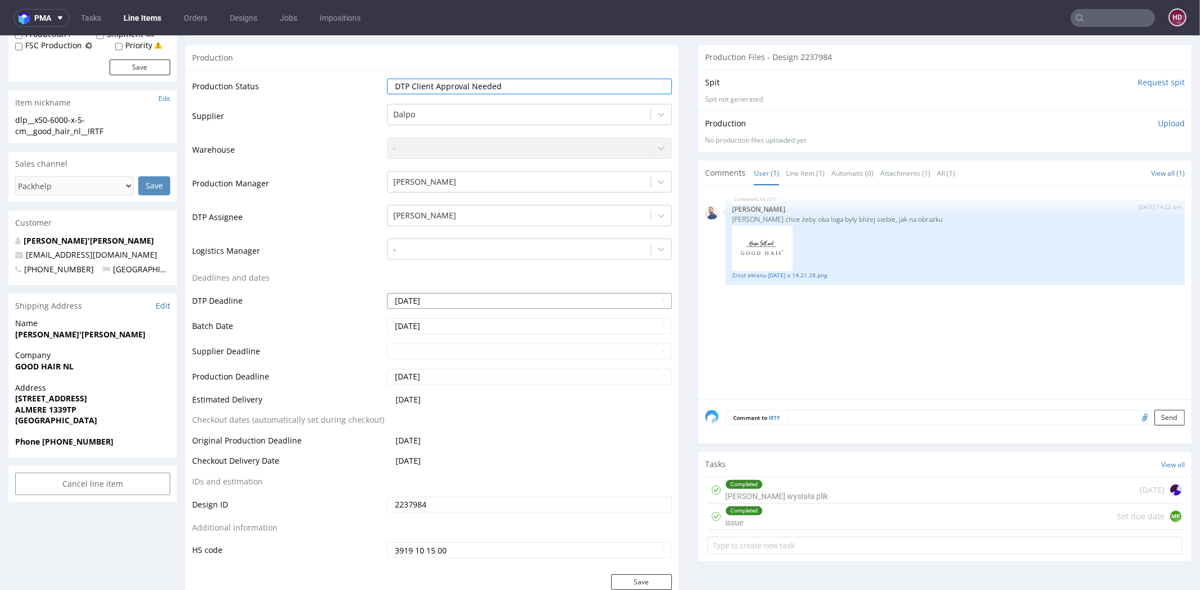
scroll to position [274, 0]
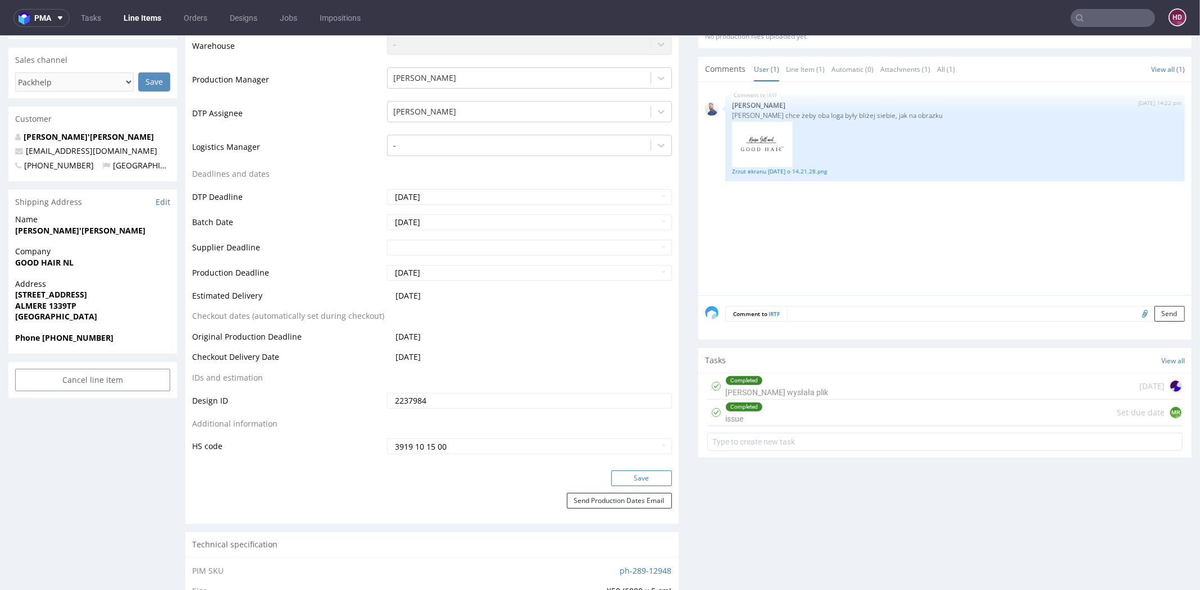
click at [627, 476] on button "Save" at bounding box center [641, 479] width 61 height 16
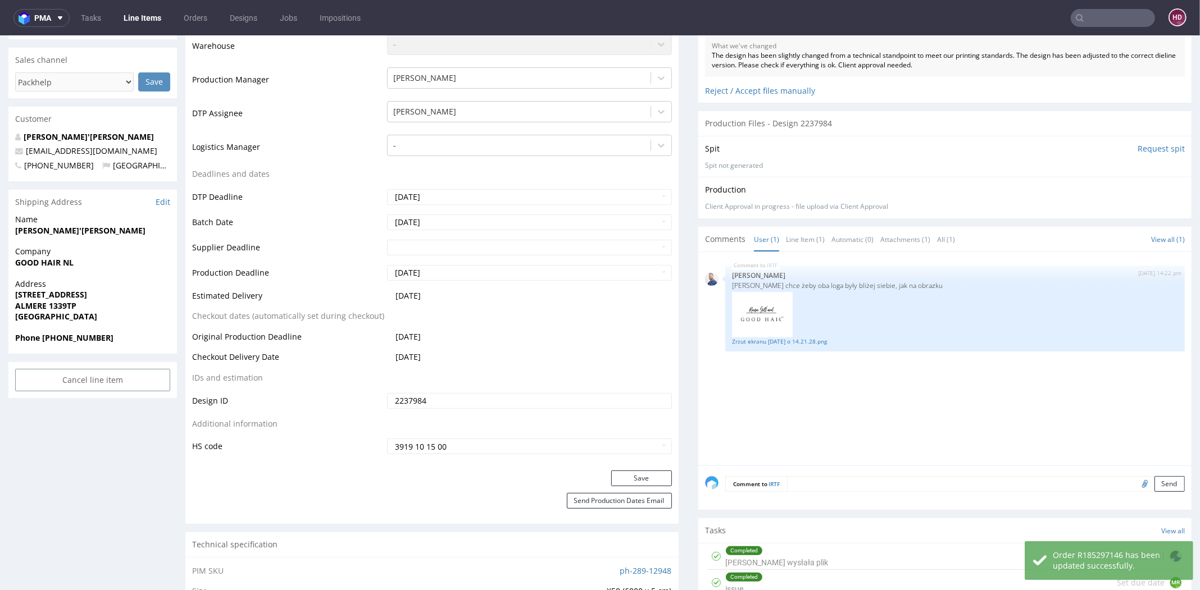
scroll to position [0, 0]
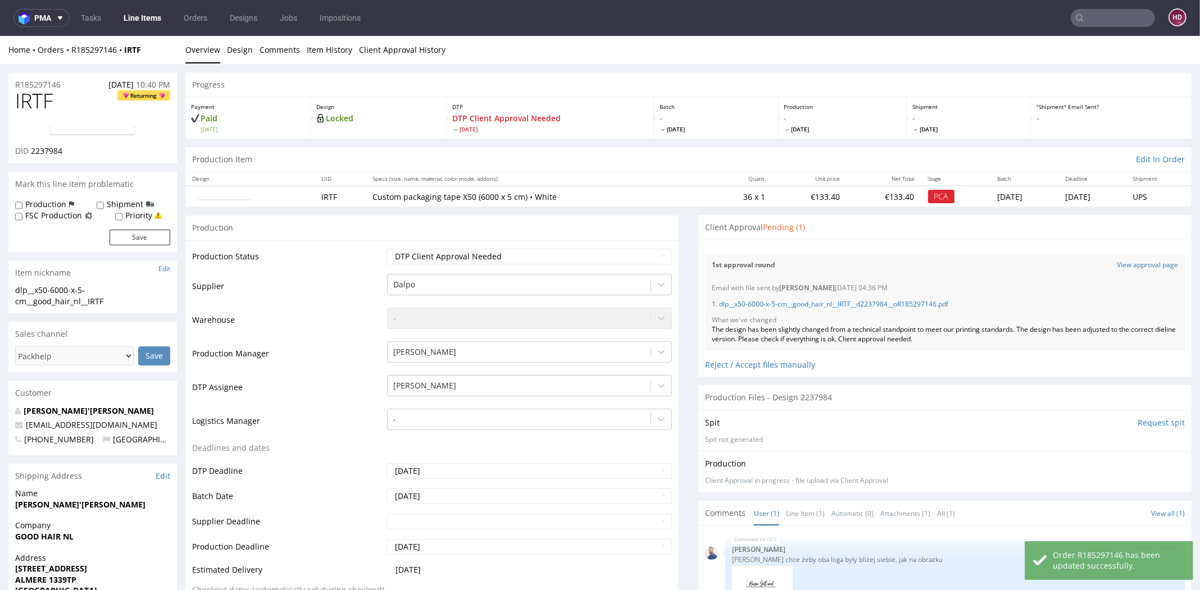
click at [778, 296] on div "1. dlp__x50-6000-x-5-cm__good_hair_nl__IRTF__d2237984__oR185297146.pdf" at bounding box center [945, 304] width 466 height 23
click at [776, 302] on link "1. dlp__x50-6000-x-5-cm__good_hair_nl__IRTF__d2237984__oR185297146.pdf" at bounding box center [830, 304] width 236 height 10
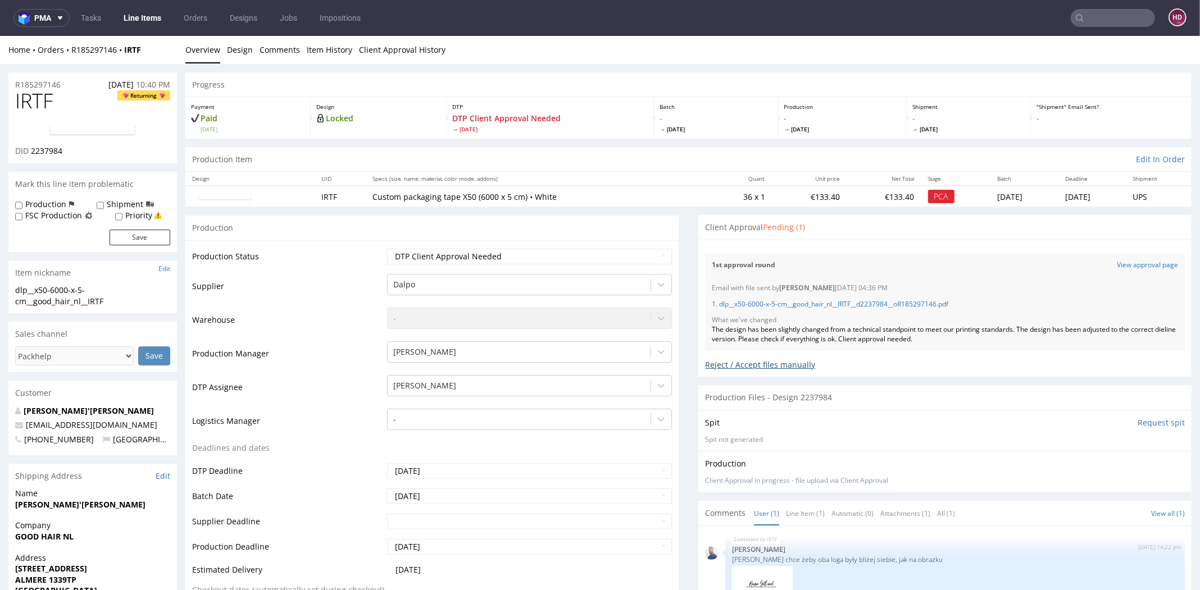
click at [715, 361] on div "Reject / Accept files manually" at bounding box center [945, 361] width 480 height 20
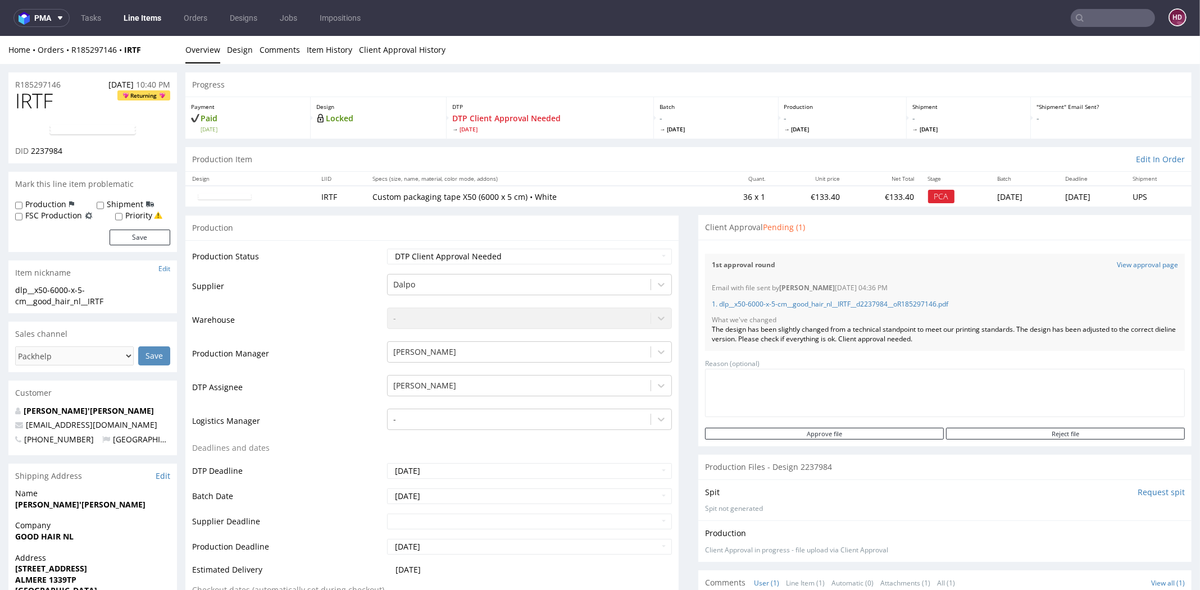
click at [1035, 393] on textarea at bounding box center [945, 393] width 480 height 48
type textarea "changes"
click at [1017, 433] on input "Reject file" at bounding box center [1065, 434] width 239 height 12
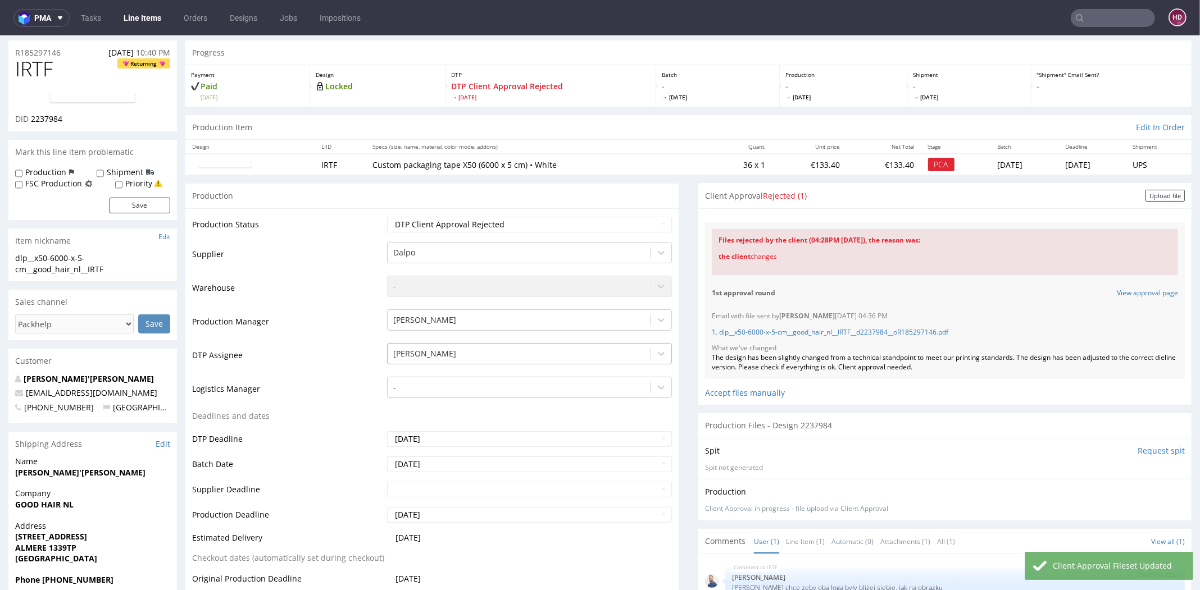
scroll to position [159, 0]
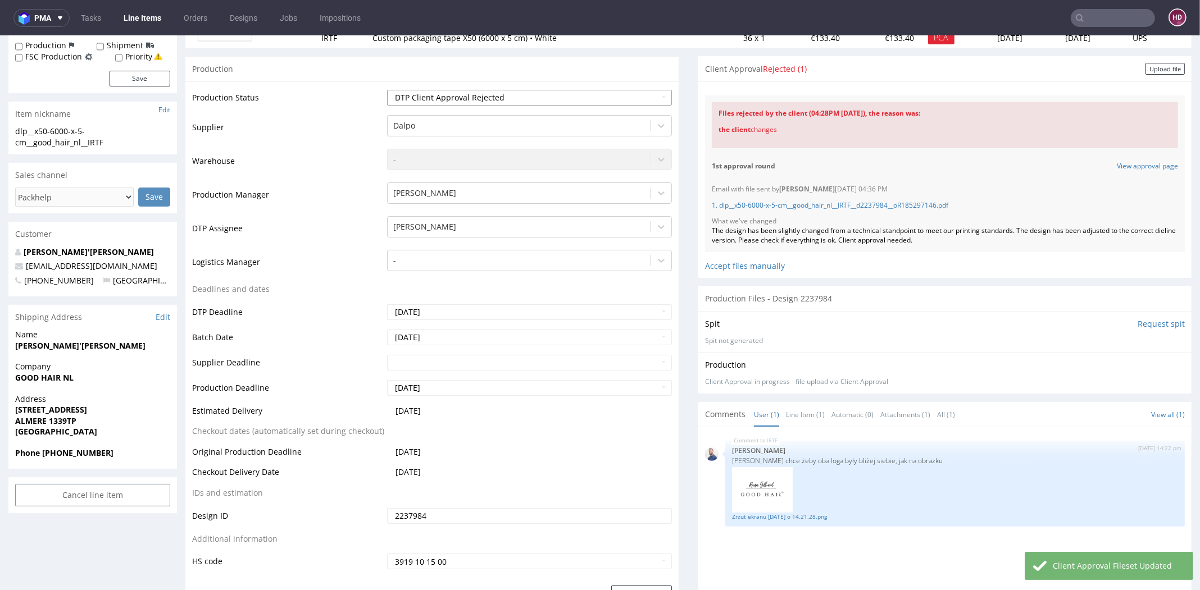
click at [421, 95] on select "Waiting for Artwork Waiting for Diecut Waiting for Mockup Waiting for DTP Waiti…" at bounding box center [529, 98] width 285 height 16
click at [1145, 69] on div "Upload file" at bounding box center [1164, 69] width 39 height 12
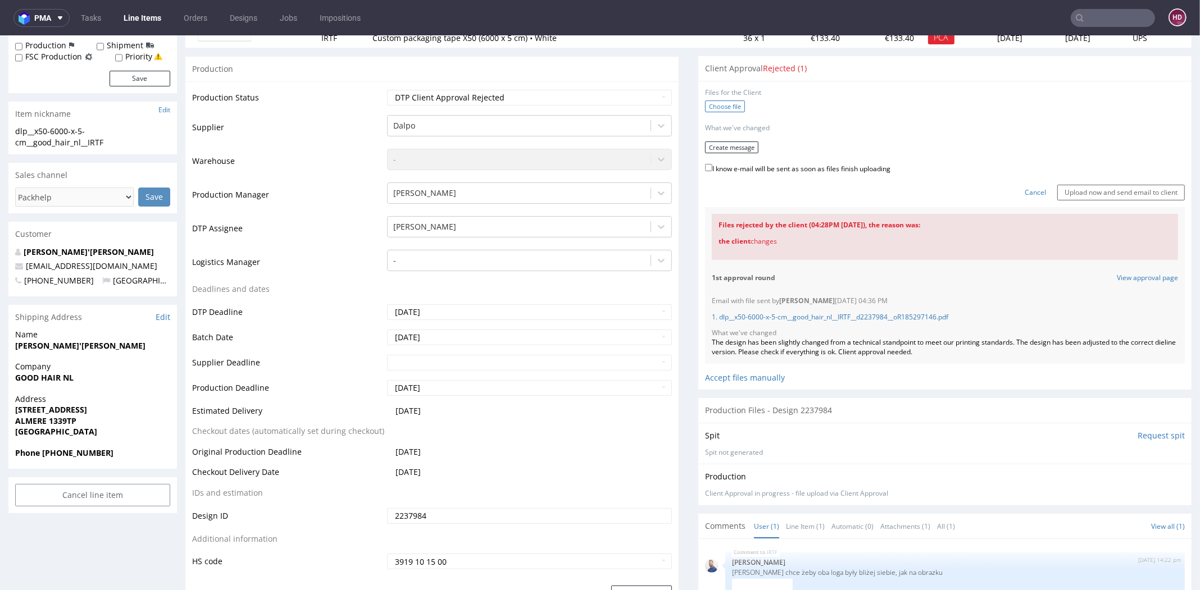
click at [721, 102] on label "Choose file" at bounding box center [725, 107] width 40 height 12
click at [0, 36] on input "Choose file" at bounding box center [0, 36] width 0 height 0
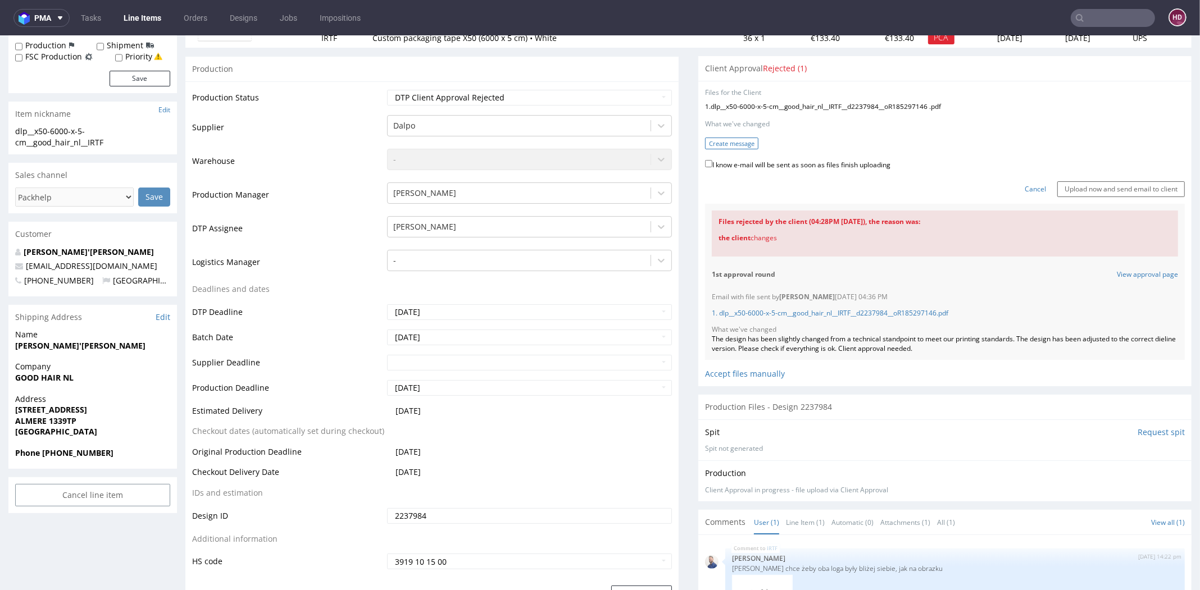
click at [743, 141] on button "Create message" at bounding box center [731, 144] width 53 height 12
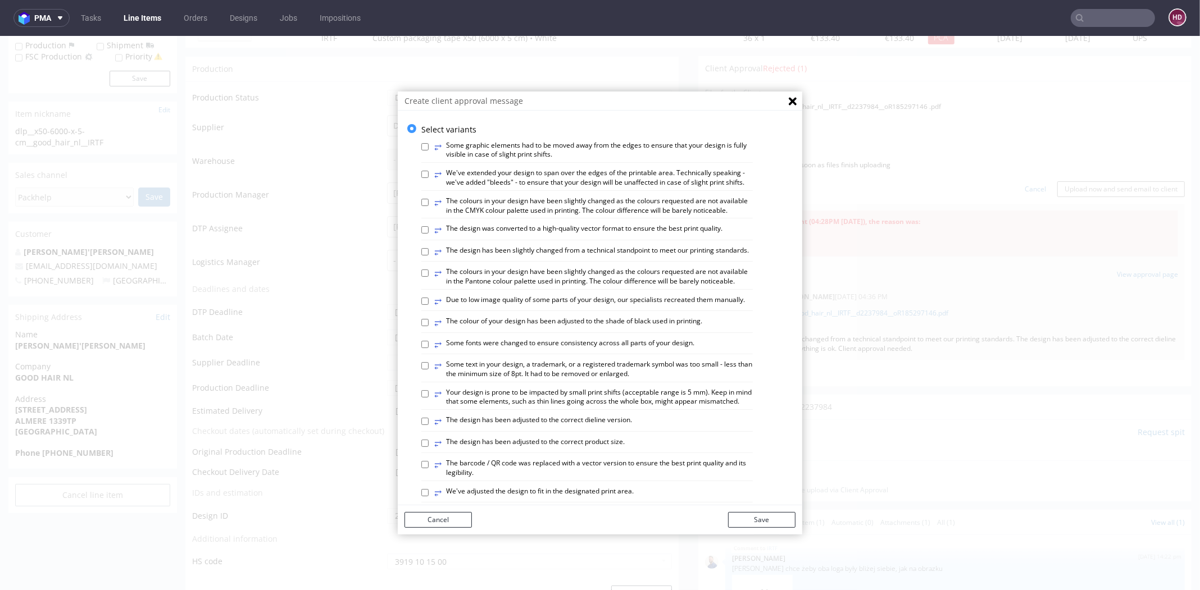
scroll to position [586, 0]
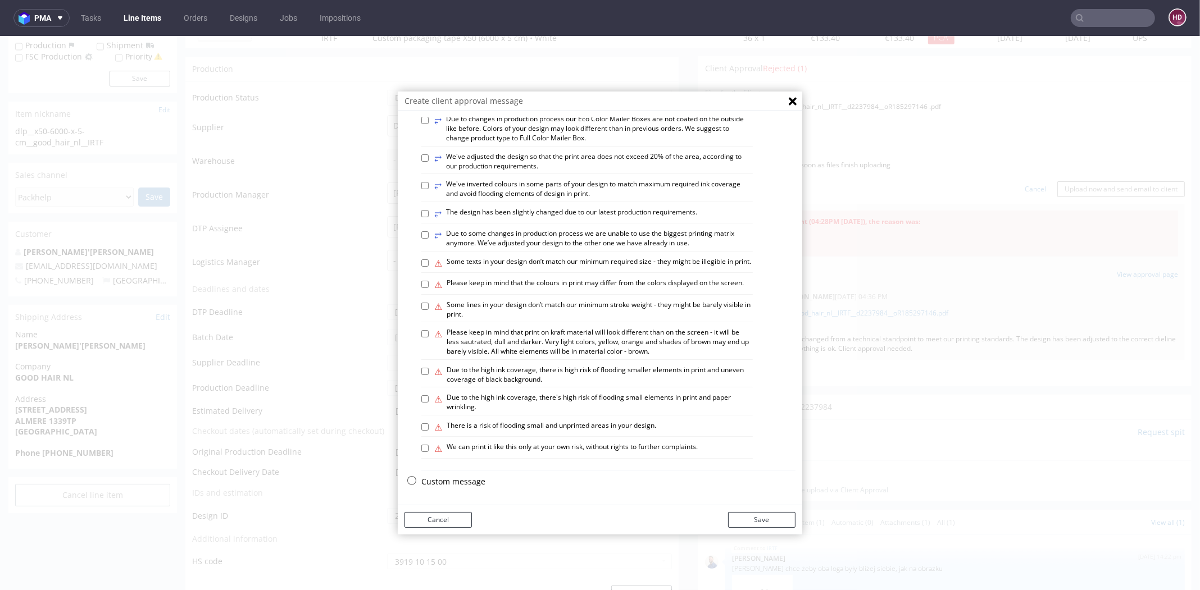
click at [443, 483] on p "Custom message" at bounding box center [608, 481] width 374 height 11
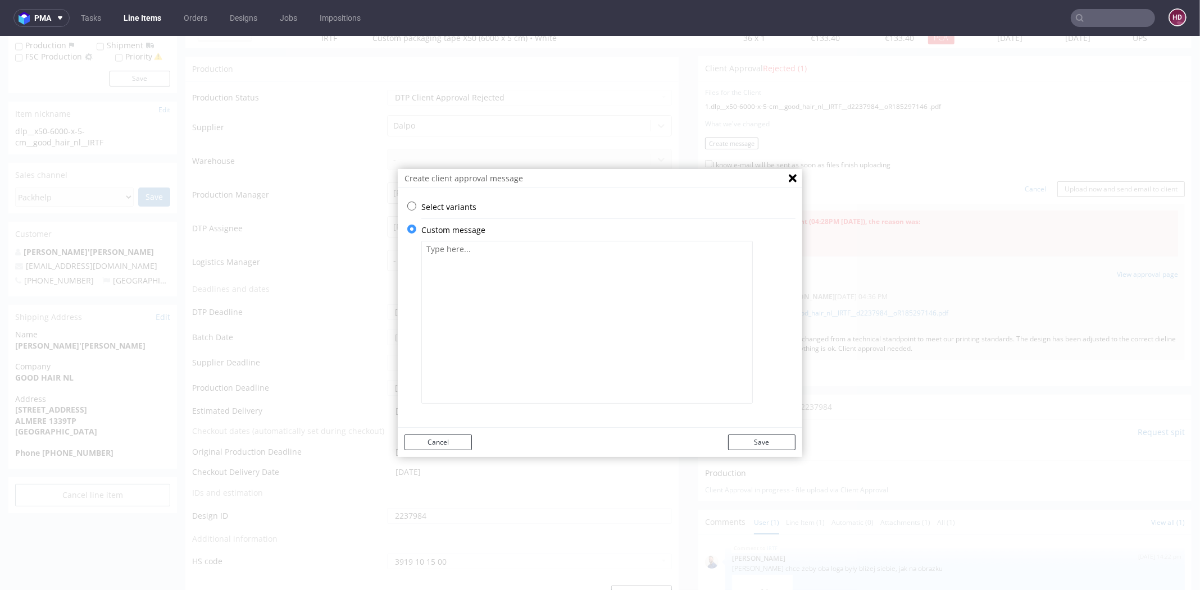
scroll to position [0, 0]
click at [565, 286] on textarea at bounding box center [586, 322] width 331 height 163
paste textarea "We have made changes. Please accept the file if everything is OK now. Best rega…"
type textarea "We have made changes. Please accept the file if everything is OK now. Best rega…"
click at [758, 439] on button "Save" at bounding box center [761, 443] width 67 height 16
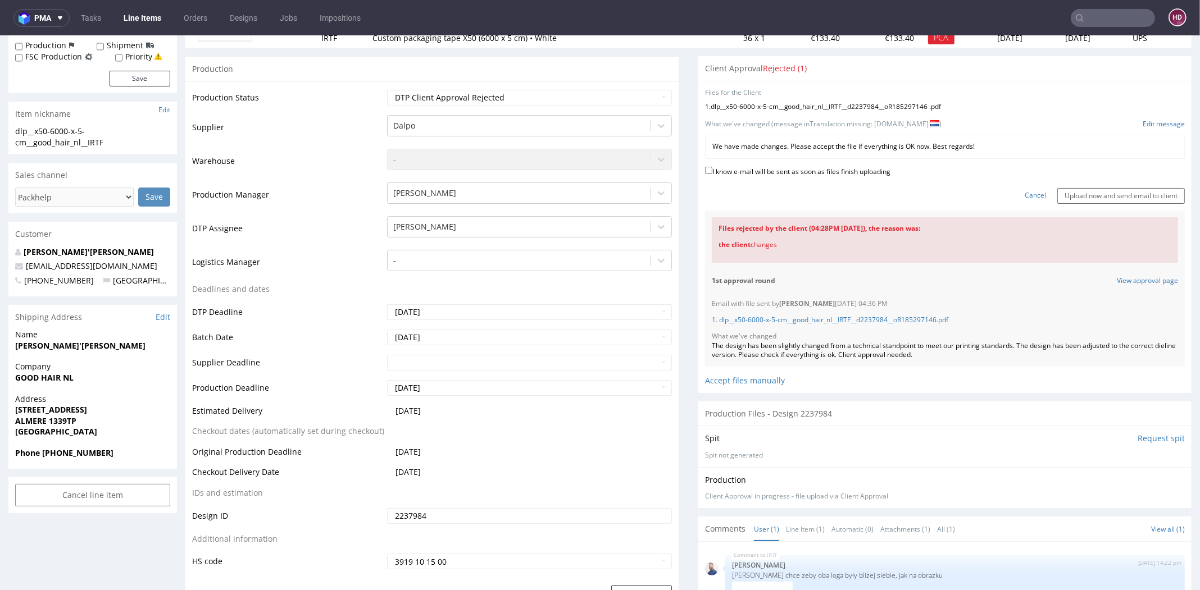
click at [747, 171] on label "I know e-mail will be sent as soon as files finish uploading" at bounding box center [797, 171] width 185 height 12
click at [712, 171] on input "I know e-mail will be sent as soon as files finish uploading" at bounding box center [708, 170] width 7 height 7
checkbox input "true"
drag, startPoint x: 1067, startPoint y: 197, endPoint x: 1063, endPoint y: 204, distance: 8.0
click at [1067, 198] on input "Upload now and send email to client" at bounding box center [1121, 196] width 128 height 16
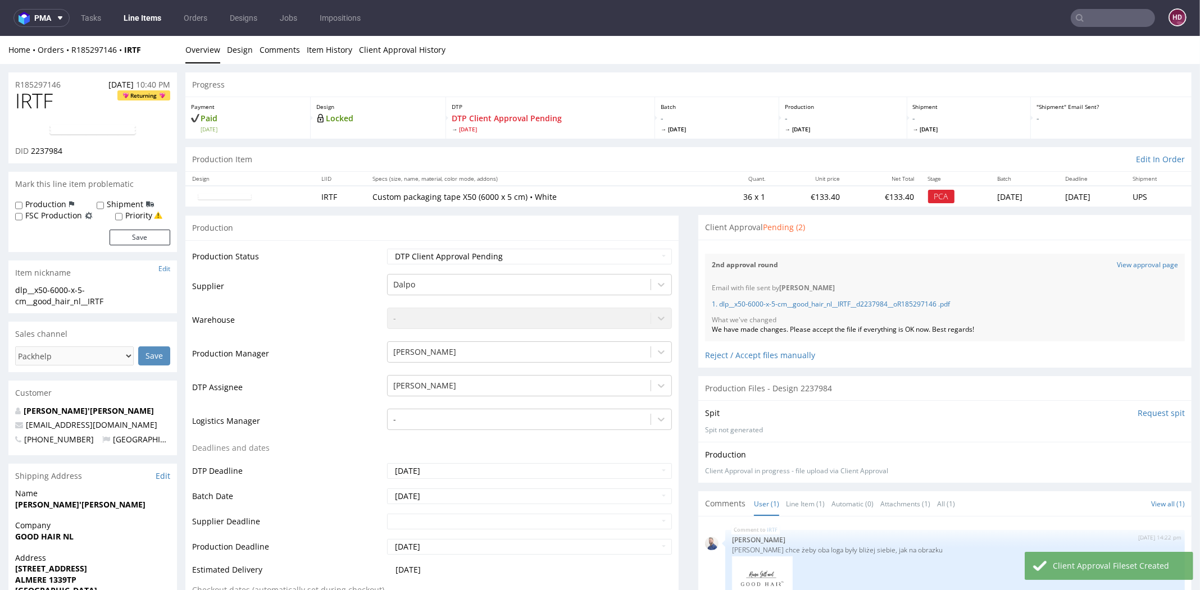
click at [130, 15] on link "Line Items" at bounding box center [142, 18] width 51 height 18
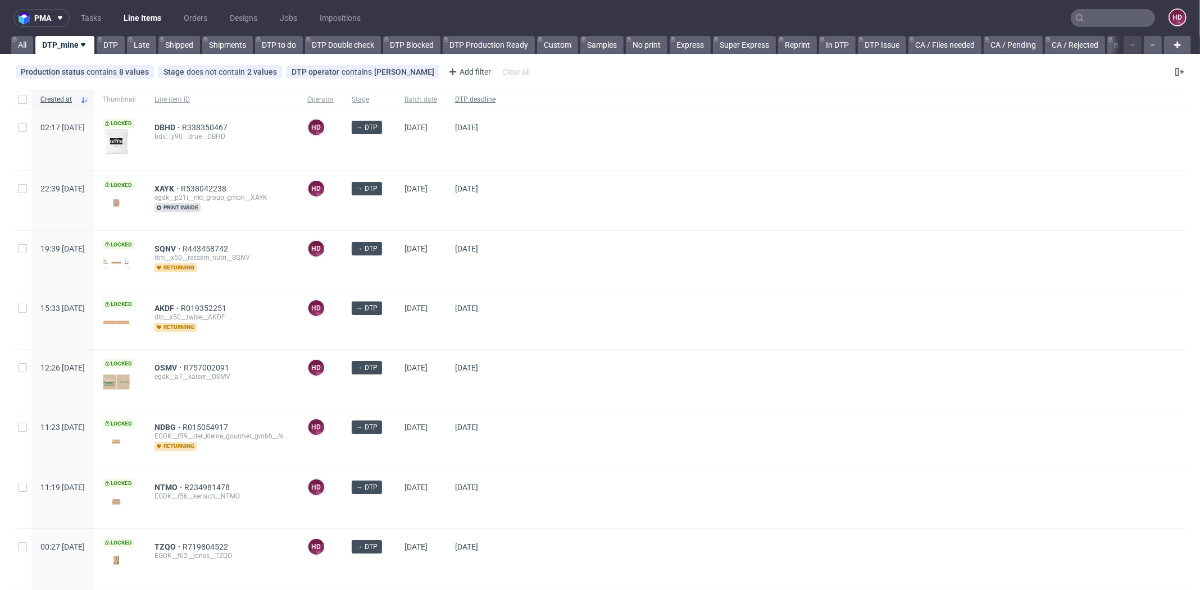
click at [495, 99] on span "DTP deadline" at bounding box center [475, 100] width 40 height 10
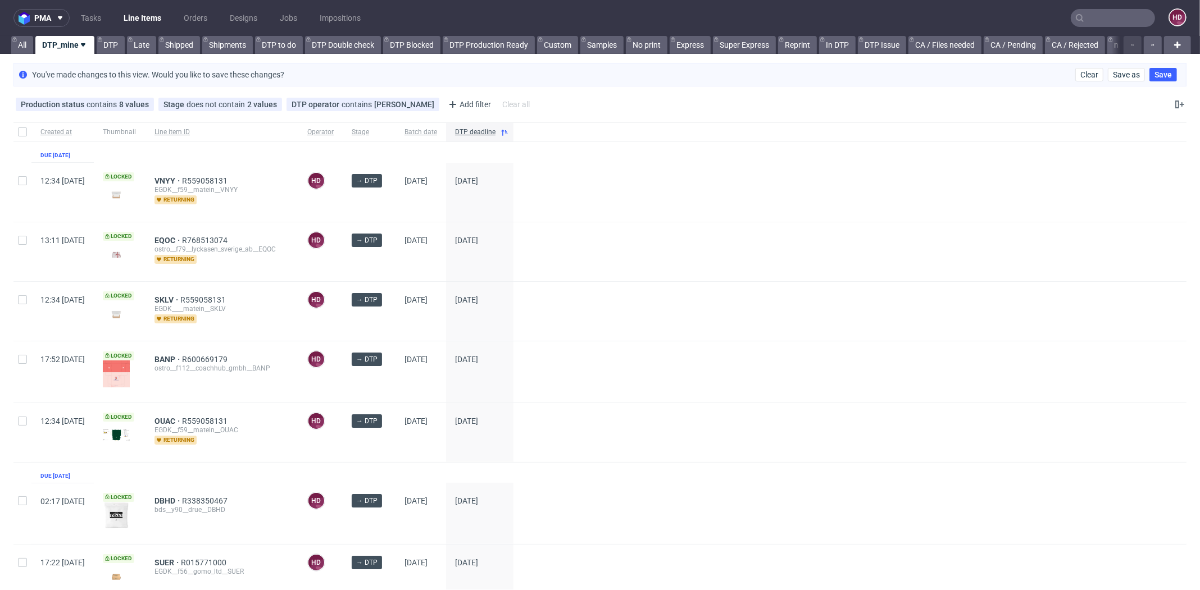
scroll to position [10, 0]
